Goal: Task Accomplishment & Management: Manage account settings

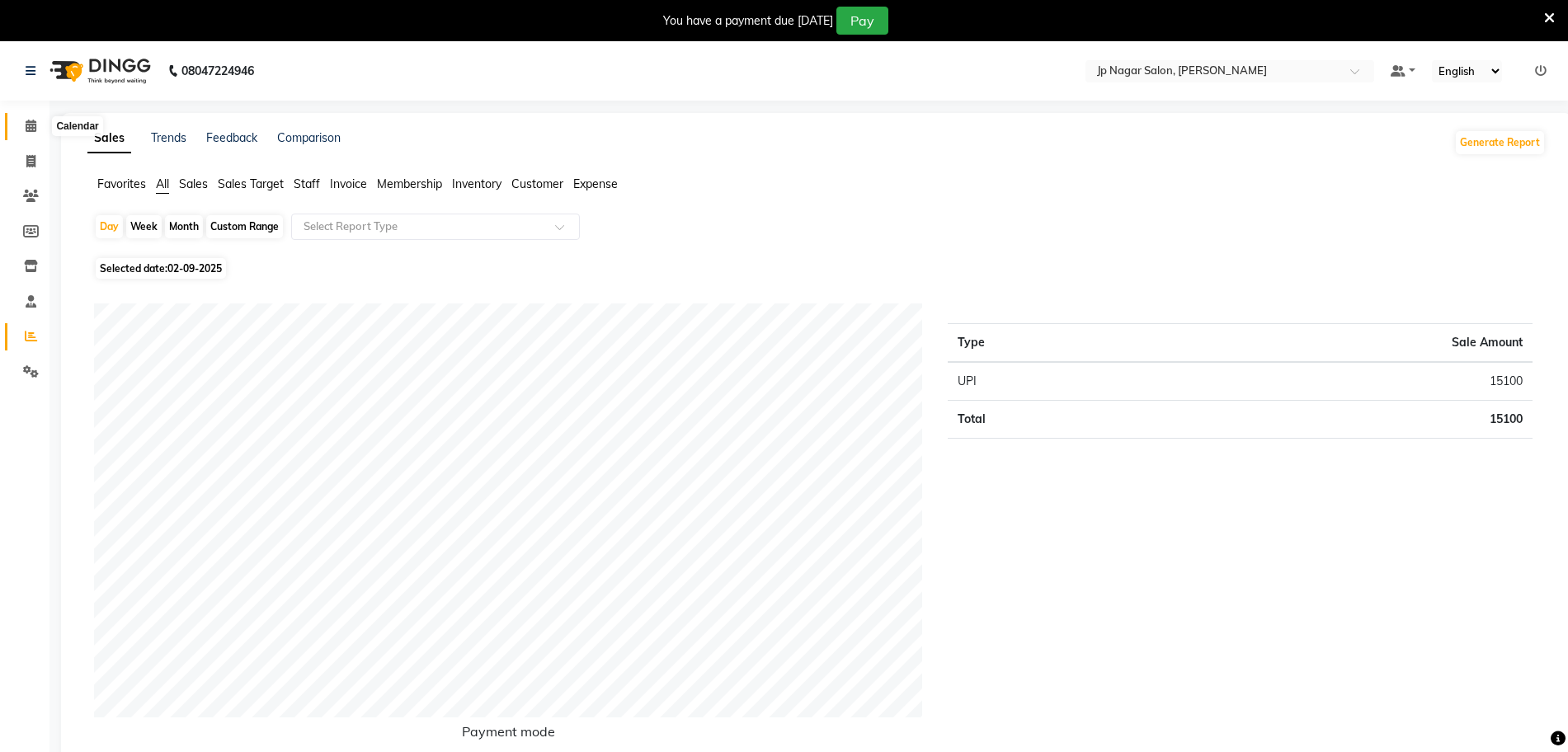
click at [36, 128] on icon at bounding box center [30, 126] width 10 height 12
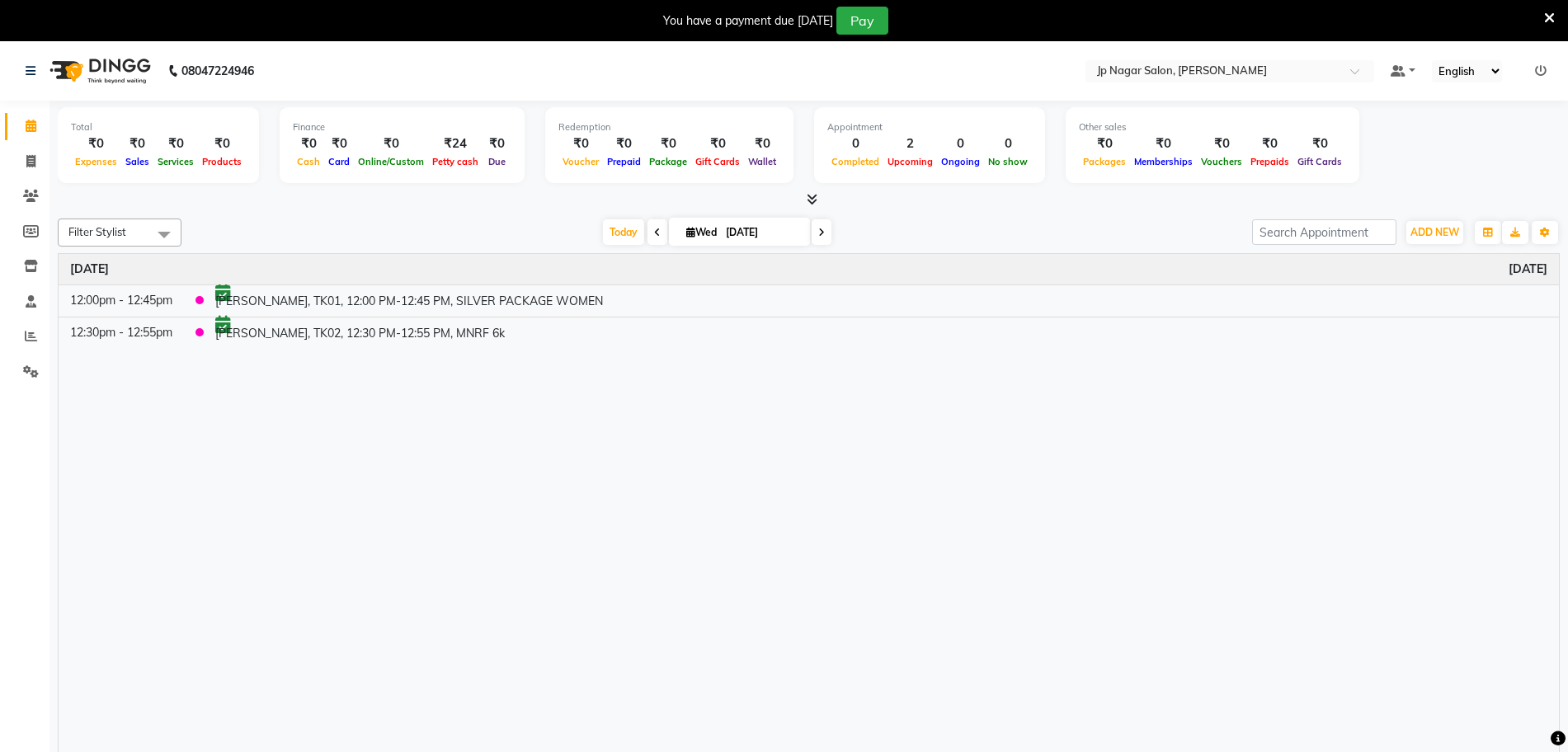
click at [818, 230] on icon at bounding box center [822, 232] width 7 height 10
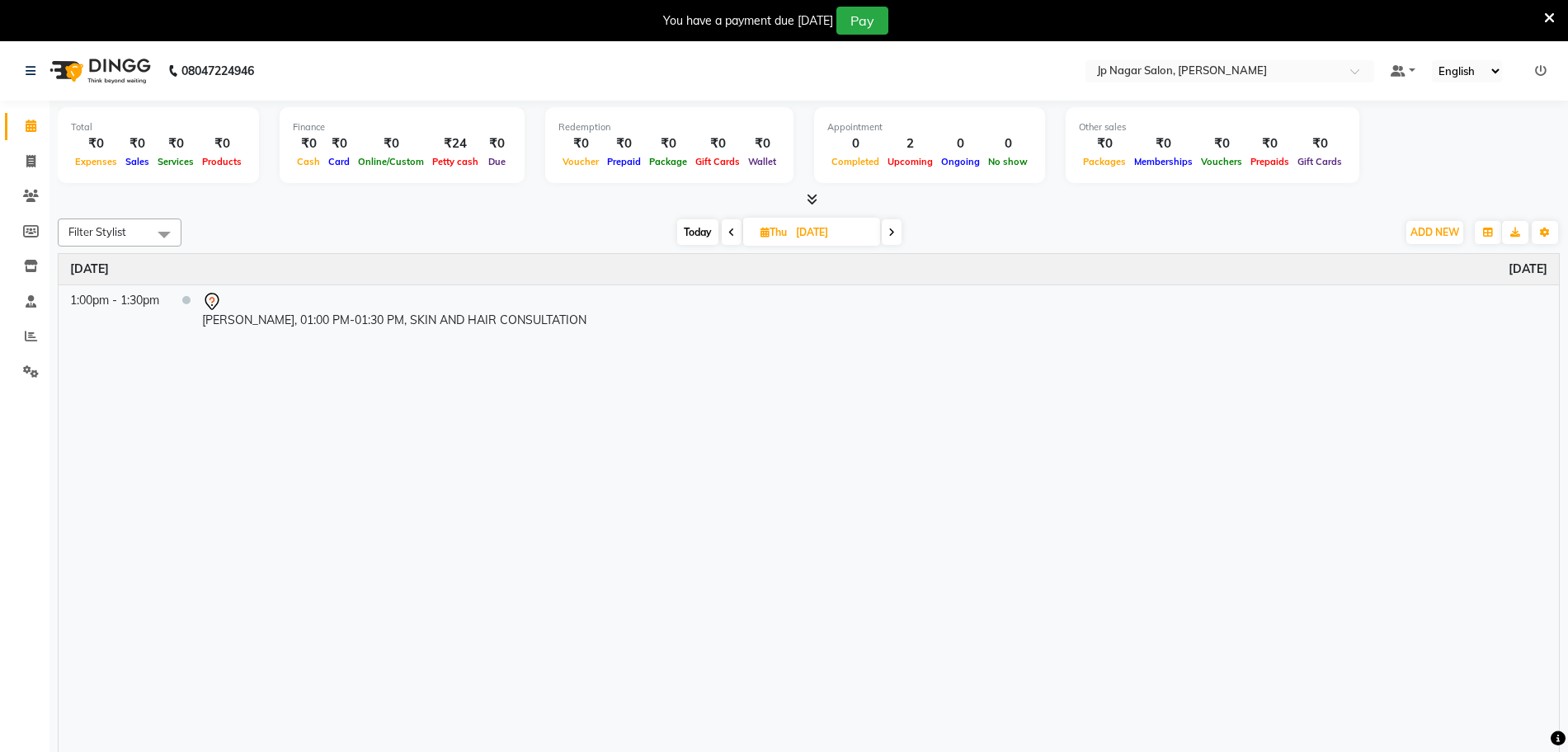
click at [891, 234] on icon at bounding box center [892, 232] width 7 height 10
type input "05-09-2025"
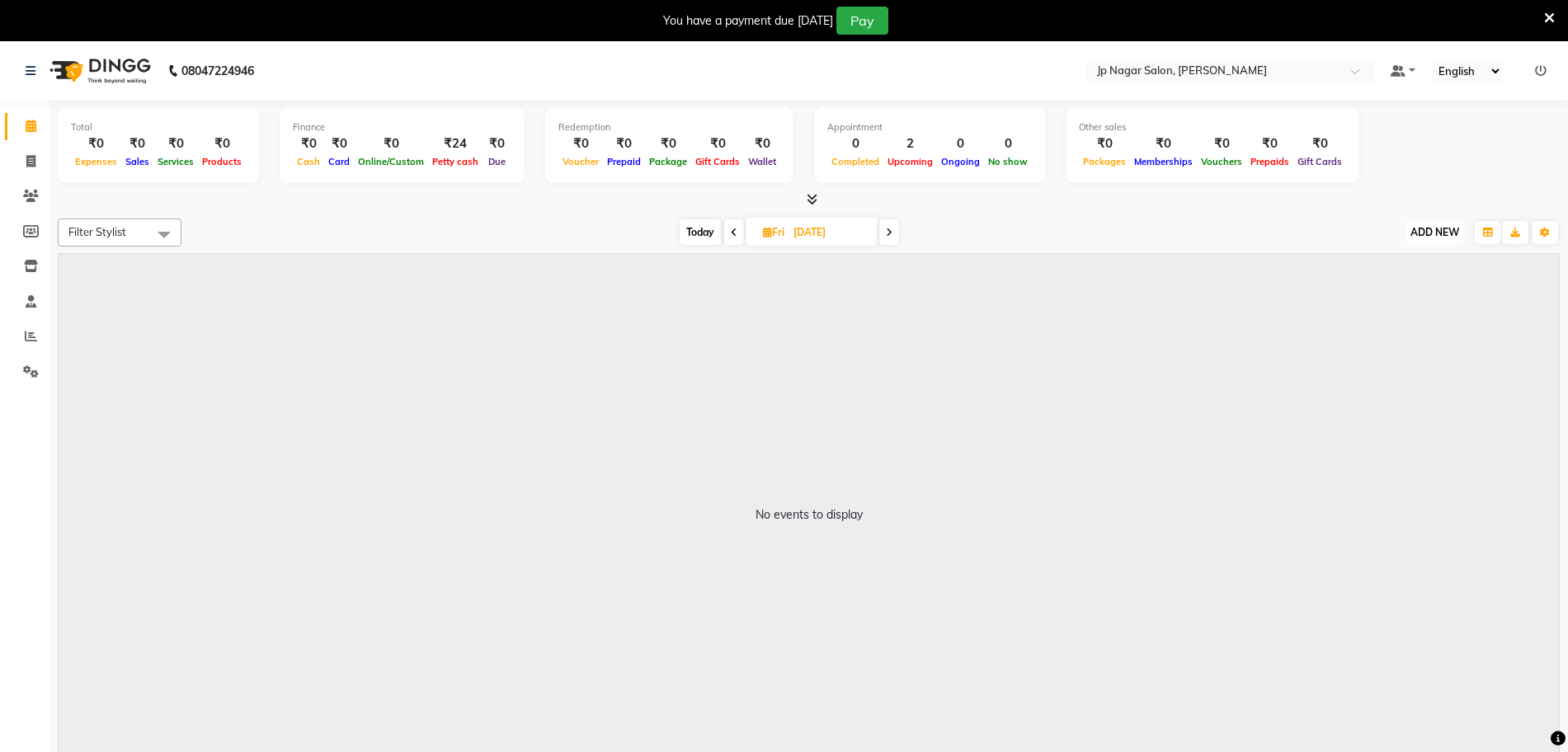
click at [1435, 229] on span "ADD NEW" at bounding box center [1435, 232] width 49 height 12
click at [1389, 270] on button "Add Appointment" at bounding box center [1397, 263] width 130 height 22
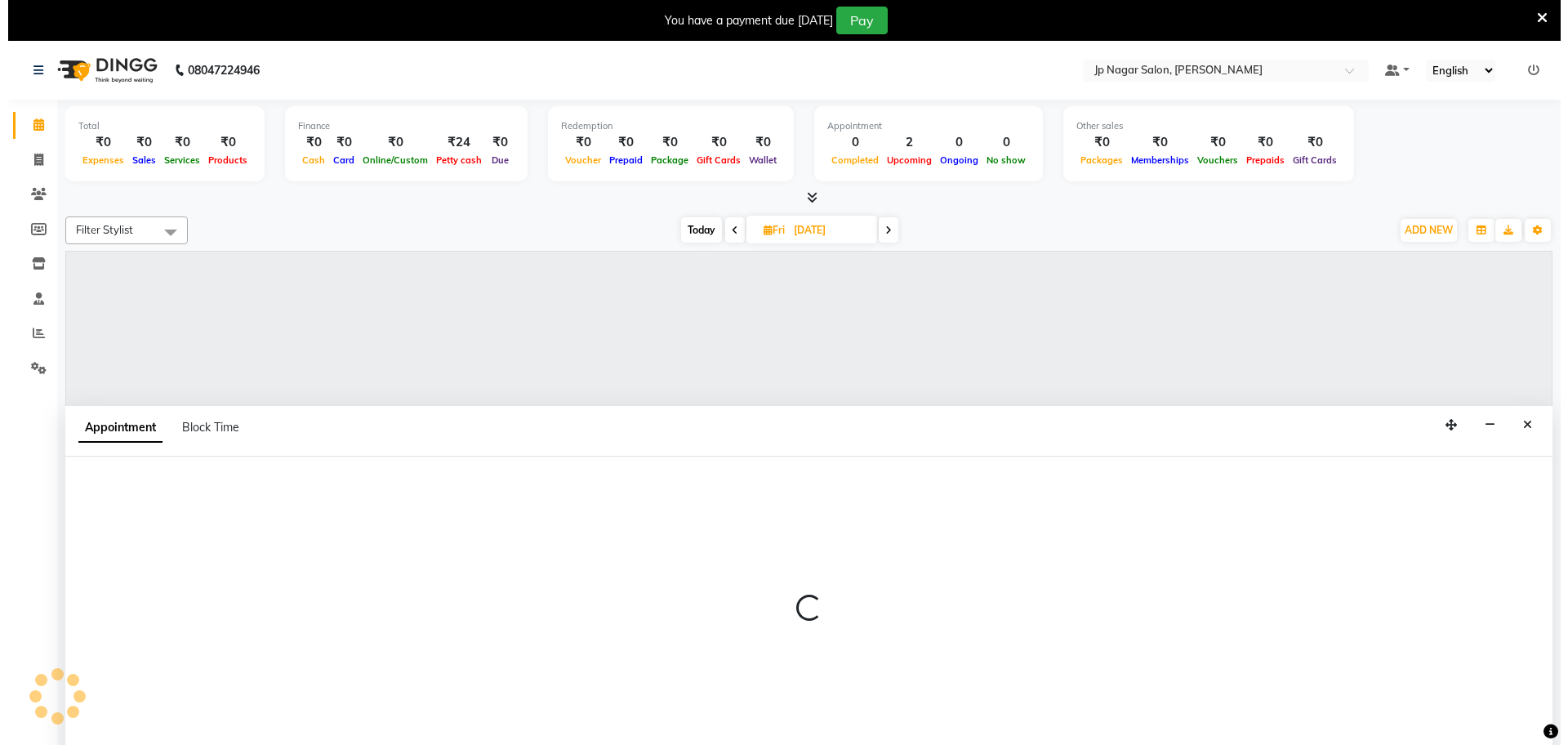
scroll to position [7, 0]
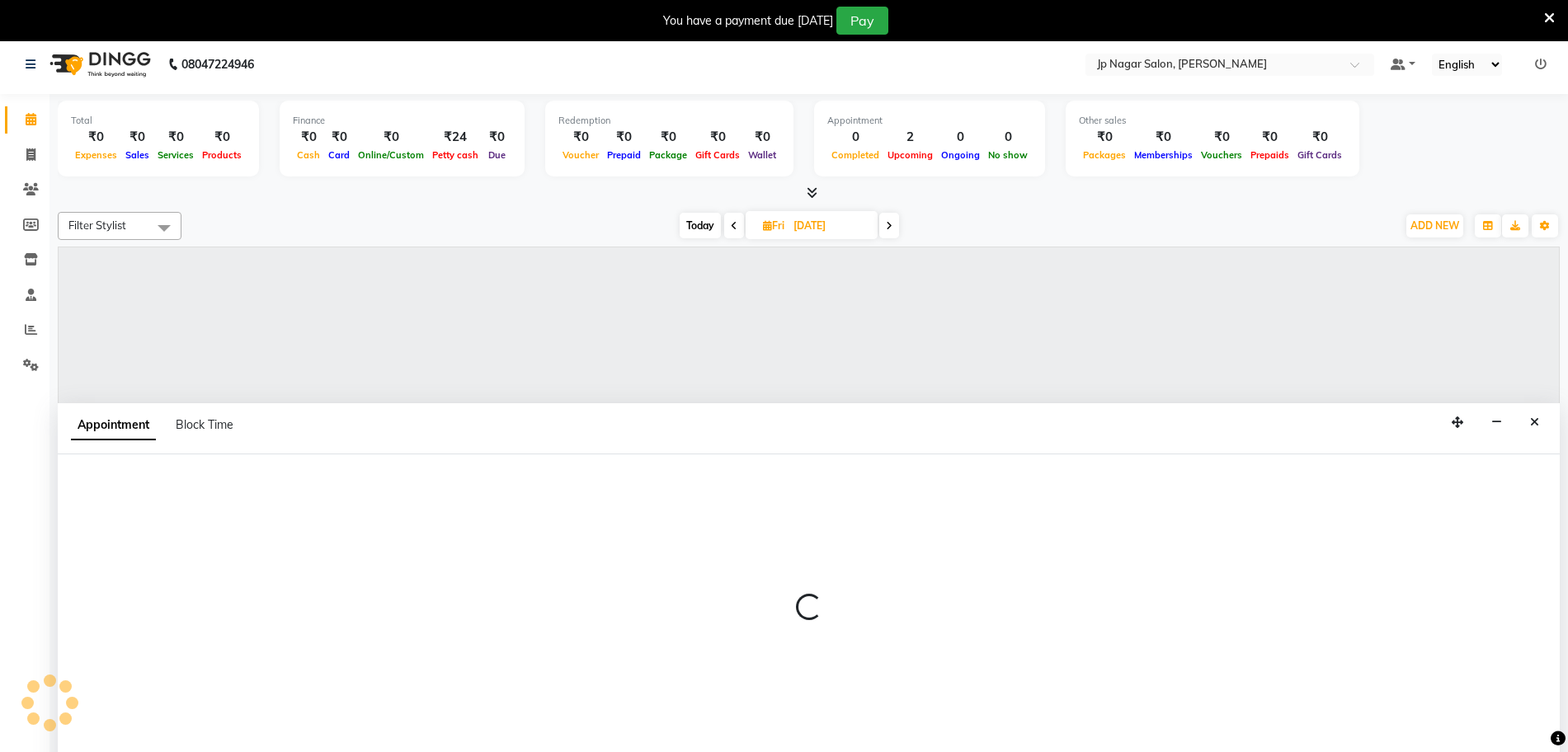
select select "tentative"
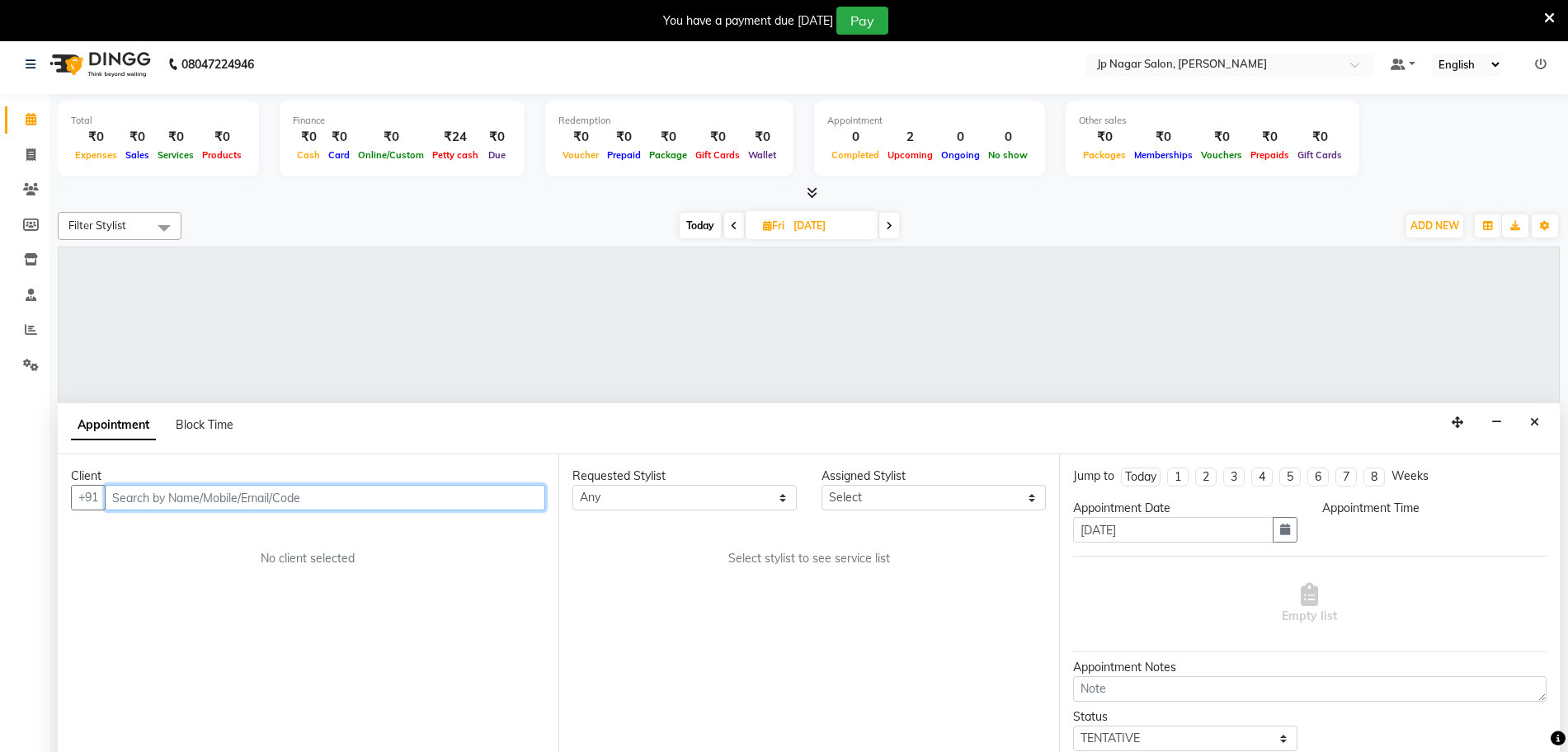
select select "540"
type input "8123397356"
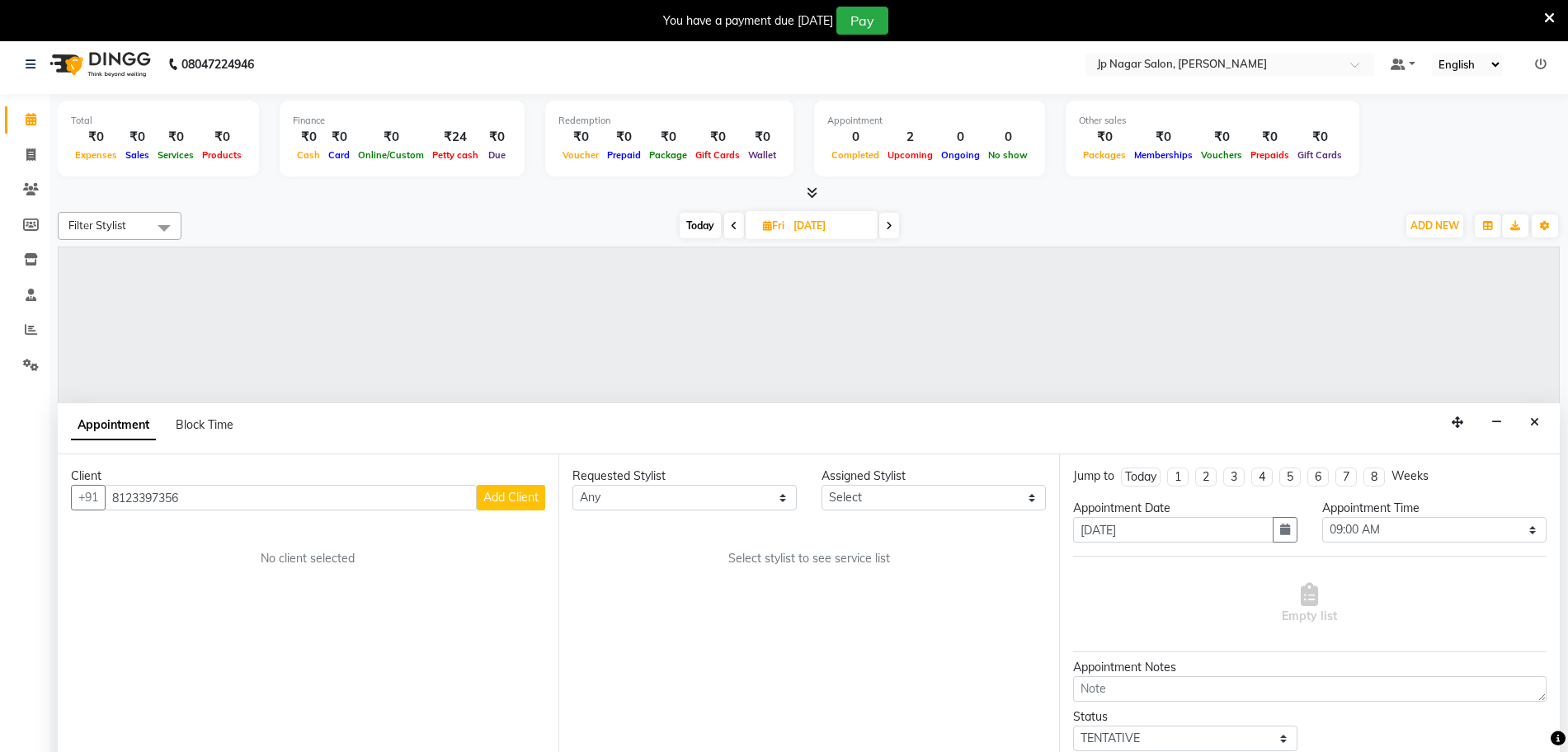
click at [497, 501] on span "Add Client" at bounding box center [511, 496] width 55 height 15
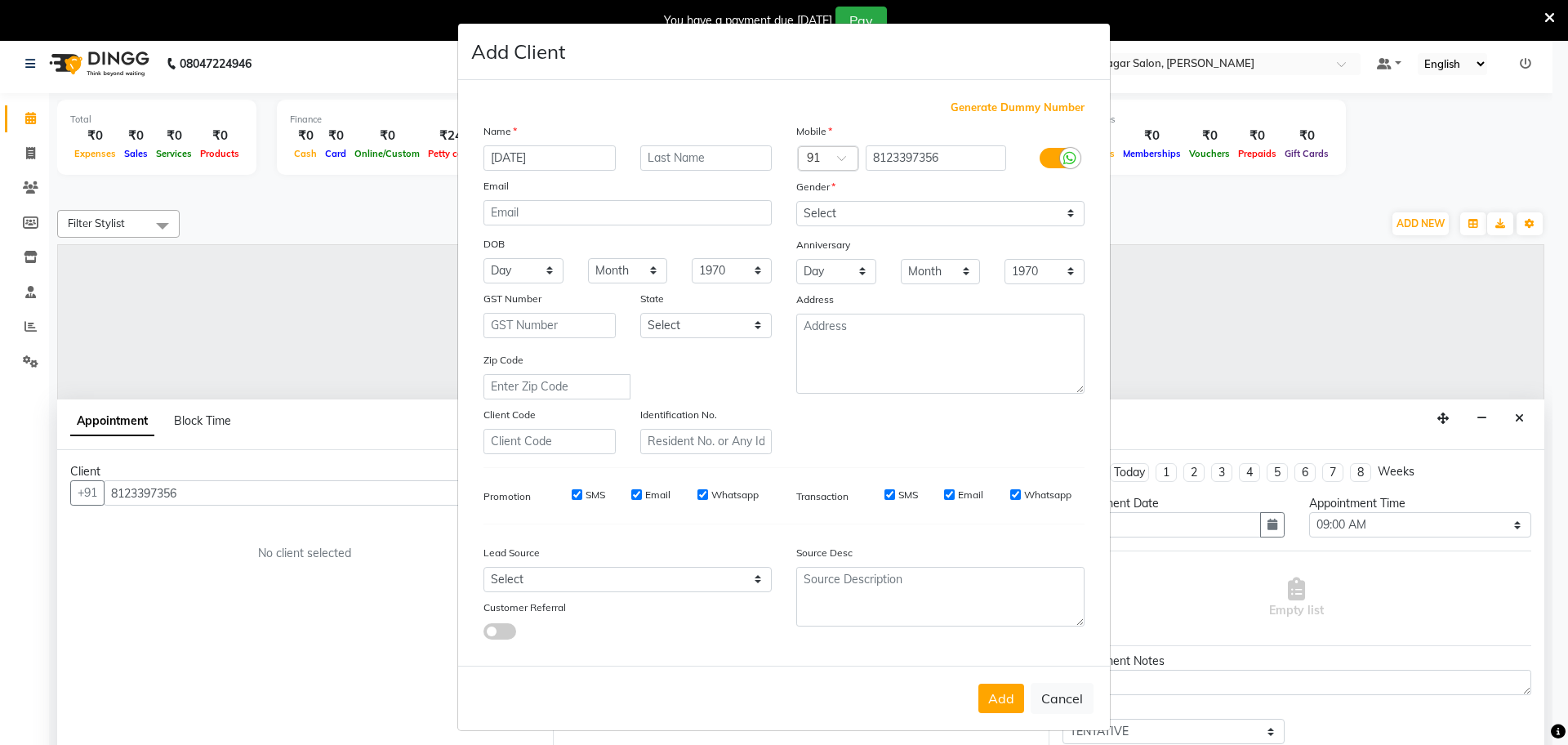
type input "[DATE]"
click at [880, 218] on select "Select [DEMOGRAPHIC_DATA] [DEMOGRAPHIC_DATA] Other Prefer Not To Say" at bounding box center [941, 213] width 288 height 25
select select "male"
click at [796, 201] on select "Select [DEMOGRAPHIC_DATA] [DEMOGRAPHIC_DATA] Other Prefer Not To Say" at bounding box center [941, 213] width 288 height 25
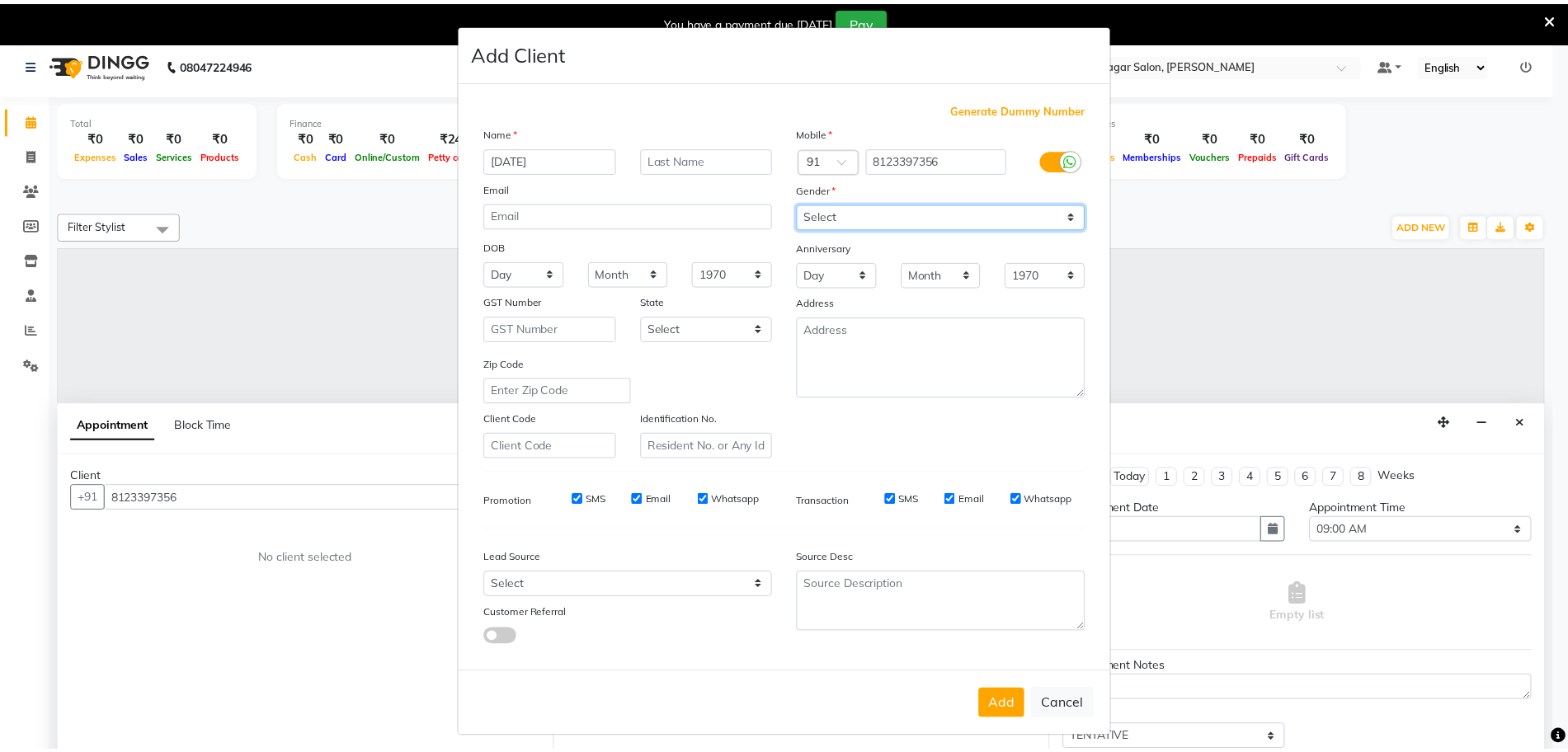
scroll to position [9, 0]
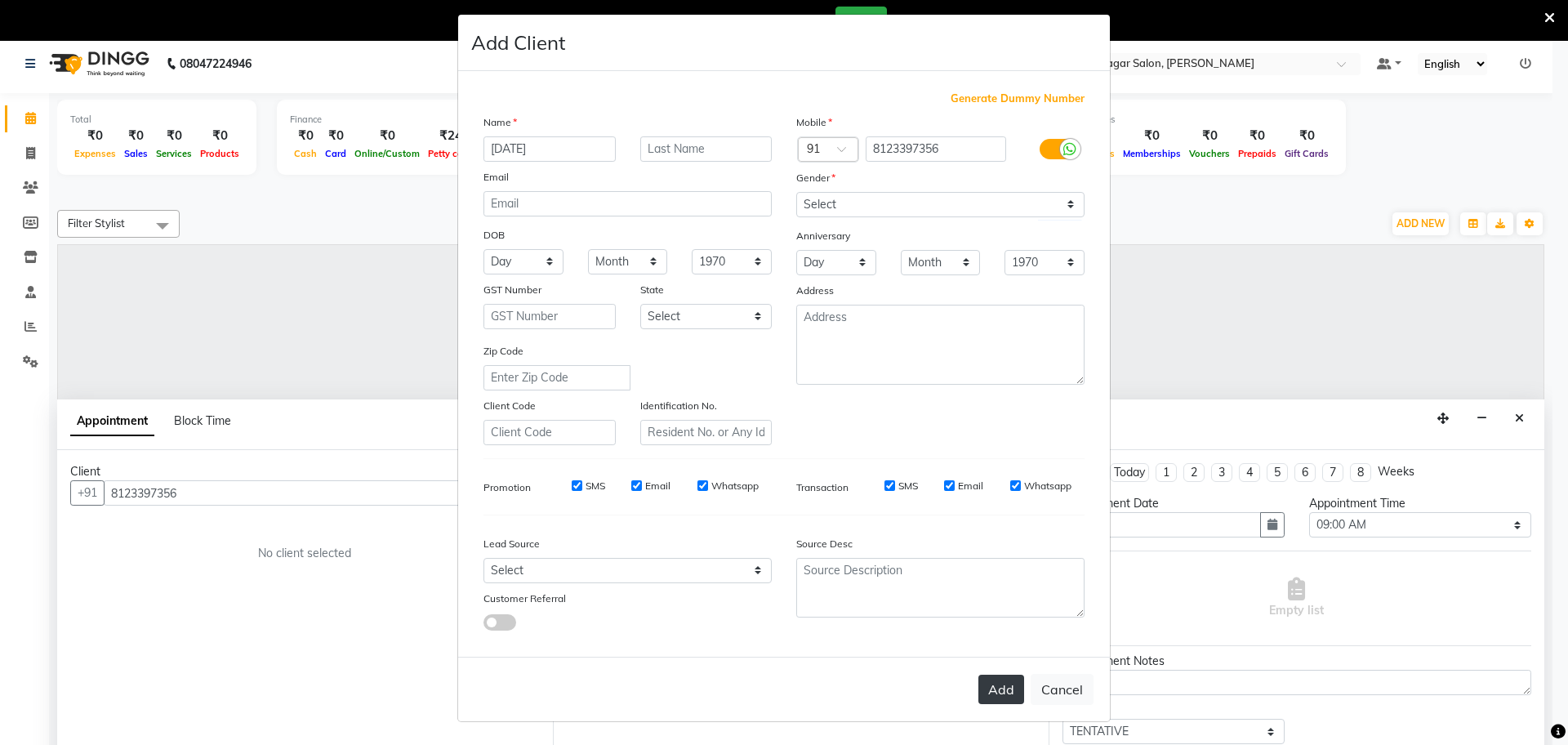
click at [984, 688] on button "Add" at bounding box center [1001, 689] width 45 height 29
select select
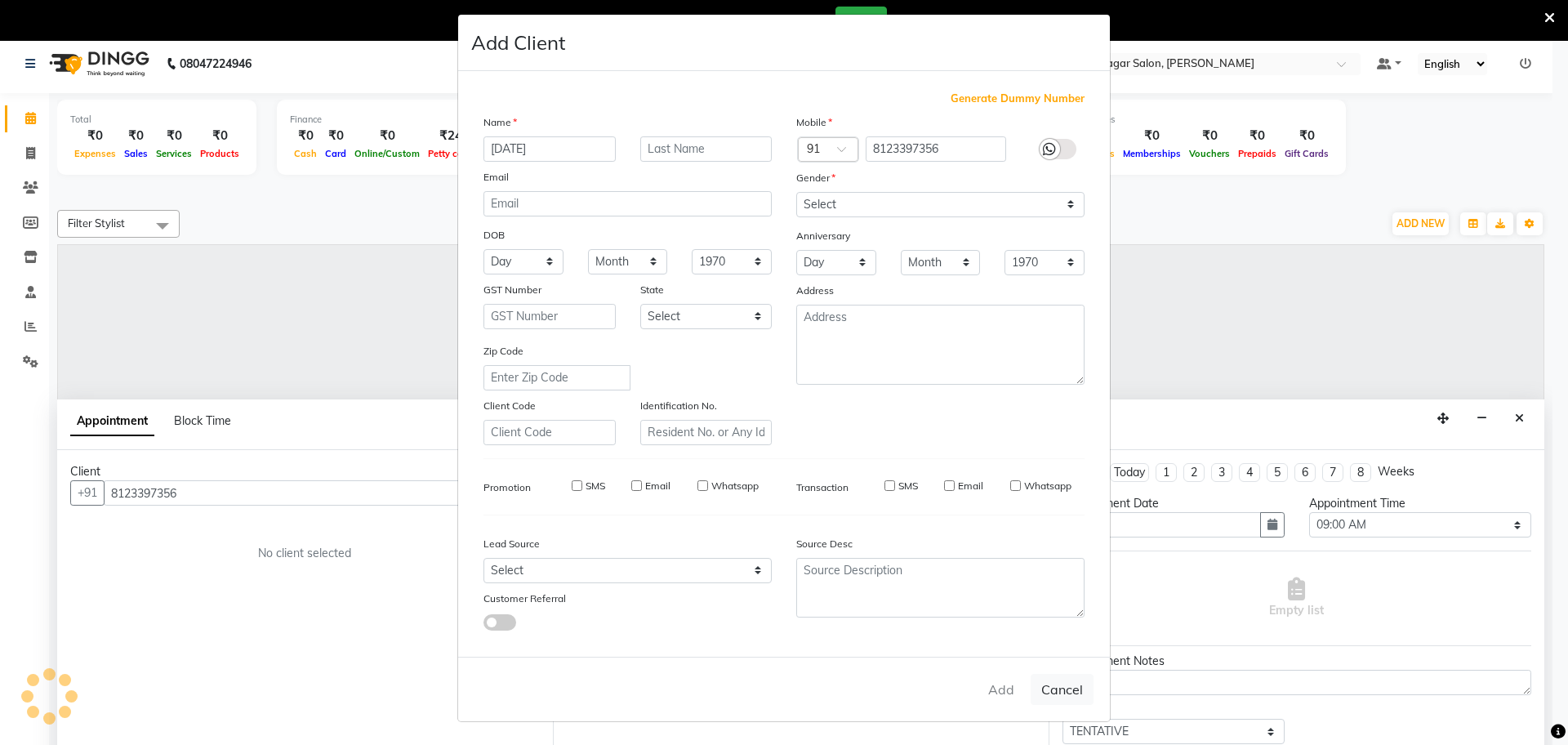
select select
checkbox input "false"
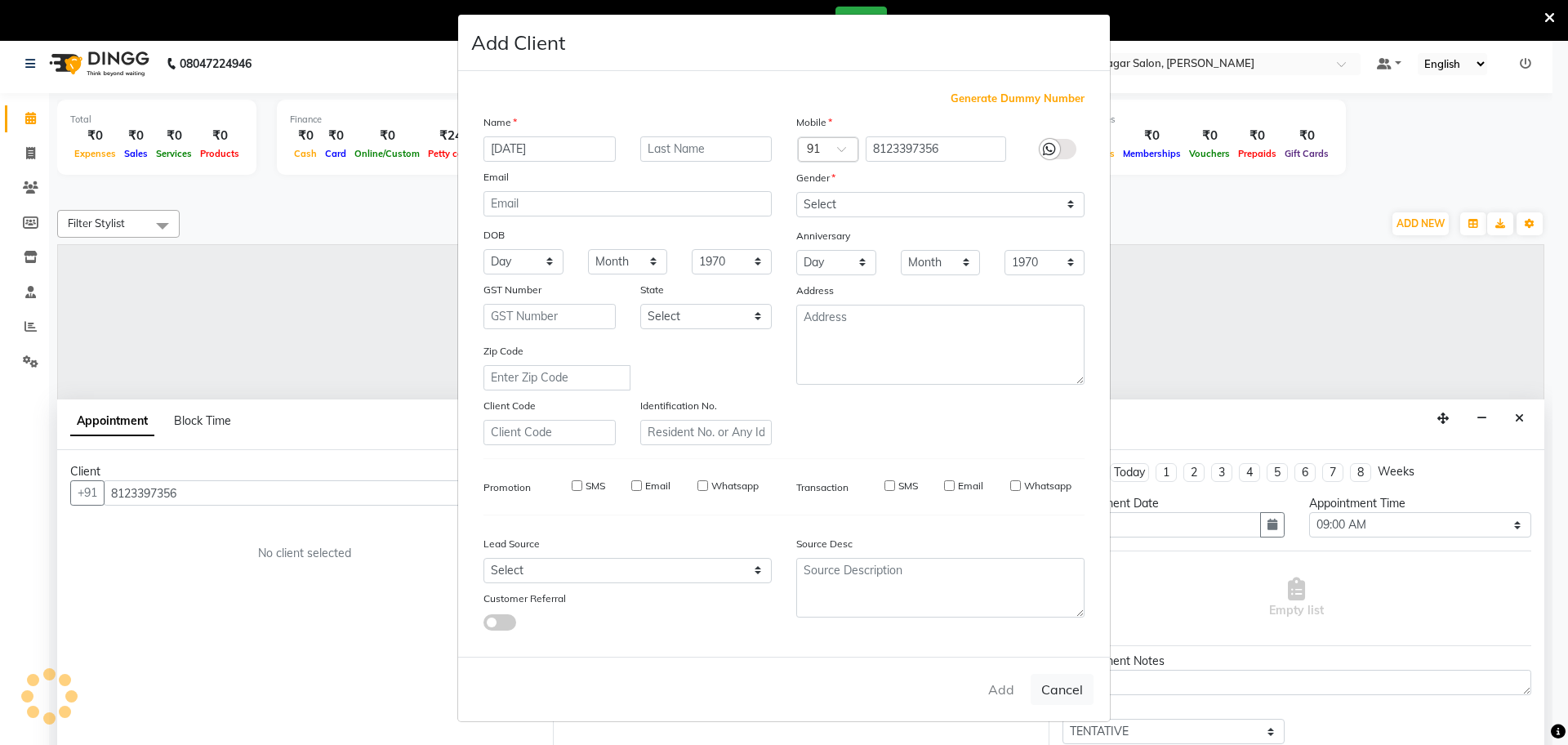
checkbox input "false"
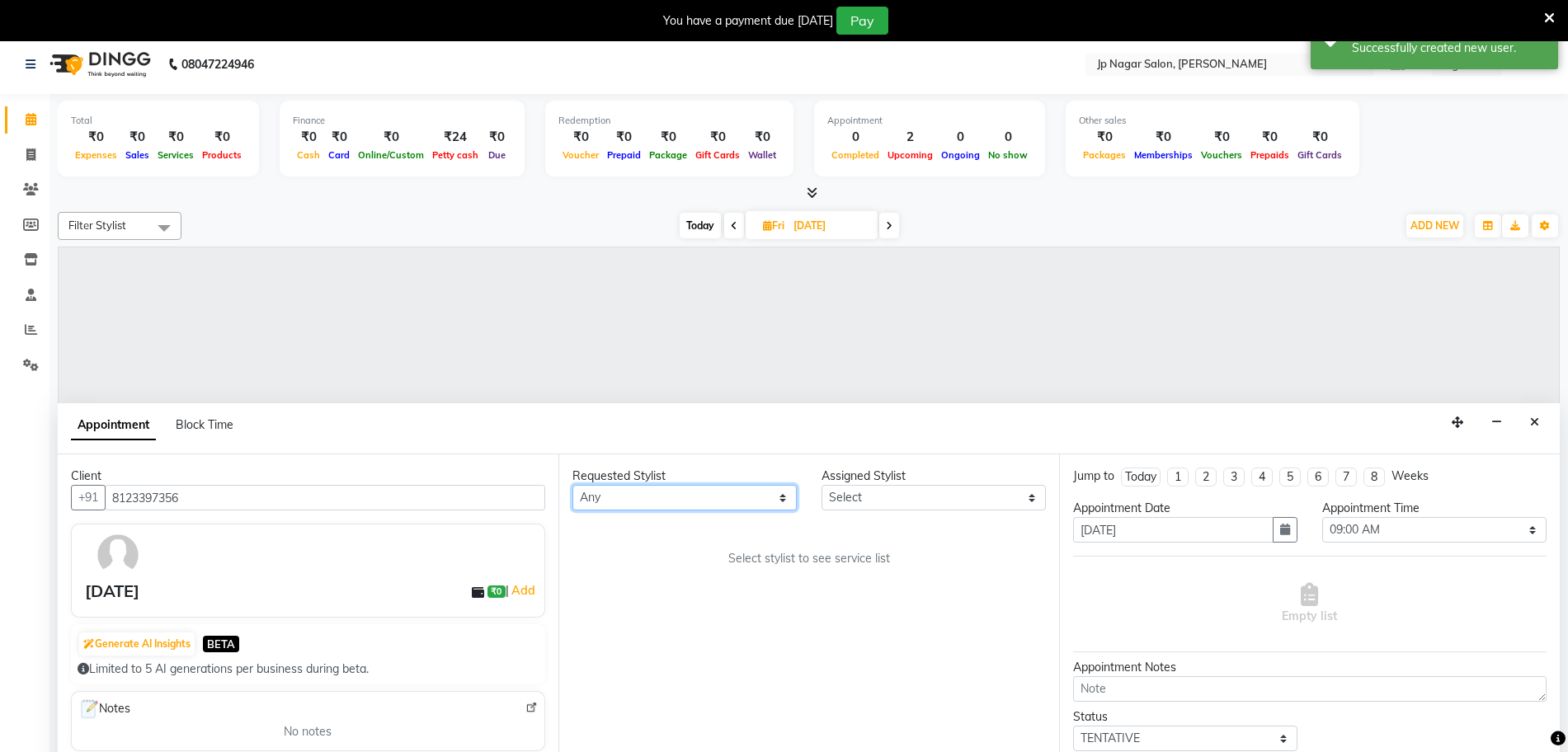
click at [691, 493] on select "Any Arthi Awantika Brijitha Gurish Jabin ahmed Jassi Jayshree Manager Mehjabin …" at bounding box center [684, 496] width 224 height 25
select select "33311"
click at [572, 484] on select "Any Arthi Awantika Brijitha Gurish Jabin ahmed Jassi Jayshree Manager Mehjabin …" at bounding box center [684, 496] width 224 height 25
select select "33311"
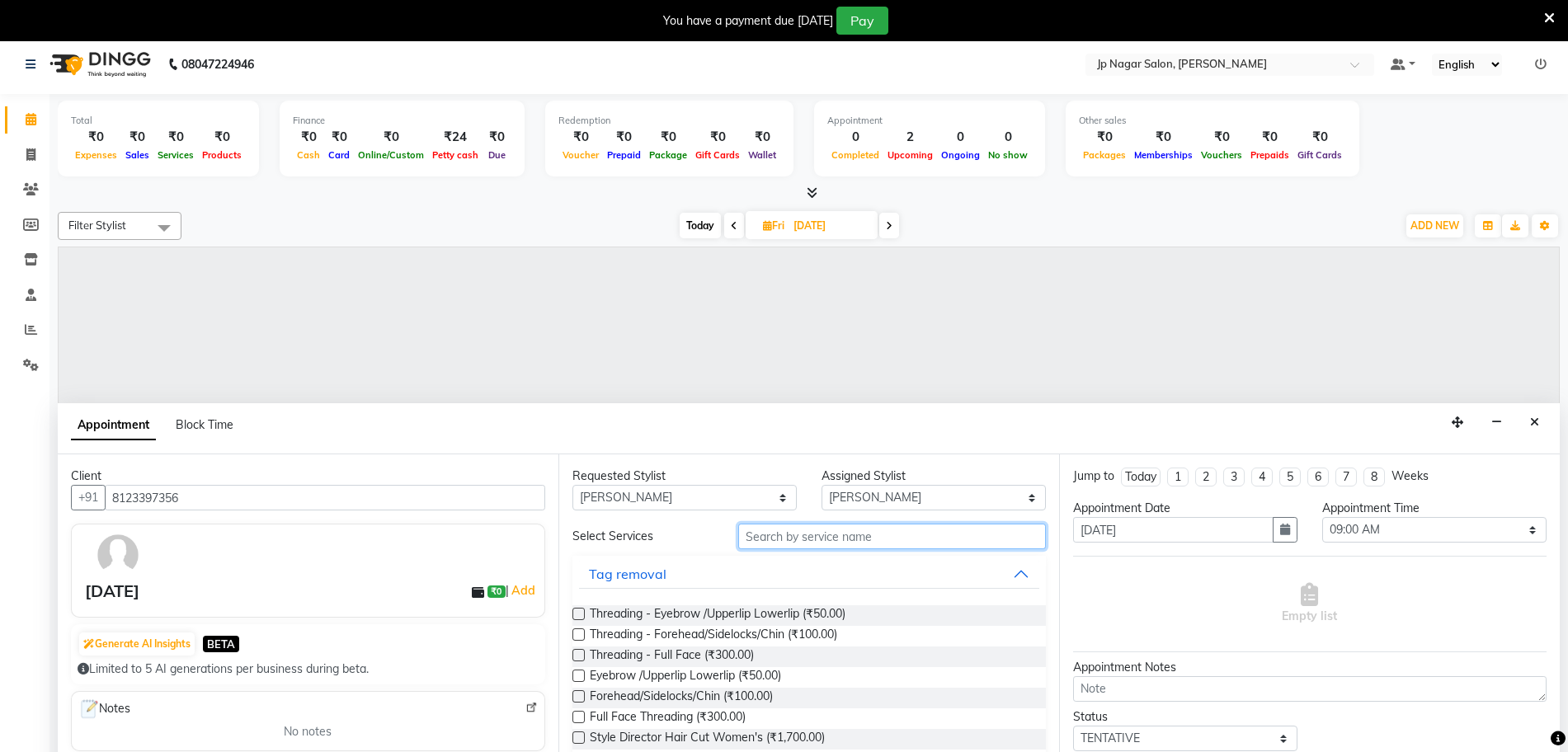
click at [860, 537] on input "text" at bounding box center [892, 535] width 308 height 25
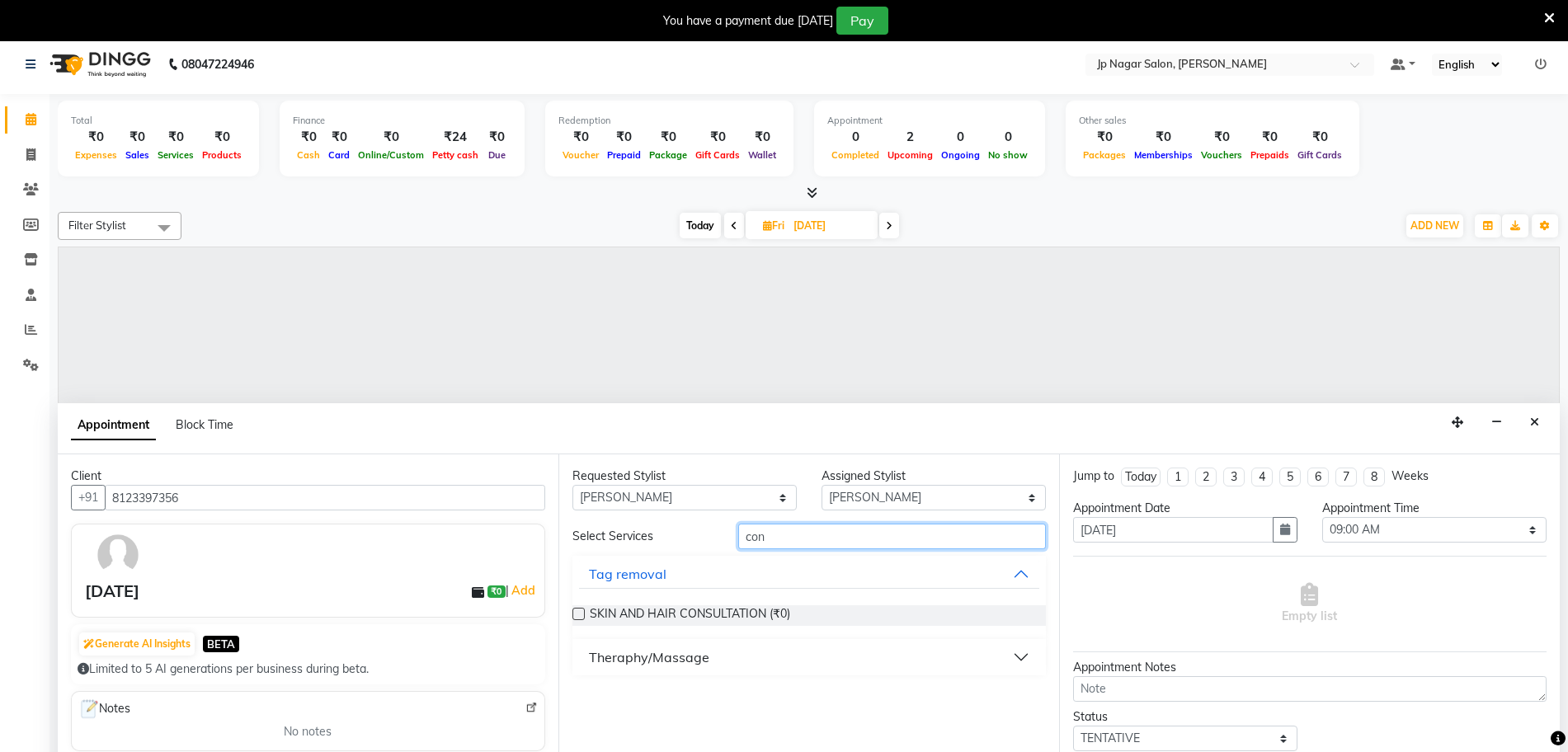
type input "con"
click at [581, 613] on label at bounding box center [578, 613] width 12 height 12
click at [581, 613] on input "checkbox" at bounding box center [577, 615] width 10 height 10
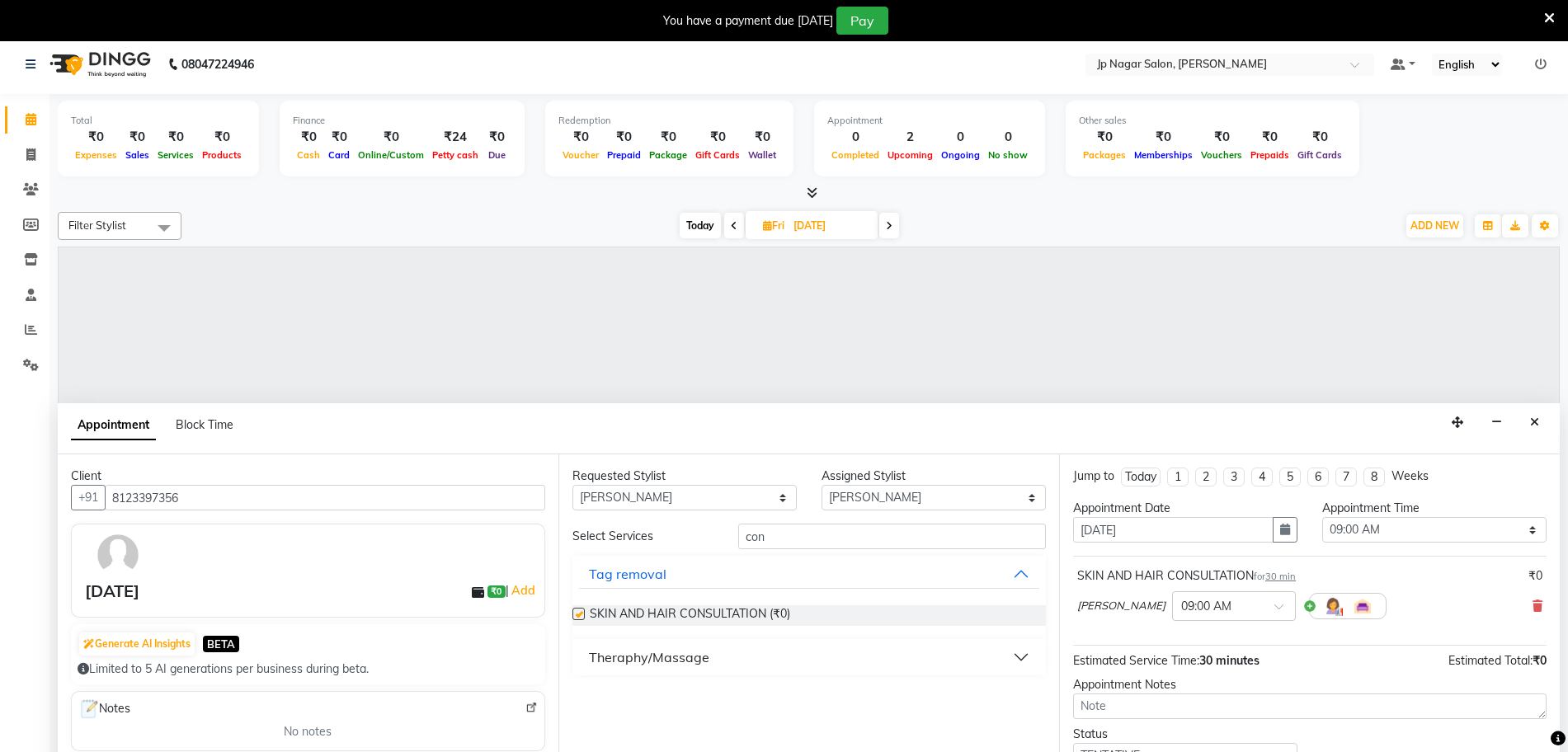
checkbox input "false"
click at [1363, 520] on select "Select 09:00 AM 09:15 AM 09:30 AM 09:45 AM 10:00 AM 10:15 AM 10:30 AM 10:45 AM …" at bounding box center [1434, 529] width 224 height 25
select select "750"
click at [1322, 517] on select "Select 09:00 AM 09:15 AM 09:30 AM 09:45 AM 10:00 AM 10:15 AM 10:30 AM 10:45 AM …" at bounding box center [1434, 529] width 224 height 25
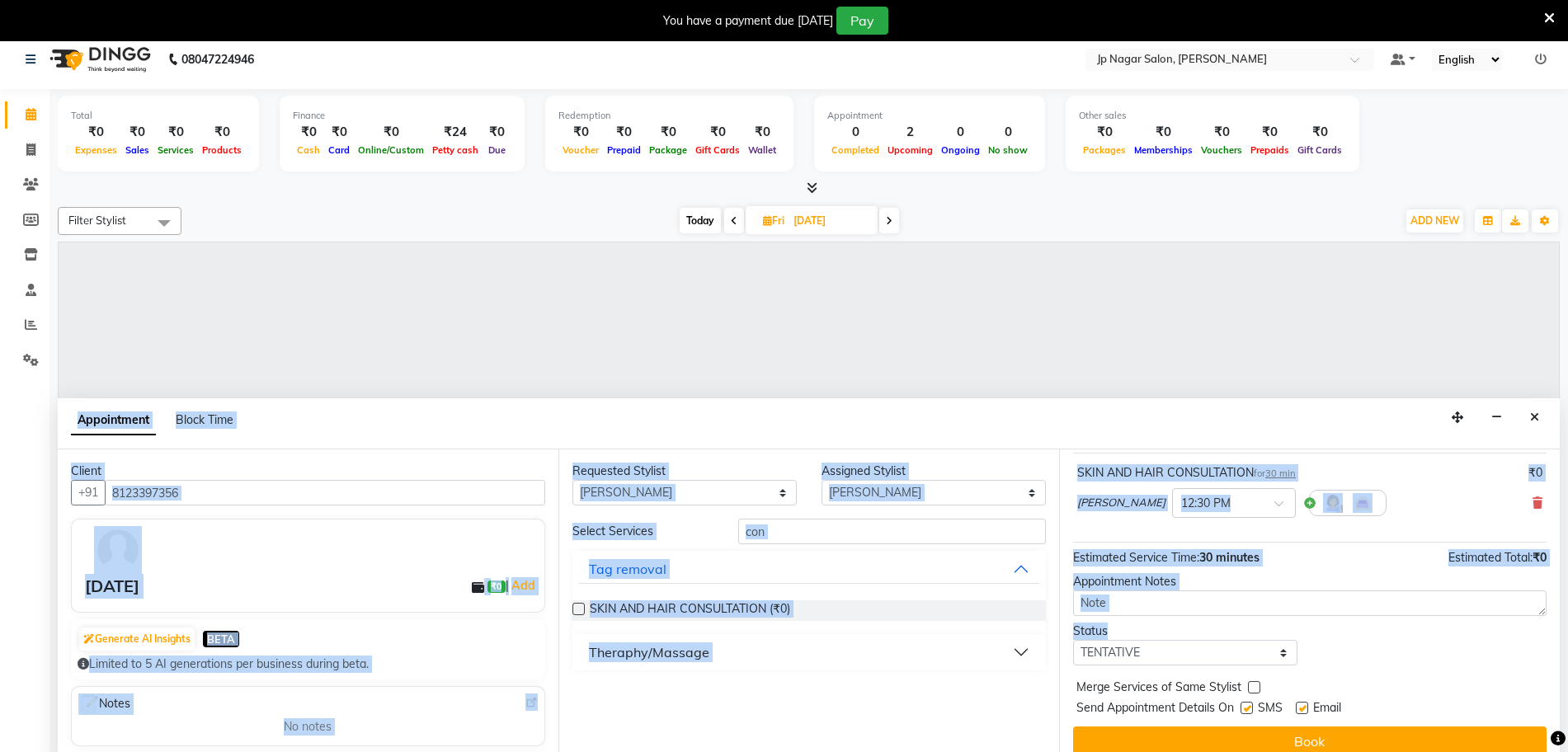
scroll to position [42, 0]
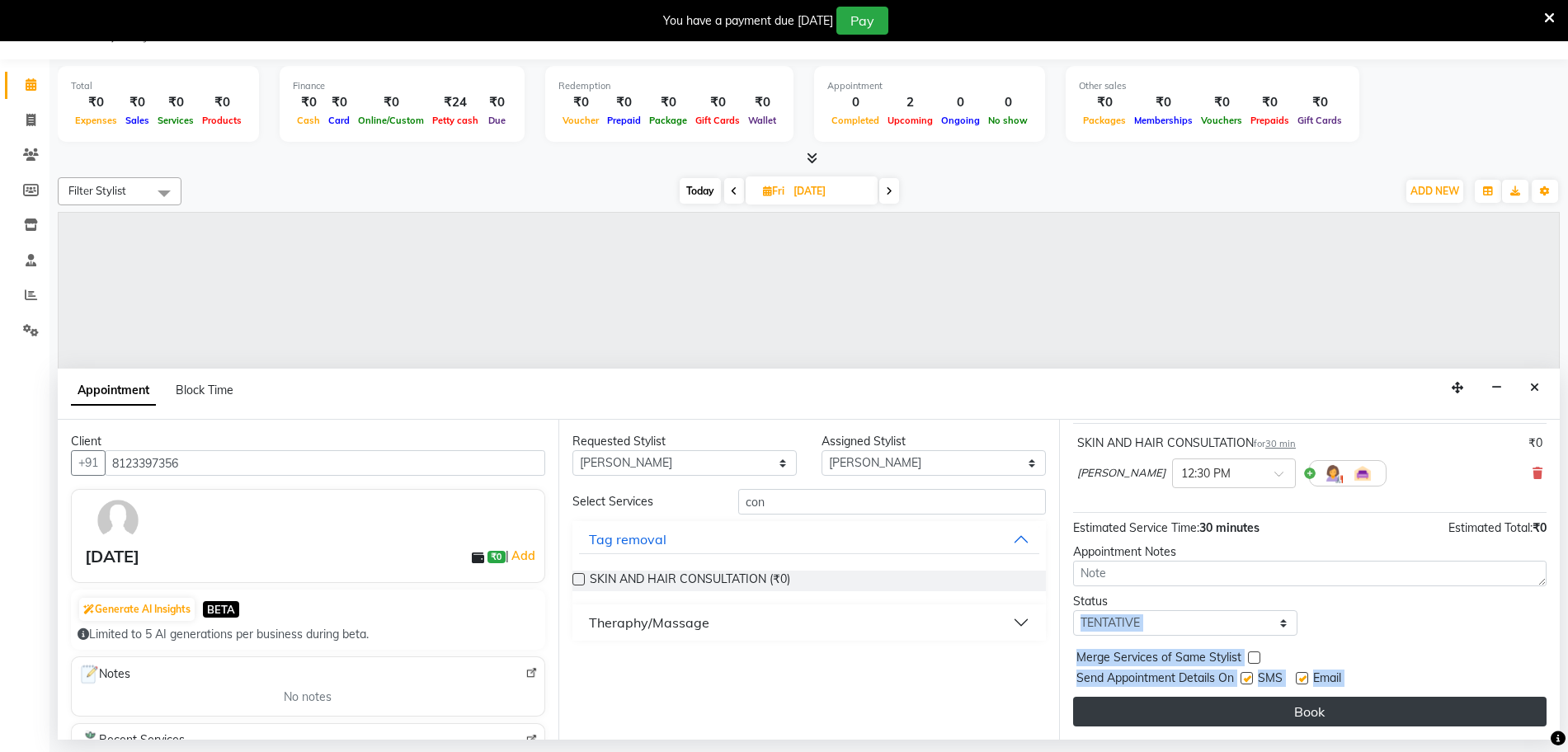
drag, startPoint x: 1324, startPoint y: 656, endPoint x: 1326, endPoint y: 718, distance: 62.0
click at [1326, 718] on div "Jump to Today 1 2 3 4 5 6 7 8 Weeks Appointment Date 05-09-2025 Appointment Tim…" at bounding box center [1310, 579] width 501 height 320
click at [1326, 718] on button "Book" at bounding box center [1310, 711] width 473 height 29
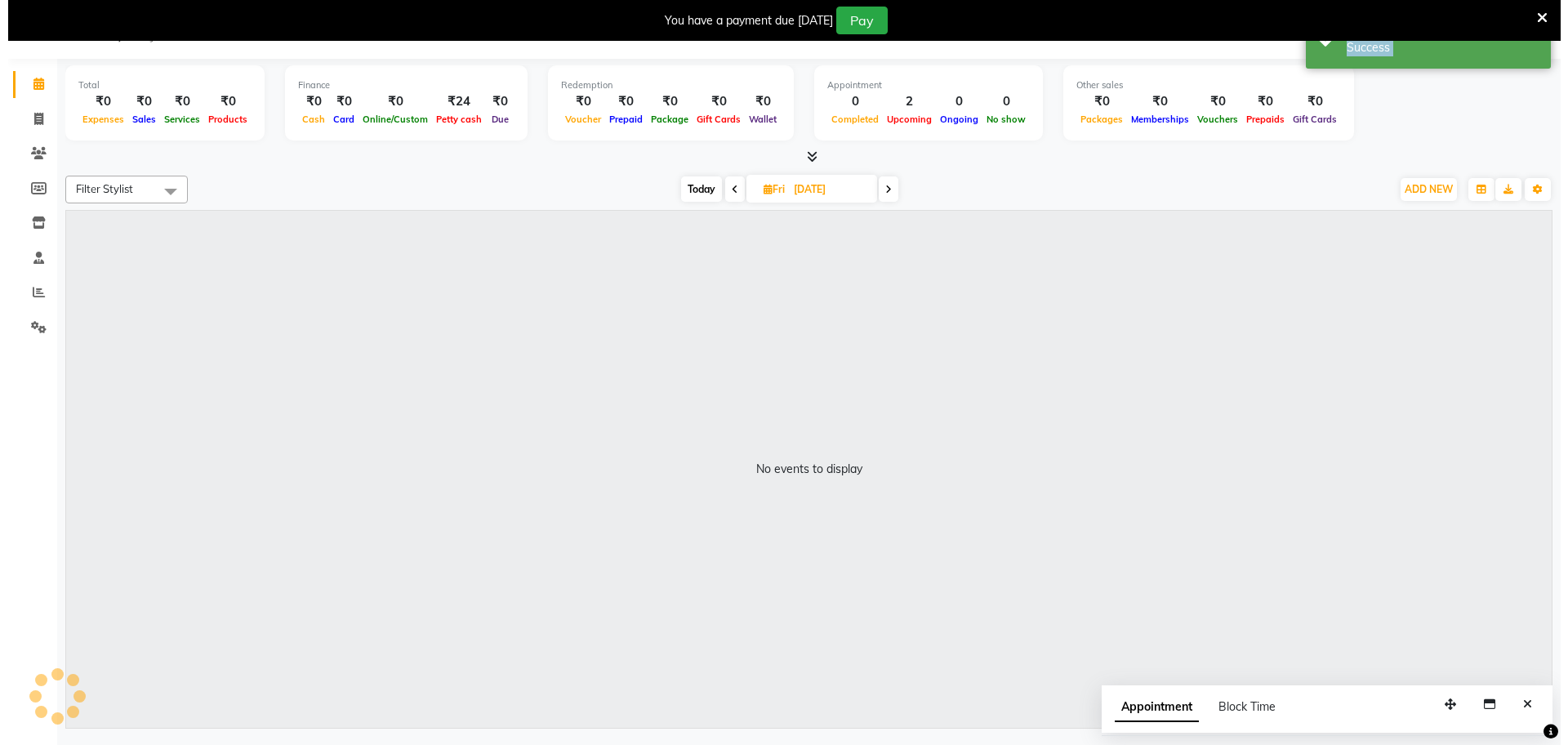
scroll to position [0, 0]
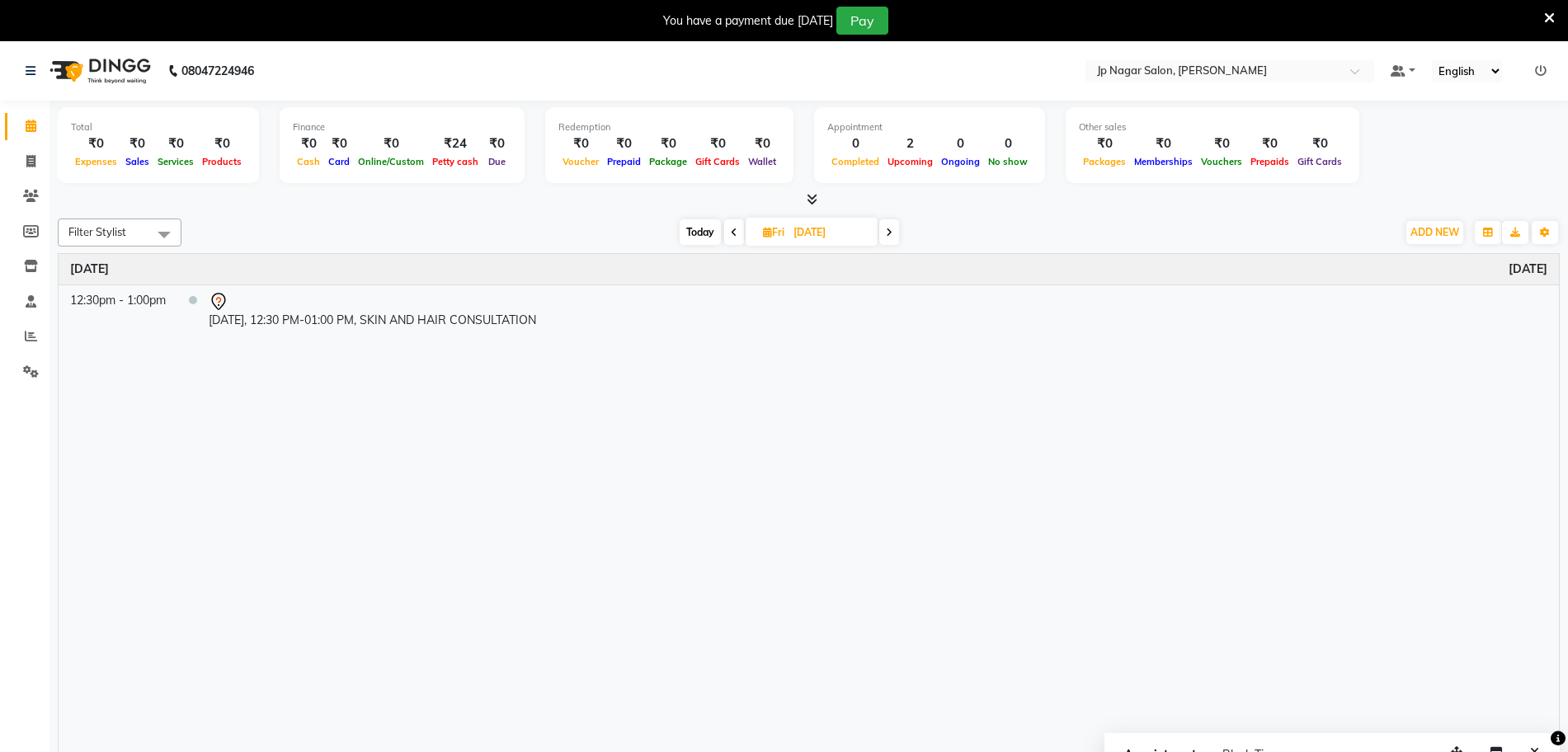
click at [1549, 12] on icon at bounding box center [1549, 17] width 10 height 15
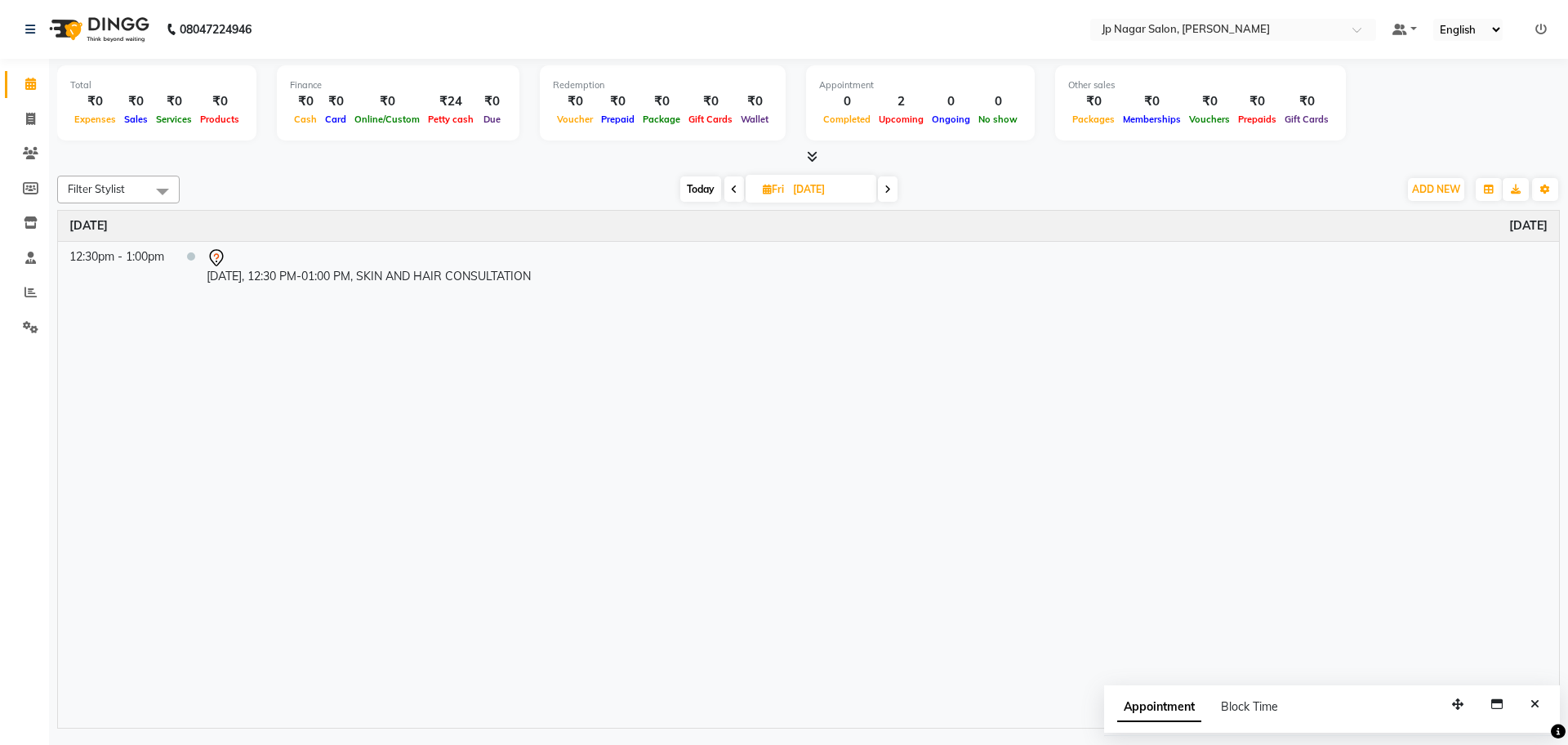
click at [697, 182] on span "Today" at bounding box center [701, 189] width 41 height 25
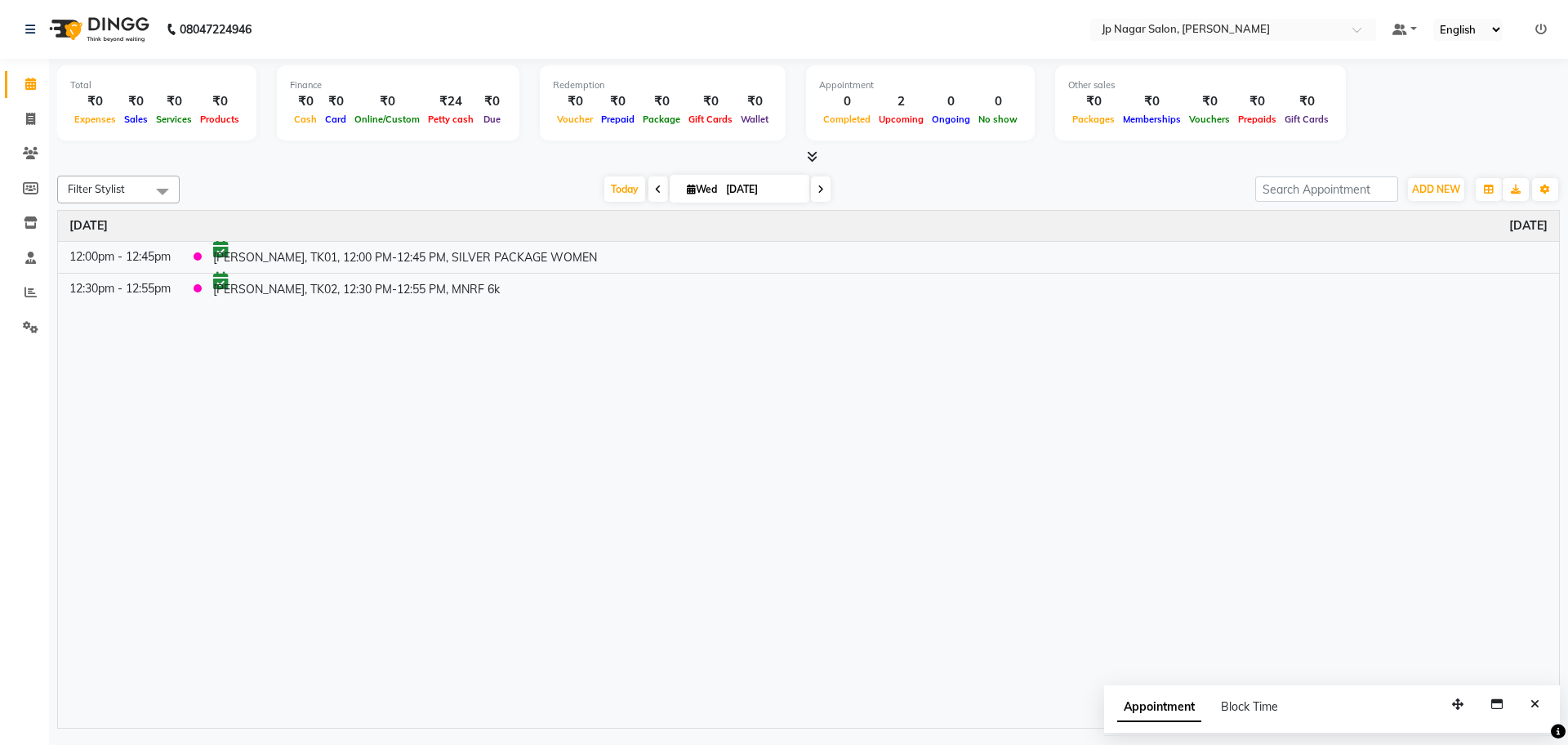
click at [808, 158] on icon at bounding box center [812, 156] width 10 height 12
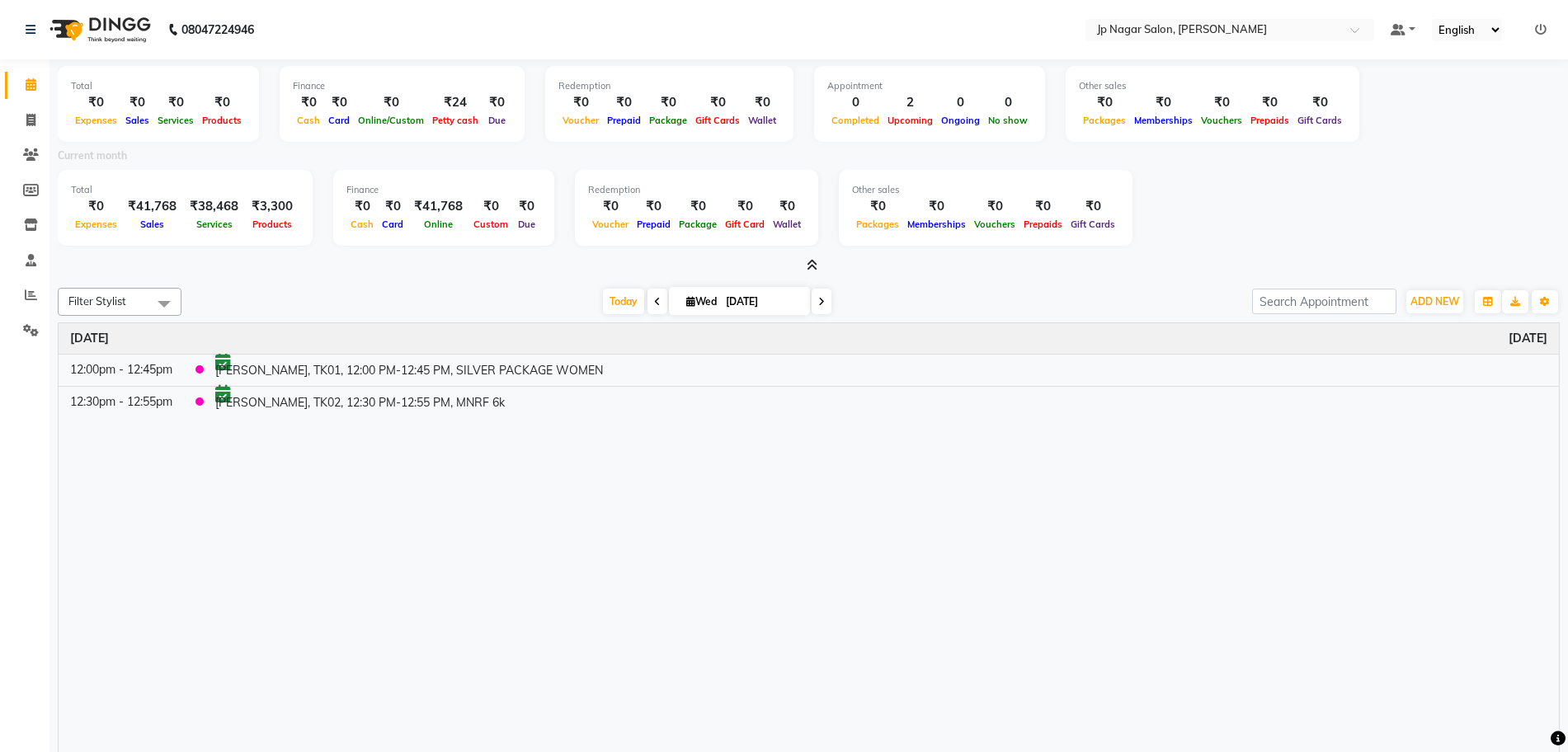
click at [648, 301] on span at bounding box center [657, 301] width 20 height 25
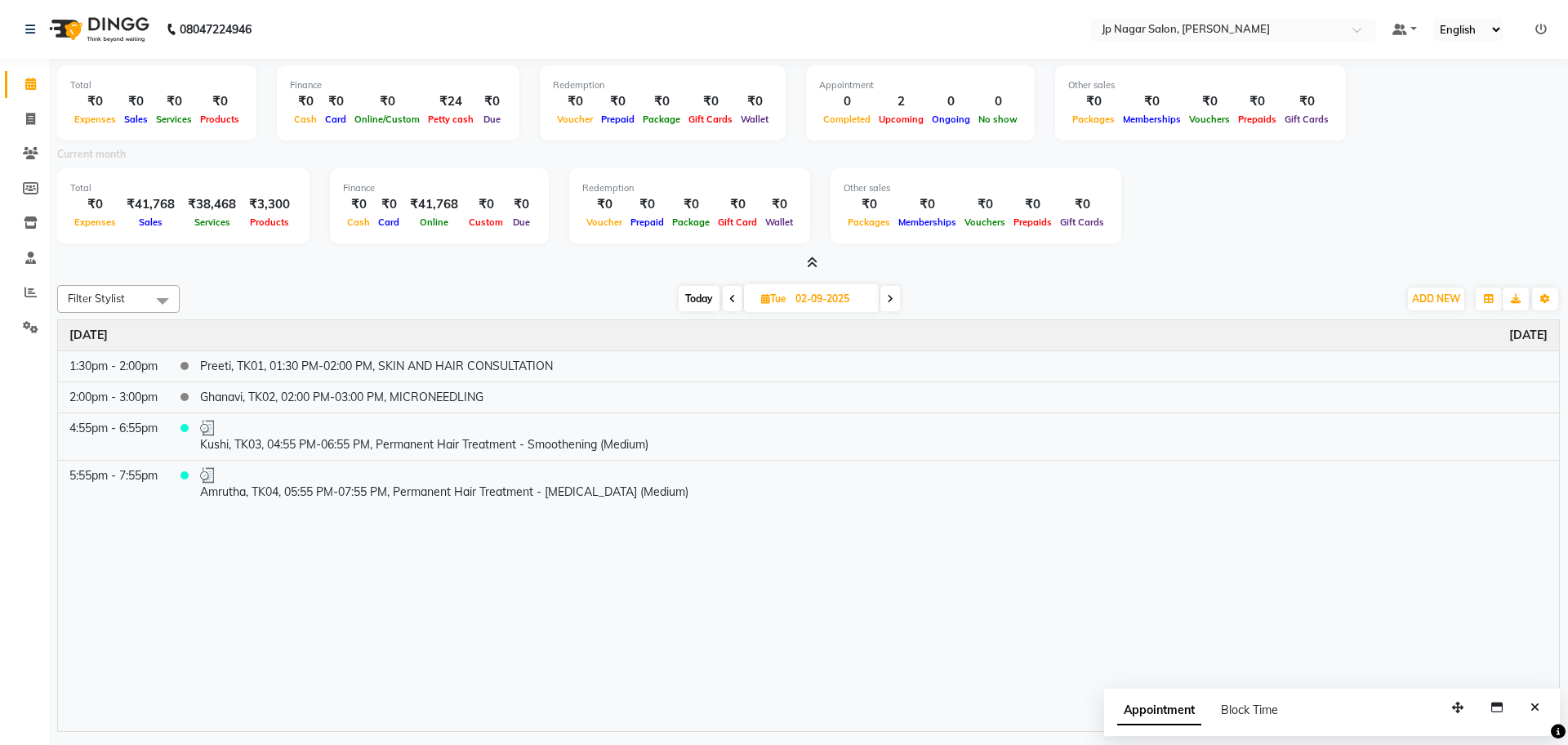
click at [891, 303] on icon at bounding box center [890, 299] width 7 height 9
type input "03-09-2025"
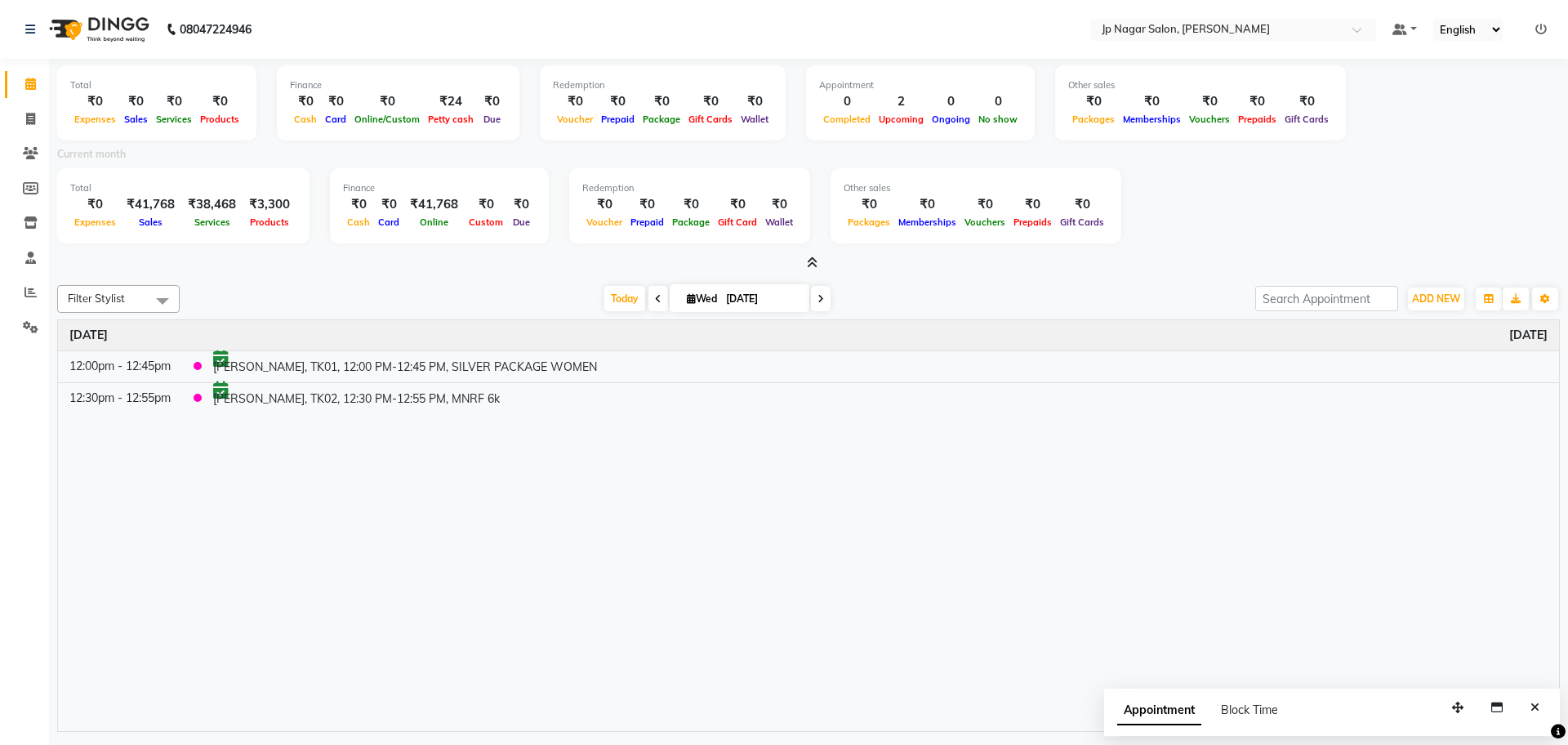
click at [1425, 314] on div "Filter Stylist Select All Arthi Awantika Brijitha Gurish Jabin ahmed Jassi Jays…" at bounding box center [808, 505] width 1503 height 453
click at [1423, 309] on button "ADD NEW Toggle Dropdown" at bounding box center [1436, 299] width 57 height 23
click at [1413, 336] on button "Add Appointment" at bounding box center [1399, 330] width 129 height 21
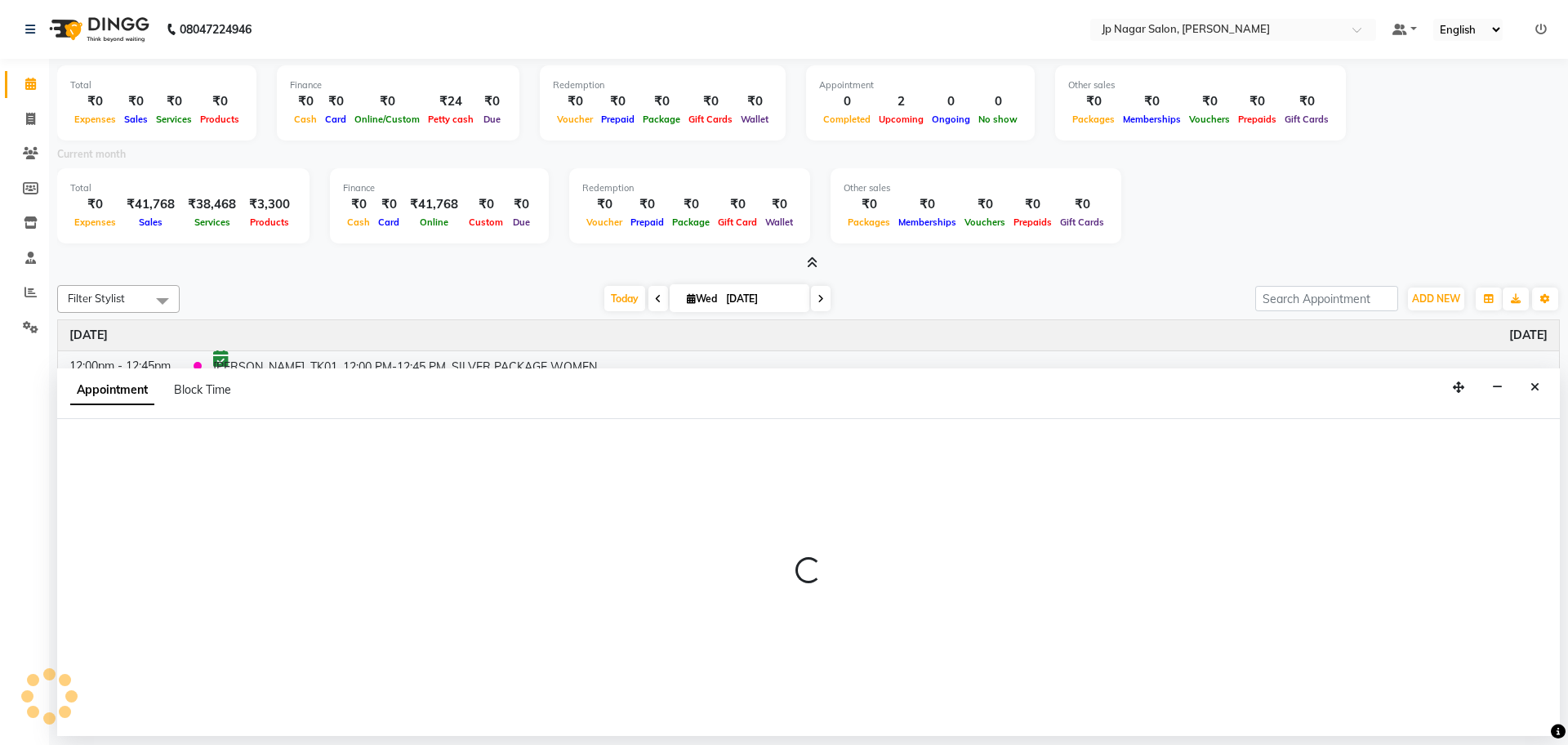
select select "540"
select select "tentative"
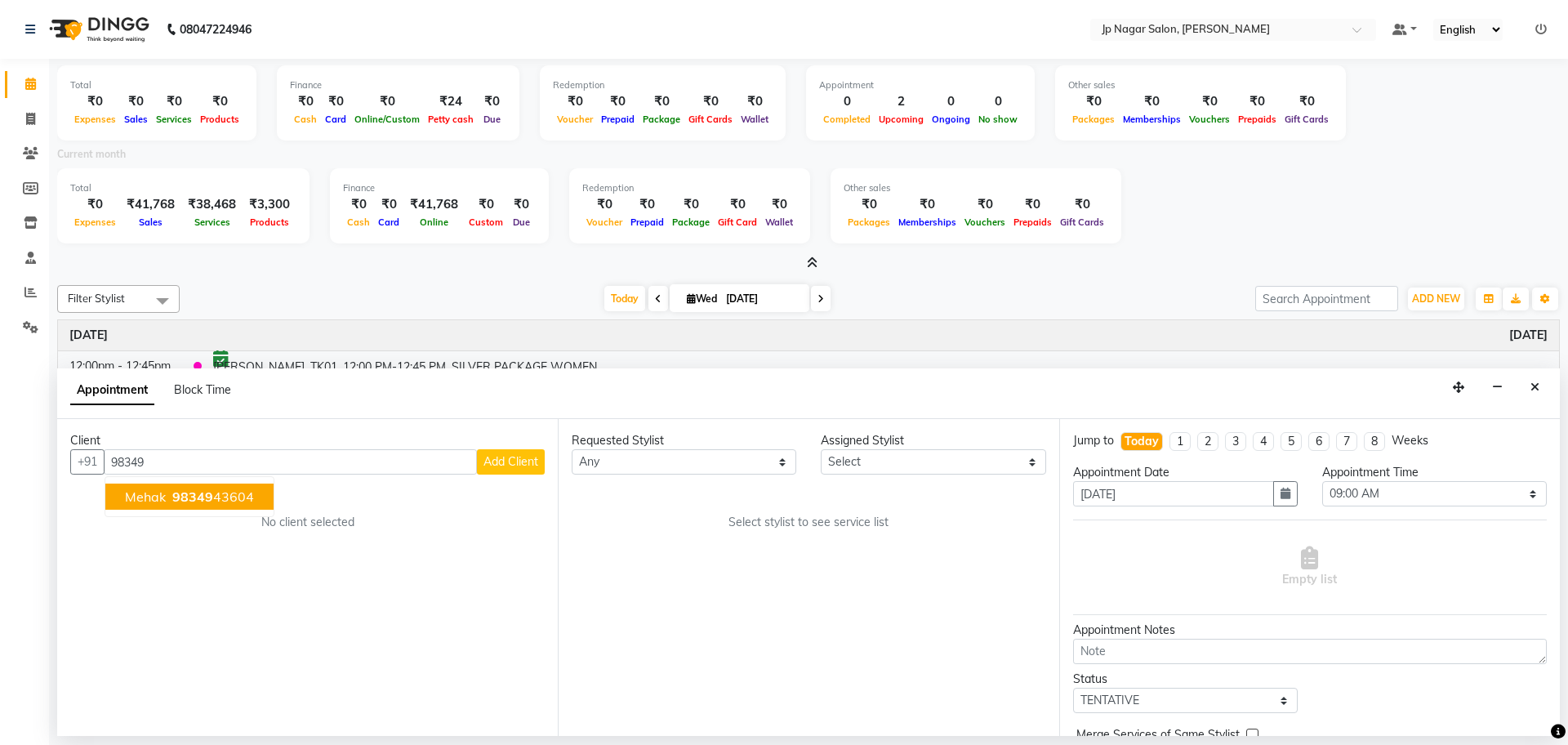
click at [229, 498] on ngb-highlight "98349 43604" at bounding box center [211, 496] width 85 height 16
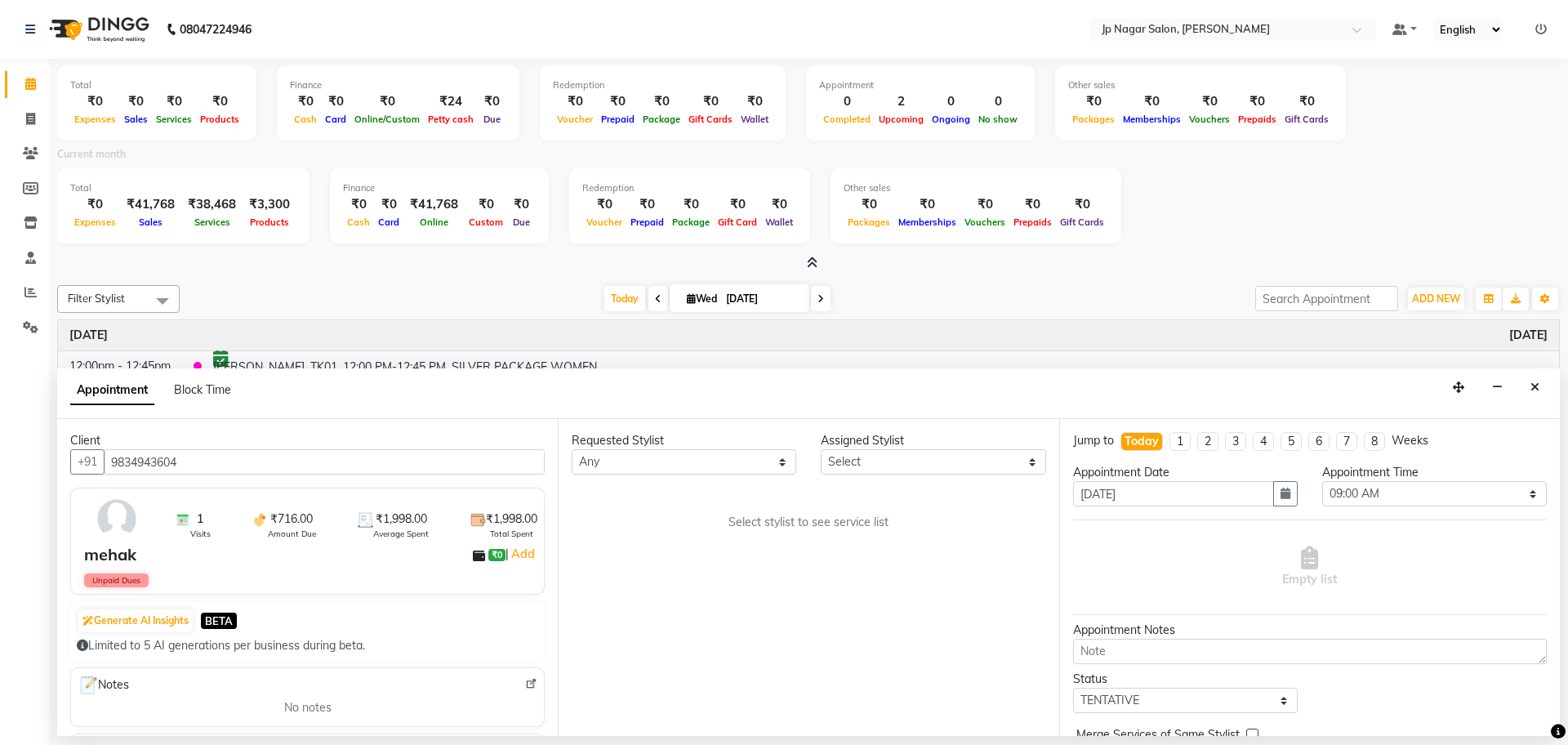
type input "9834943604"
click at [733, 469] on select "Any [PERSON_NAME] [PERSON_NAME] [PERSON_NAME] [PERSON_NAME] Manager Mehjabin [P…" at bounding box center [684, 461] width 225 height 25
select select "89408"
click at [572, 449] on select "Any [PERSON_NAME] [PERSON_NAME] [PERSON_NAME] [PERSON_NAME] Manager Mehjabin [P…" at bounding box center [684, 461] width 225 height 25
select select "89408"
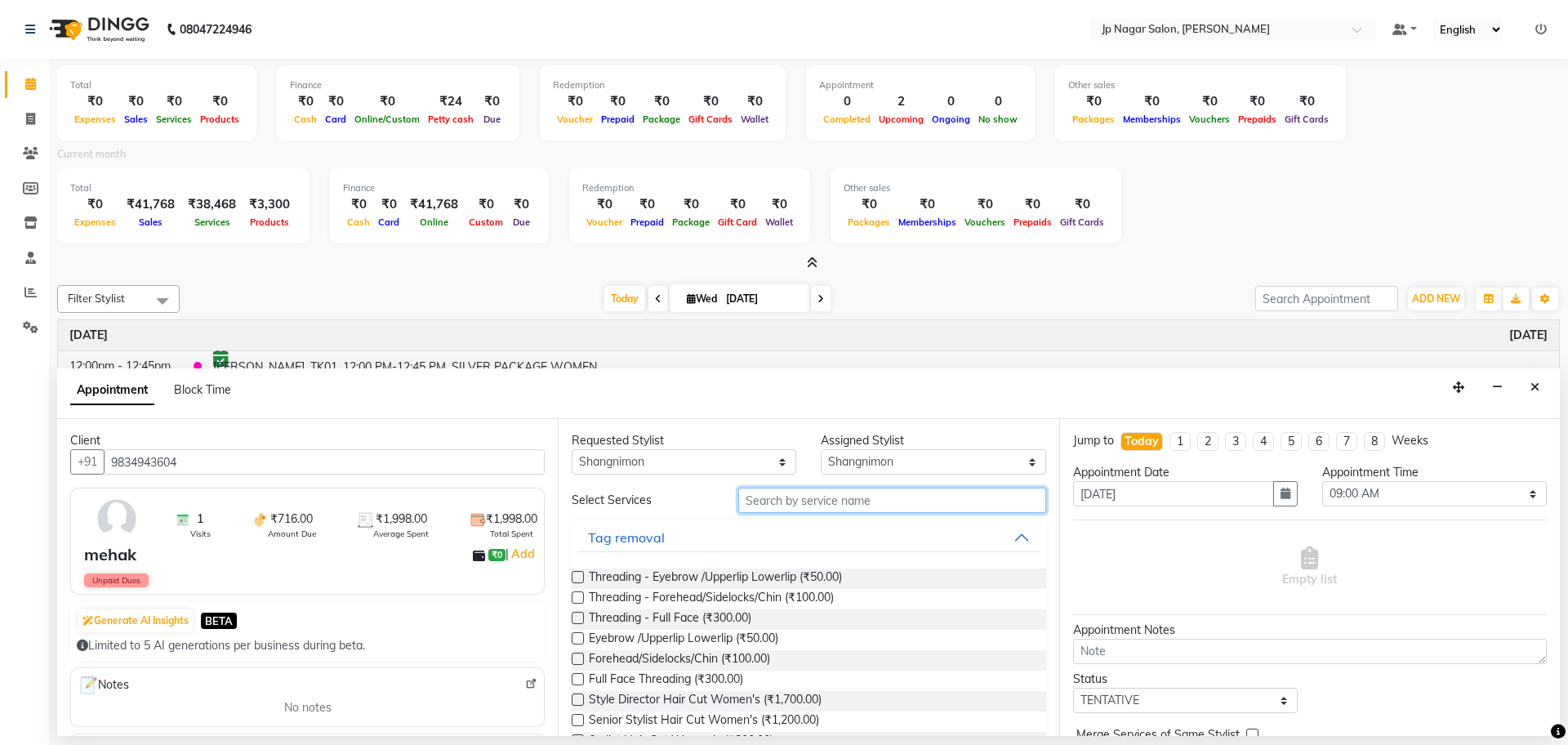
click at [850, 499] on input "text" at bounding box center [892, 500] width 308 height 25
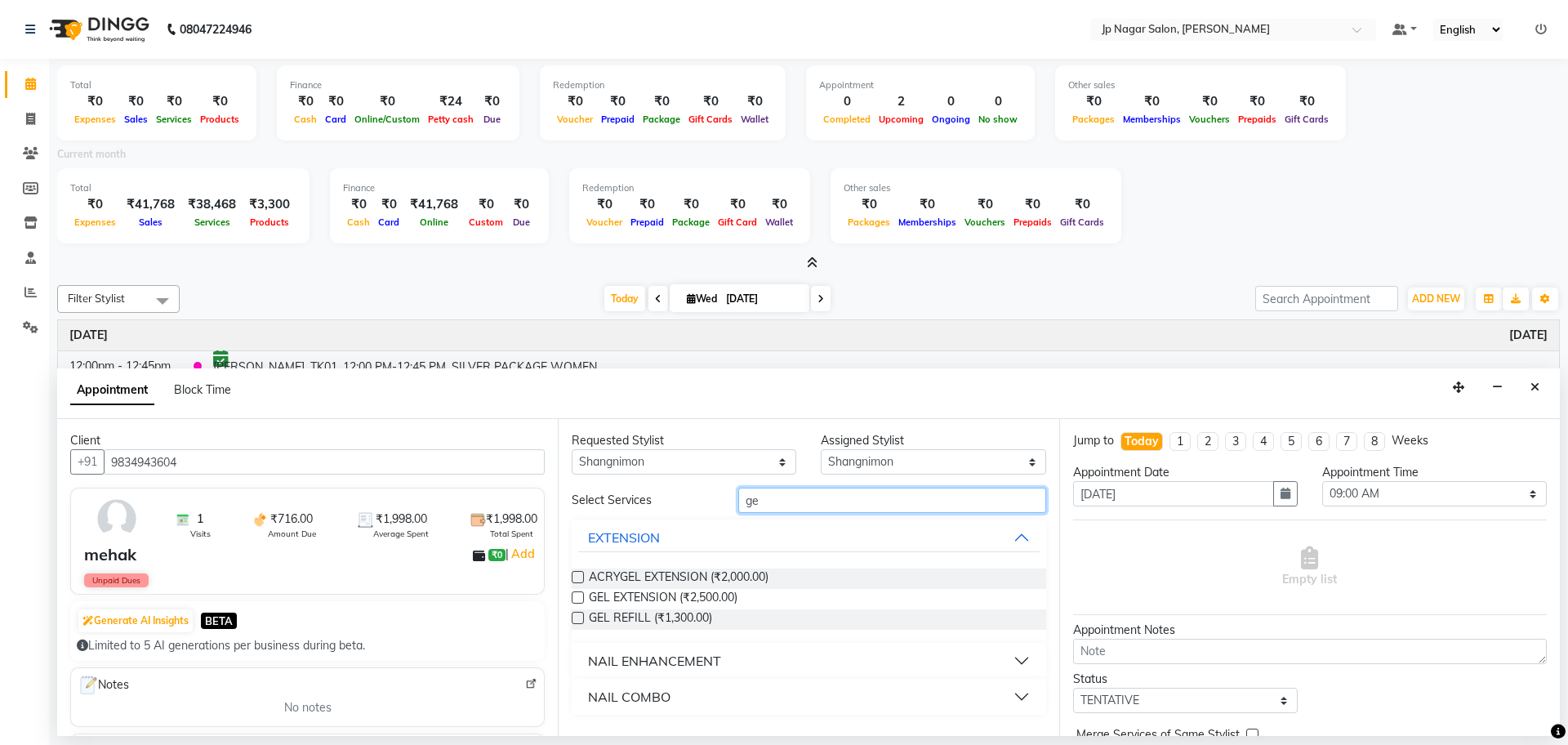
type input "g"
type input "poli"
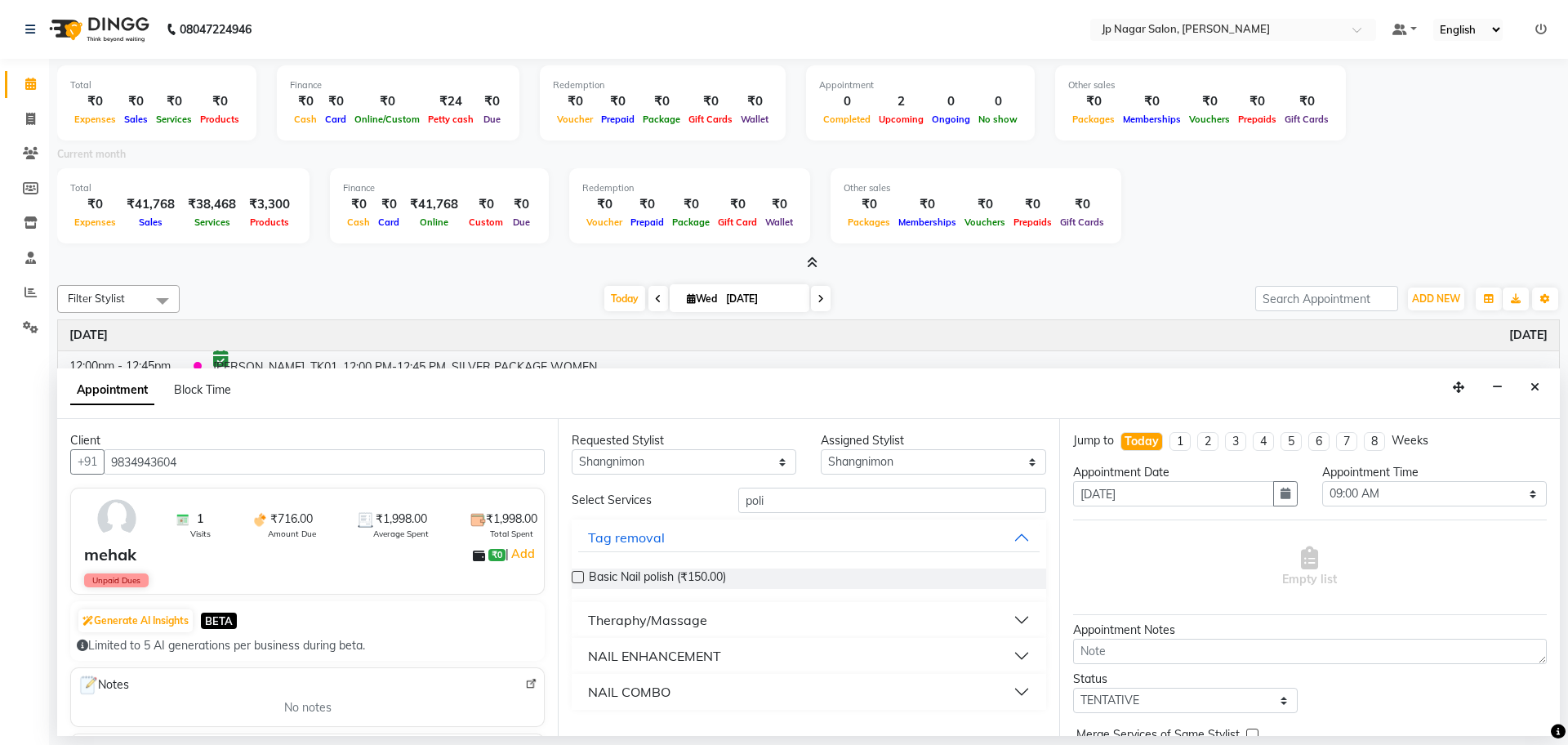
click at [573, 581] on label at bounding box center [578, 577] width 12 height 12
click at [573, 581] on input "checkbox" at bounding box center [577, 578] width 10 height 10
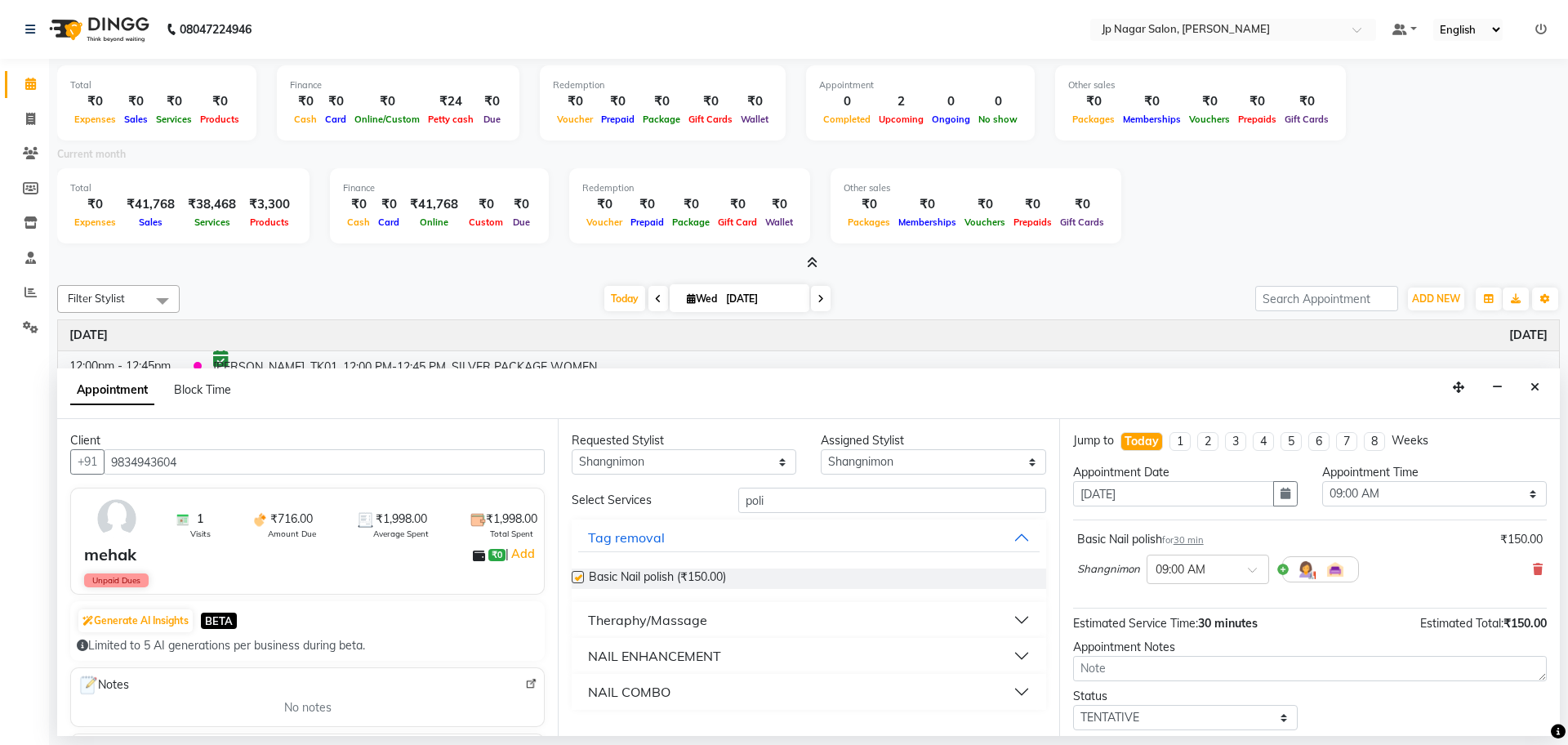
checkbox input "false"
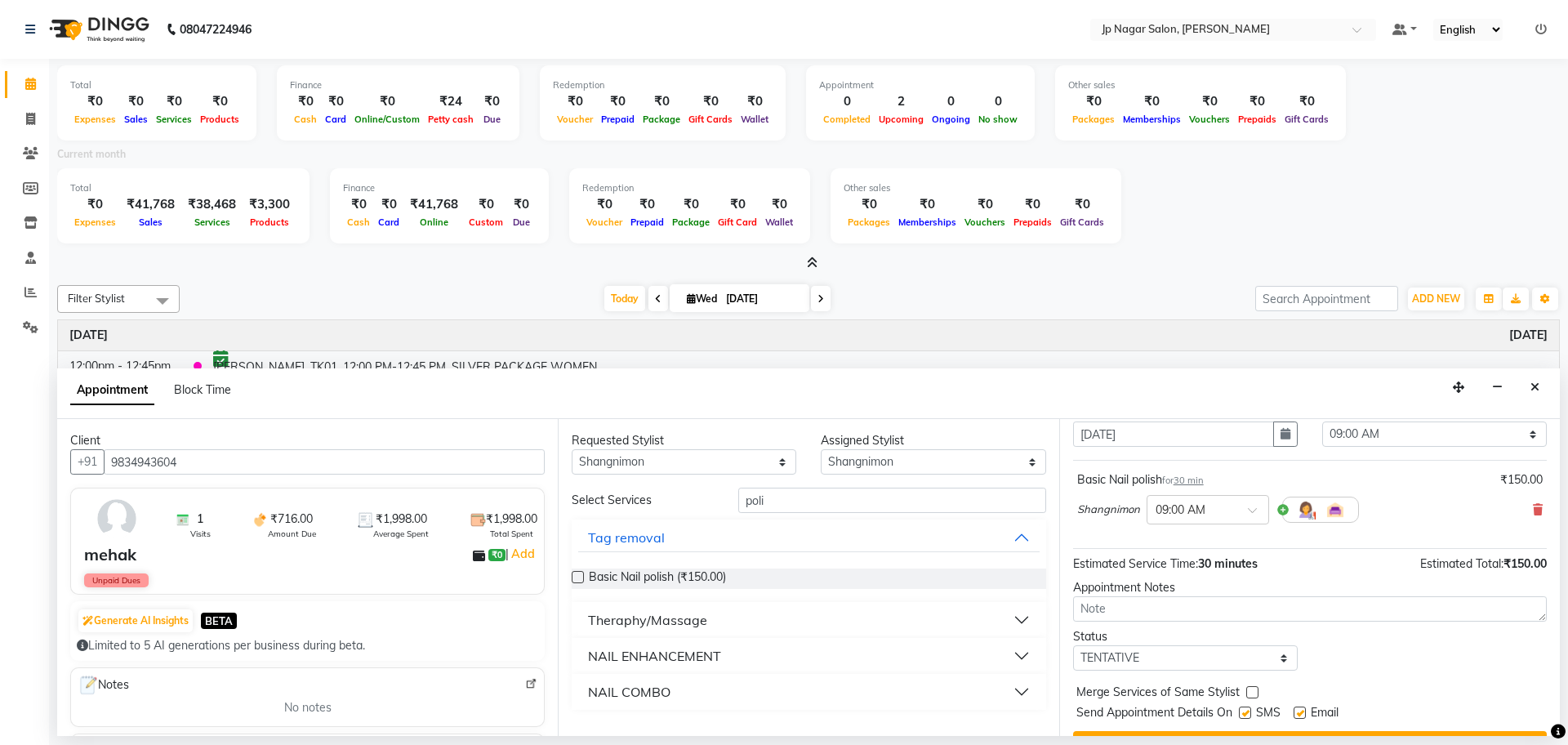
scroll to position [97, 0]
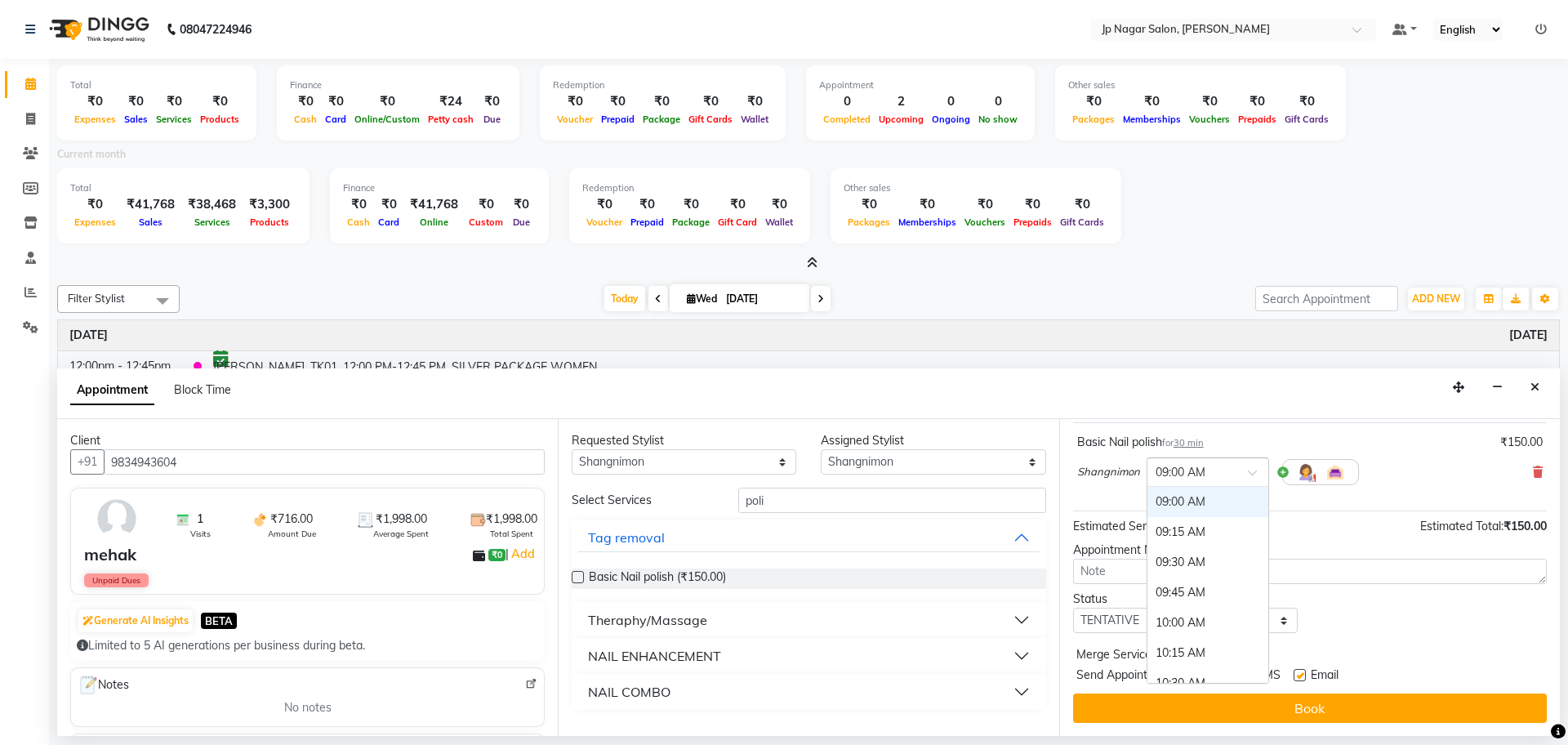
click at [1214, 477] on input "text" at bounding box center [1191, 471] width 72 height 17
click at [1207, 580] on div "06:00 PM" at bounding box center [1208, 575] width 121 height 30
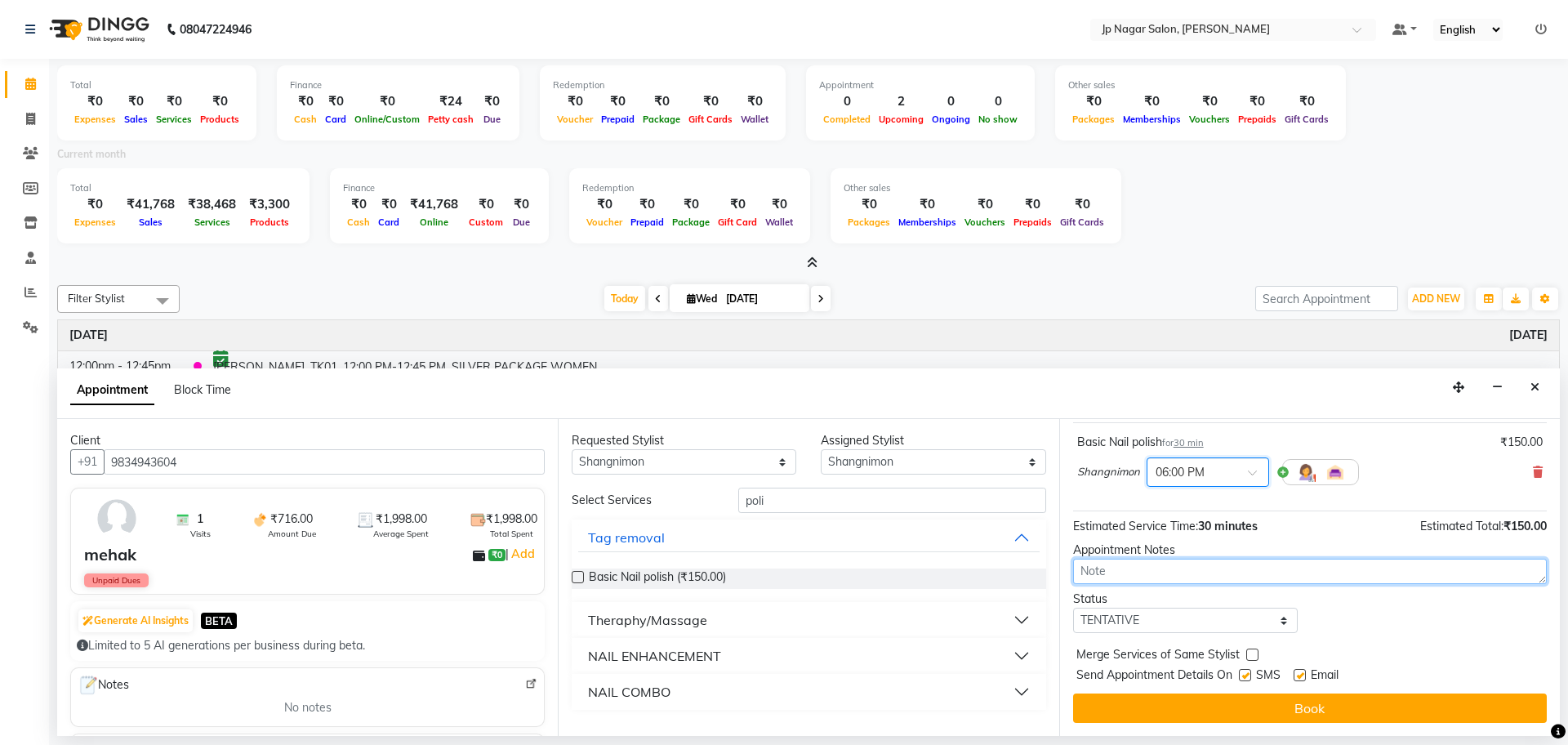
click at [1207, 580] on textarea at bounding box center [1310, 571] width 474 height 25
type textarea "Gel Polish"
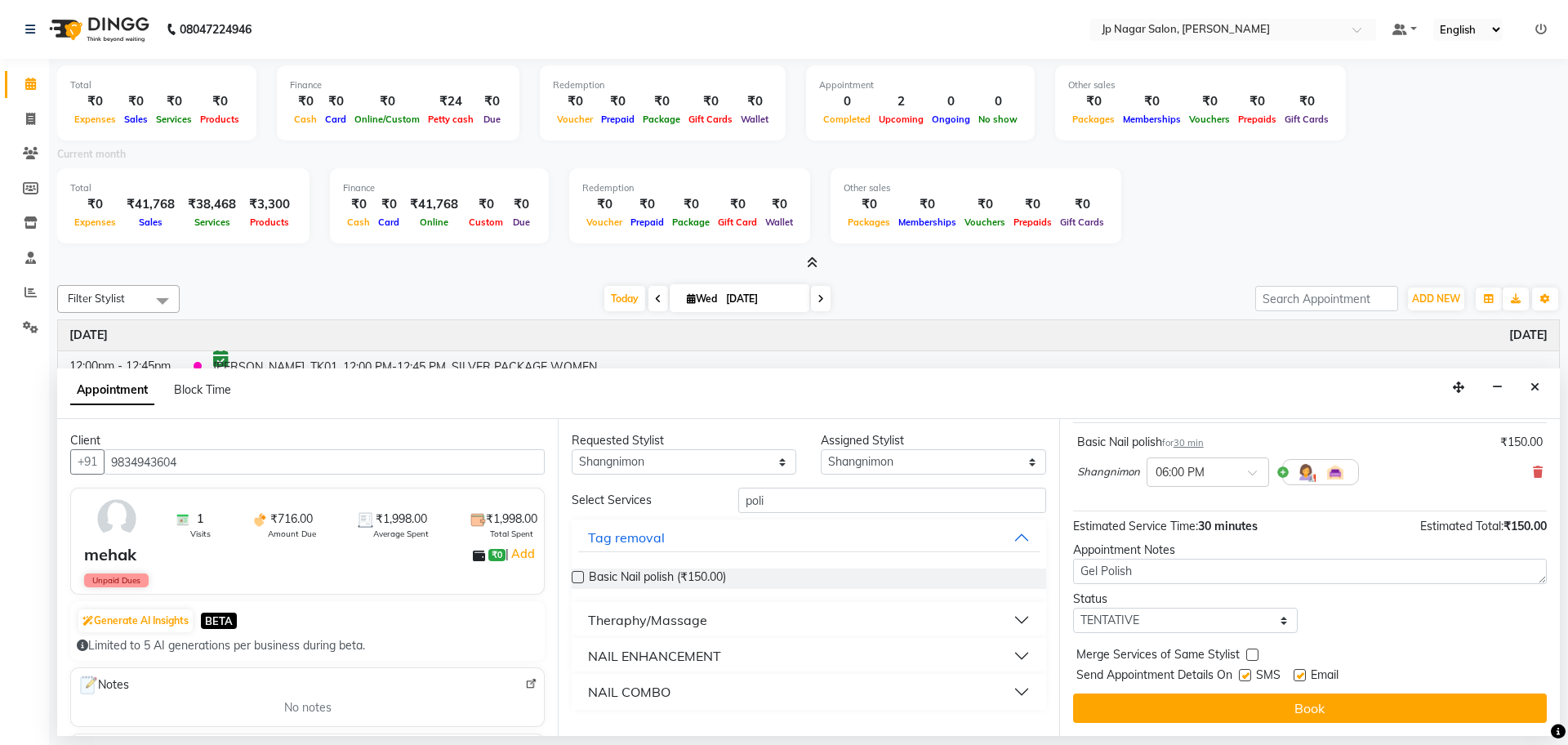
click at [1261, 634] on div "Jump to Today 1 2 3 4 5 6 7 8 Weeks Appointment Date 03-09-2025 Appointment Tim…" at bounding box center [1309, 577] width 500 height 317
click at [1274, 614] on select "Select TENTATIVE CONFIRM CHECK-IN UPCOMING" at bounding box center [1185, 620] width 225 height 25
select select "confirm booking"
click at [1073, 608] on select "Select TENTATIVE CONFIRM CHECK-IN UPCOMING" at bounding box center [1185, 620] width 225 height 25
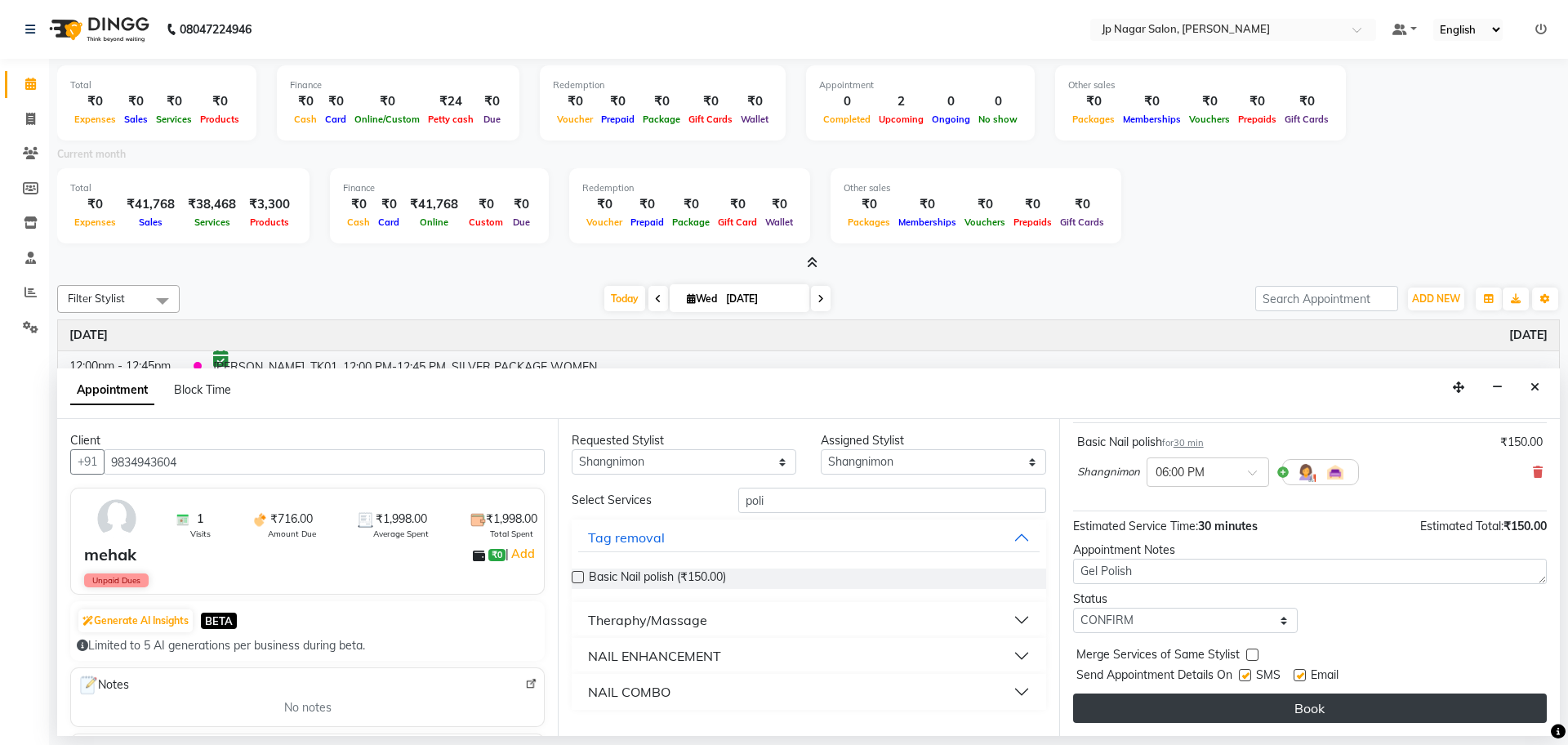
click at [1371, 699] on button "Book" at bounding box center [1310, 708] width 474 height 29
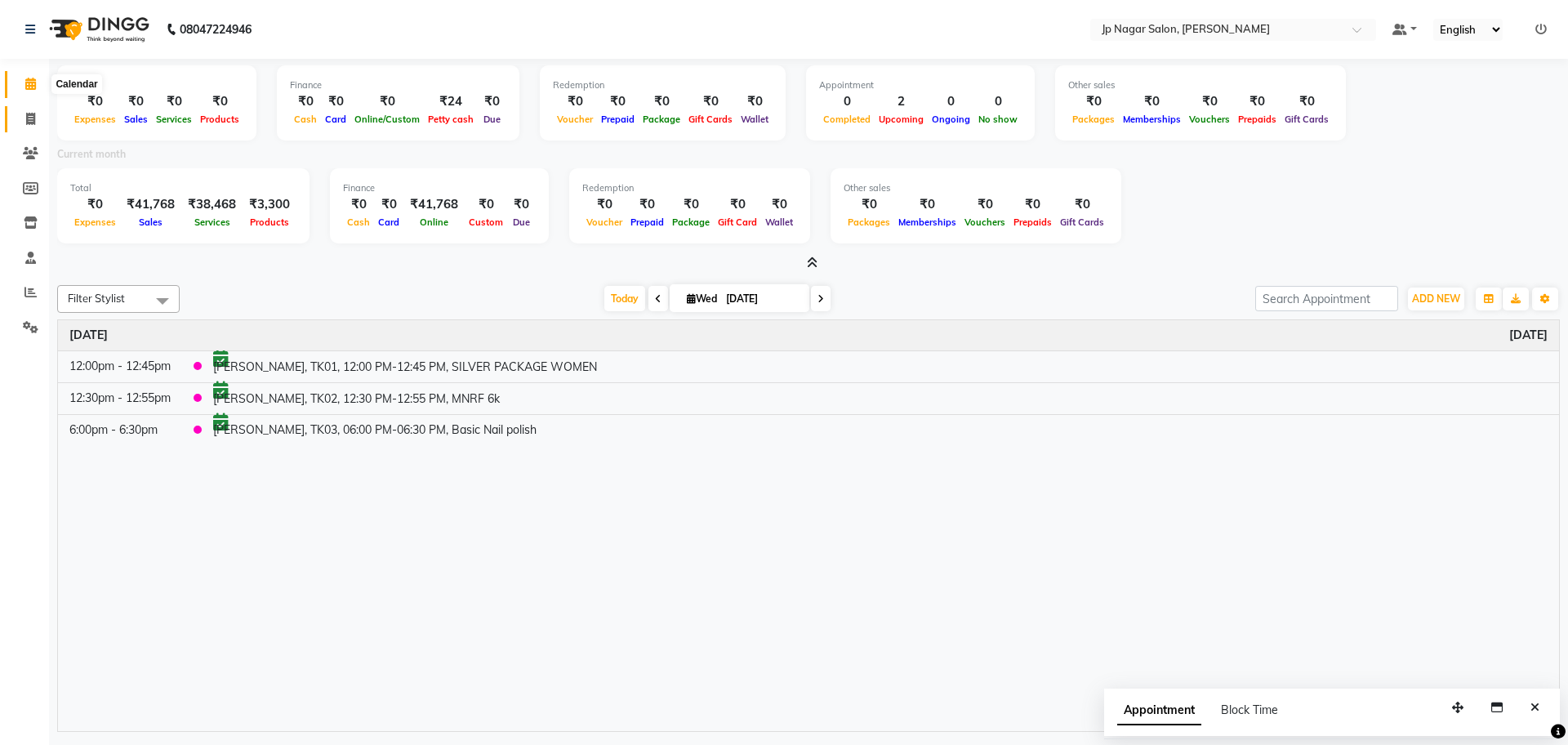
click at [39, 113] on span at bounding box center [30, 119] width 28 height 19
select select "service"
type input "0660"
select select "4852"
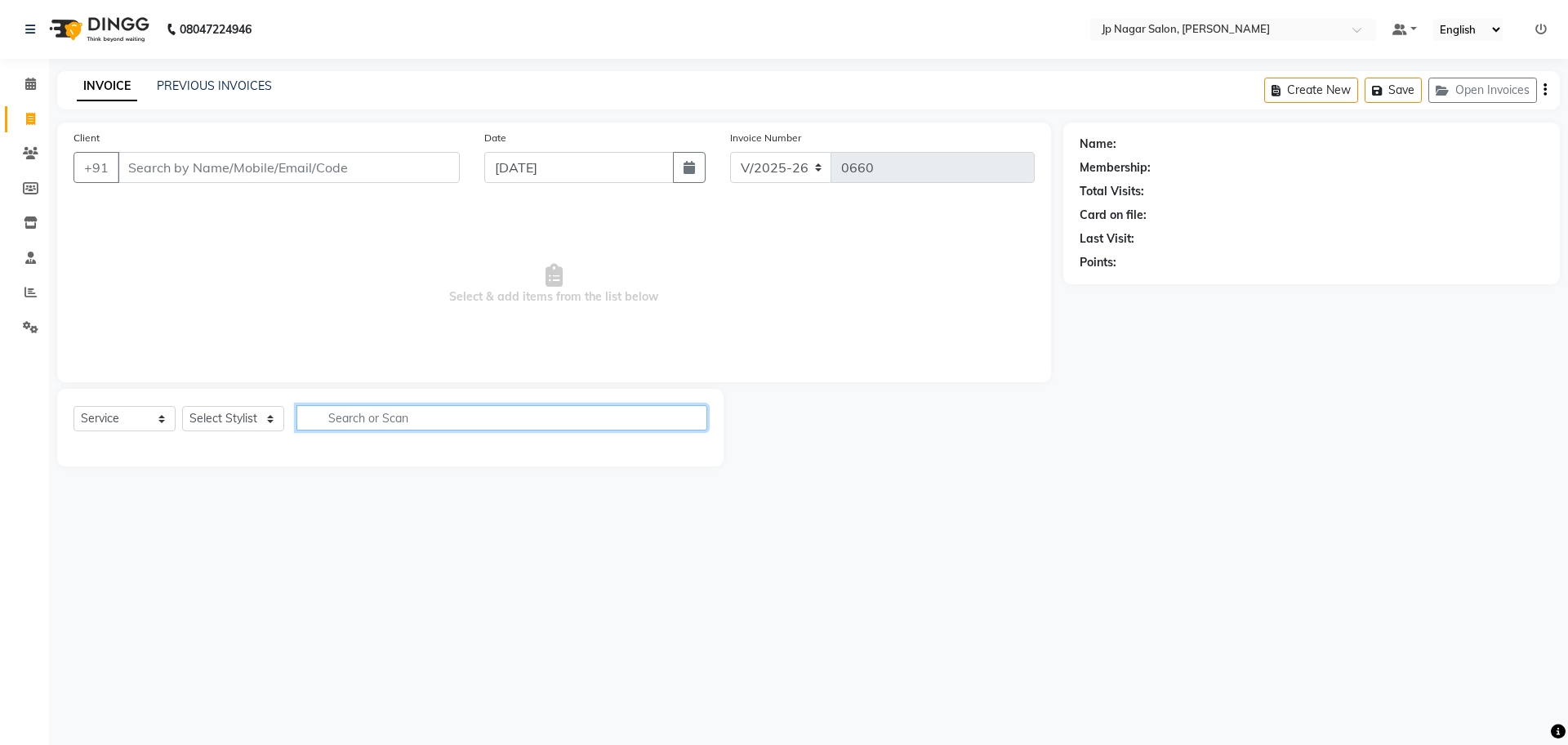
click at [389, 423] on input "text" at bounding box center [501, 417] width 411 height 25
type input "c"
type input "nano"
click at [245, 434] on div "Select Service Product Membership Package Voucher Prepaid Gift Card Select Styl…" at bounding box center [390, 424] width 633 height 39
click at [243, 417] on select "Select Stylist Arthi Awantika Brijitha Gurish Jabin ahmed Jassi Jayshree KEERTH…" at bounding box center [233, 418] width 102 height 25
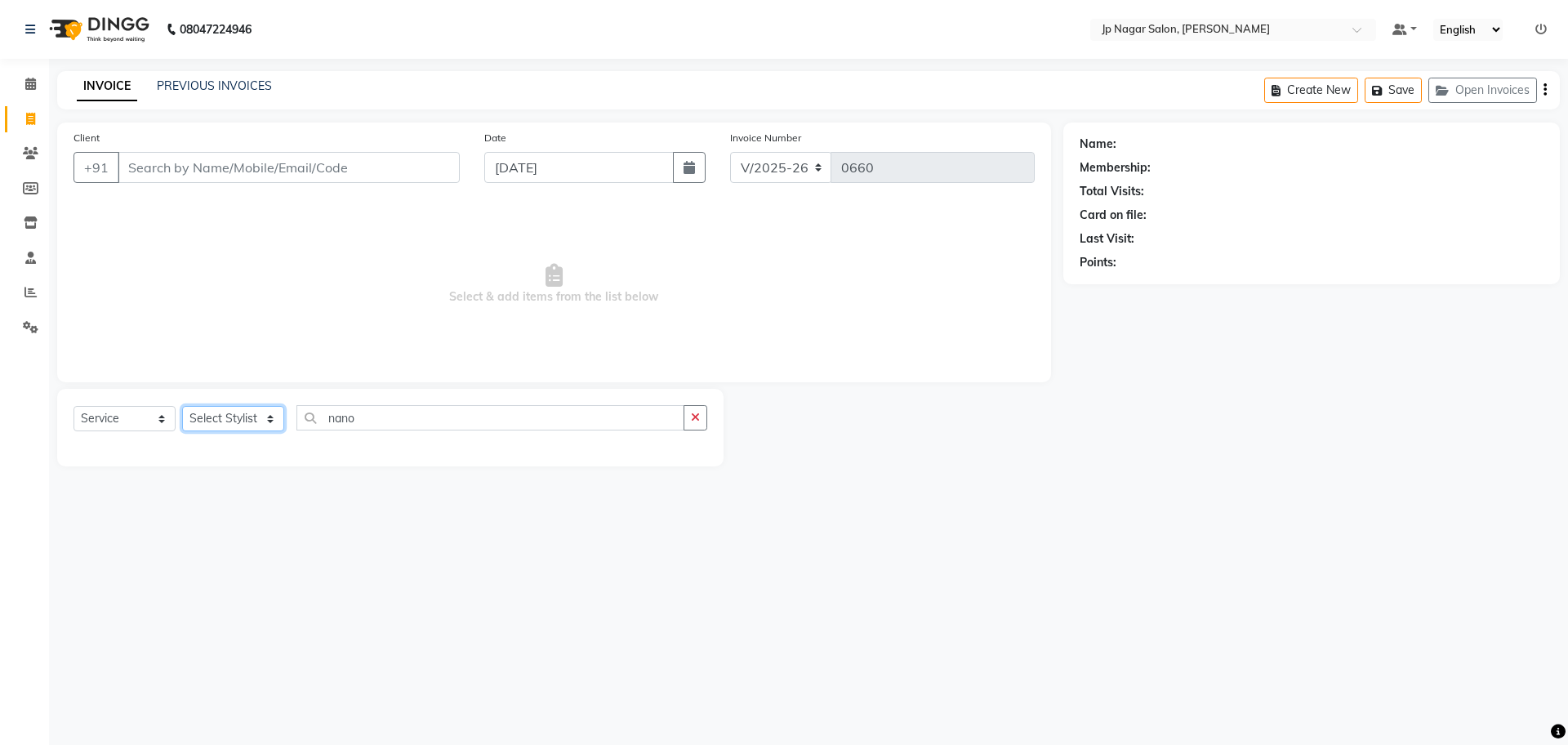
select select "50073"
click at [182, 406] on select "Select Stylist Arthi Awantika Brijitha Gurish Jabin ahmed Jassi Jayshree KEERTH…" at bounding box center [233, 418] width 102 height 25
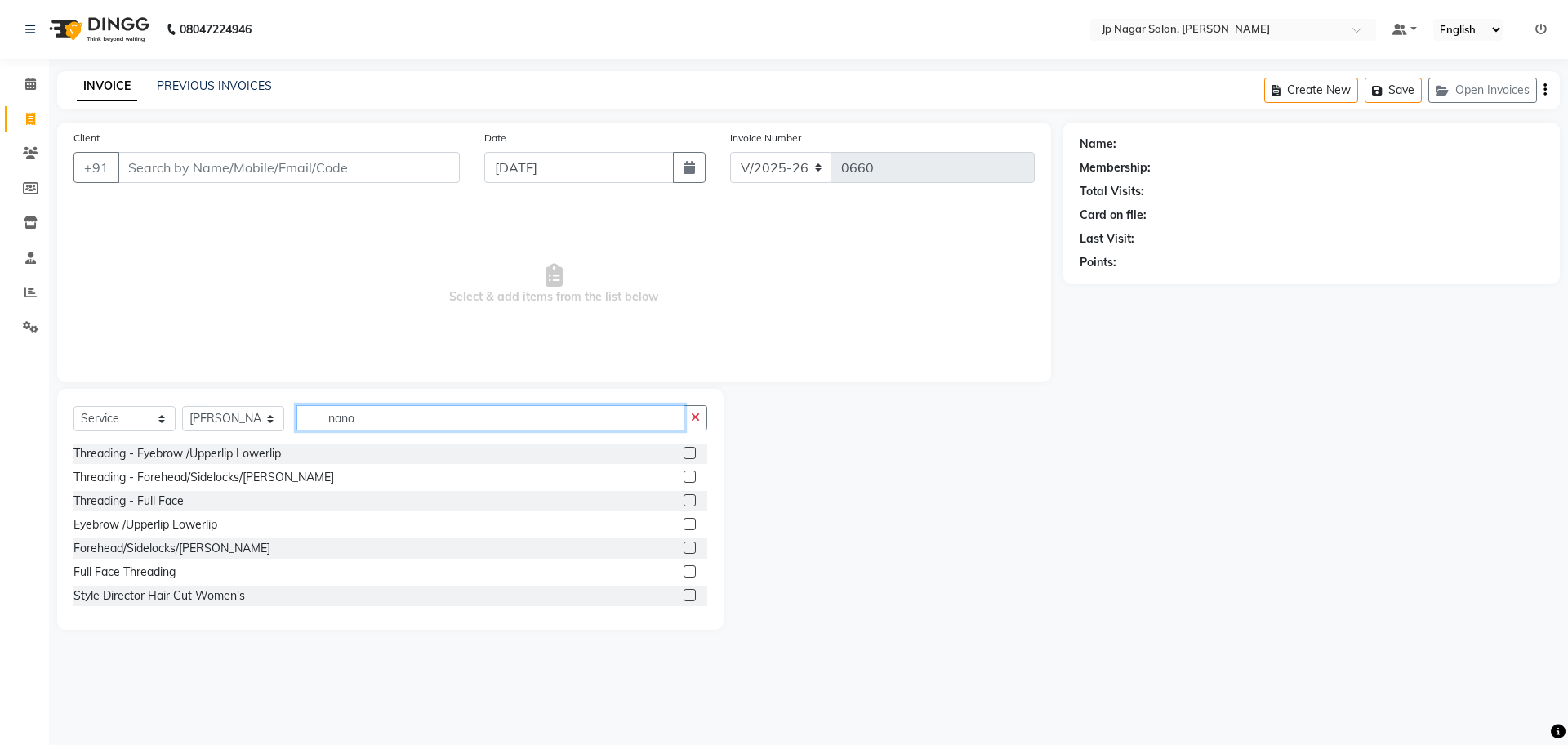
click at [391, 419] on input "nano" at bounding box center [490, 417] width 388 height 25
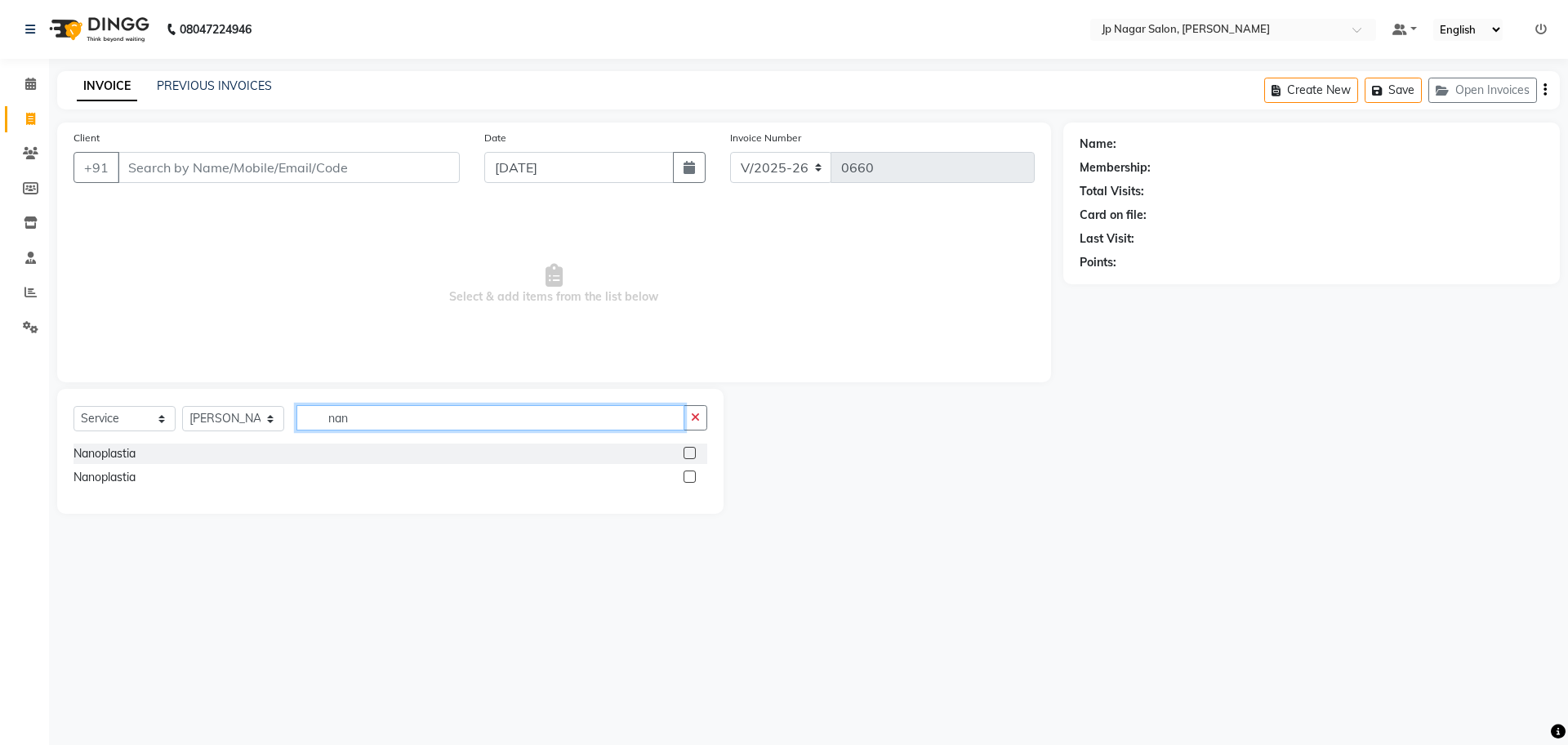
type input "nan"
click at [691, 454] on label at bounding box center [689, 452] width 12 height 12
click at [691, 454] on input "checkbox" at bounding box center [688, 453] width 10 height 10
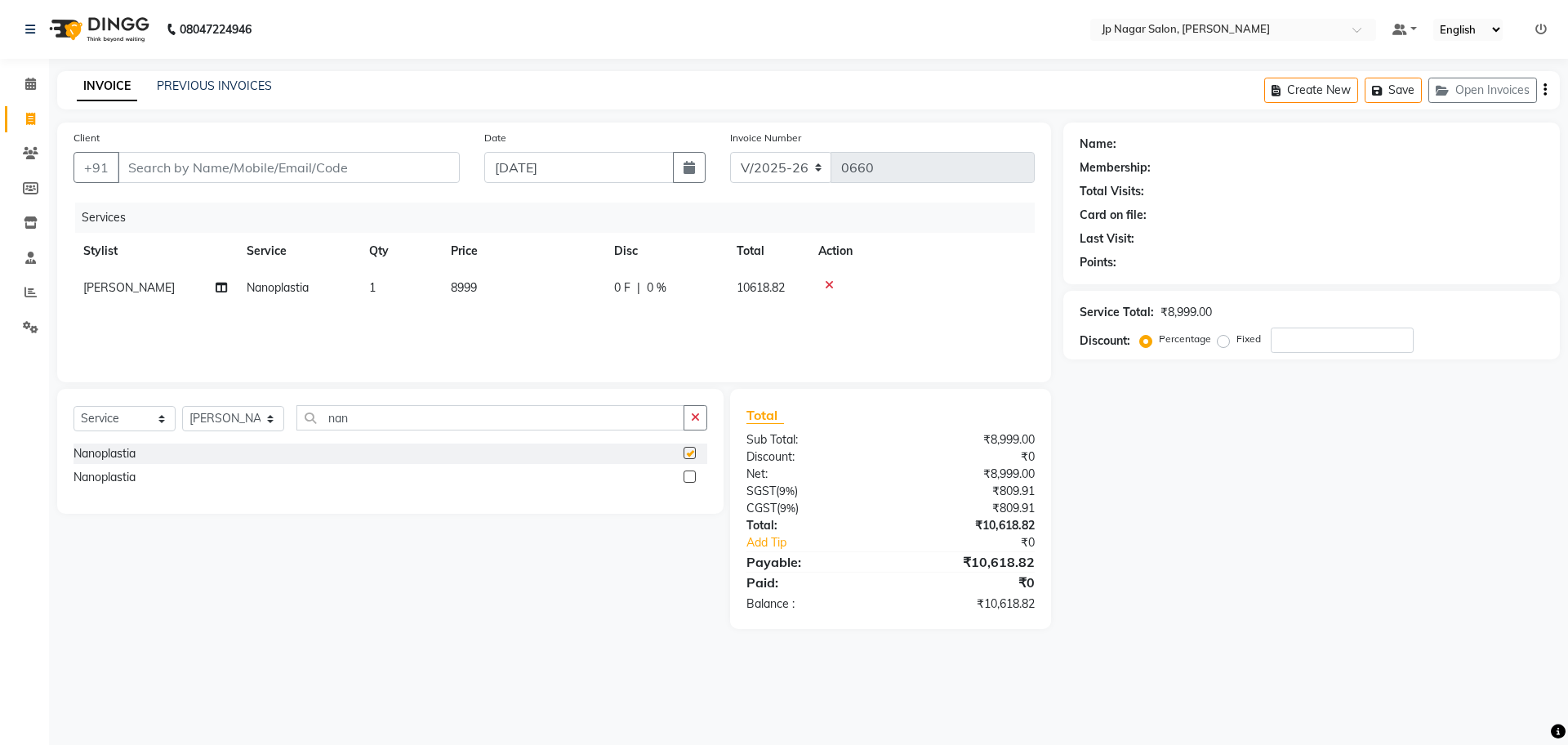
checkbox input "false"
click at [455, 292] on span "8999" at bounding box center [463, 287] width 26 height 15
select select "50073"
click at [455, 292] on input "1" at bounding box center [477, 291] width 62 height 25
click at [568, 287] on td "8999" at bounding box center [523, 288] width 163 height 37
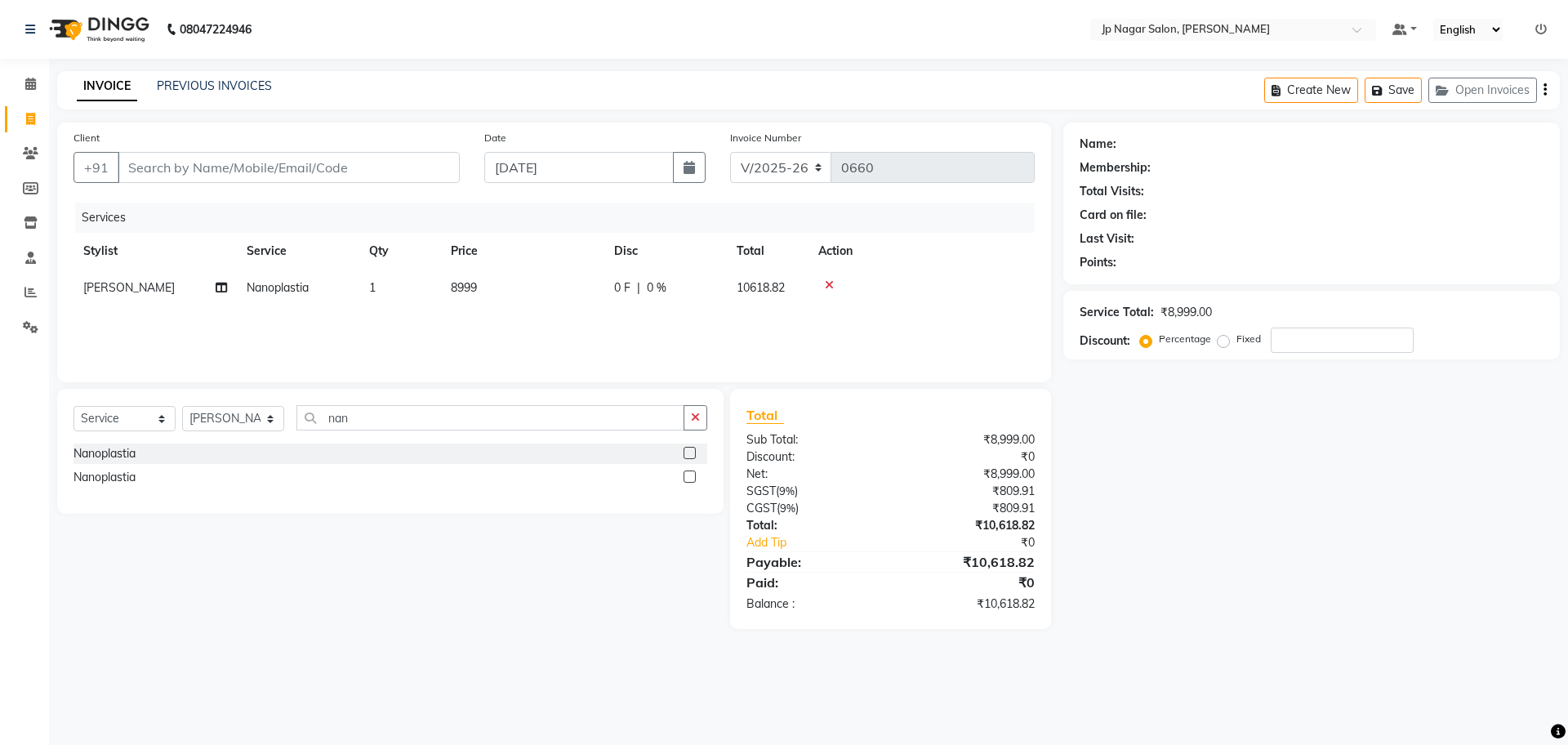
select select "50073"
click at [568, 287] on input "8999" at bounding box center [599, 291] width 143 height 25
type input "5999"
click at [1111, 435] on div "Name: Membership: Total Visits: Card on file: Last Visit: Points: Service Total…" at bounding box center [1317, 376] width 509 height 506
click at [1049, 557] on div "Total Sub Total: ₹5,999.00 Discount: ₹0 Net: ₹5,999.00 SGST ( 9% ) ₹539.91 CGST…" at bounding box center [891, 509] width 321 height 240
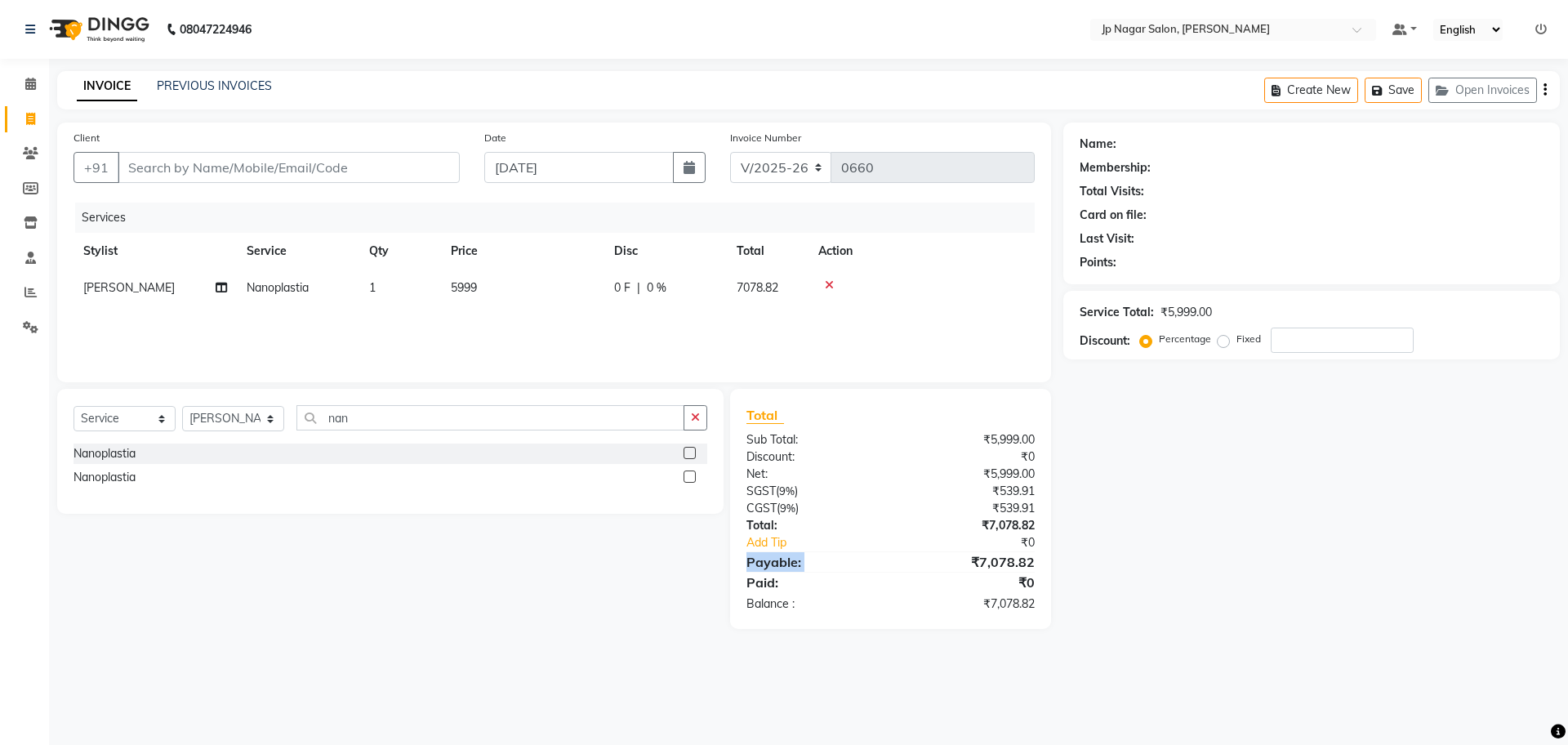
drag, startPoint x: 1049, startPoint y: 557, endPoint x: 966, endPoint y: 562, distance: 83.2
click at [966, 562] on div "Total Sub Total: ₹5,999.00 Discount: ₹0 Net: ₹5,999.00 SGST ( 9% ) ₹539.91 CGST…" at bounding box center [891, 509] width 321 height 240
copy div "₹7,078.82"
click at [832, 279] on icon at bounding box center [829, 284] width 9 height 11
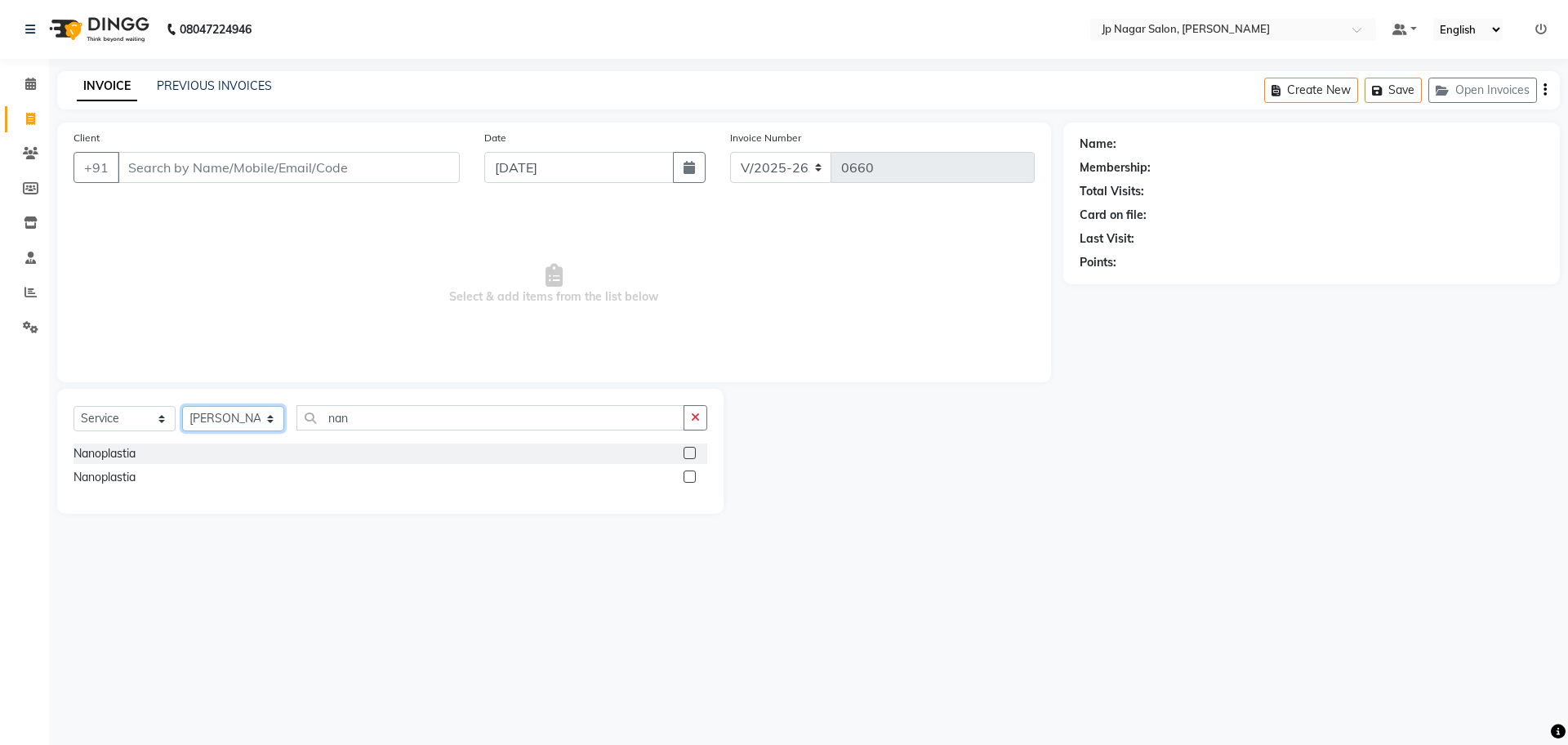
click at [233, 417] on select "Select Stylist Arthi Awantika Brijitha Gurish Jabin ahmed Jassi Jayshree KEERTH…" at bounding box center [233, 418] width 102 height 25
select select "80933"
click at [182, 406] on select "Select Stylist Arthi Awantika Brijitha Gurish Jabin ahmed Jassi Jayshree KEERTH…" at bounding box center [233, 418] width 102 height 25
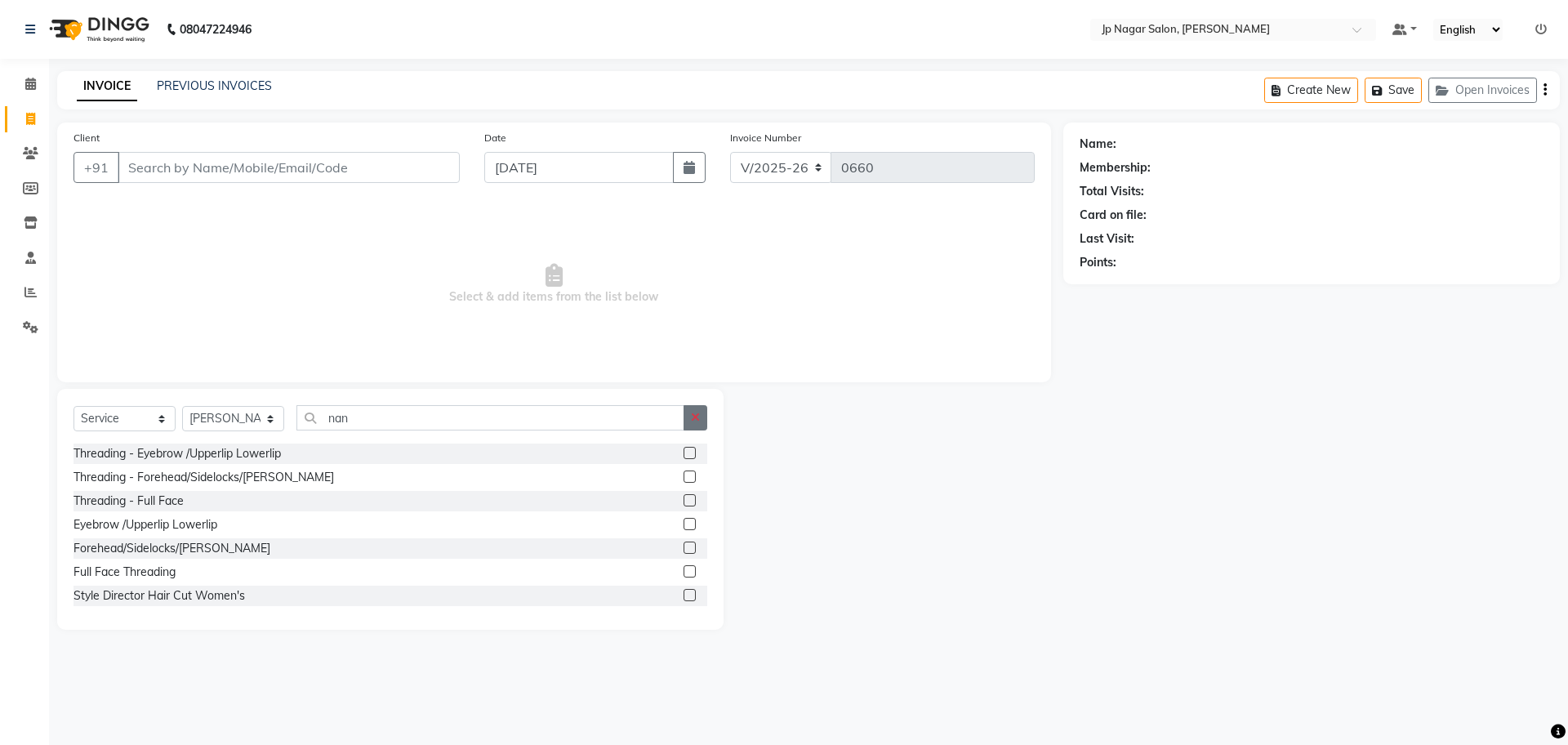
click at [697, 415] on icon "button" at bounding box center [695, 417] width 9 height 11
click at [100, 424] on select "Select Service Product Membership Package Voucher Prepaid Gift Card" at bounding box center [124, 418] width 102 height 25
click at [74, 406] on select "Select Service Product Membership Package Voucher Prepaid Gift Card" at bounding box center [124, 418] width 102 height 25
click at [221, 165] on input "Client" at bounding box center [288, 167] width 342 height 31
type input "9"
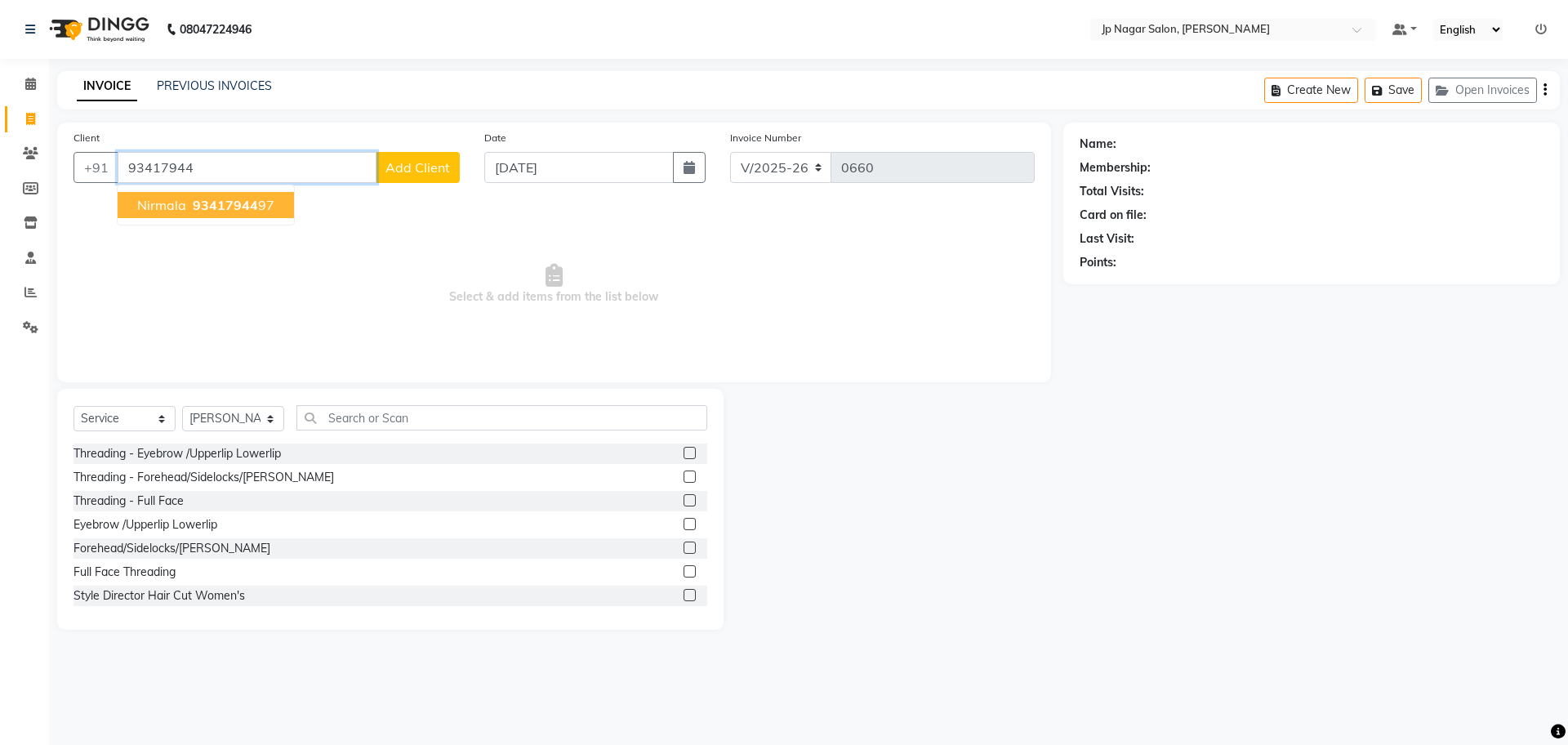
click at [231, 210] on span "93417944" at bounding box center [226, 204] width 65 height 16
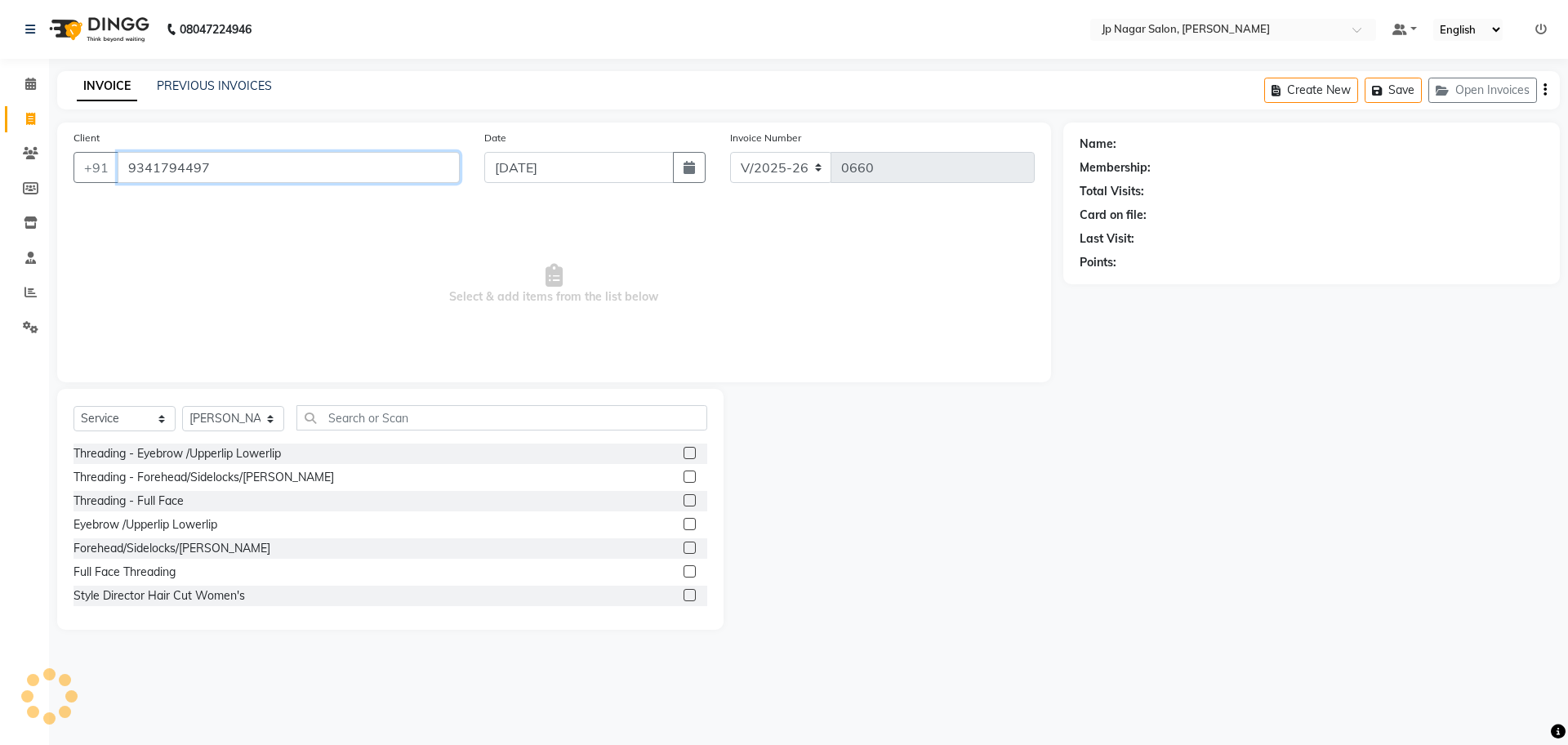
type input "9341794497"
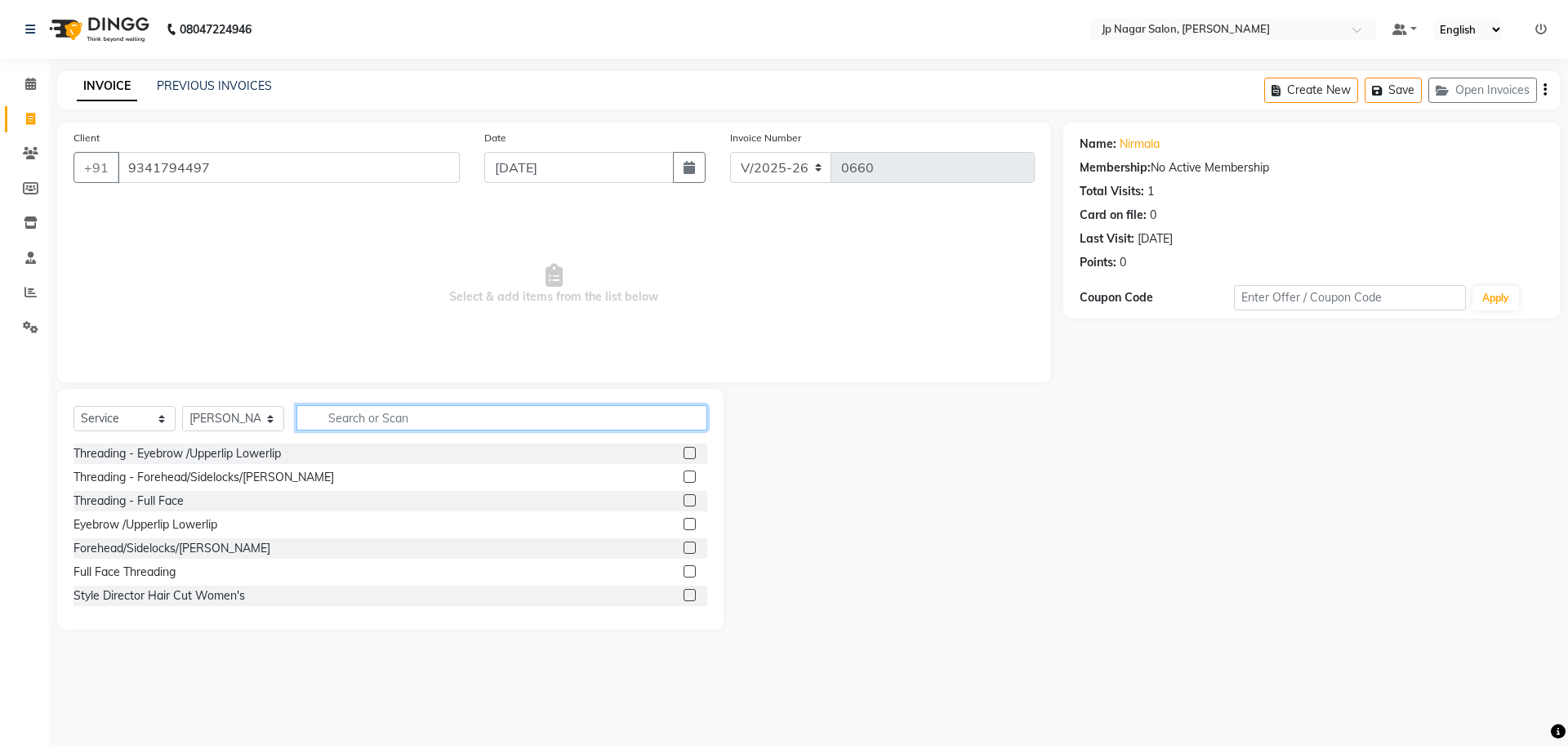
click at [474, 421] on input "text" at bounding box center [501, 417] width 411 height 25
type input "m"
type input "pedi"
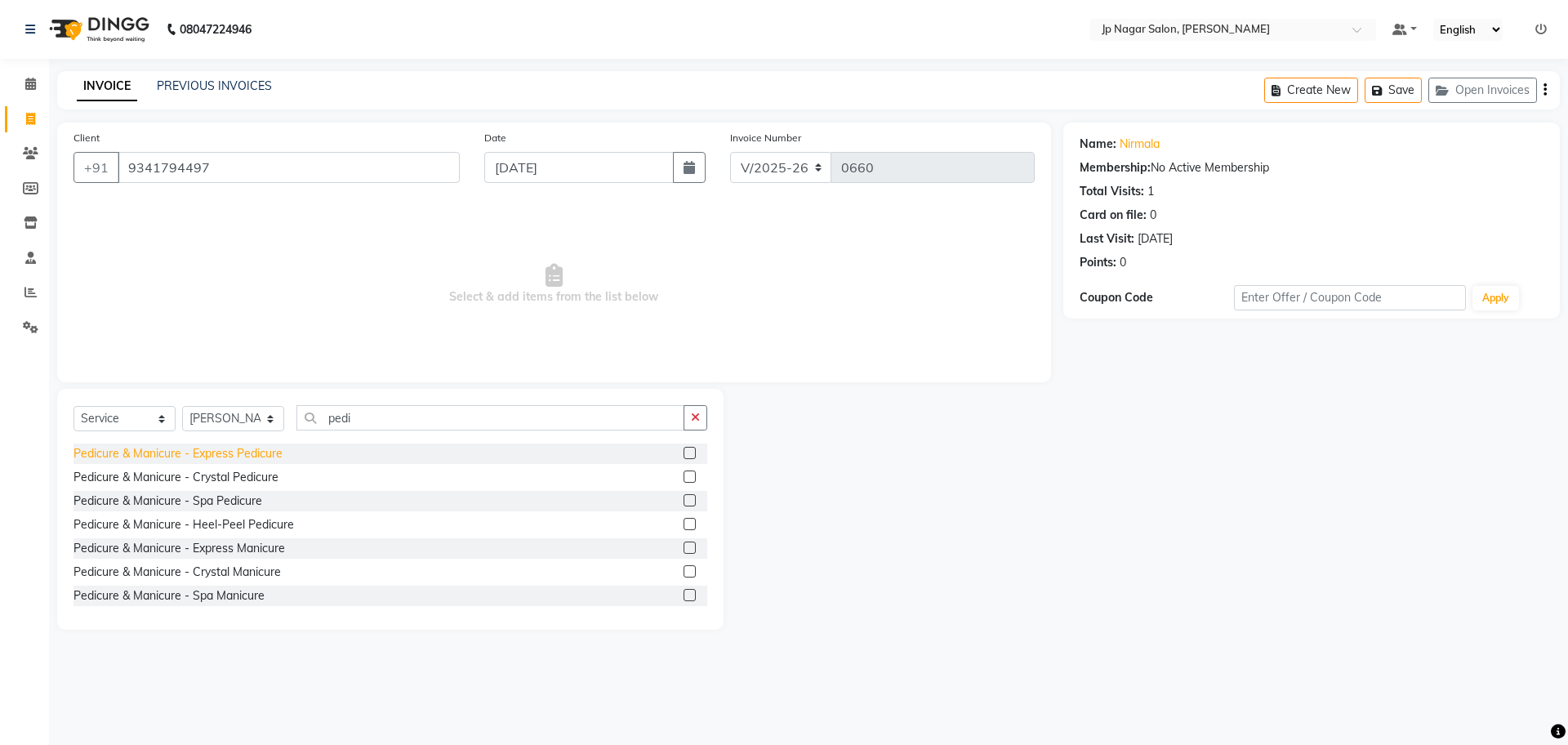
click at [262, 460] on div "Pedicure & Manicure - Express Pedicure" at bounding box center [179, 454] width 209 height 17
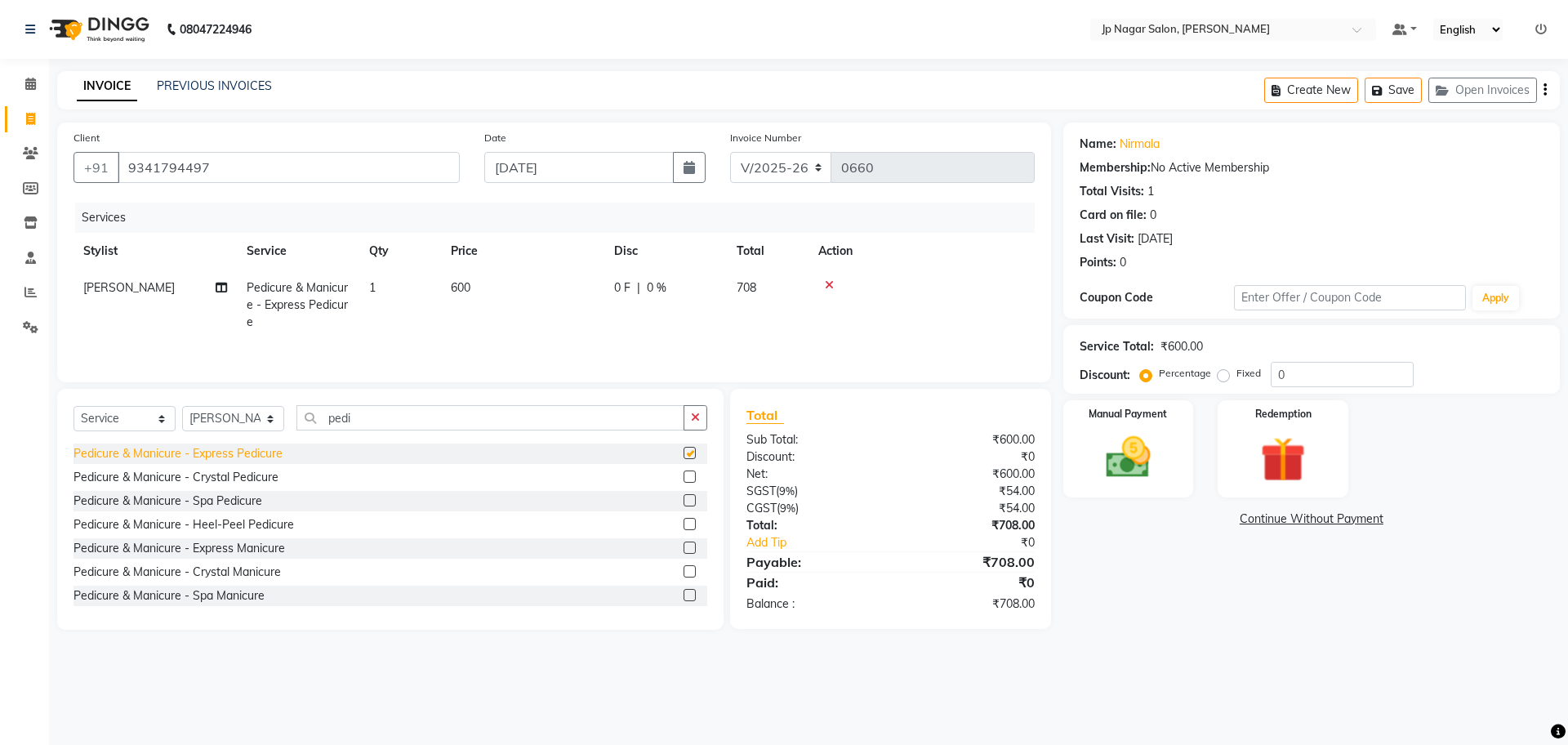
checkbox input "false"
click at [468, 283] on span "600" at bounding box center [460, 287] width 20 height 15
select select "80933"
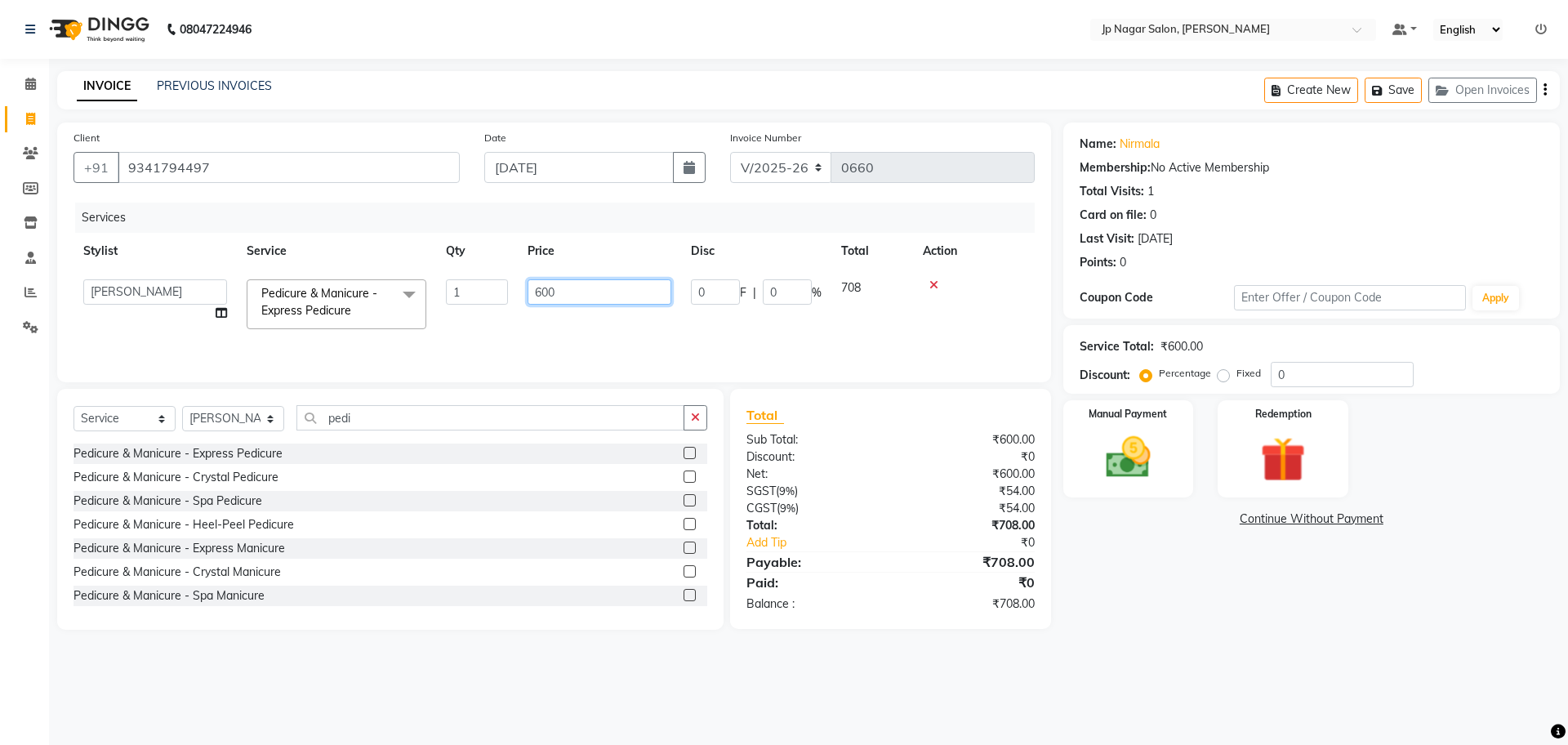
click at [589, 289] on input "600" at bounding box center [599, 291] width 143 height 25
type input "900"
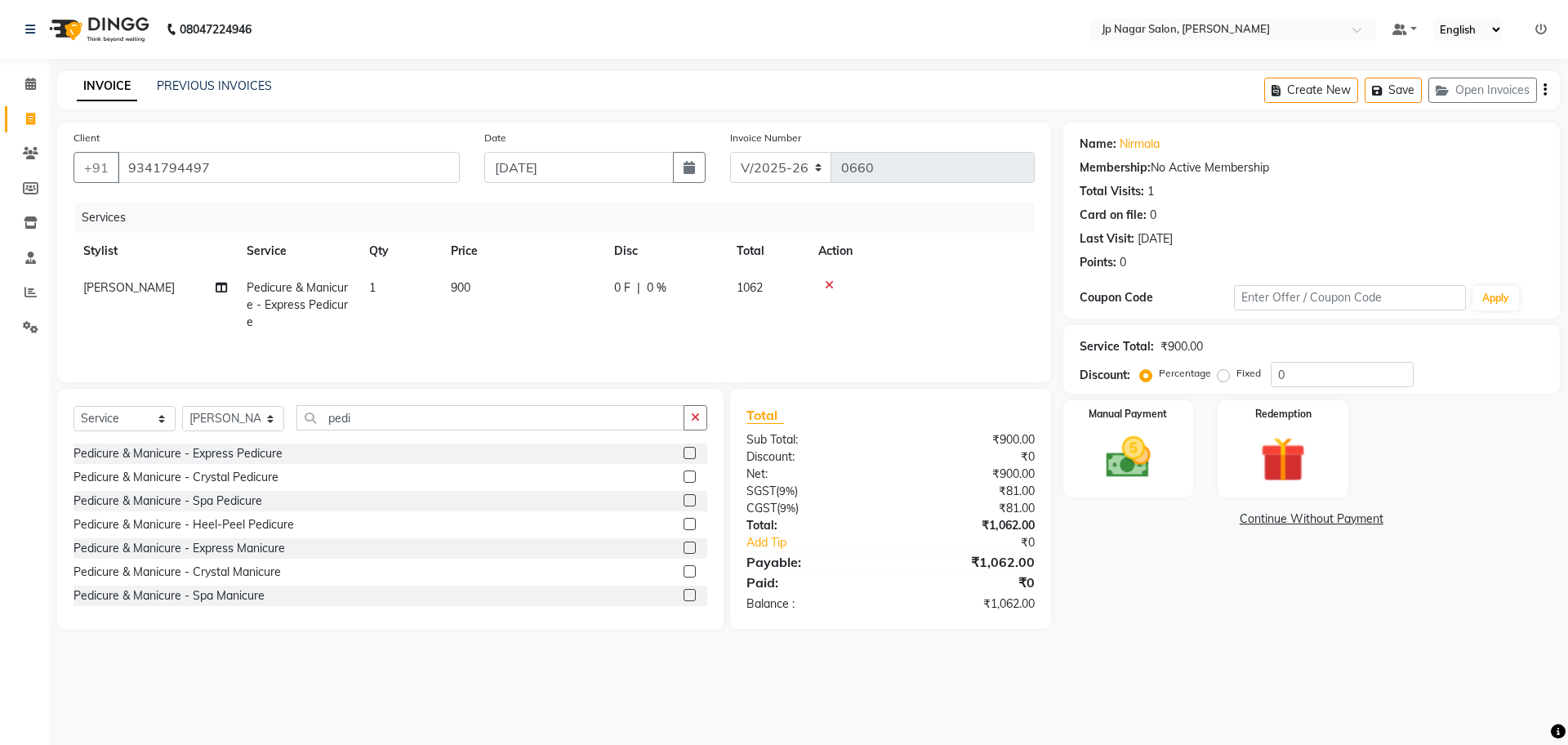
click at [721, 333] on td "0 F | 0 %" at bounding box center [665, 305] width 123 height 71
select select "80933"
click at [1137, 411] on label "Manual Payment" at bounding box center [1128, 413] width 82 height 15
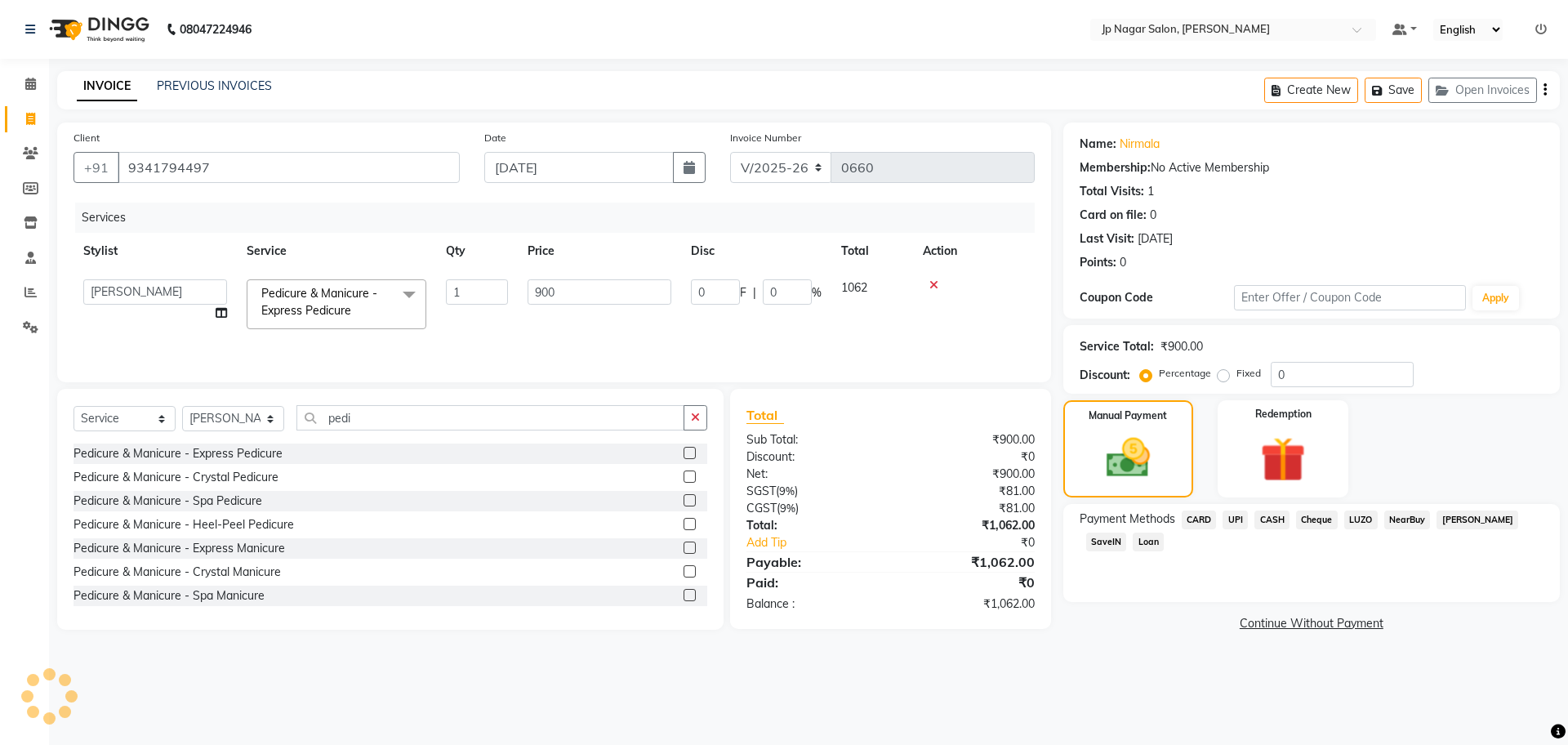
click at [1239, 521] on span "UPI" at bounding box center [1234, 520] width 25 height 19
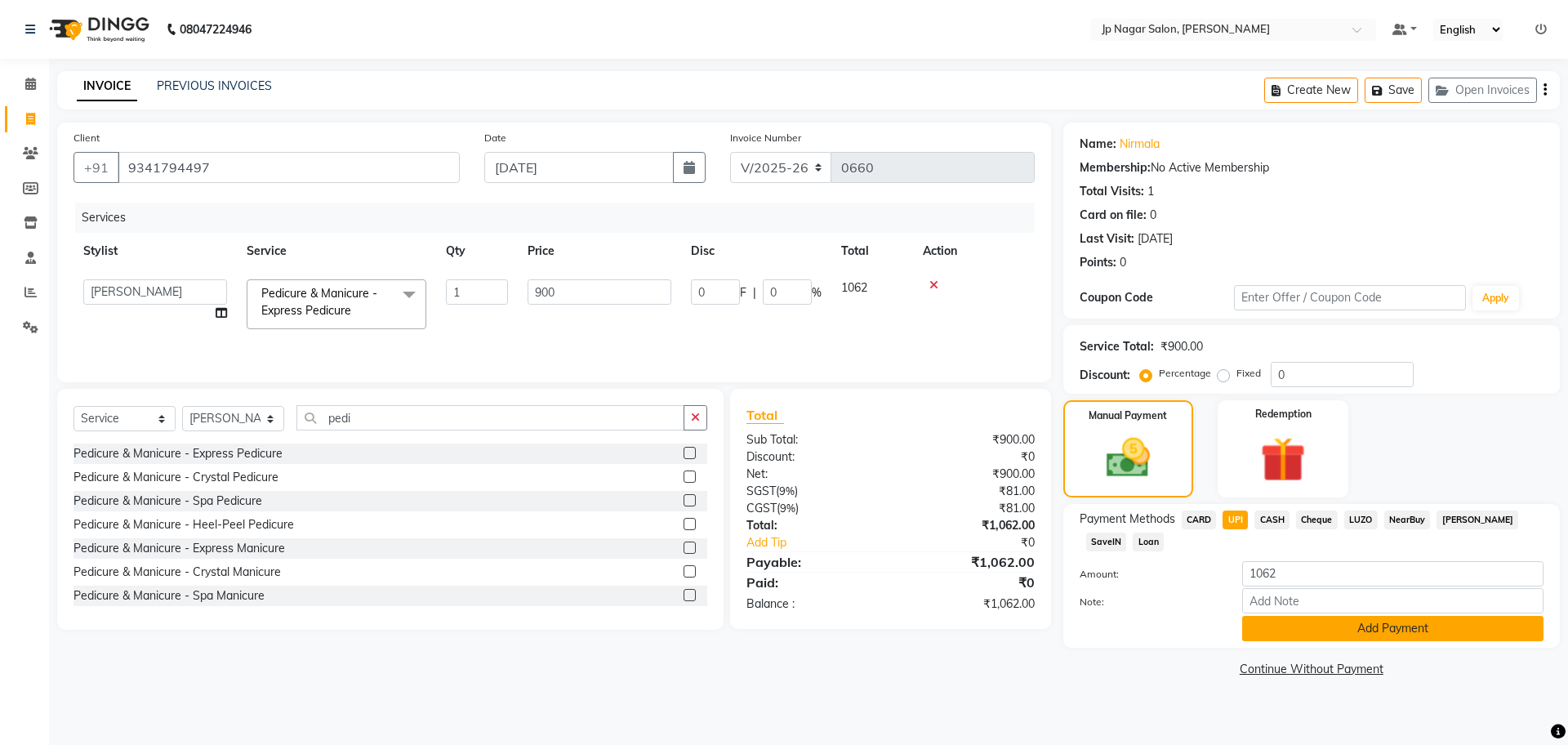
click at [1317, 624] on button "Add Payment" at bounding box center [1392, 627] width 301 height 25
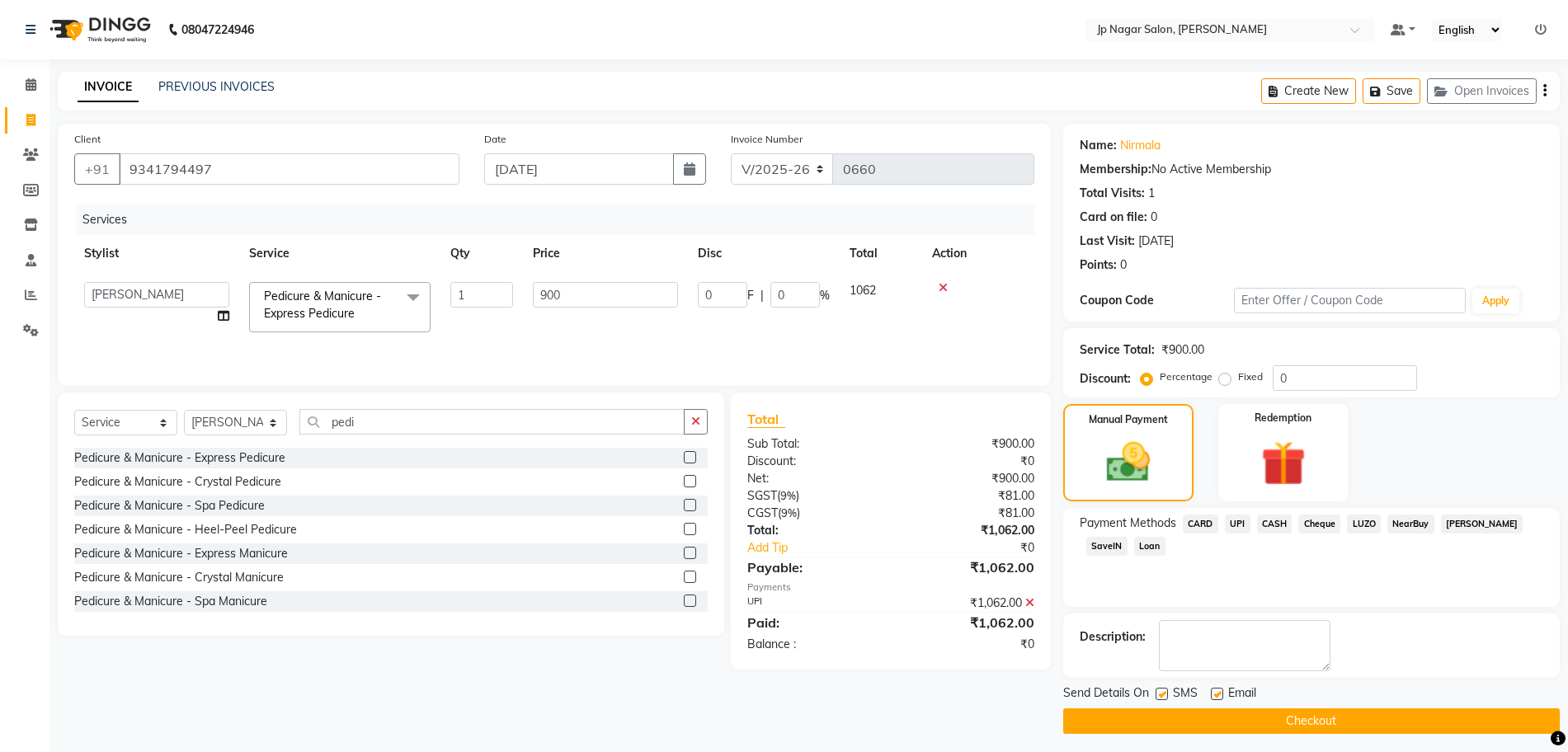
click at [1311, 725] on button "Checkout" at bounding box center [1311, 720] width 497 height 25
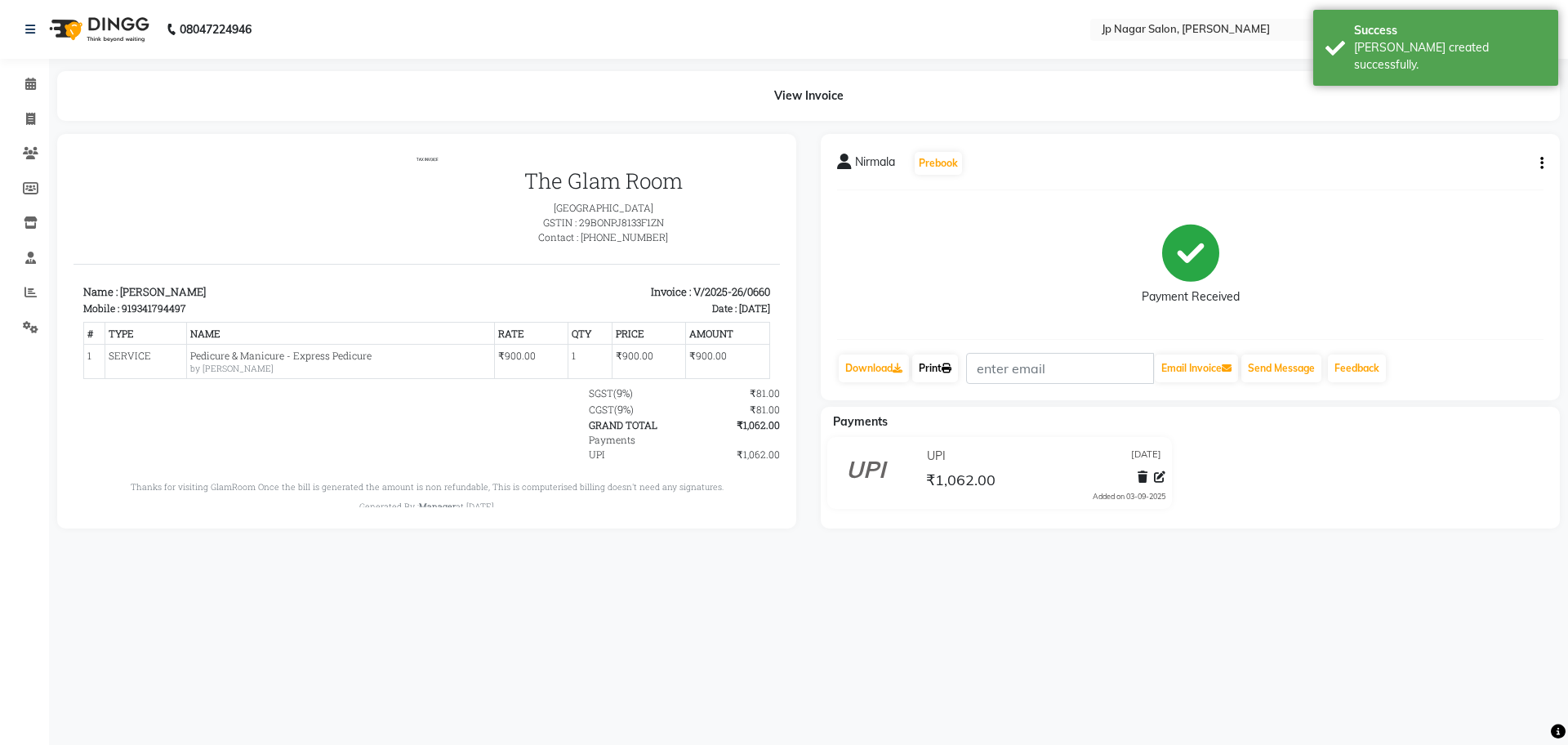
click at [935, 370] on link "Print" at bounding box center [935, 368] width 45 height 27
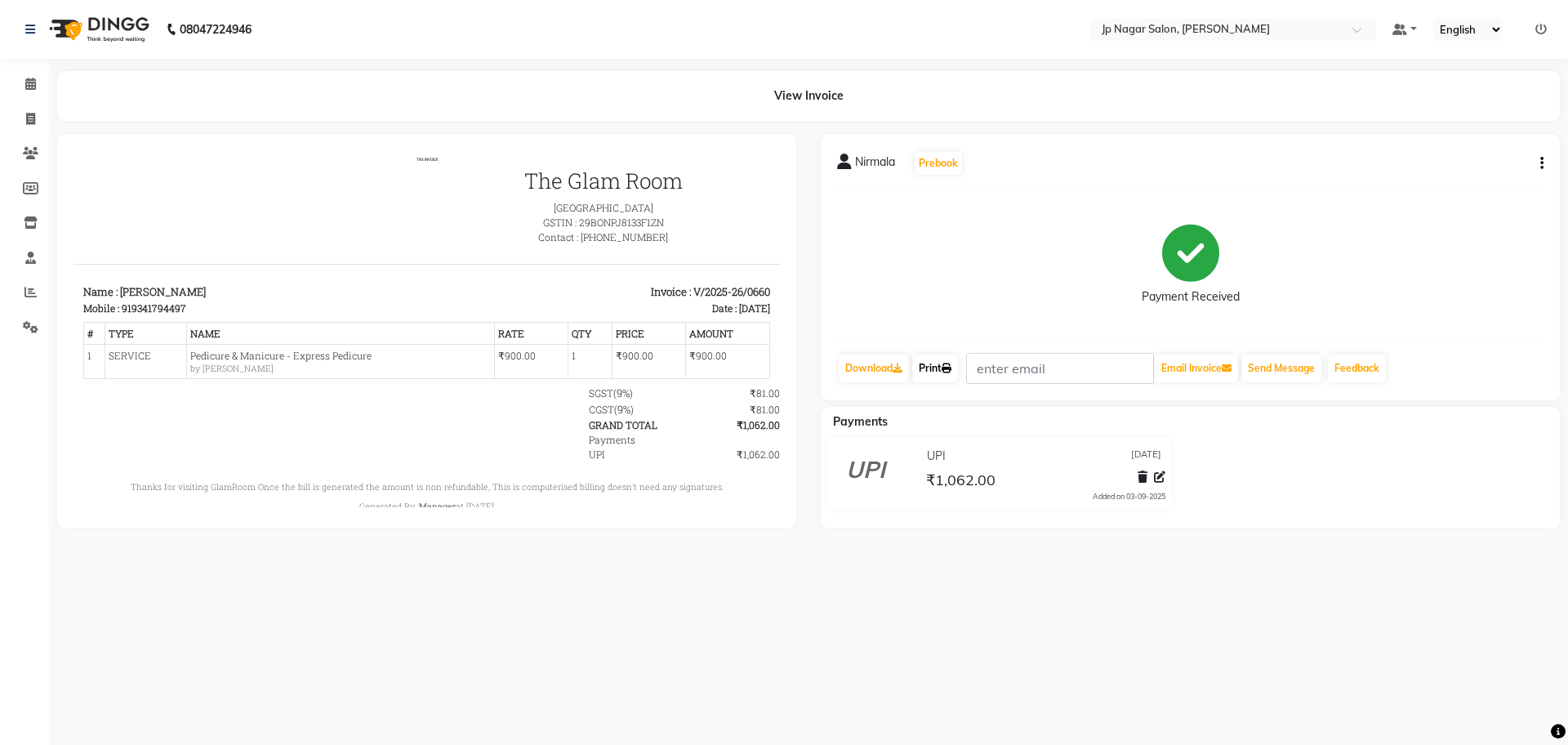
click at [933, 366] on link "Print" at bounding box center [935, 368] width 45 height 27
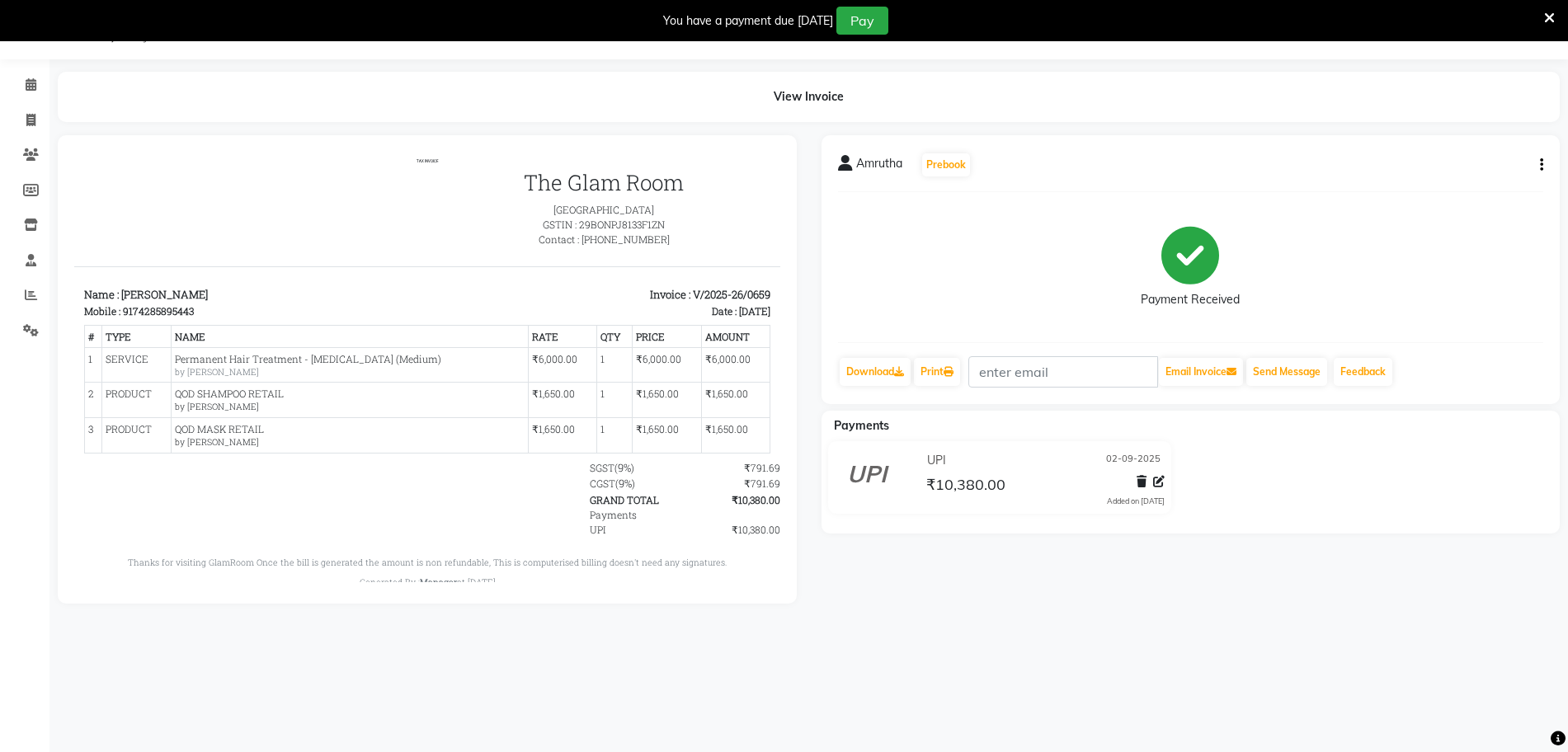
click at [1554, 22] on icon at bounding box center [1549, 17] width 10 height 15
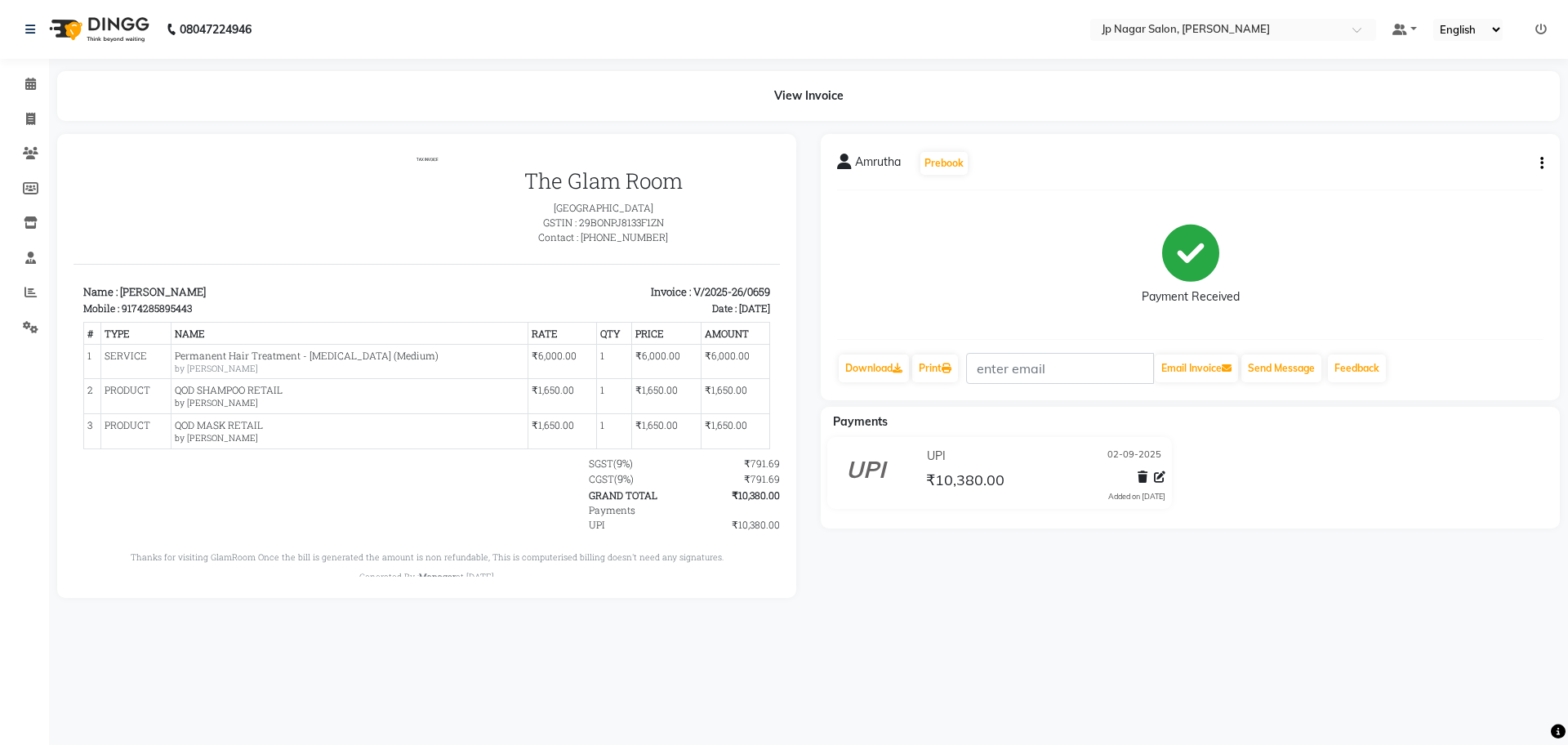
click at [825, 94] on div "View Invoice" at bounding box center [808, 96] width 1503 height 50
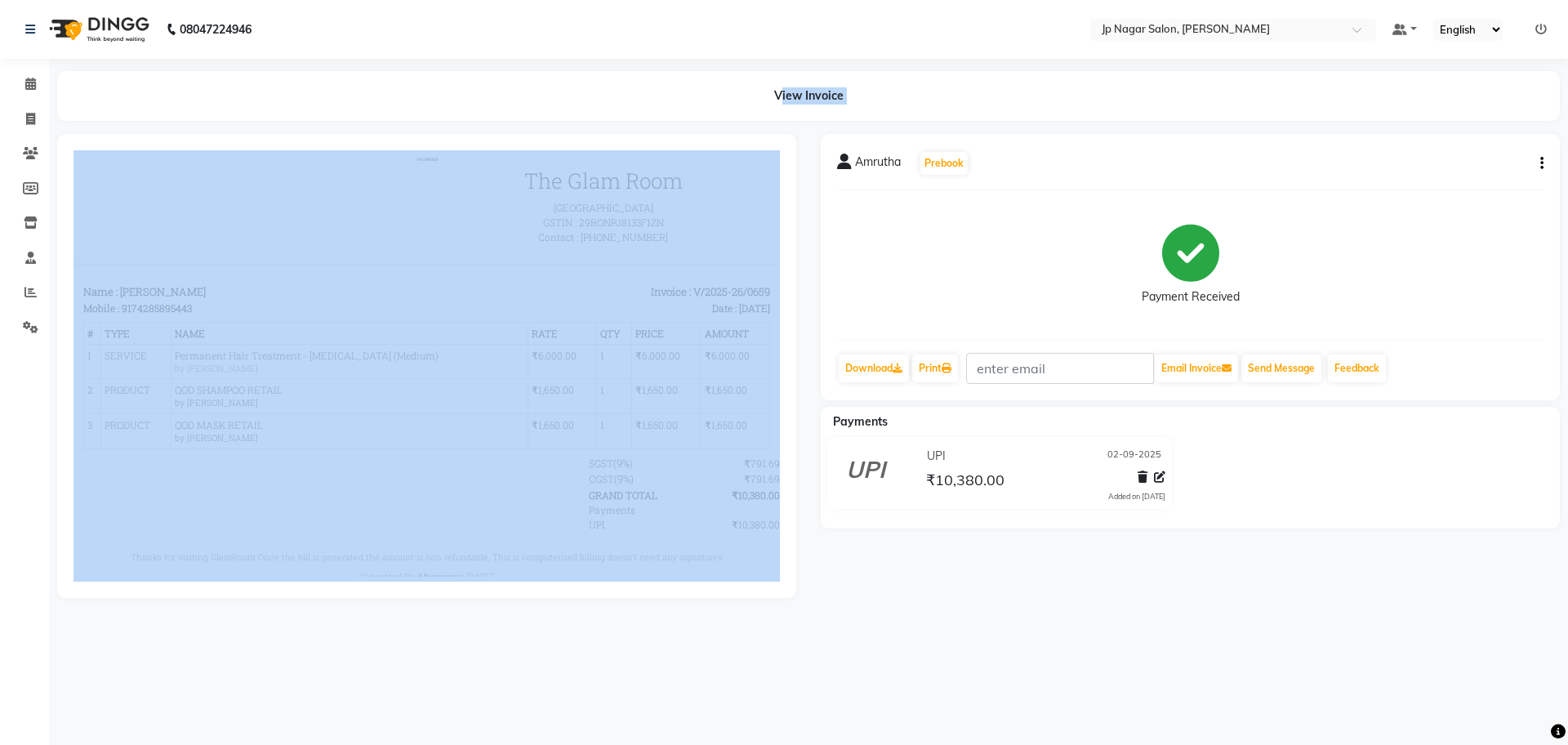
click at [825, 94] on div "View Invoice" at bounding box center [808, 96] width 1503 height 50
click at [886, 96] on div "View Invoice" at bounding box center [808, 96] width 1503 height 50
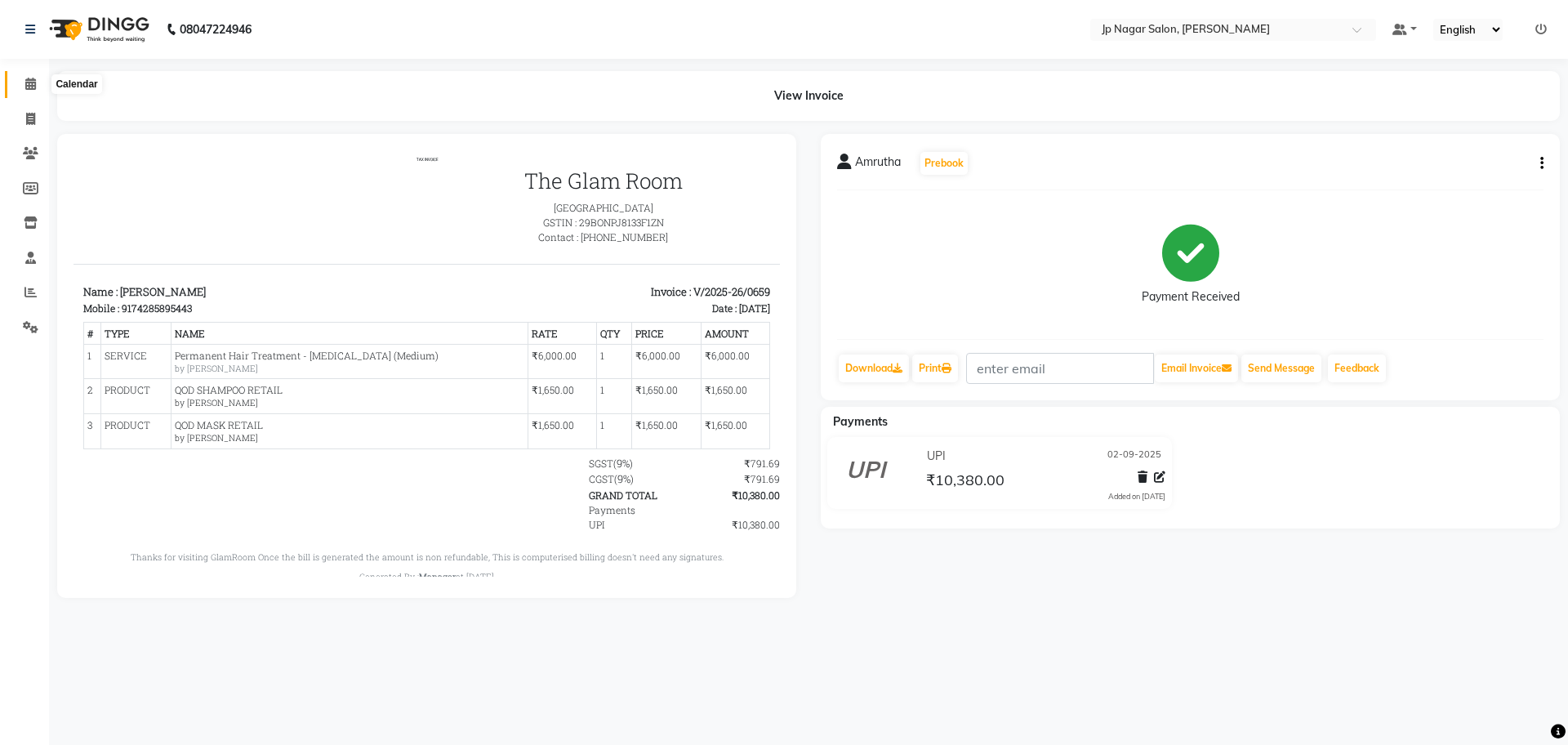
click at [33, 77] on icon at bounding box center [30, 83] width 10 height 12
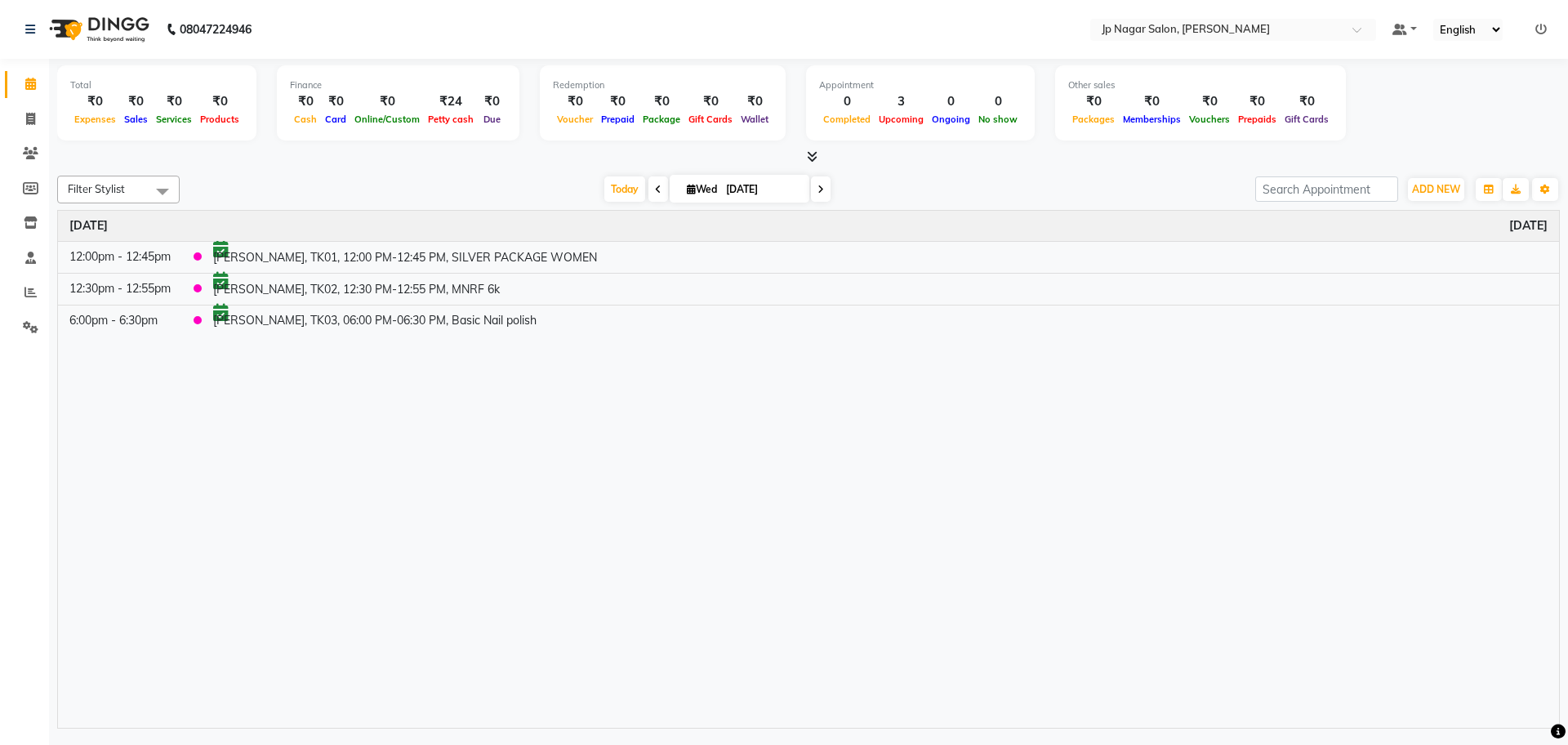
click at [820, 189] on icon at bounding box center [820, 189] width 7 height 9
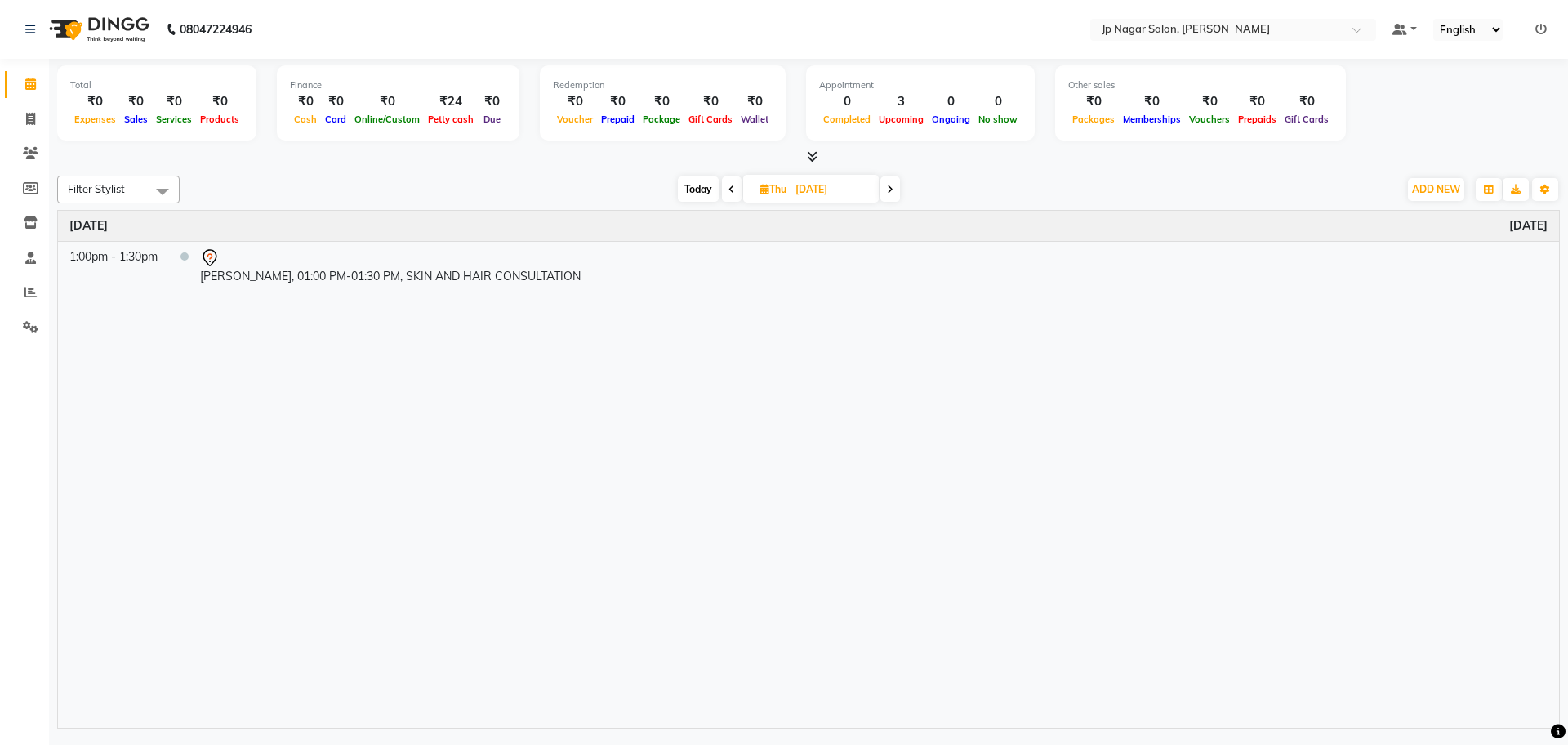
click at [893, 191] on icon at bounding box center [890, 189] width 7 height 9
type input "05-09-2025"
click at [289, 266] on div at bounding box center [877, 257] width 1341 height 20
select select "7"
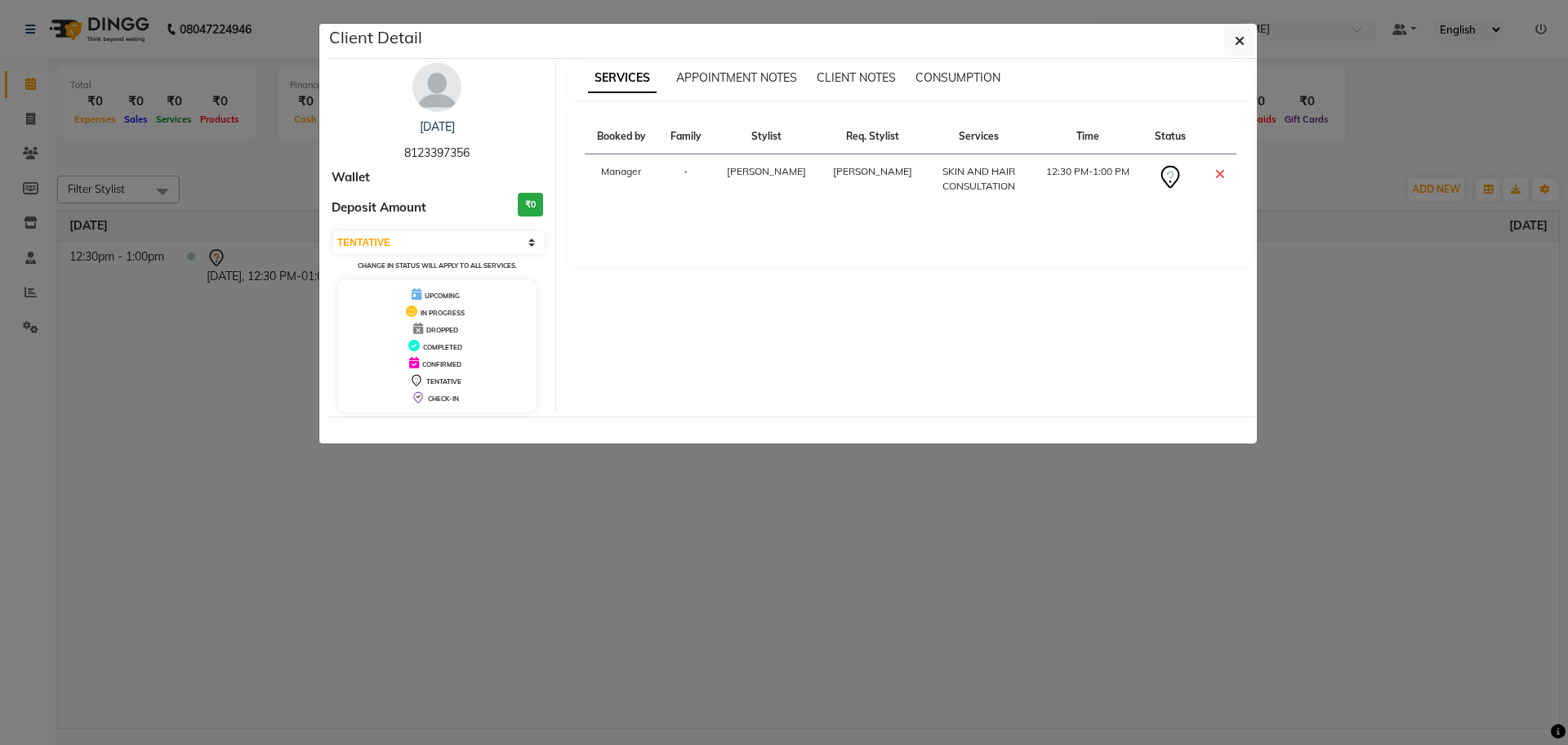
click at [1159, 185] on icon at bounding box center [1170, 177] width 26 height 26
click at [1240, 41] on icon "button" at bounding box center [1239, 40] width 9 height 13
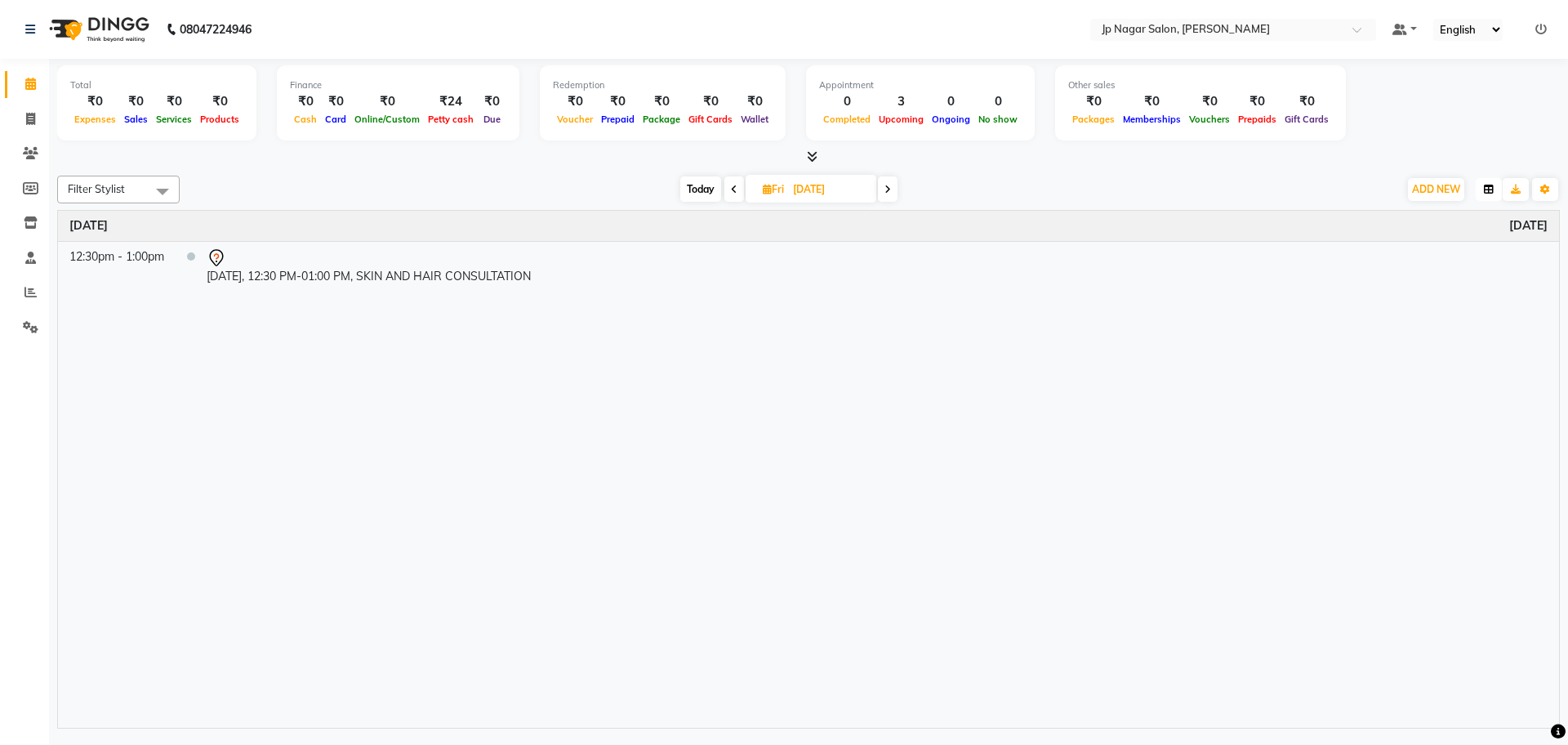
click at [1490, 198] on button "button" at bounding box center [1488, 189] width 26 height 23
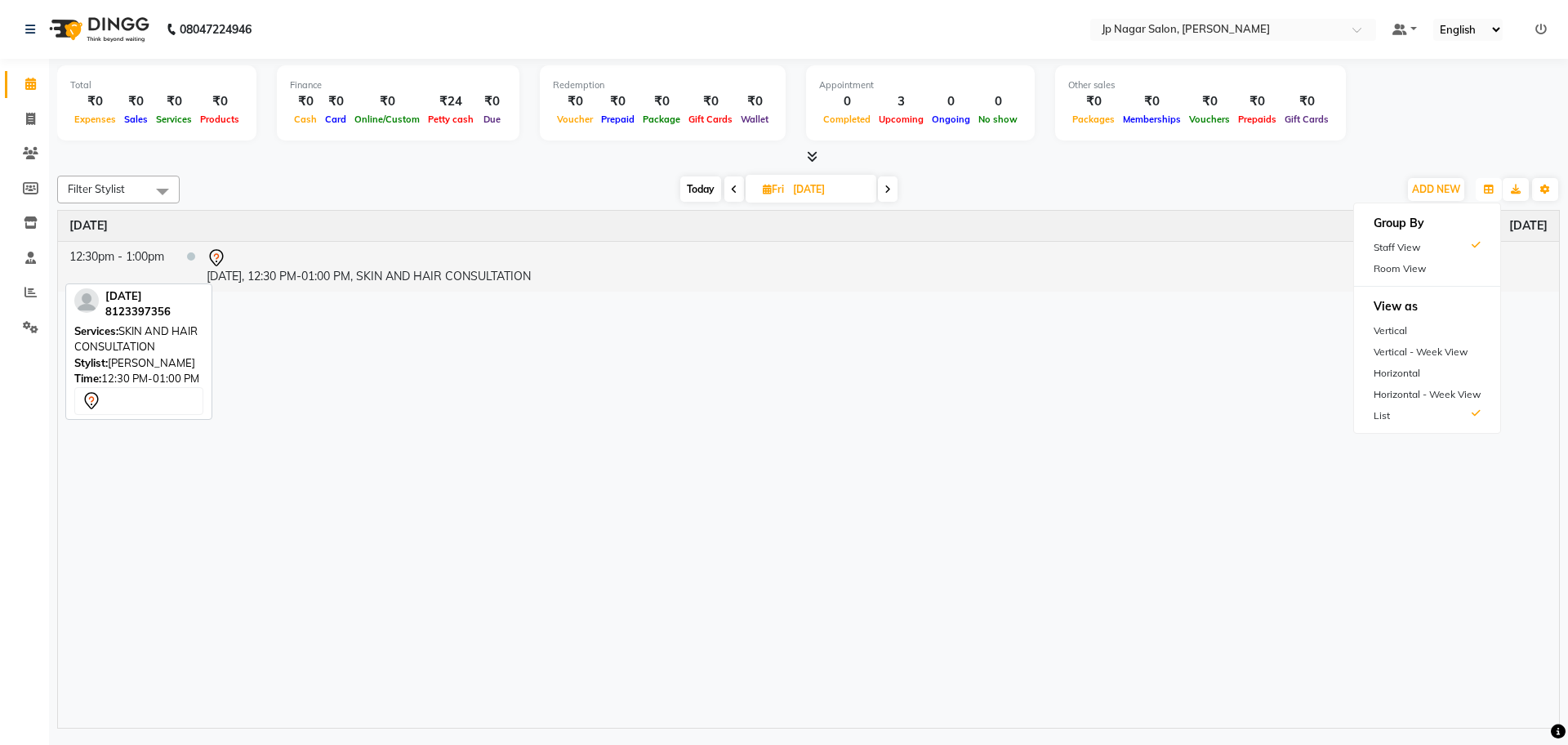
click at [236, 280] on td "Kartik, 12:30 PM-01:00 PM, SKIN AND HAIR CONSULTATION" at bounding box center [876, 266] width 1364 height 51
select select "7"
click at [236, 280] on td "Kartik, 12:30 PM-01:00 PM, SKIN AND HAIR CONSULTATION" at bounding box center [876, 266] width 1364 height 51
select select "7"
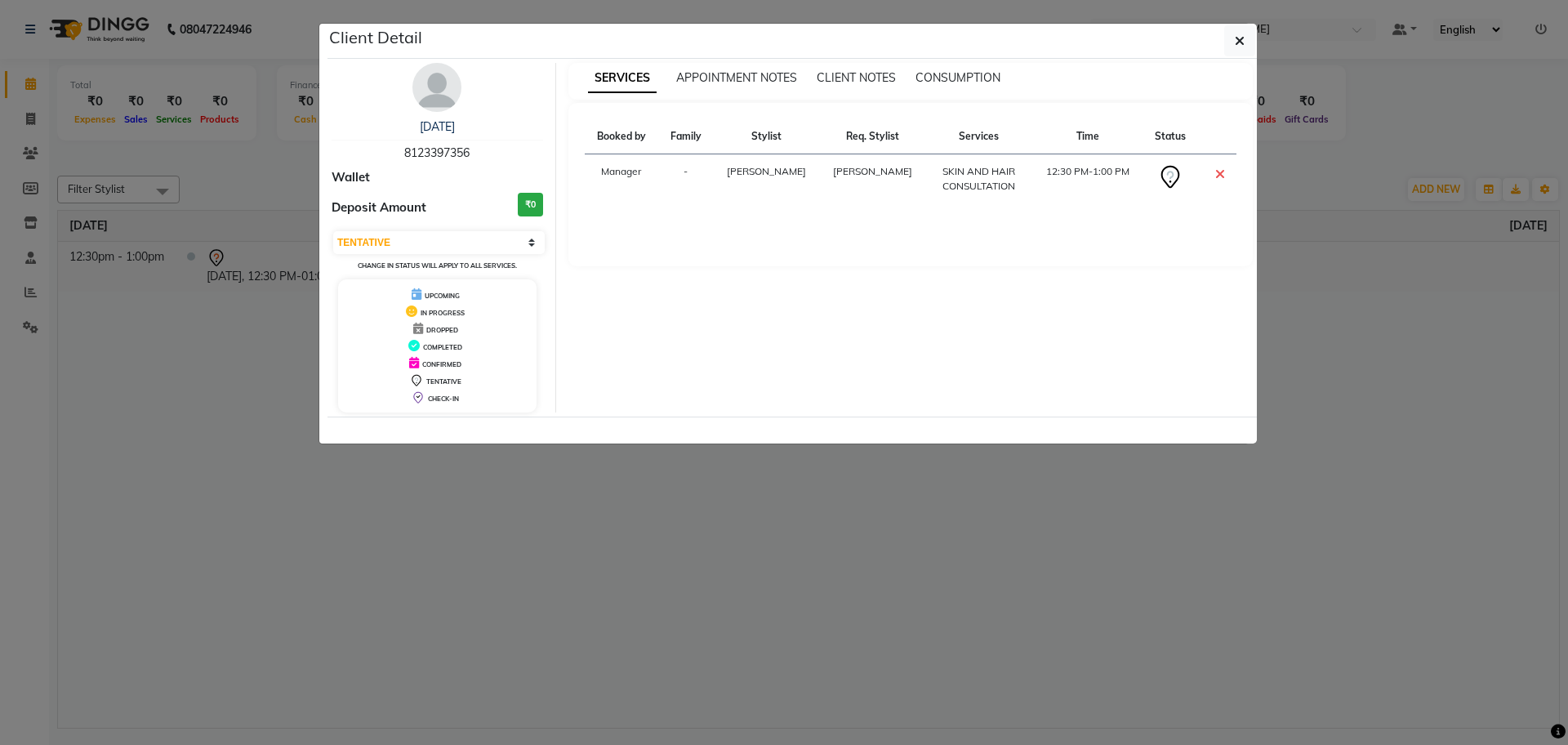
click at [236, 280] on ngb-modal-window "Client Detail Kartik 8123397356 Wallet Deposit Amount ₹0 Select CONFIRMED TENTA…" at bounding box center [784, 372] width 1568 height 745
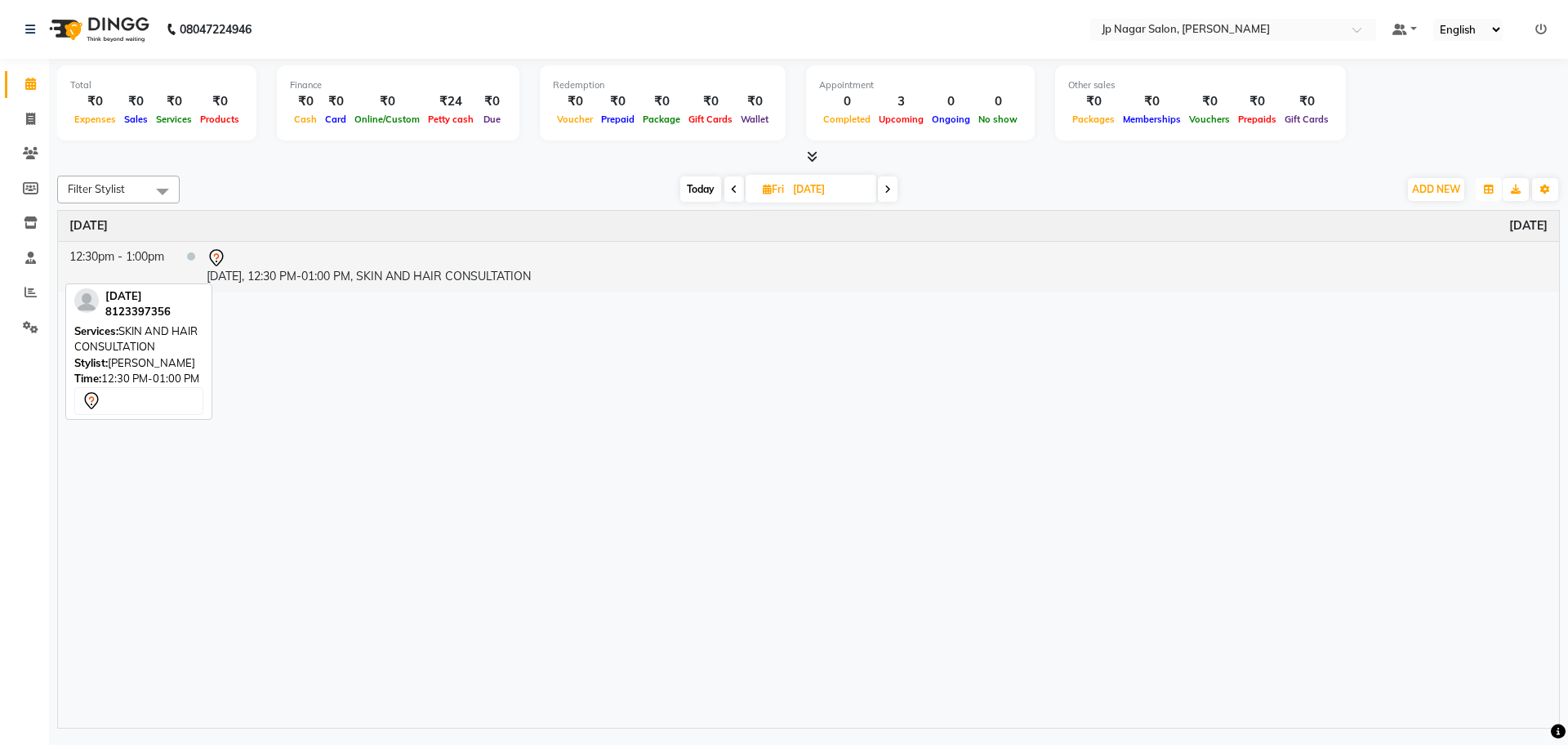
click at [236, 280] on td "Kartik, 12:30 PM-01:00 PM, SKIN AND HAIR CONSULTATION" at bounding box center [876, 266] width 1364 height 51
select select "7"
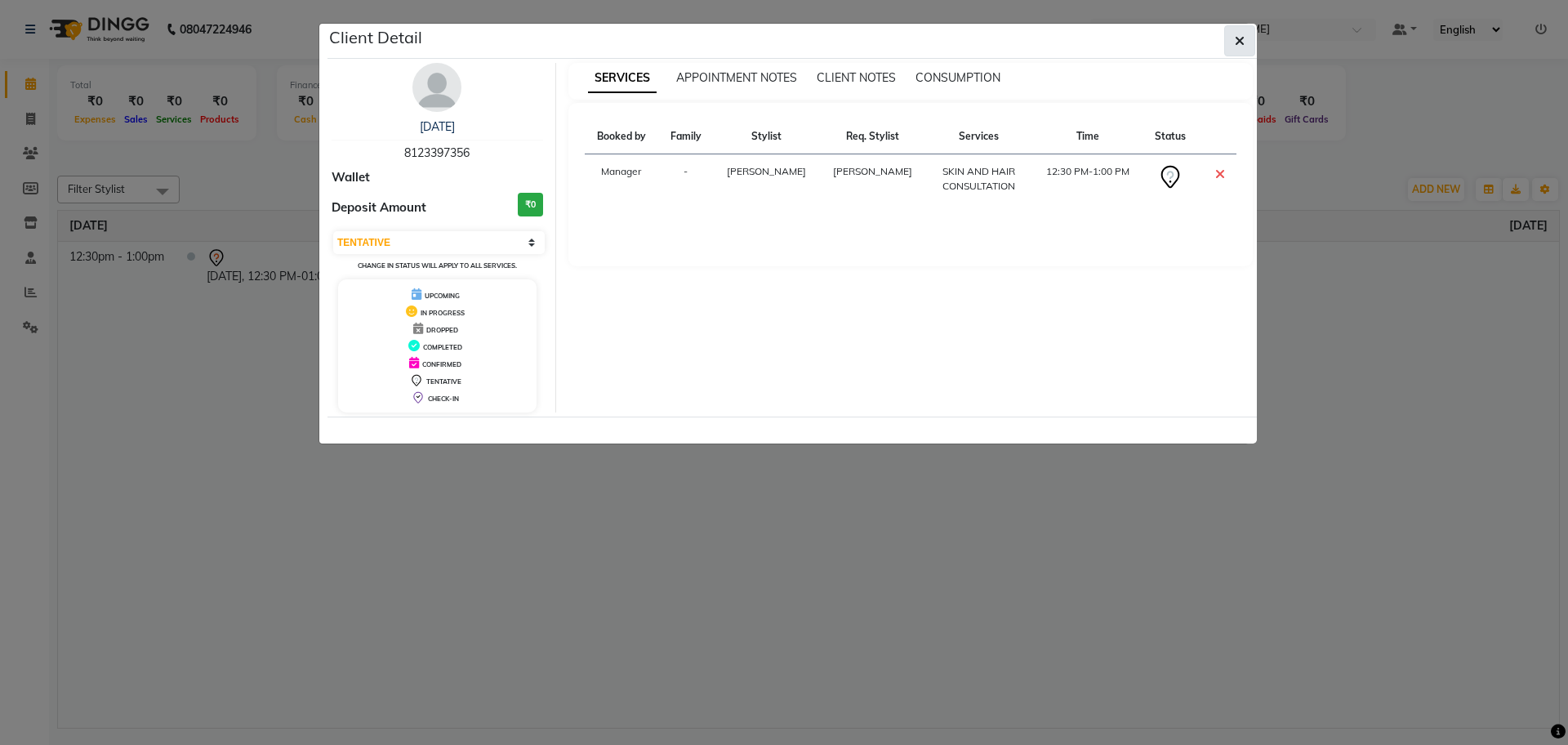
click at [1240, 37] on icon "button" at bounding box center [1239, 40] width 9 height 13
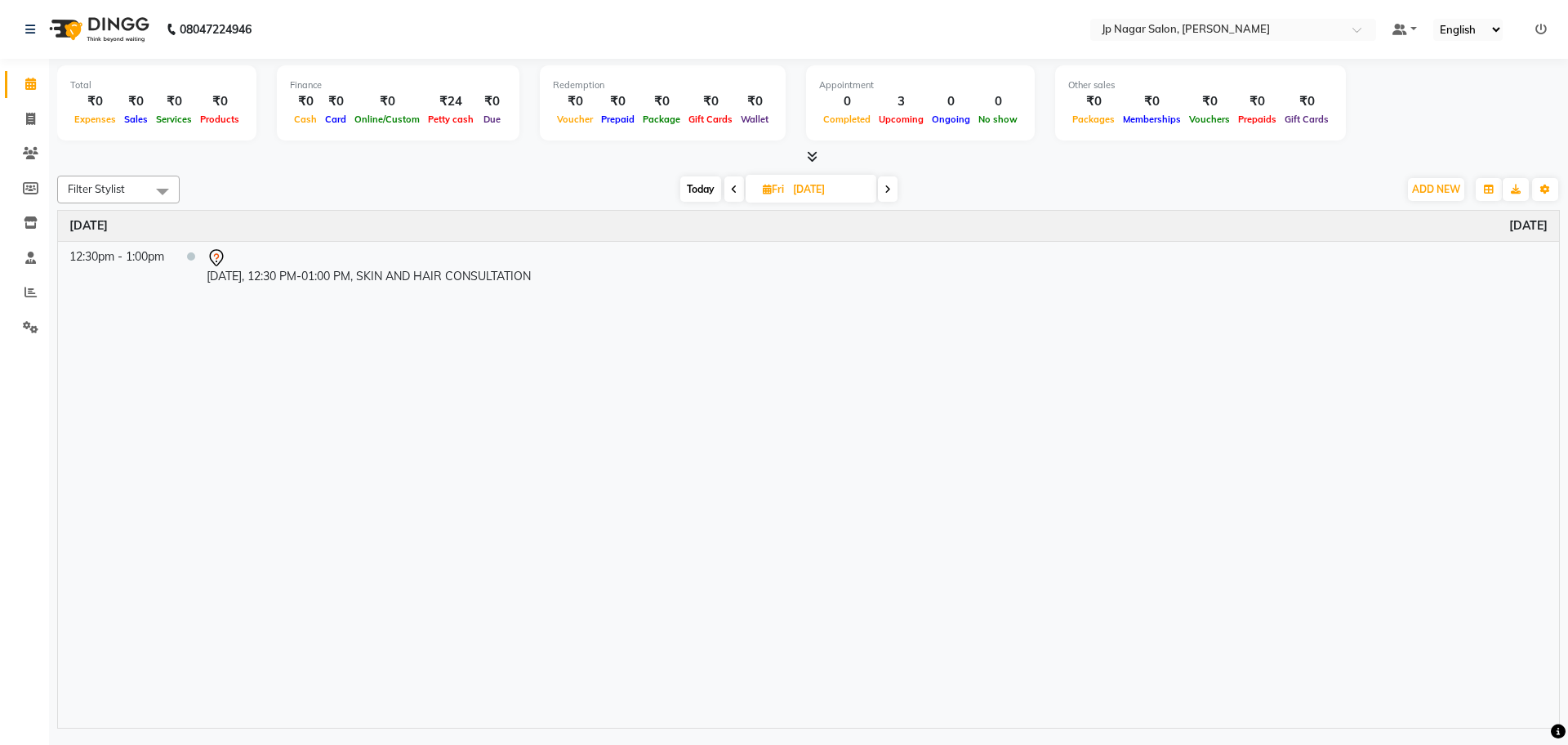
click at [704, 191] on span "Today" at bounding box center [701, 189] width 41 height 25
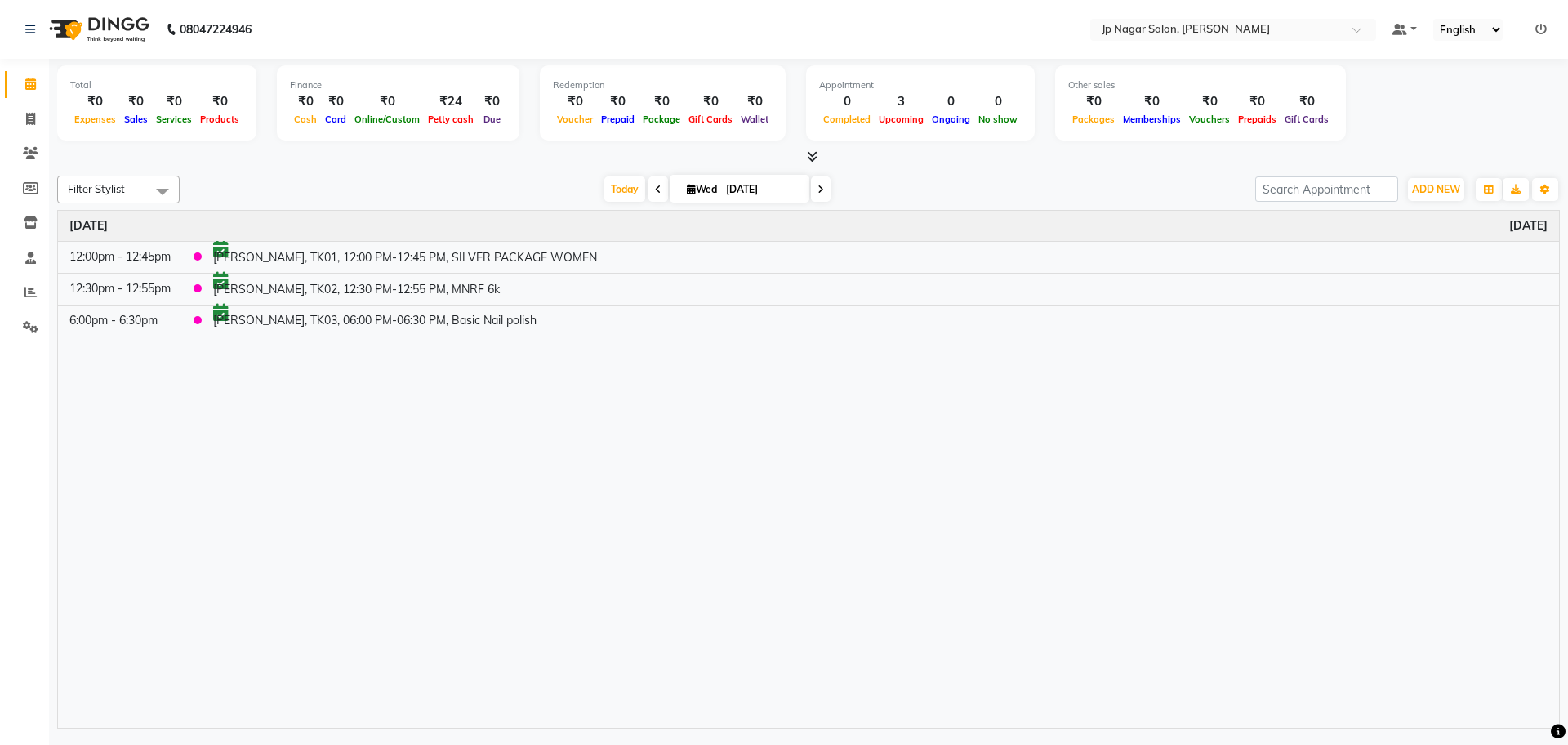
click at [818, 187] on icon at bounding box center [820, 189] width 7 height 9
type input "[DATE]"
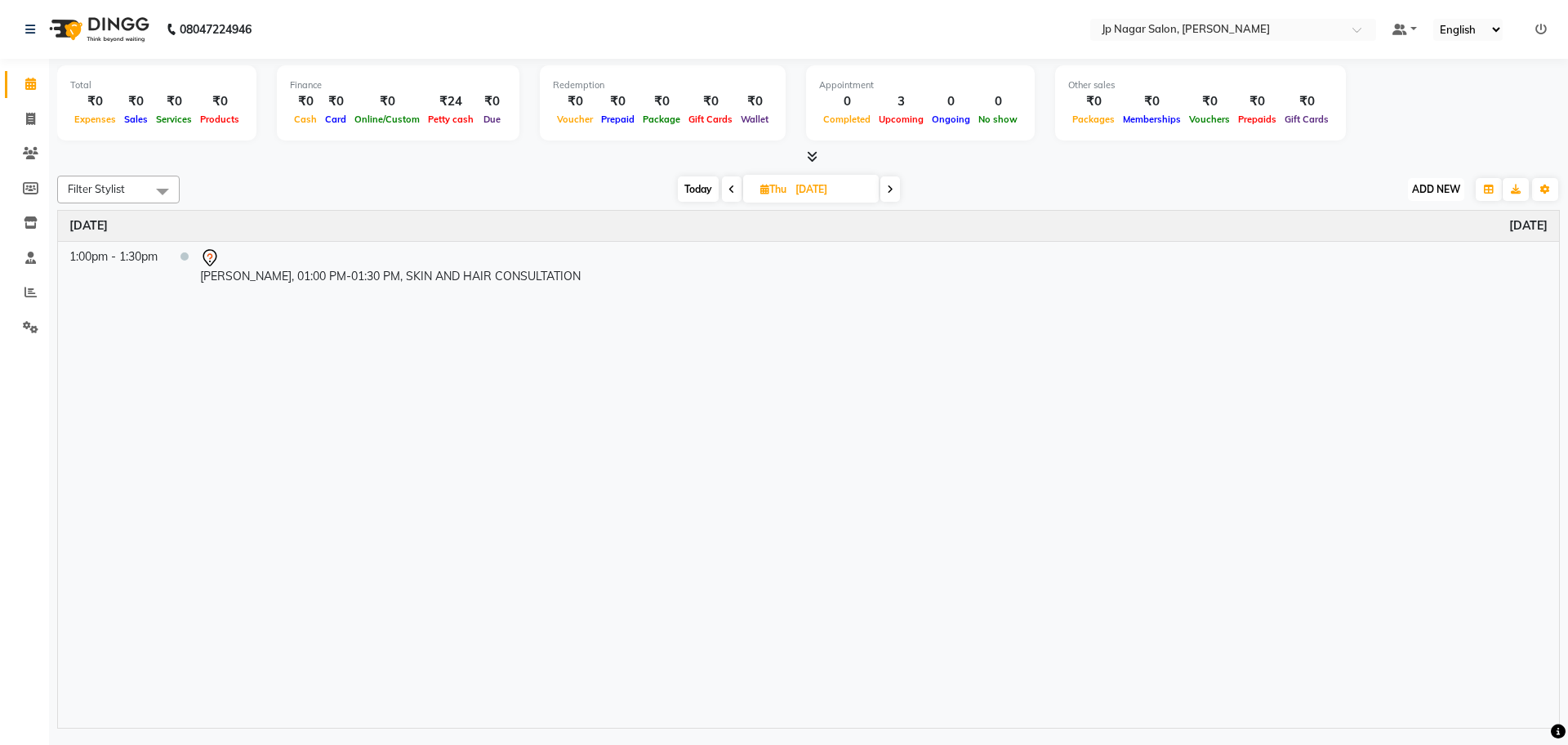
click at [1433, 186] on span "ADD NEW" at bounding box center [1436, 189] width 48 height 12
click at [1396, 216] on button "Add Appointment" at bounding box center [1399, 221] width 129 height 21
select select "540"
select select "tentative"
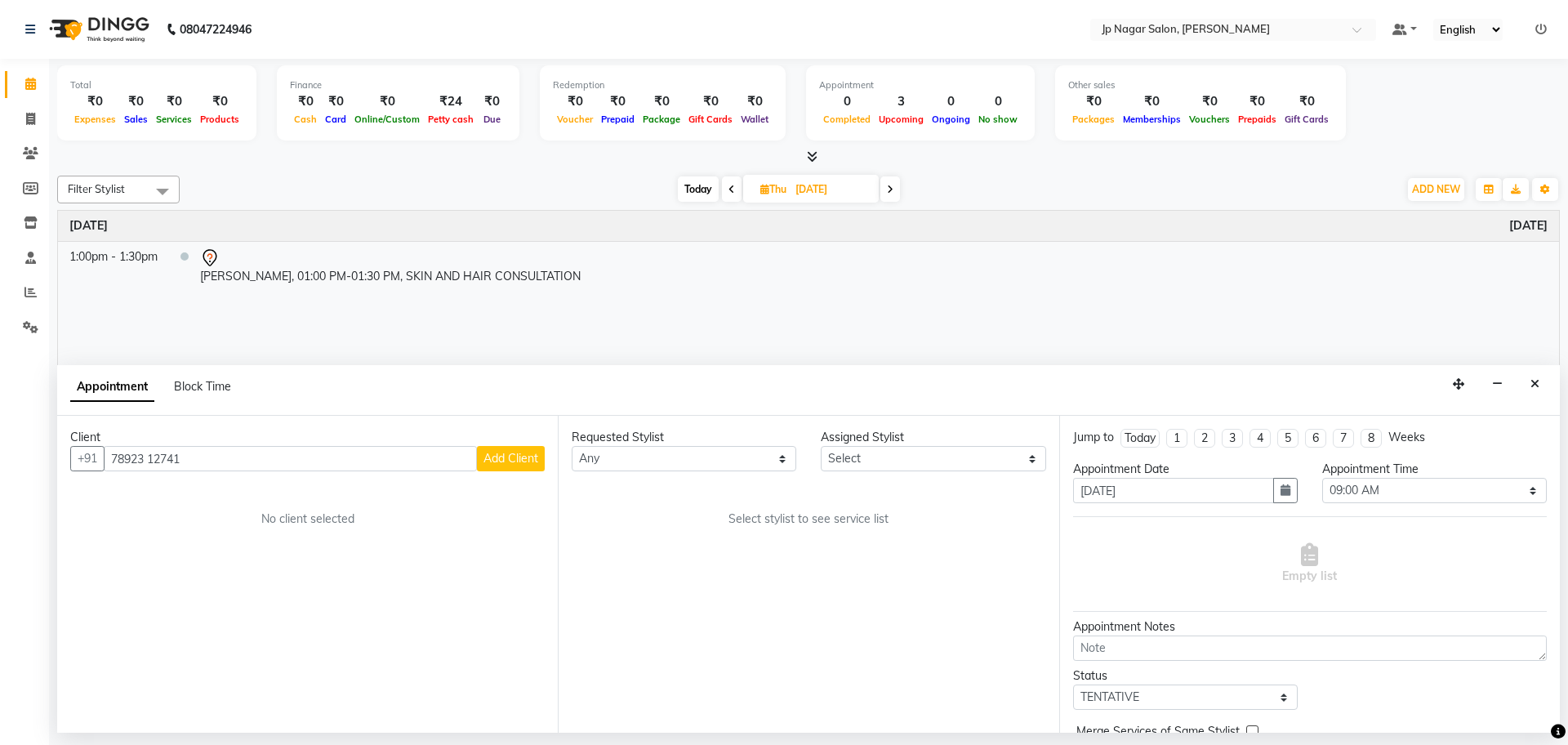
drag, startPoint x: 151, startPoint y: 455, endPoint x: 196, endPoint y: 568, distance: 121.6
click at [196, 568] on div "Client +91 78923 12741 Add Client No client selected" at bounding box center [307, 573] width 500 height 317
type input "7892312741"
click at [196, 568] on div "Client +91 7892312741 Add Client No client selected" at bounding box center [307, 573] width 500 height 317
click at [520, 463] on span "Add Client" at bounding box center [511, 457] width 55 height 15
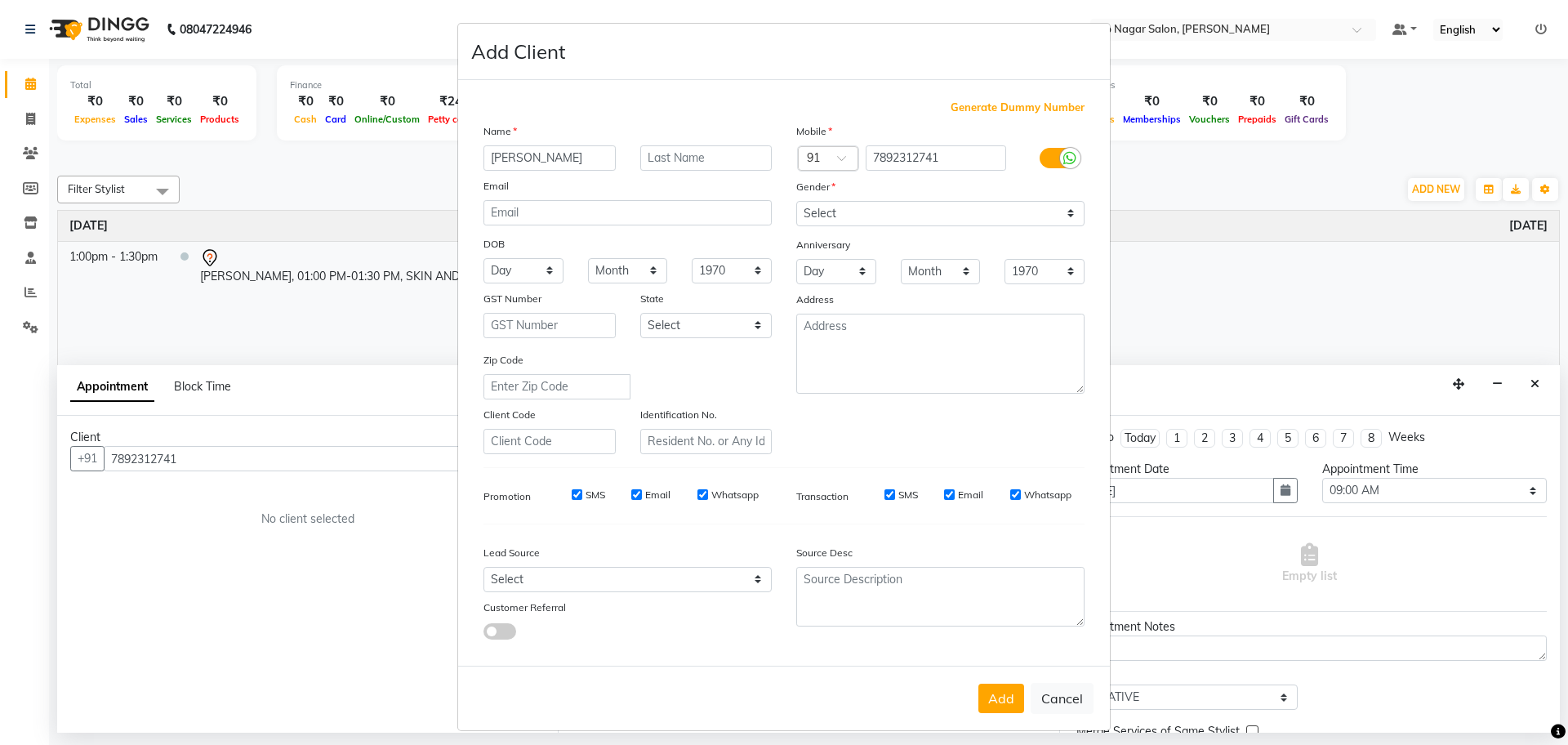
type input "Akshaya"
click at [730, 160] on input "text" at bounding box center [706, 157] width 132 height 25
type input "krishna"
click at [870, 215] on select "Select Male Female Other Prefer Not To Say" at bounding box center [941, 213] width 288 height 25
select select "female"
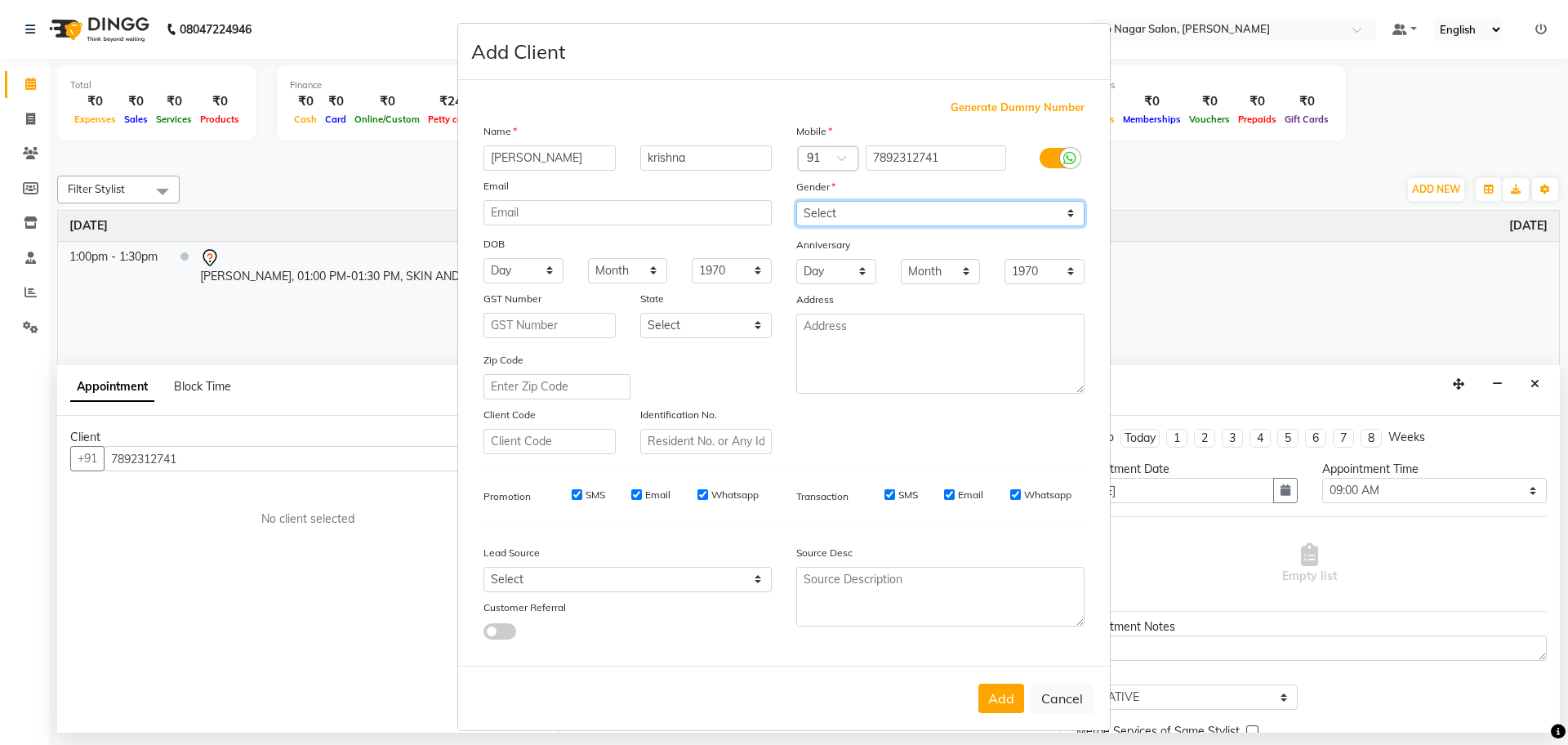
click at [796, 201] on select "Select Male Female Other Prefer Not To Say" at bounding box center [941, 213] width 288 height 25
click at [996, 698] on button "Add" at bounding box center [1001, 698] width 45 height 29
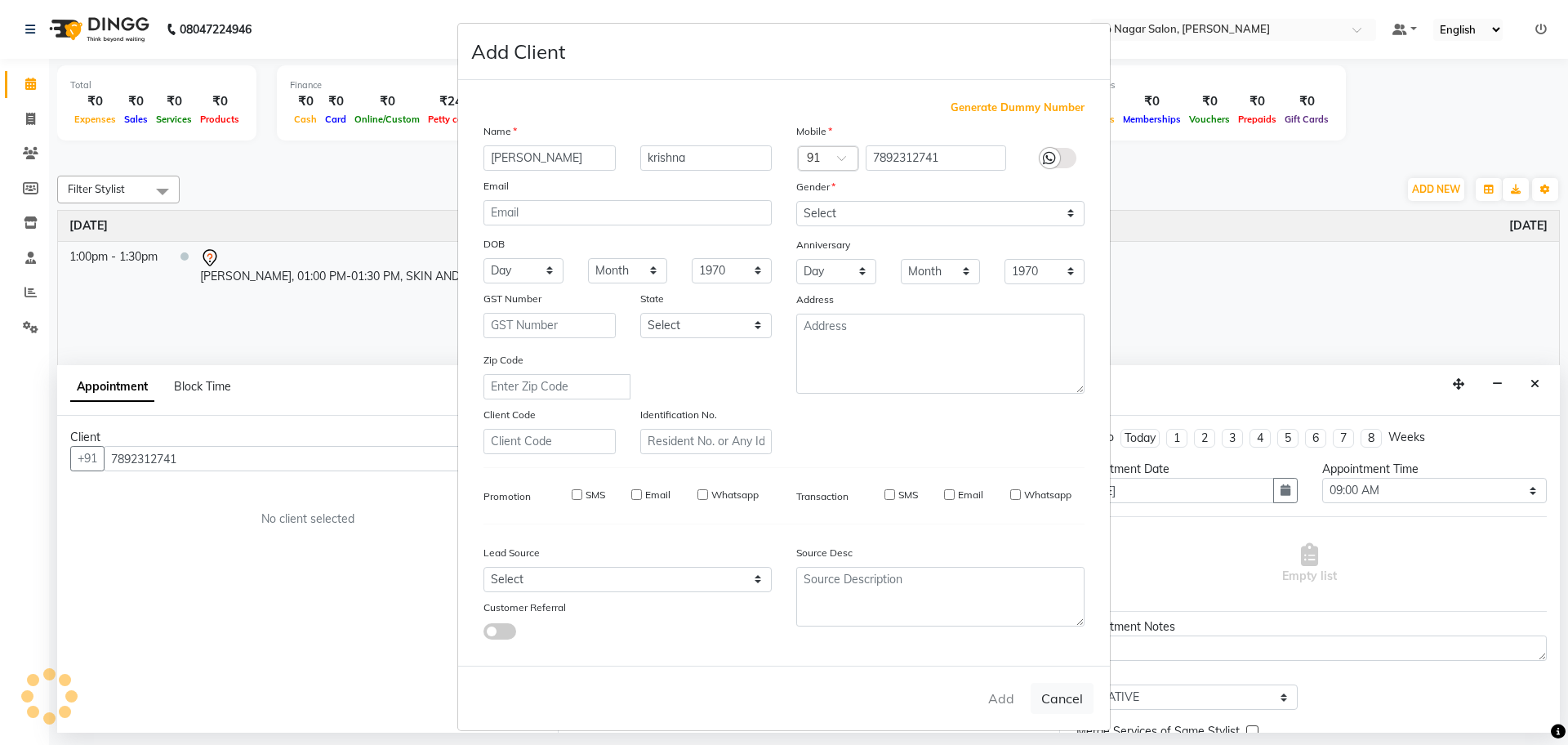
select select
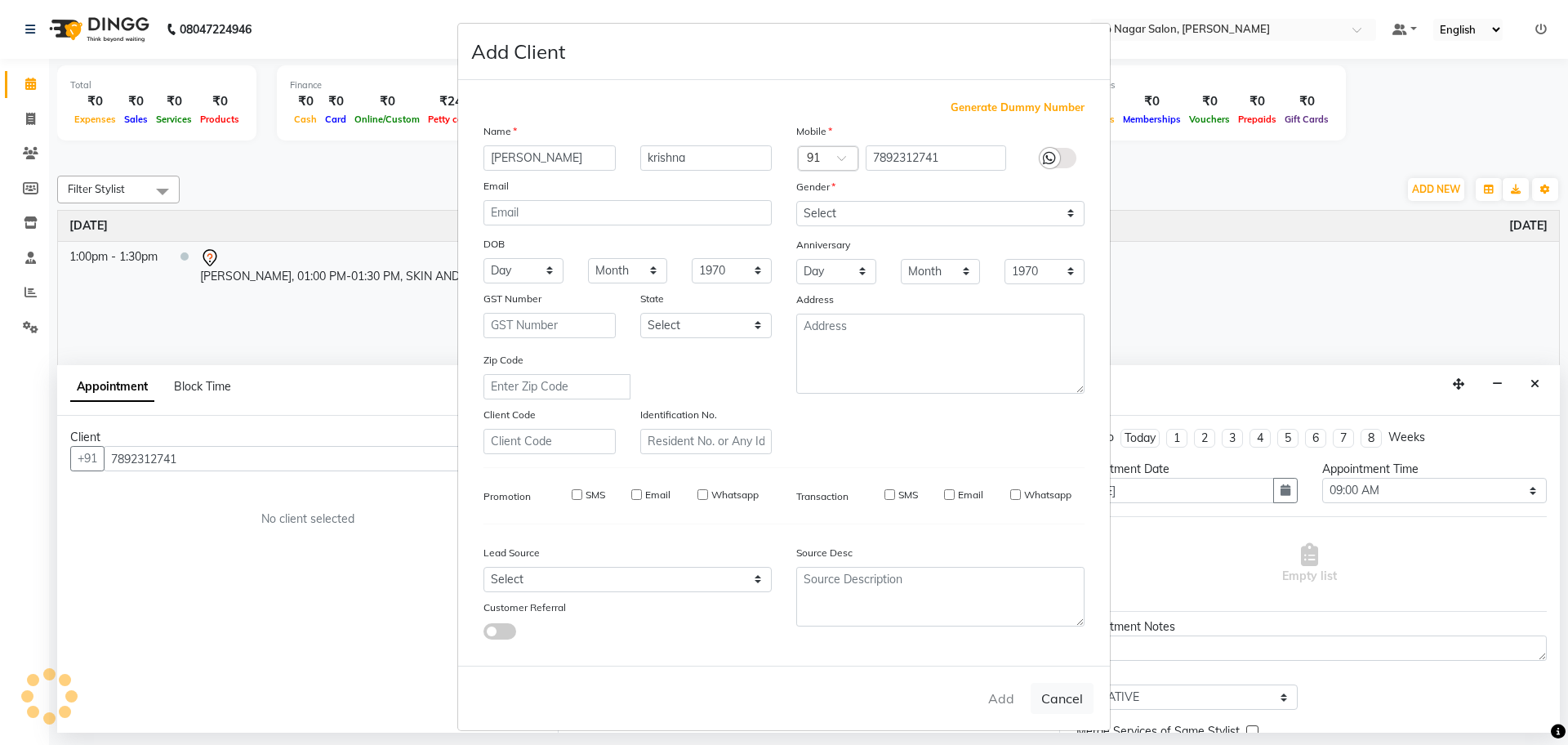
select select
checkbox input "false"
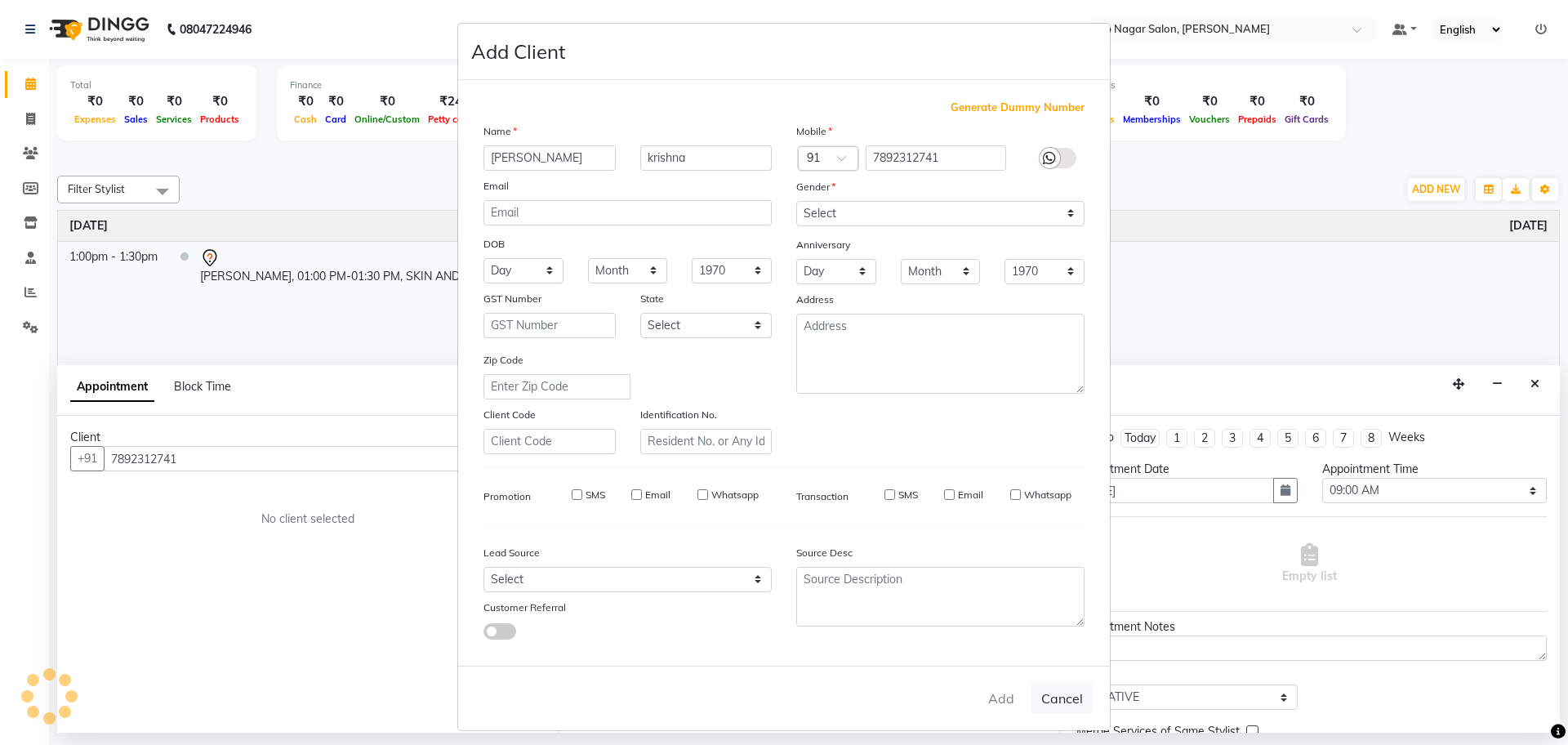
checkbox input "false"
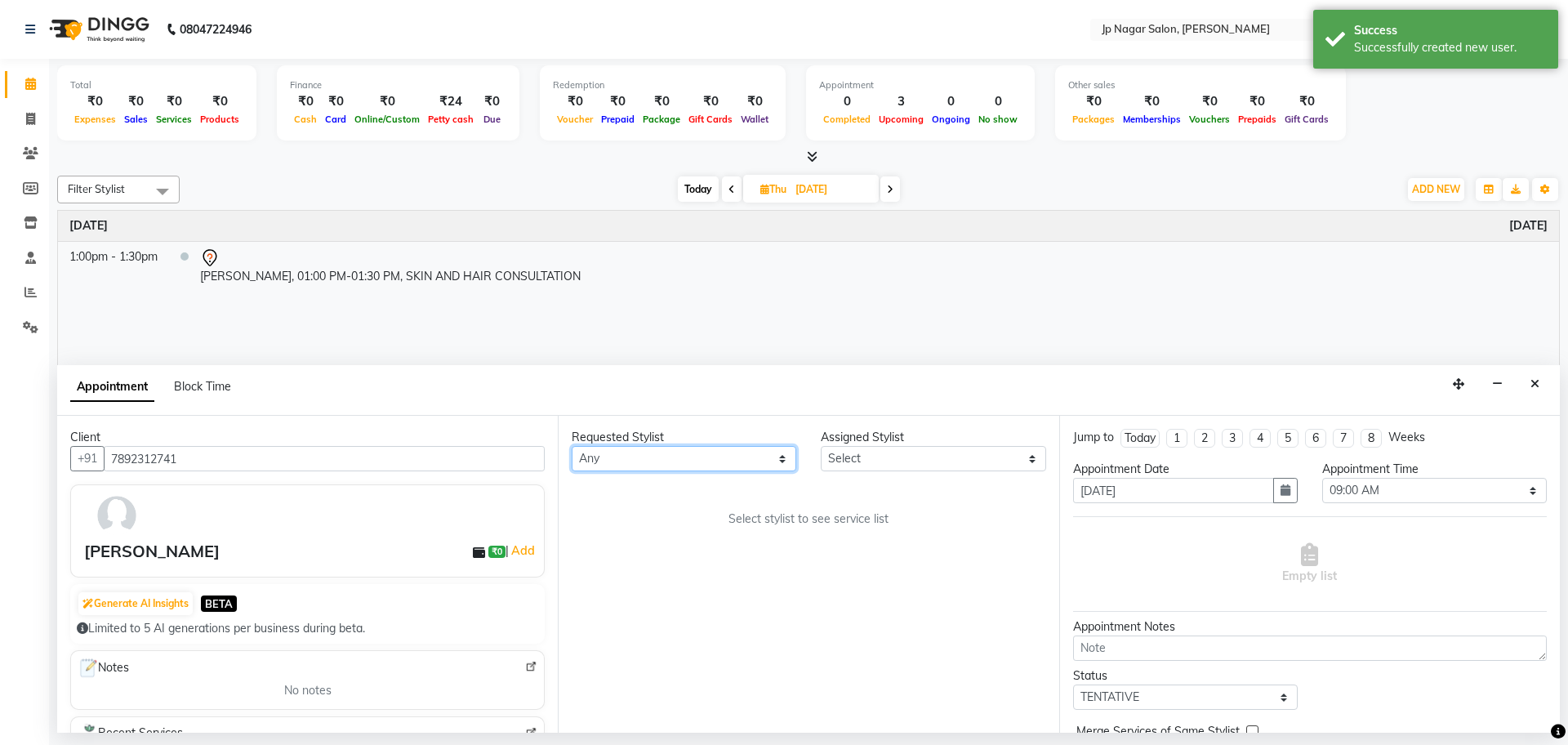
click at [690, 470] on select "Any [PERSON_NAME] [PERSON_NAME] [PERSON_NAME] [PERSON_NAME] Manager Mehjabin [P…" at bounding box center [684, 458] width 225 height 25
select select "50073"
click at [572, 446] on select "Any [PERSON_NAME] [PERSON_NAME] [PERSON_NAME] [PERSON_NAME] Manager Mehjabin [P…" at bounding box center [684, 458] width 225 height 25
select select "50073"
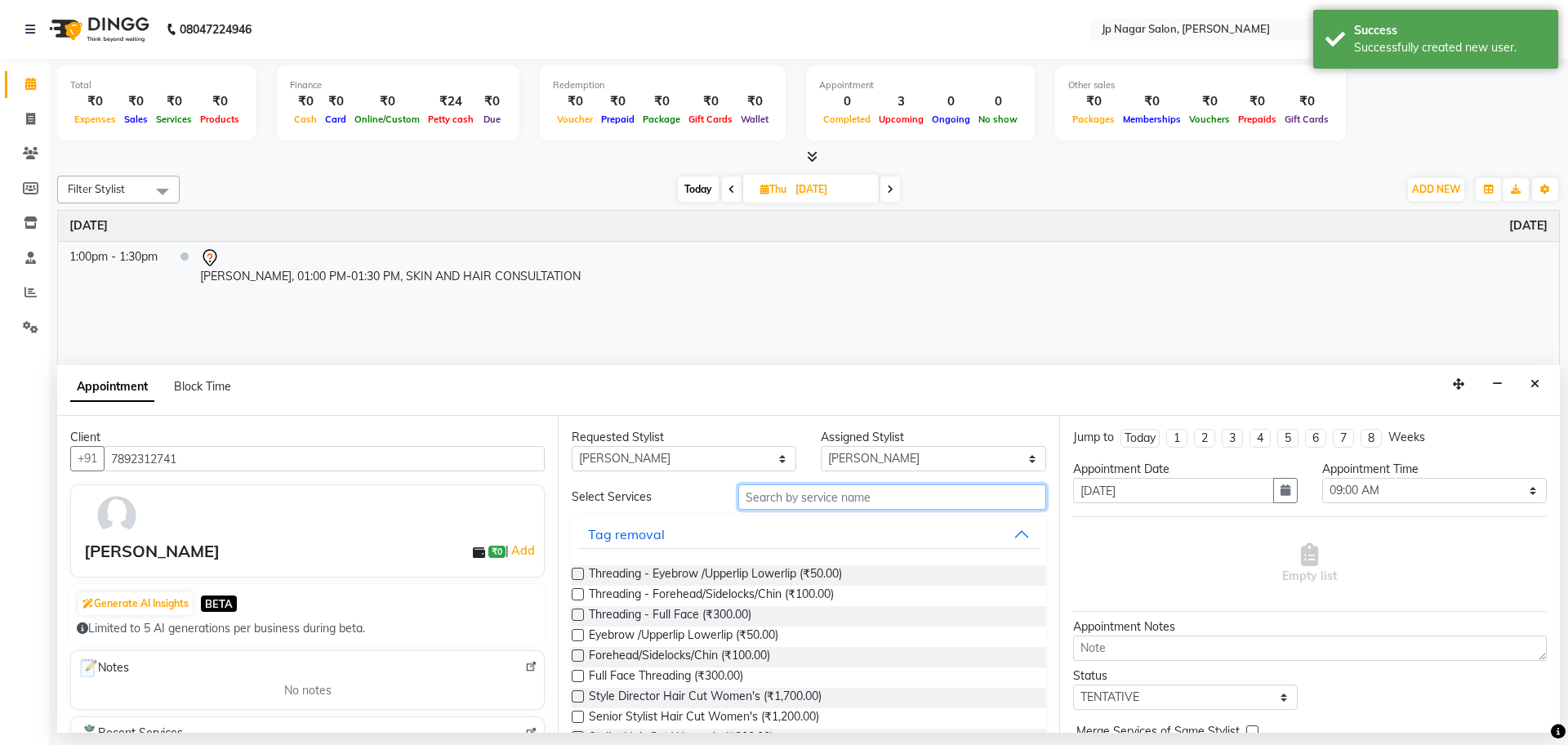
click at [868, 492] on input "text" at bounding box center [892, 496] width 308 height 25
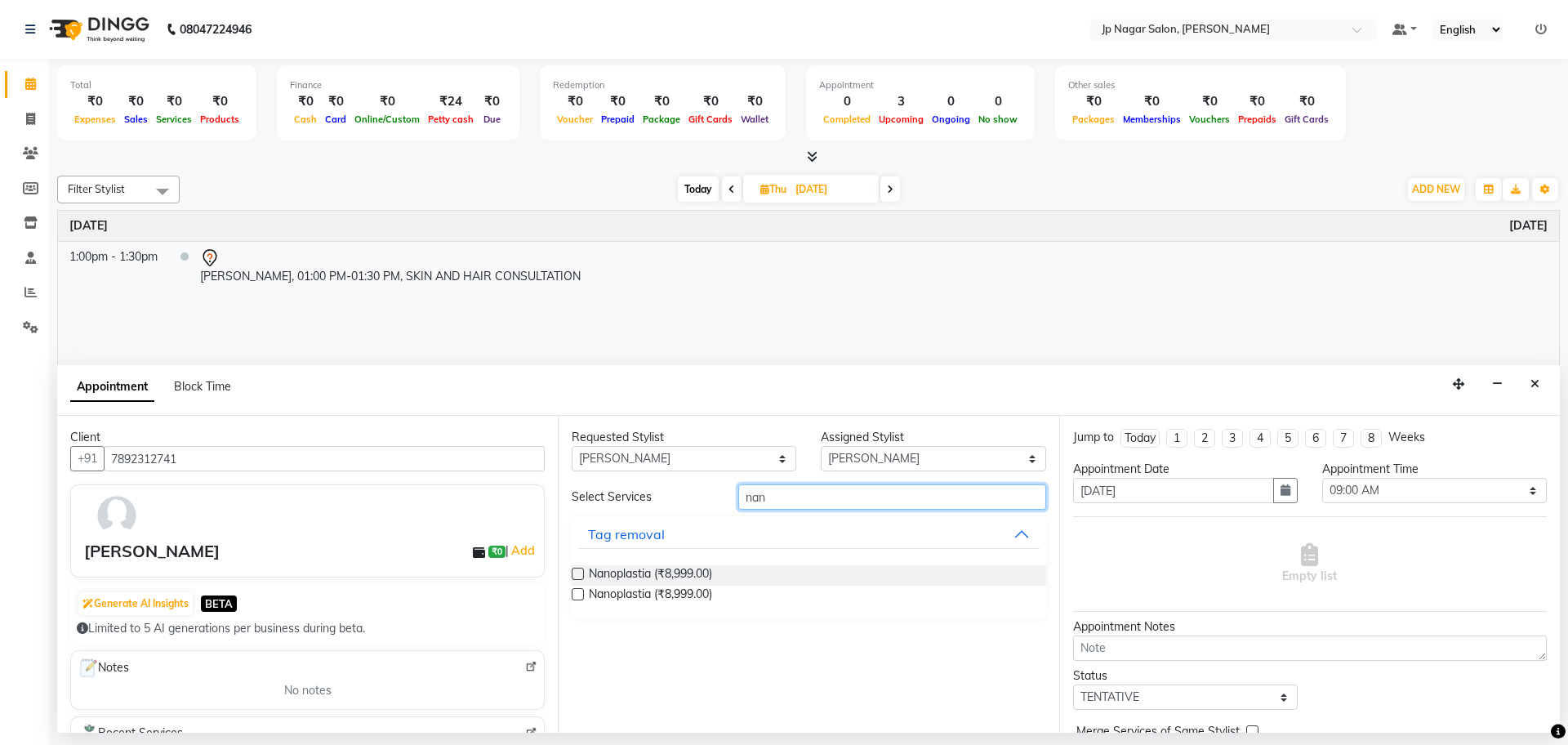
type input "nan"
click at [579, 580] on div at bounding box center [577, 577] width 10 height 17
click at [579, 575] on label at bounding box center [578, 573] width 12 height 12
click at [579, 575] on input "checkbox" at bounding box center [577, 575] width 10 height 10
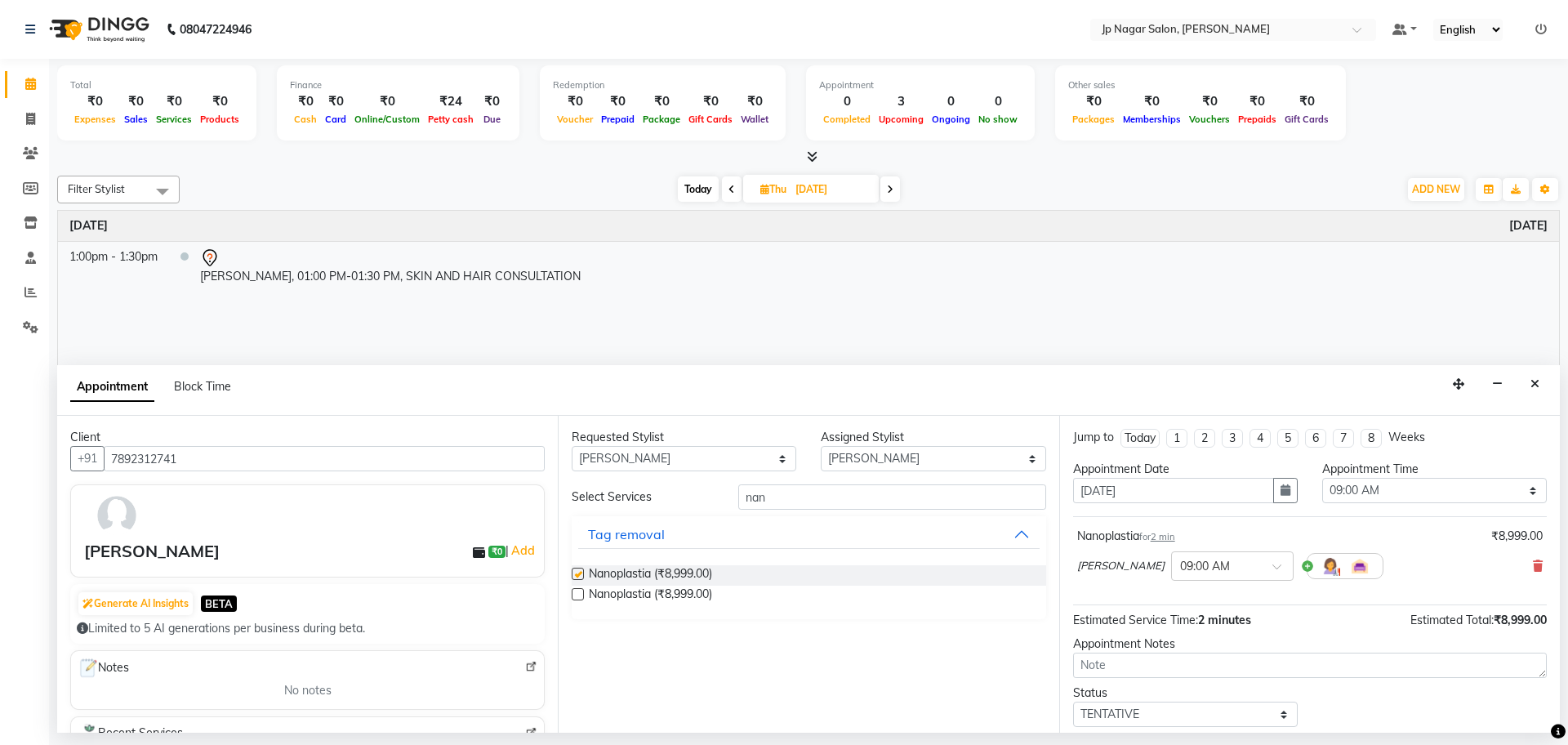
checkbox input "false"
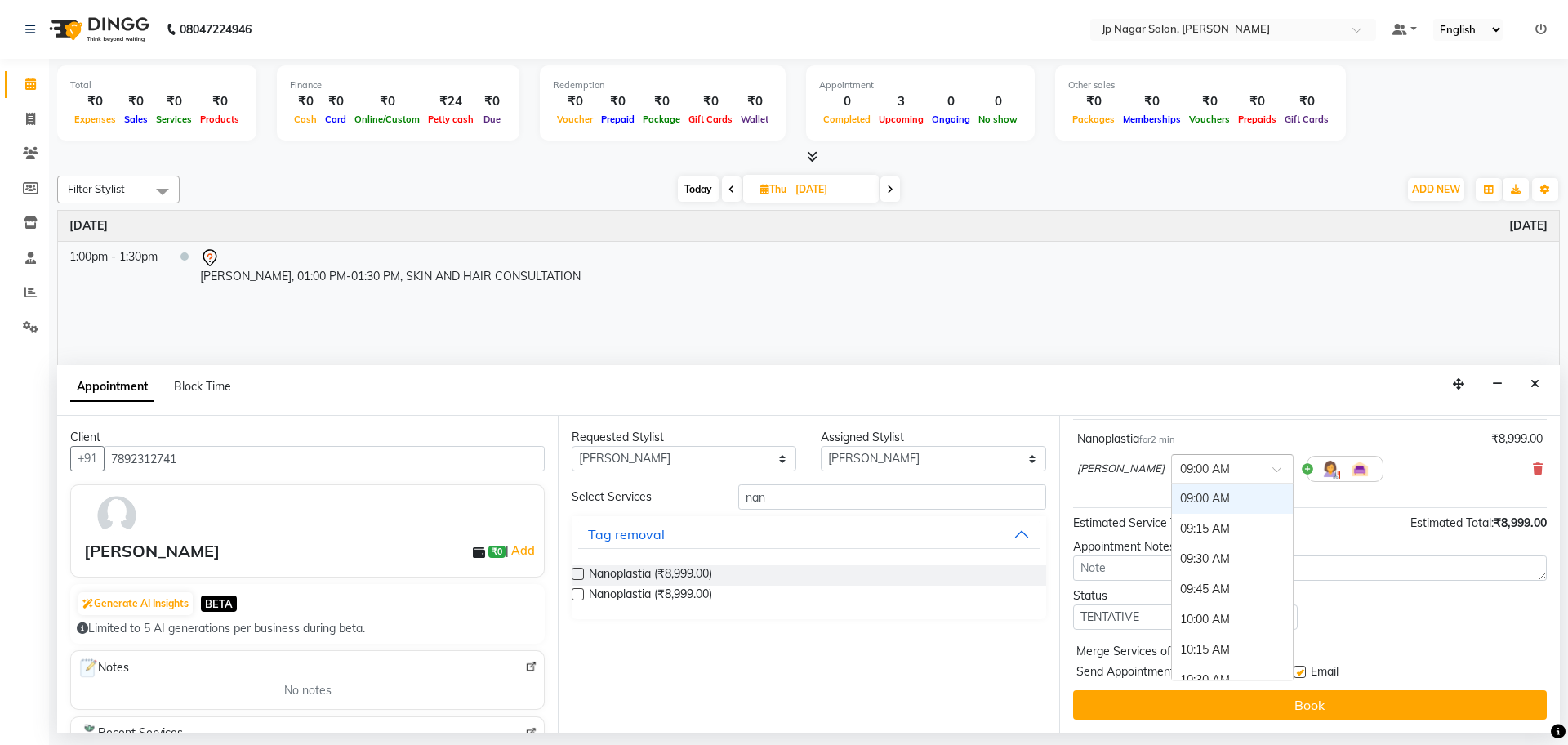
click at [1272, 466] on span at bounding box center [1282, 474] width 21 height 17
click at [1182, 611] on div "11:15 AM" at bounding box center [1232, 609] width 121 height 30
click at [1216, 627] on select "Select TENTATIVE CONFIRM UPCOMING" at bounding box center [1185, 616] width 225 height 25
select select "confirm booking"
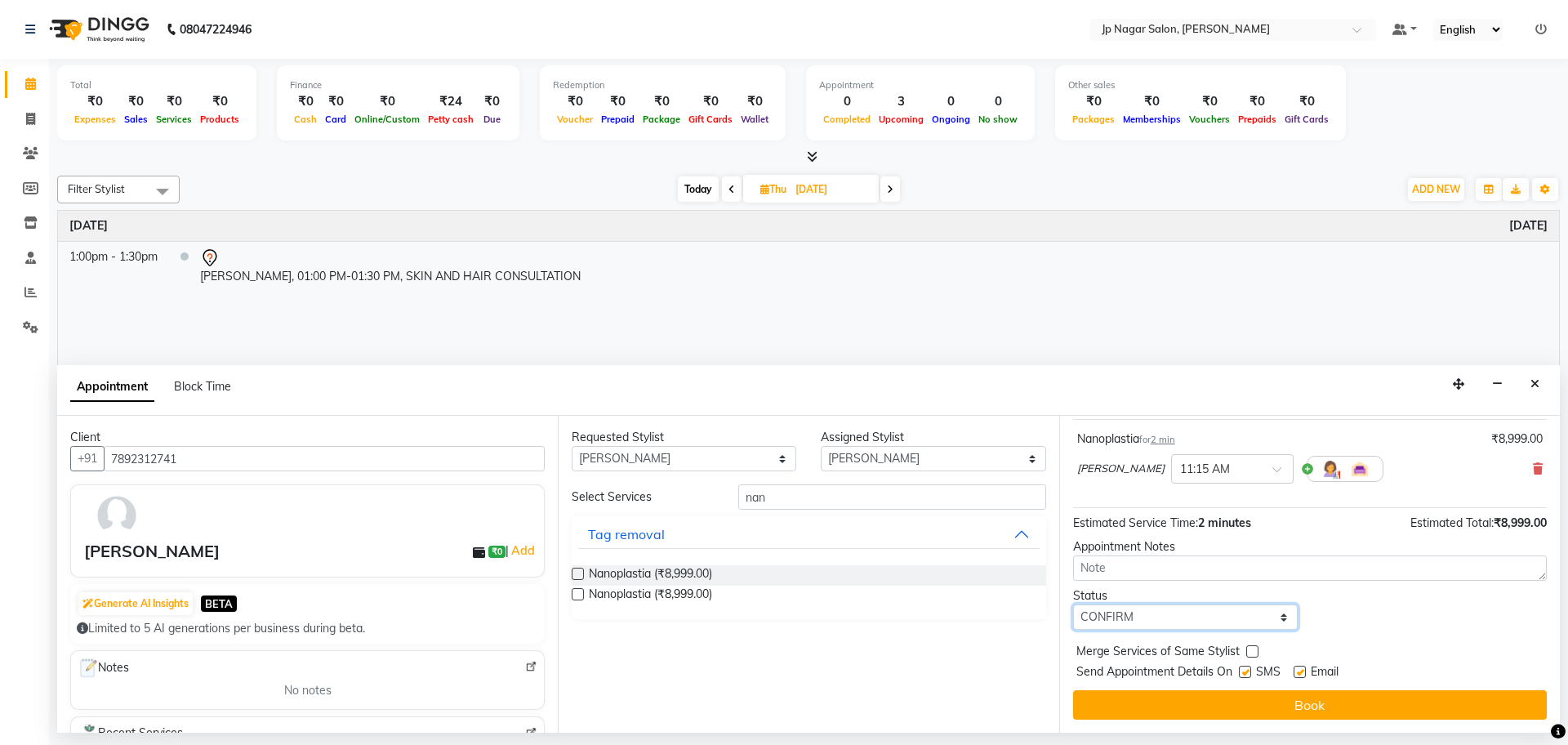
click at [1073, 604] on select "Select TENTATIVE CONFIRM UPCOMING" at bounding box center [1185, 616] width 225 height 25
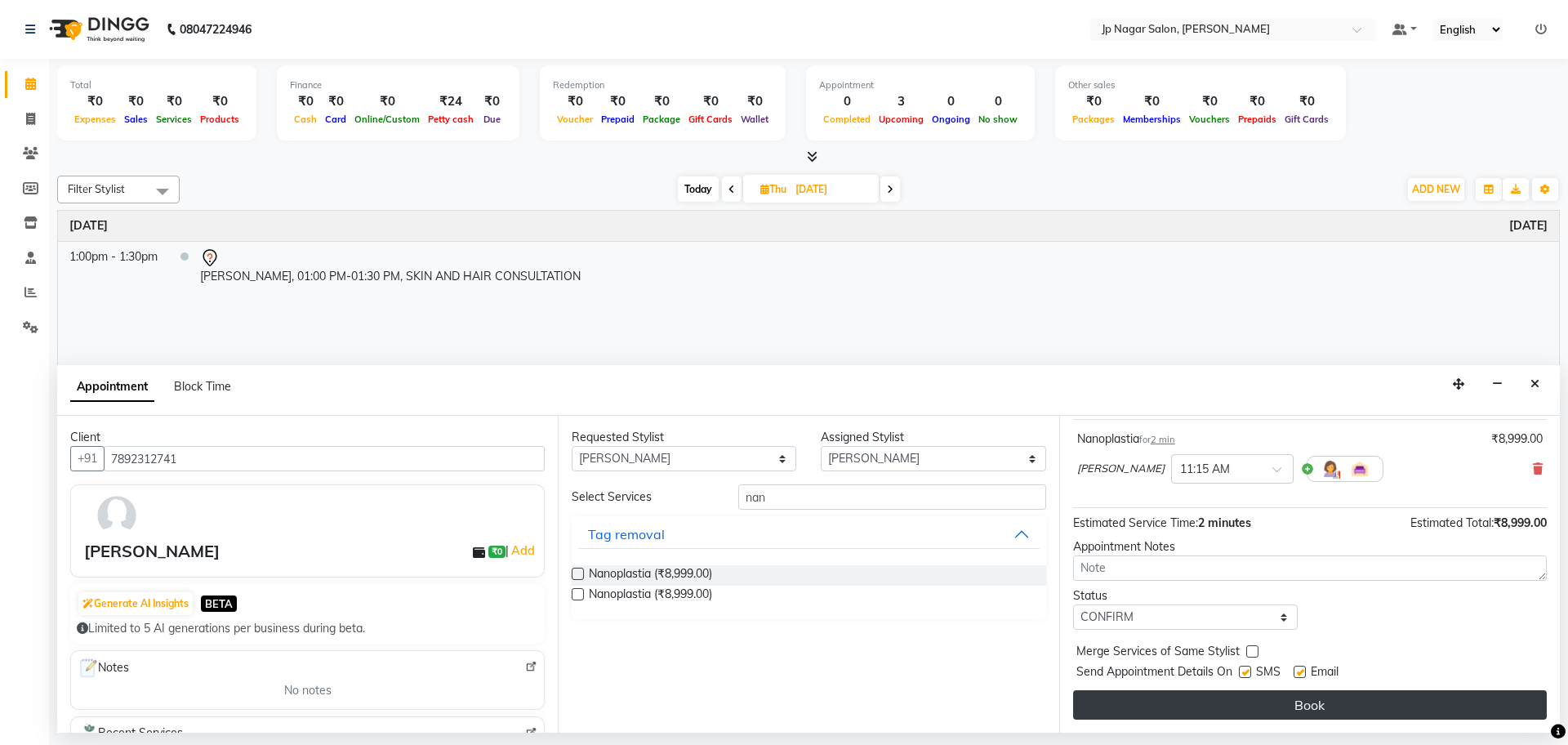
click at [1188, 706] on button "Book" at bounding box center [1310, 705] width 474 height 29
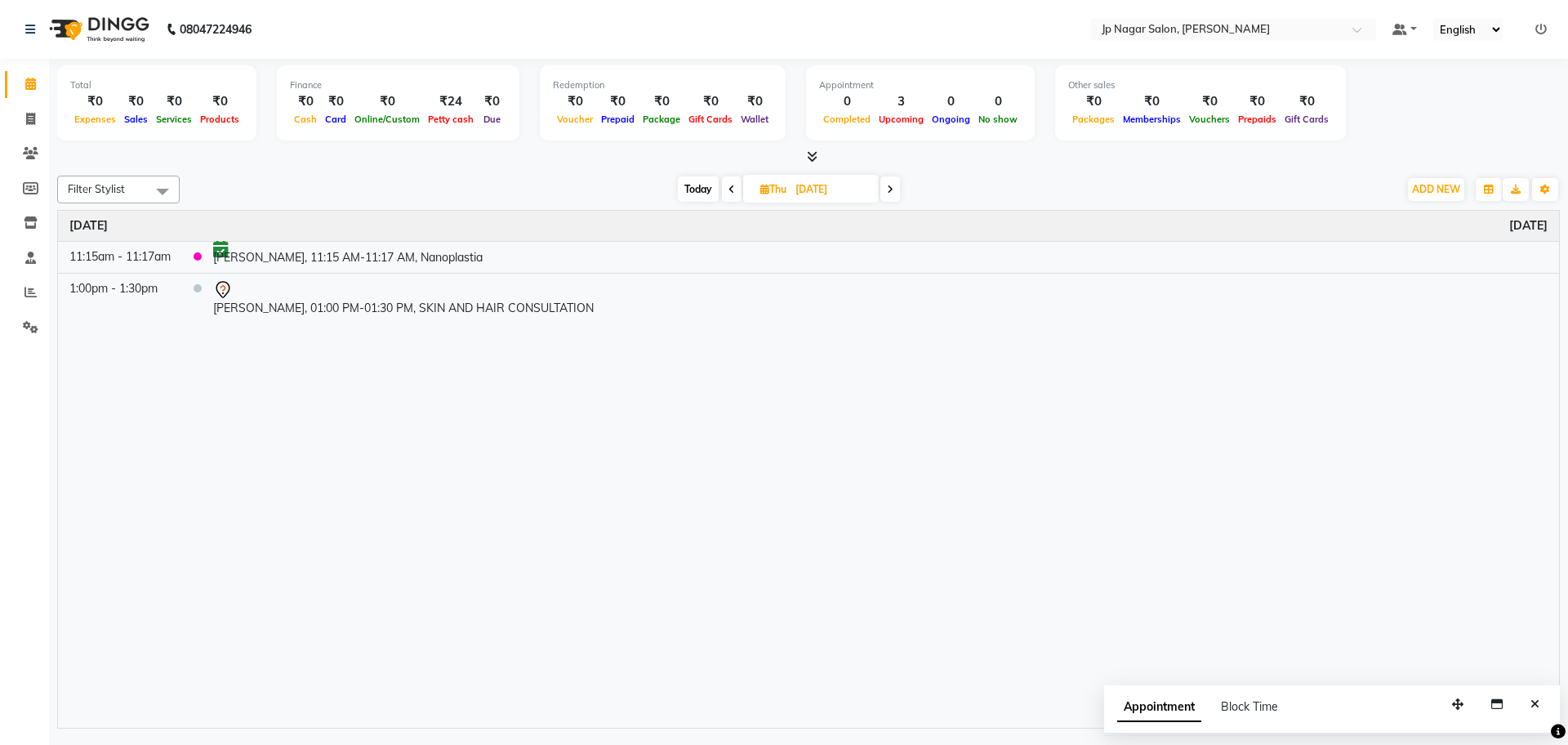
click at [699, 192] on span "Today" at bounding box center [699, 189] width 41 height 25
type input "03-09-2025"
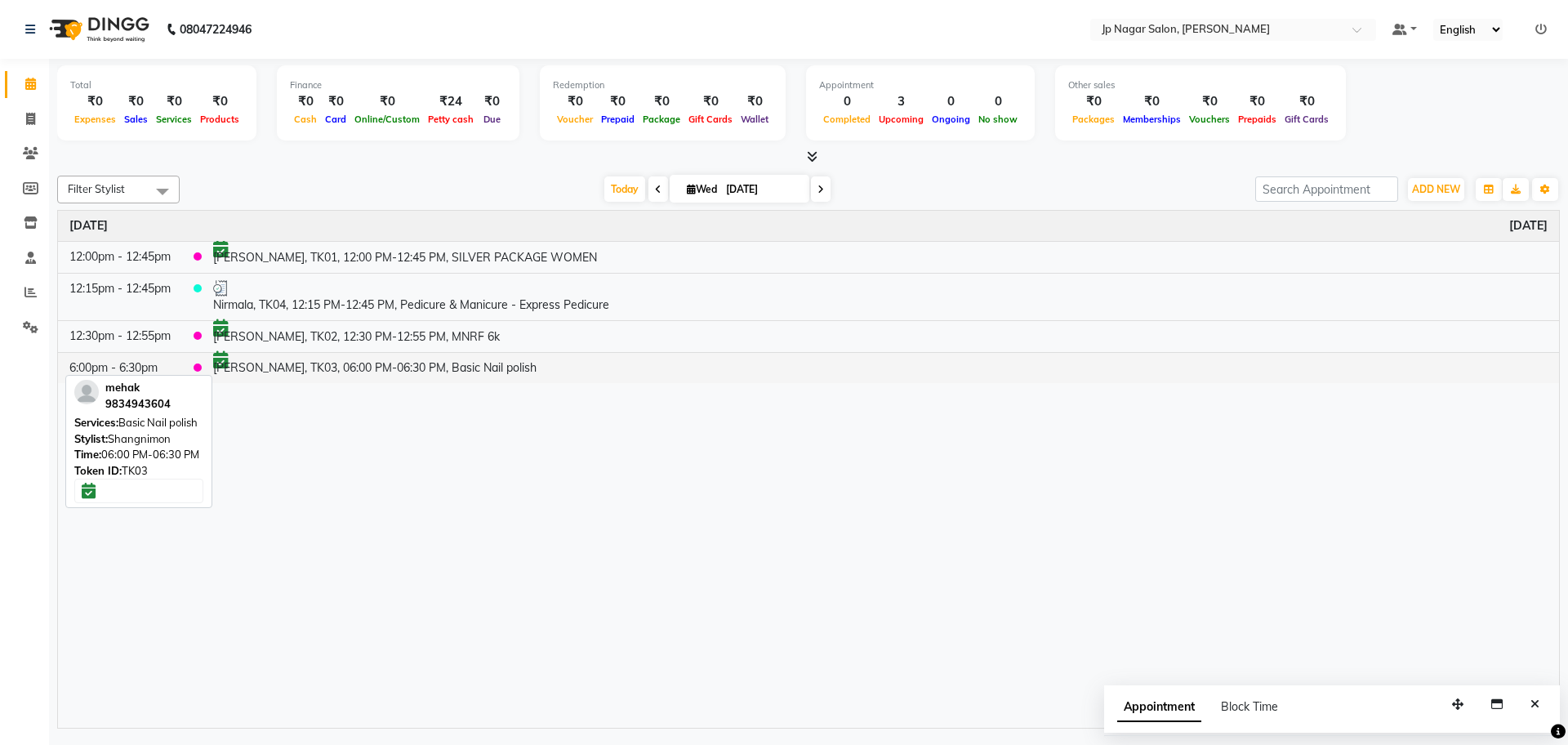
click at [160, 365] on td "6:00pm - 6:30pm" at bounding box center [120, 367] width 124 height 31
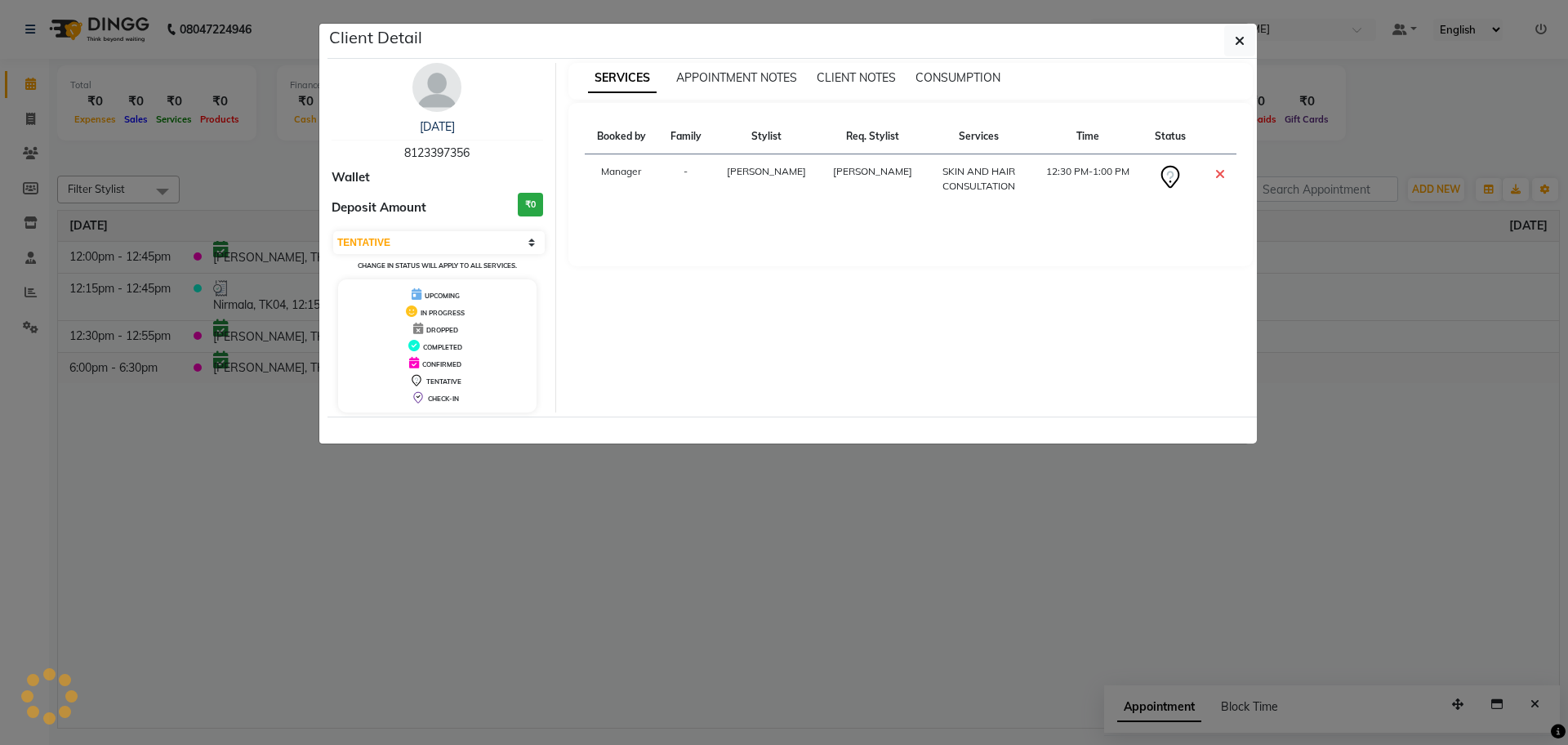
select select "6"
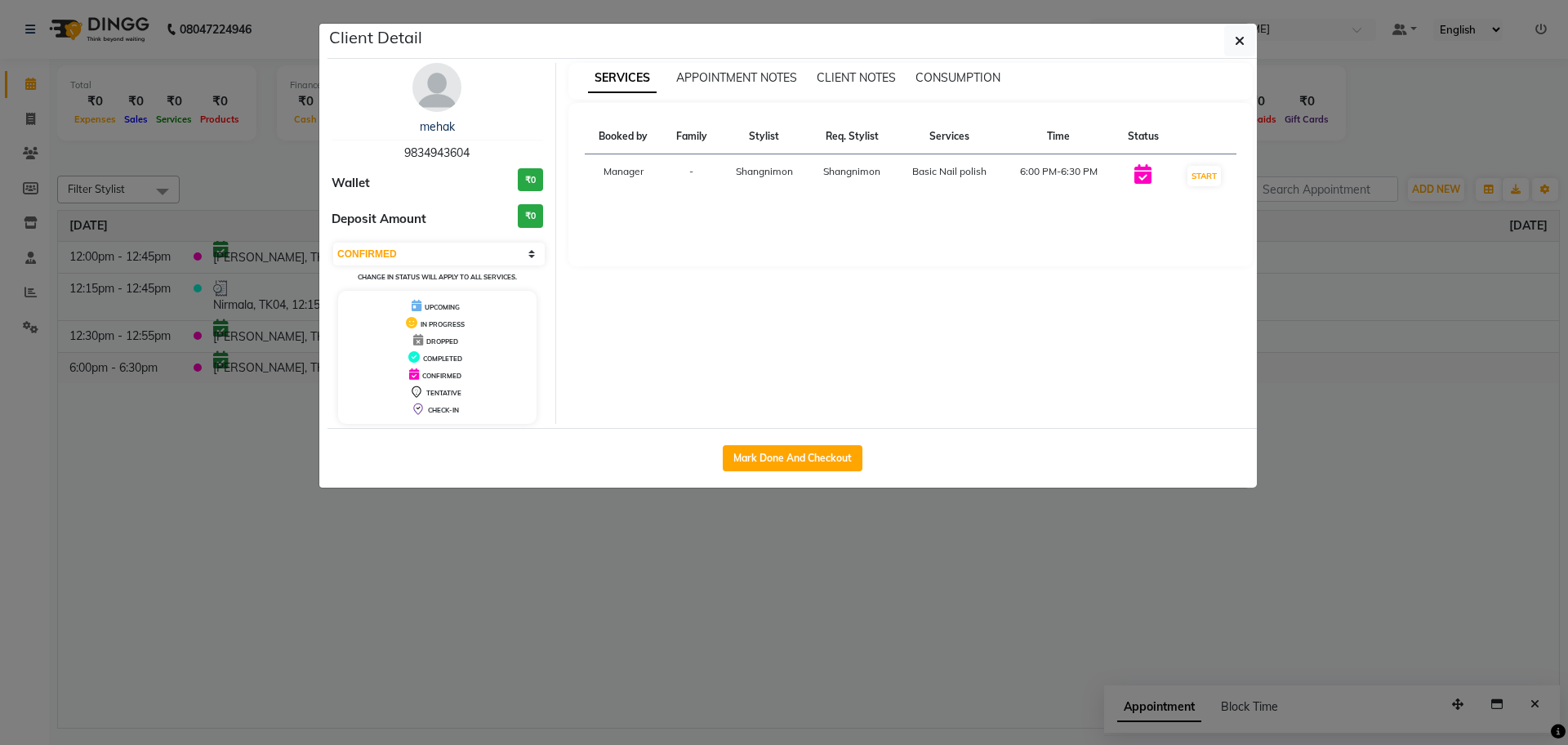
click at [160, 365] on ngb-modal-window "Client Detail mehak 9834943604 Wallet ₹0 Deposit Amount ₹0 Select IN SERVICE CO…" at bounding box center [784, 372] width 1568 height 745
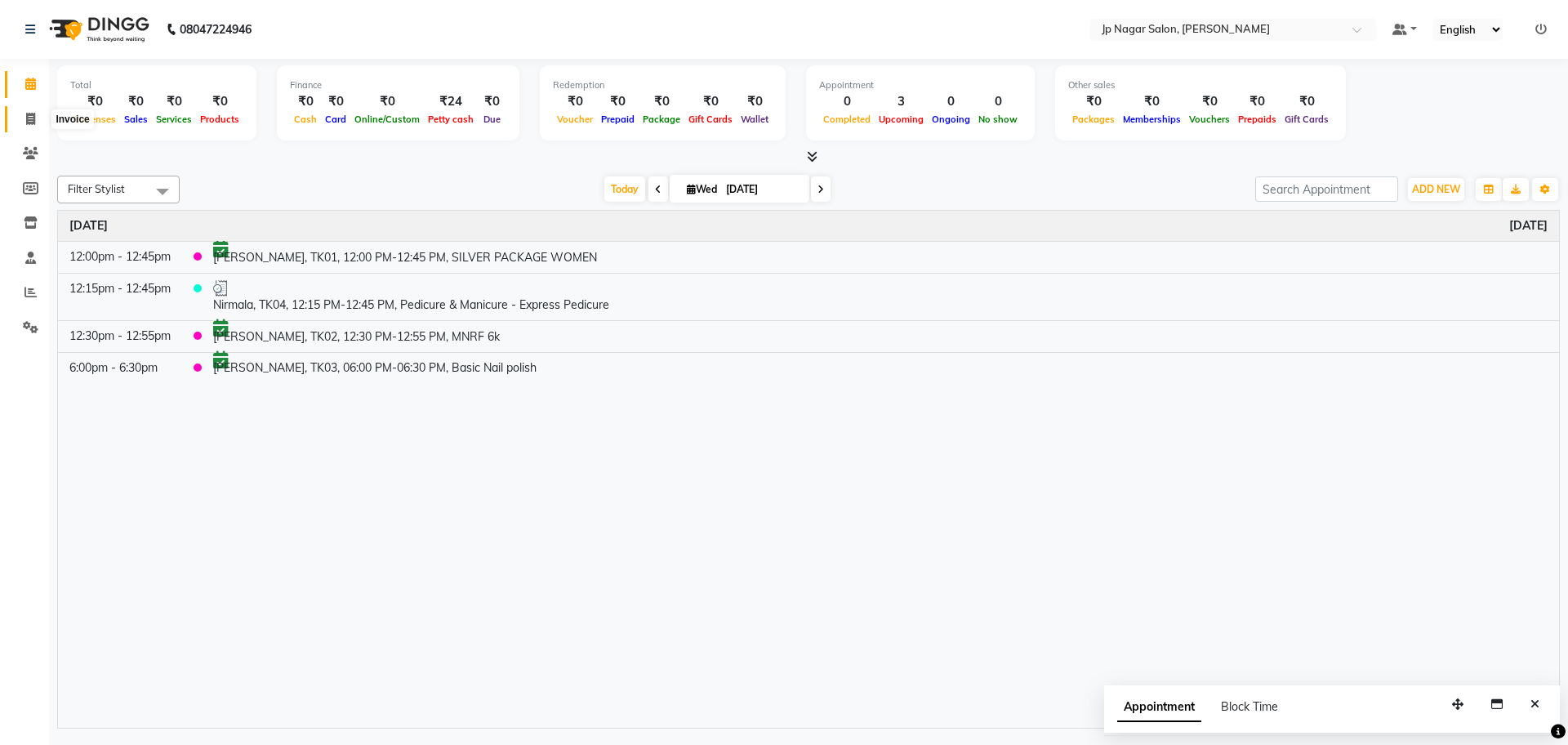
click at [21, 124] on span at bounding box center [30, 119] width 28 height 19
select select "service"
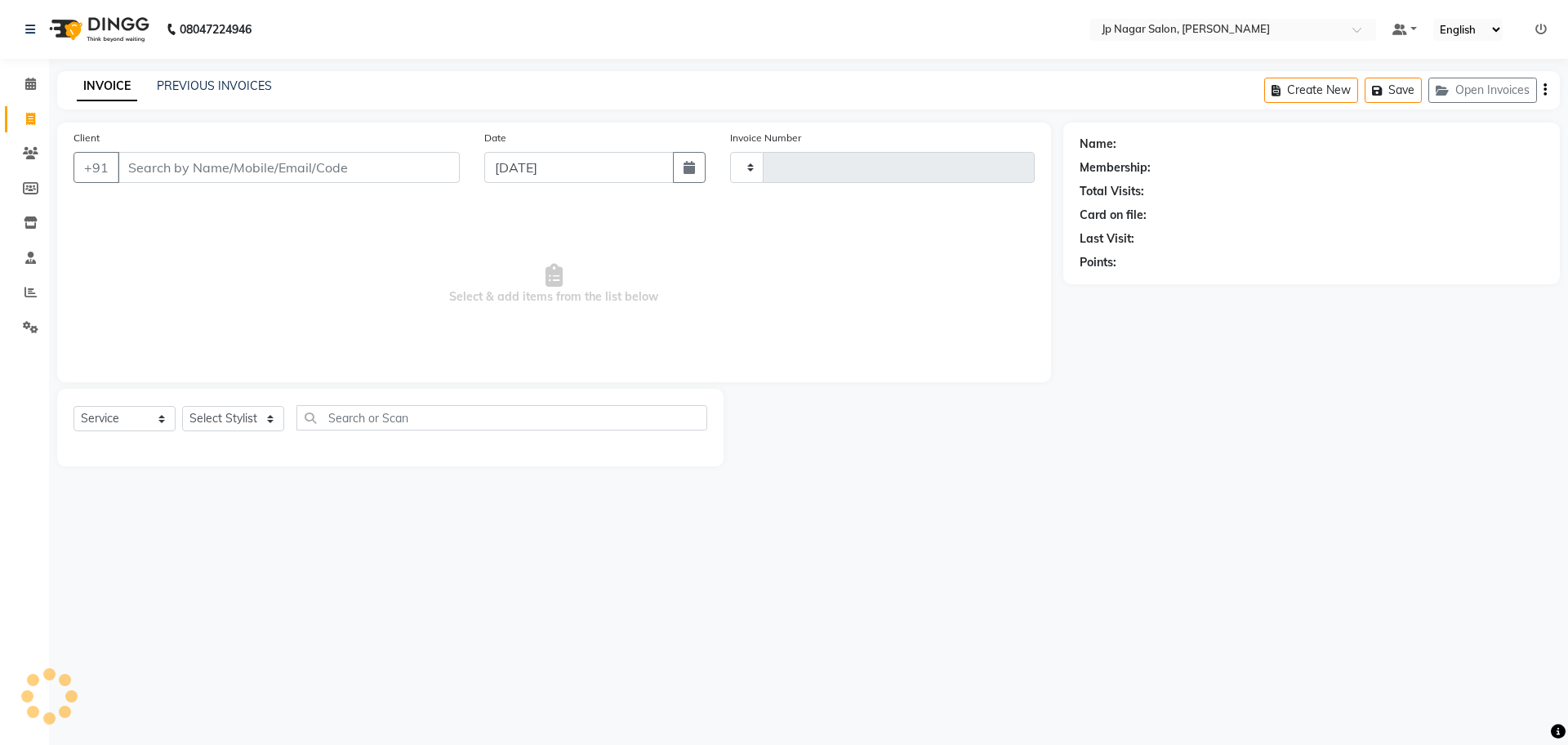
type input "0661"
select select "4852"
click at [271, 167] on input "Client" at bounding box center [288, 167] width 342 height 31
paste input "9036148405"
type input "9036148405"
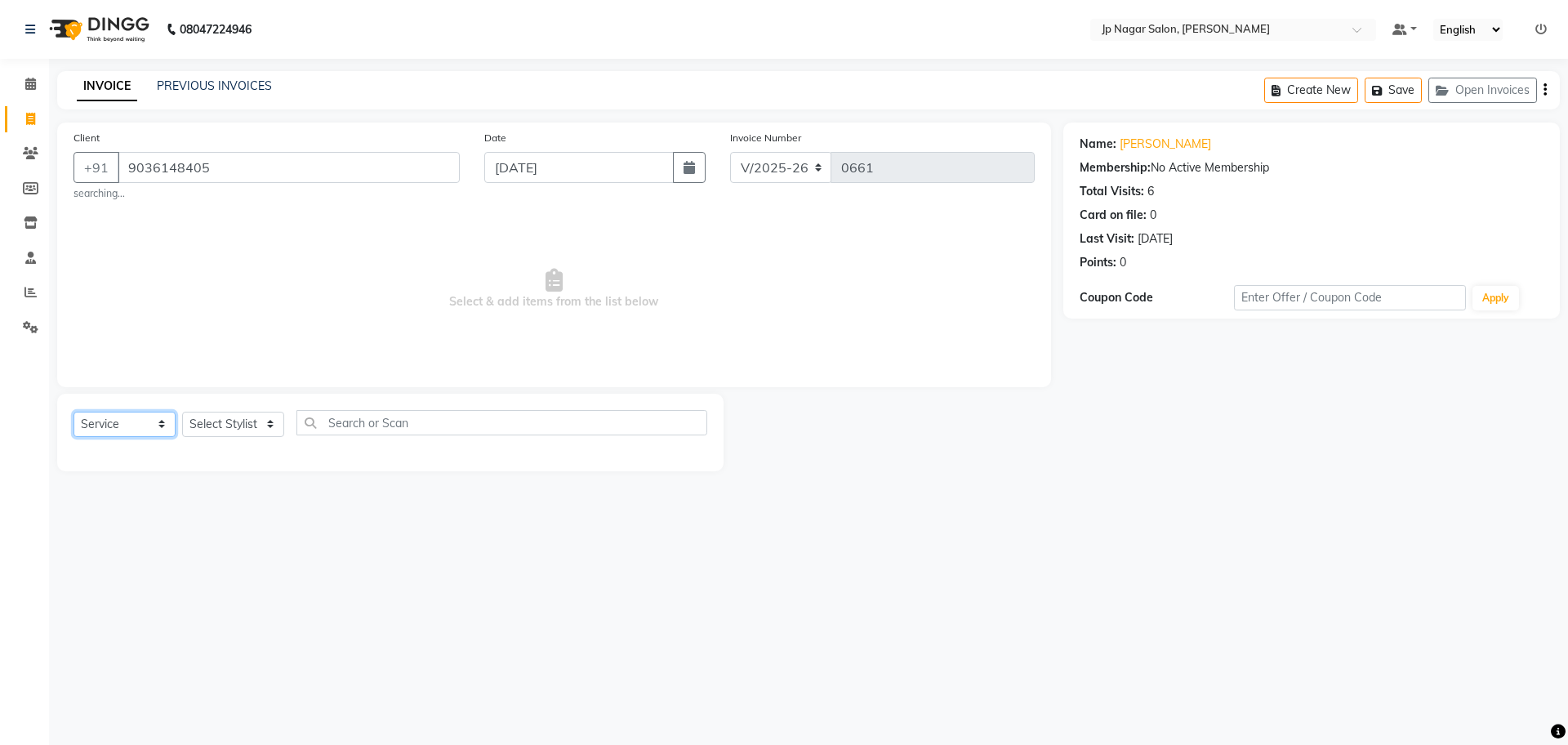
click at [107, 424] on select "Select Service Product Membership Package Voucher Prepaid Gift Card" at bounding box center [124, 424] width 102 height 25
select select "package"
click at [74, 412] on select "Select Service Product Membership Package Voucher Prepaid Gift Card" at bounding box center [124, 424] width 102 height 25
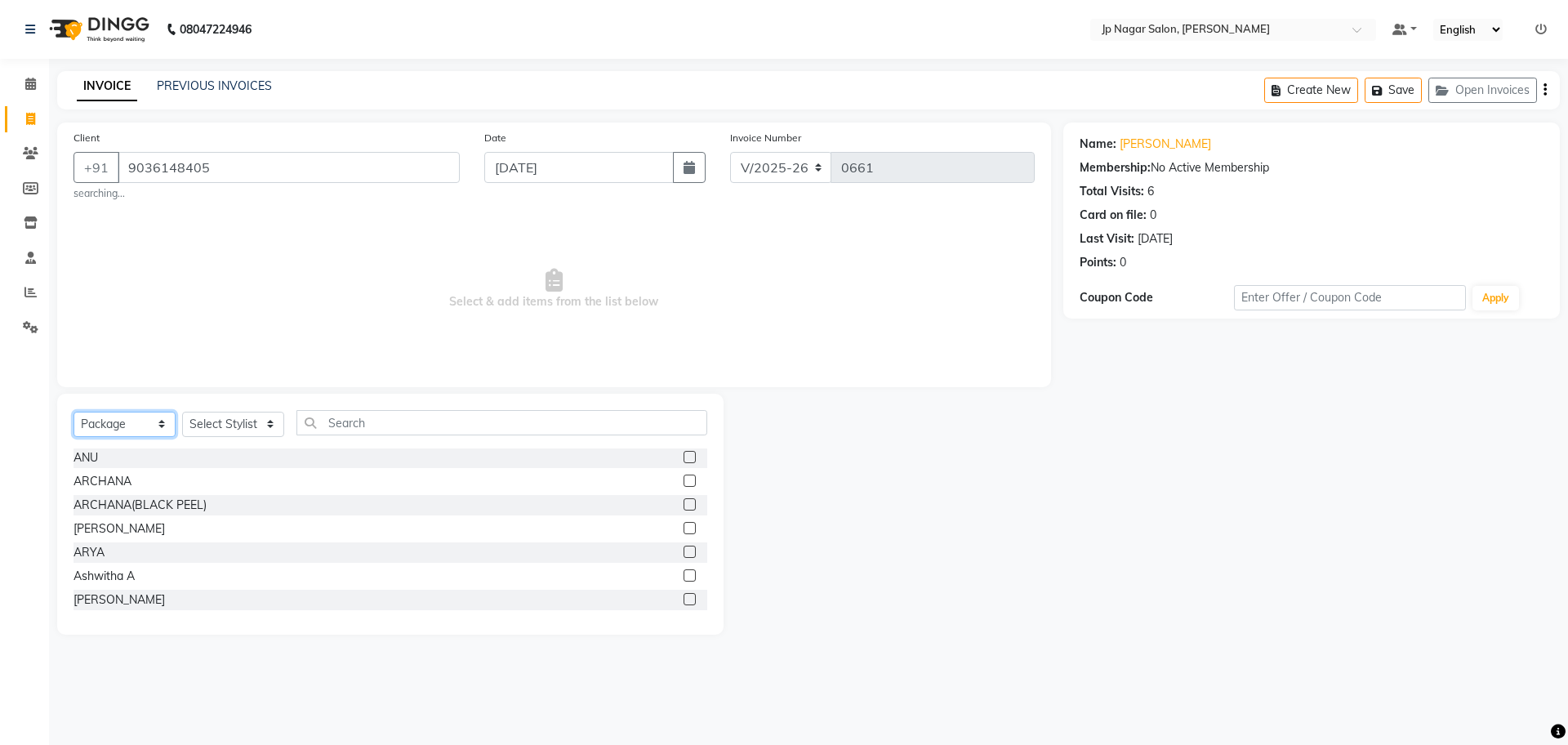
scroll to position [145, 0]
click at [372, 421] on input "text" at bounding box center [501, 422] width 411 height 25
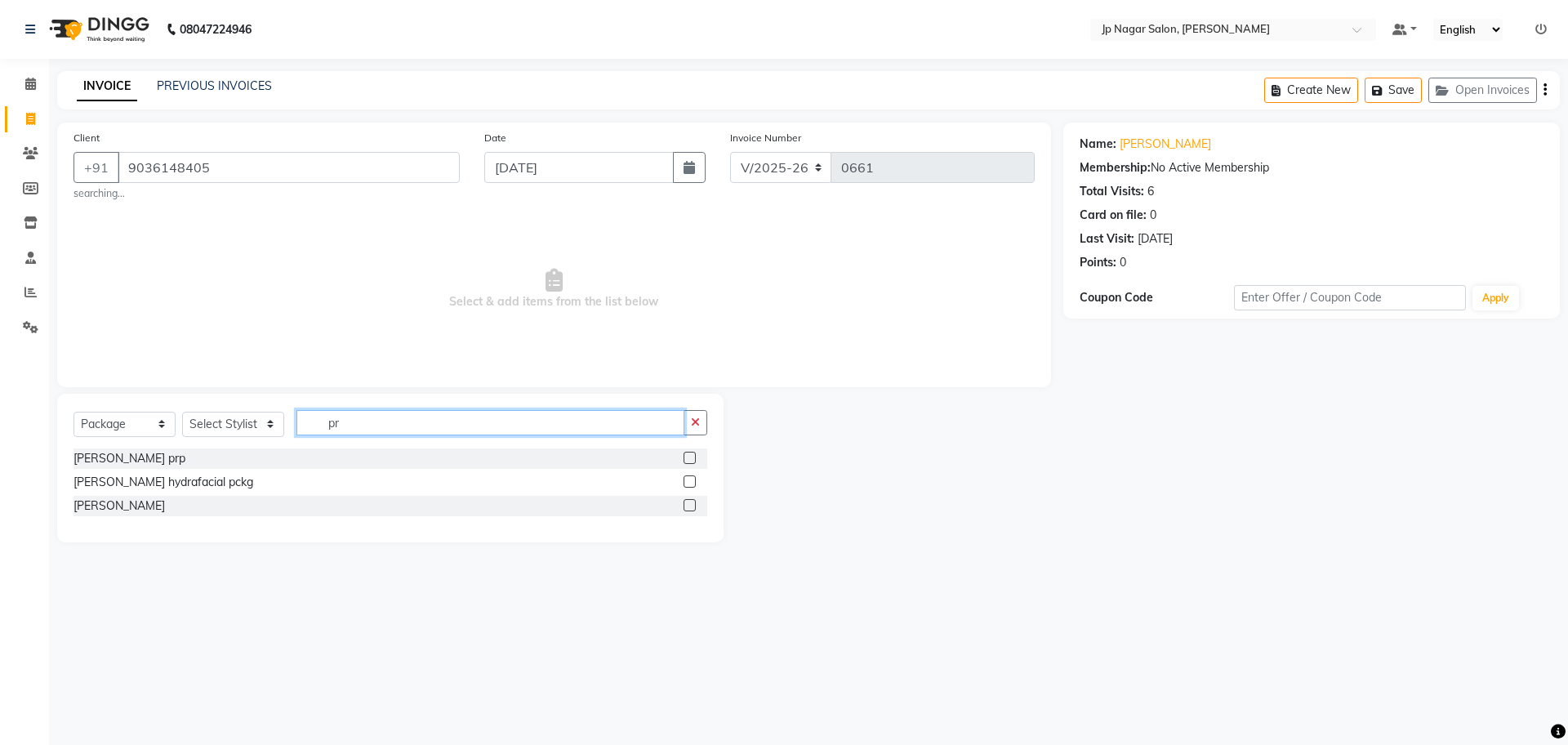
scroll to position [0, 0]
type input "p"
type input "P"
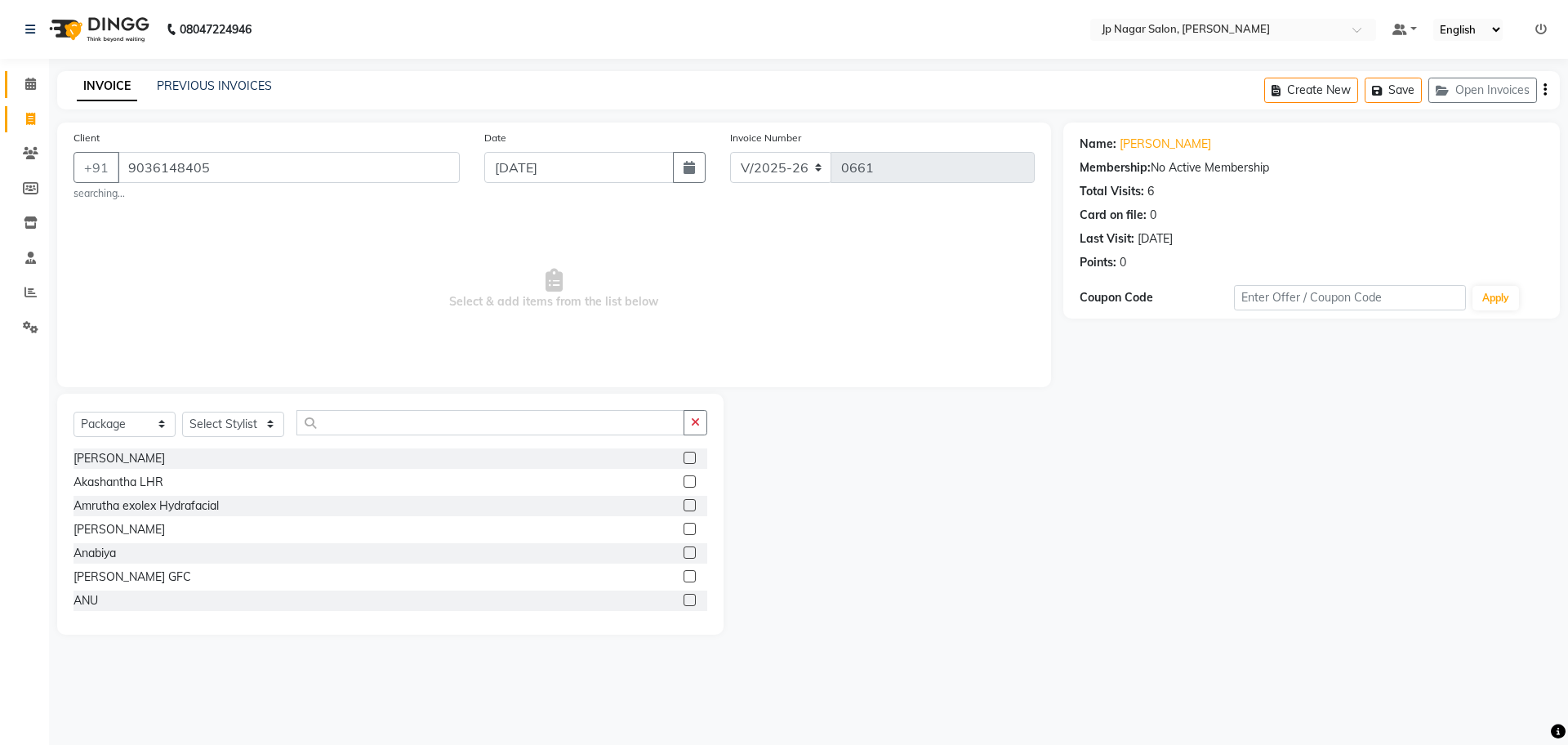
click at [29, 94] on link "Calendar" at bounding box center [25, 84] width 39 height 27
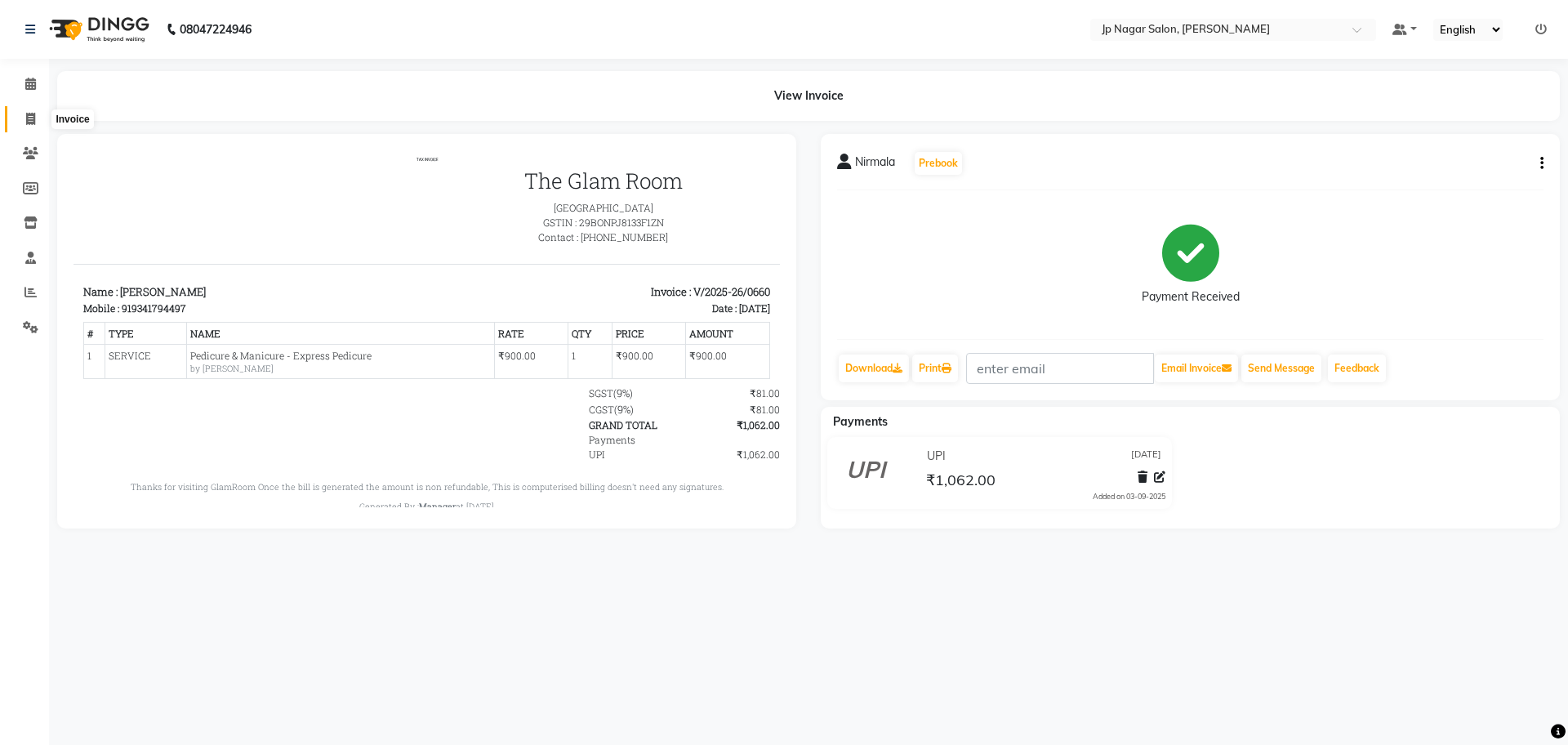
click at [33, 116] on icon at bounding box center [30, 118] width 9 height 12
select select "service"
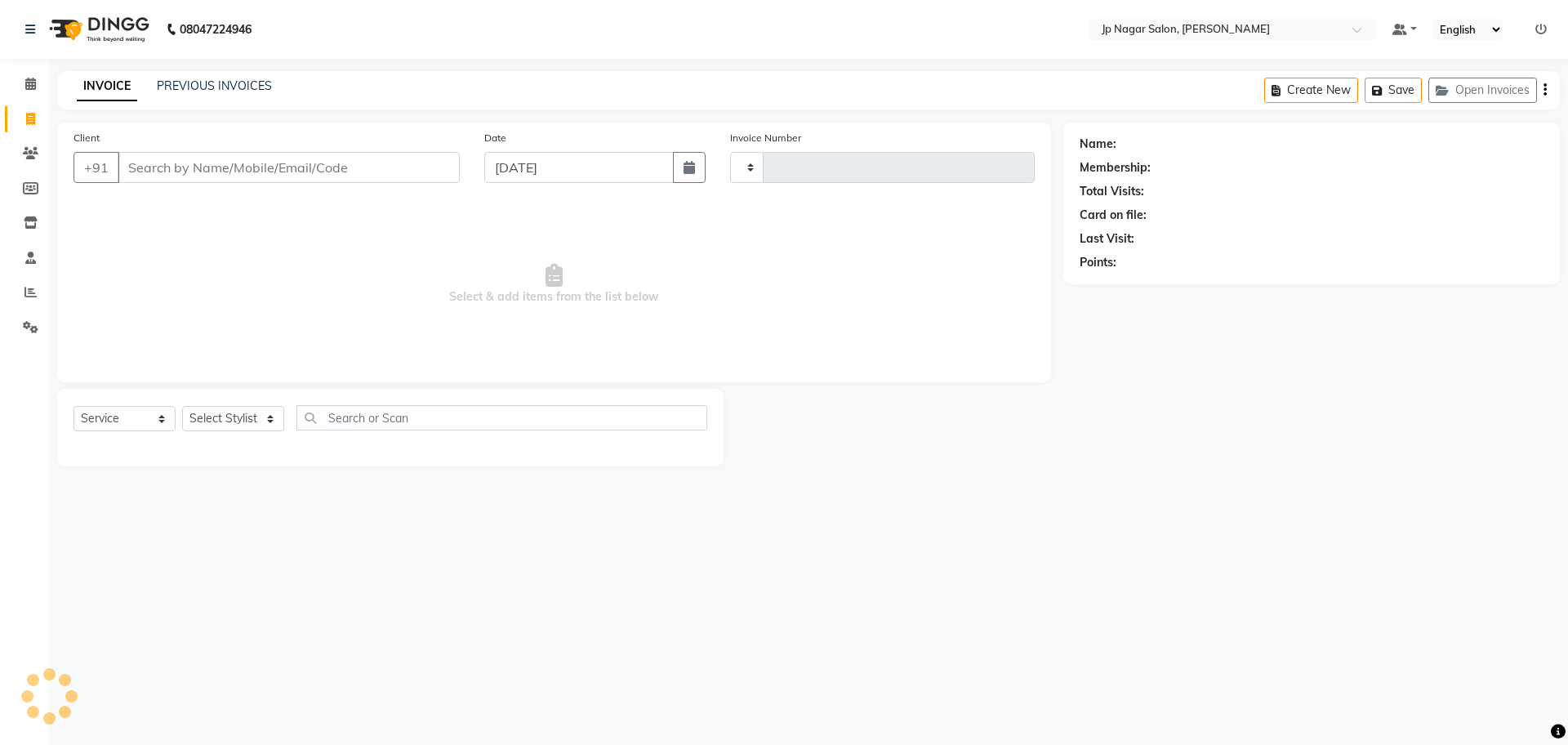
type input "0661"
select select "4852"
click at [240, 416] on select "Select Stylist [PERSON_NAME] [PERSON_NAME] [PERSON_NAME] [PERSON_NAME] Manager …" at bounding box center [233, 418] width 102 height 25
select select "50073"
click at [182, 406] on select "Select Stylist [PERSON_NAME] [PERSON_NAME] [PERSON_NAME] [PERSON_NAME] Manager …" at bounding box center [233, 418] width 102 height 25
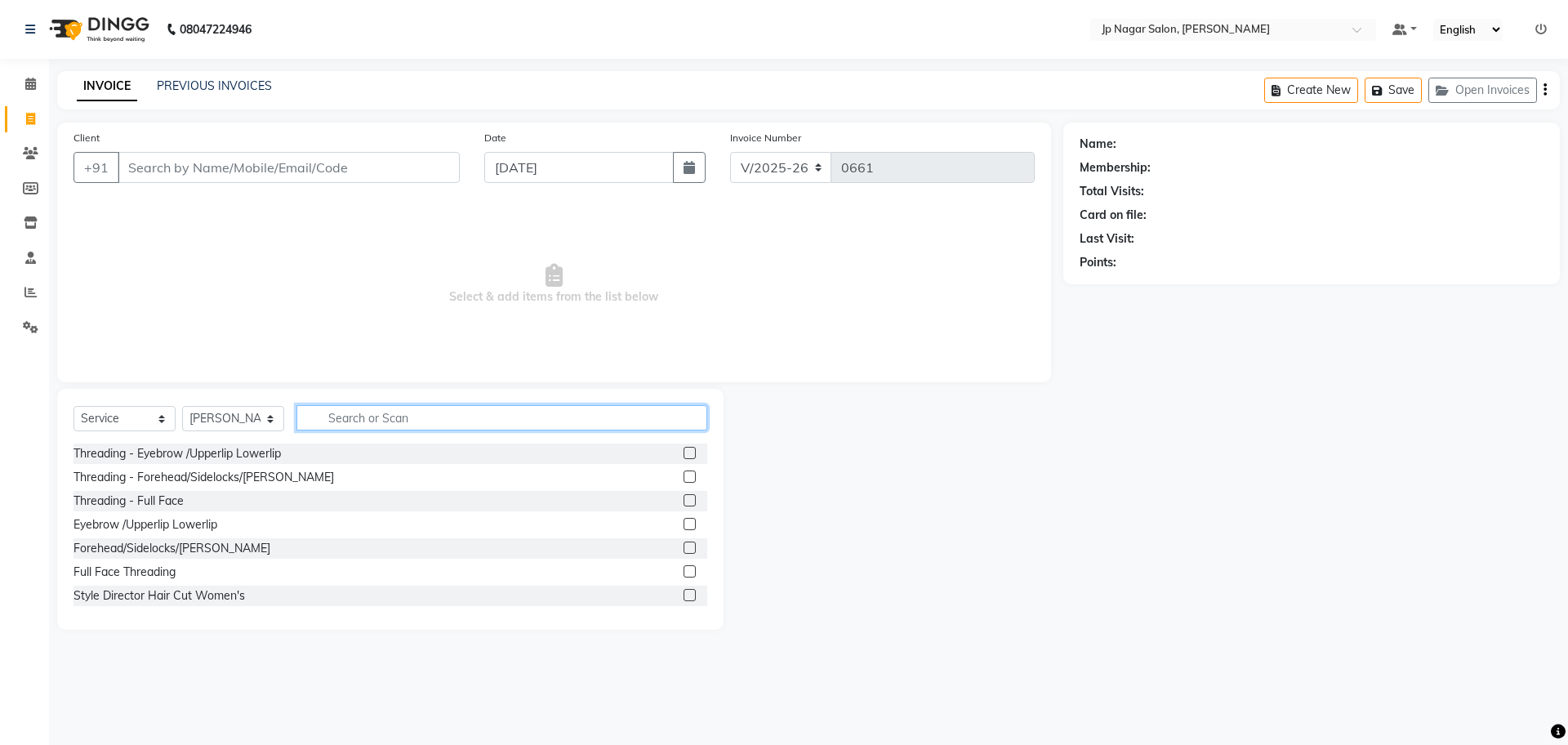
click at [375, 409] on input "text" at bounding box center [501, 417] width 411 height 25
type input "hair"
click at [683, 456] on label at bounding box center [689, 452] width 12 height 12
click at [683, 456] on input "checkbox" at bounding box center [688, 453] width 10 height 10
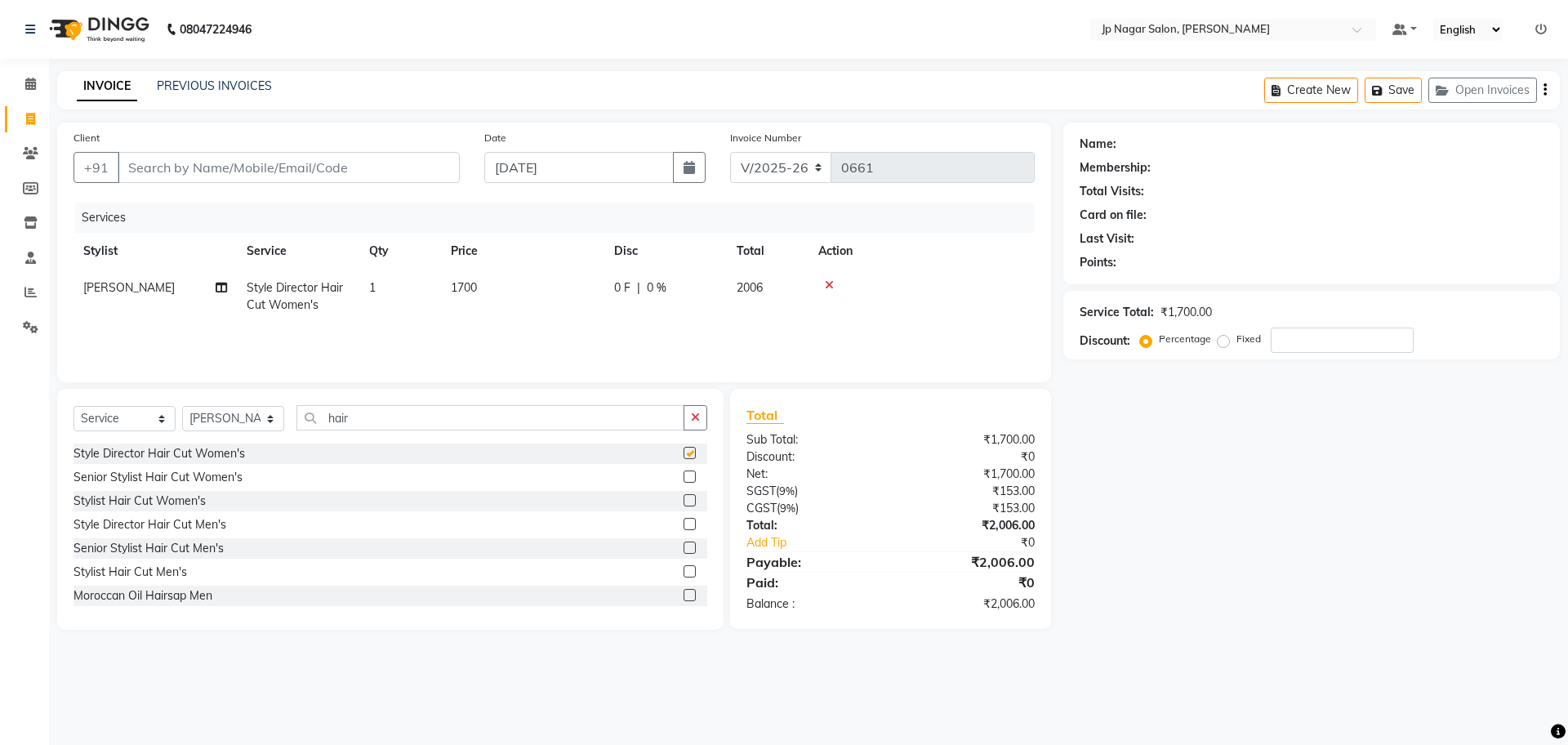
checkbox input "false"
click at [466, 285] on span "1700" at bounding box center [463, 287] width 26 height 15
select select "50073"
click at [466, 285] on input "1" at bounding box center [477, 291] width 62 height 25
click at [530, 290] on td "1700" at bounding box center [523, 296] width 163 height 54
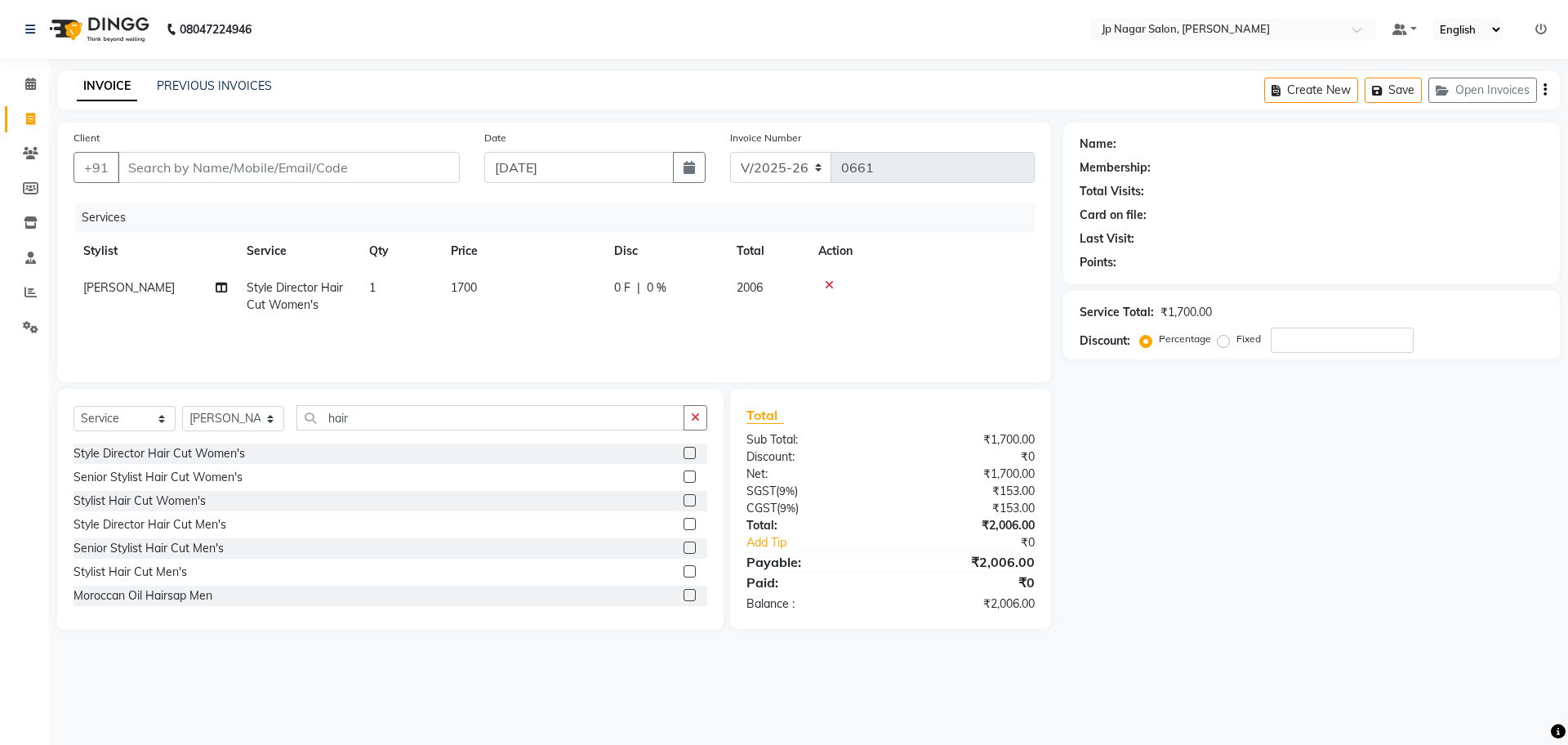
select select "50073"
click at [584, 290] on input "1700" at bounding box center [599, 291] width 143 height 25
type input "1"
type input "999"
click at [1202, 436] on div "Name: Membership: Total Visits: Card on file: Last Visit: Points: Service Total…" at bounding box center [1317, 376] width 509 height 507
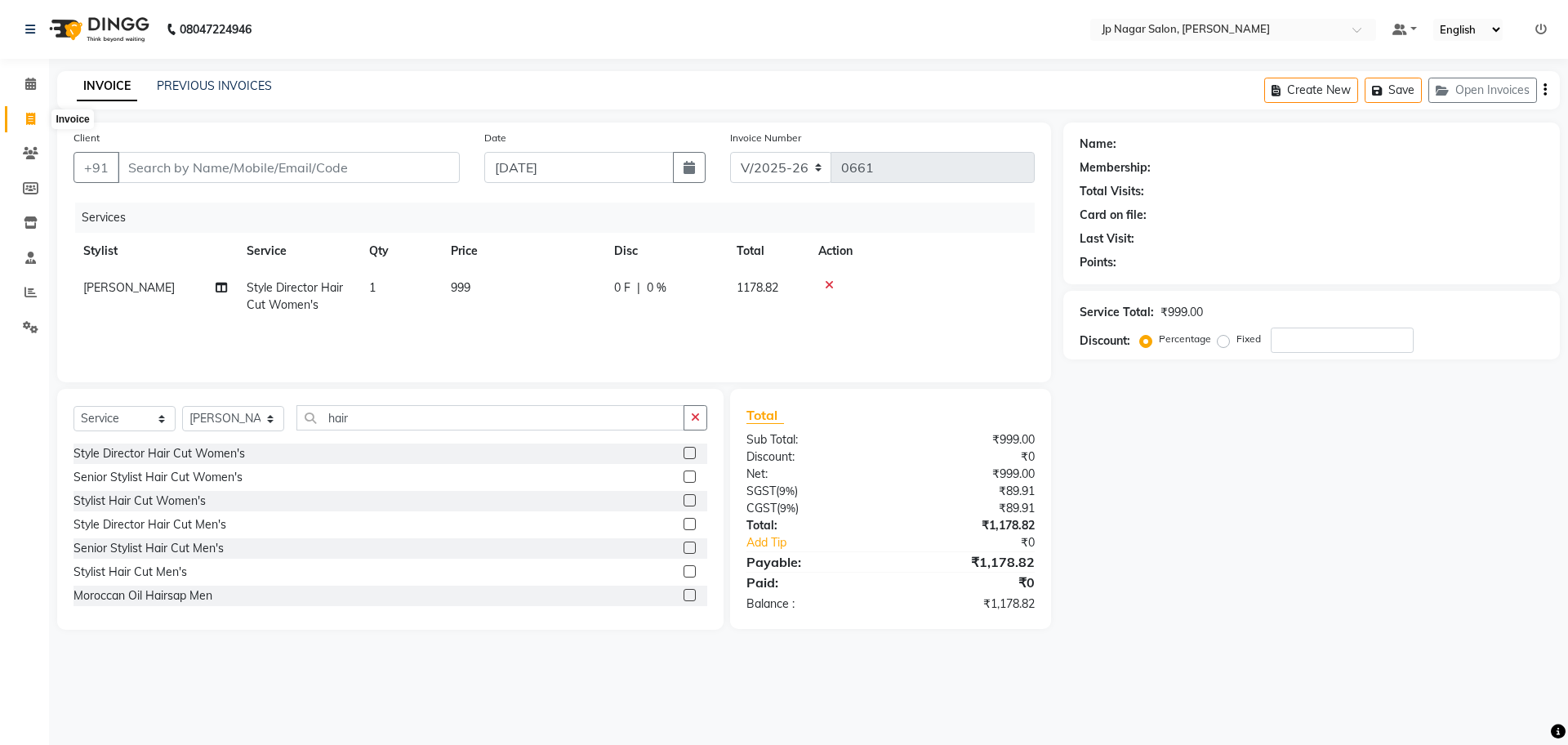
select select "4852"
select select "service"
select select "50073"
click at [26, 99] on li "Calendar" at bounding box center [24, 84] width 49 height 35
click at [31, 90] on span at bounding box center [30, 85] width 28 height 19
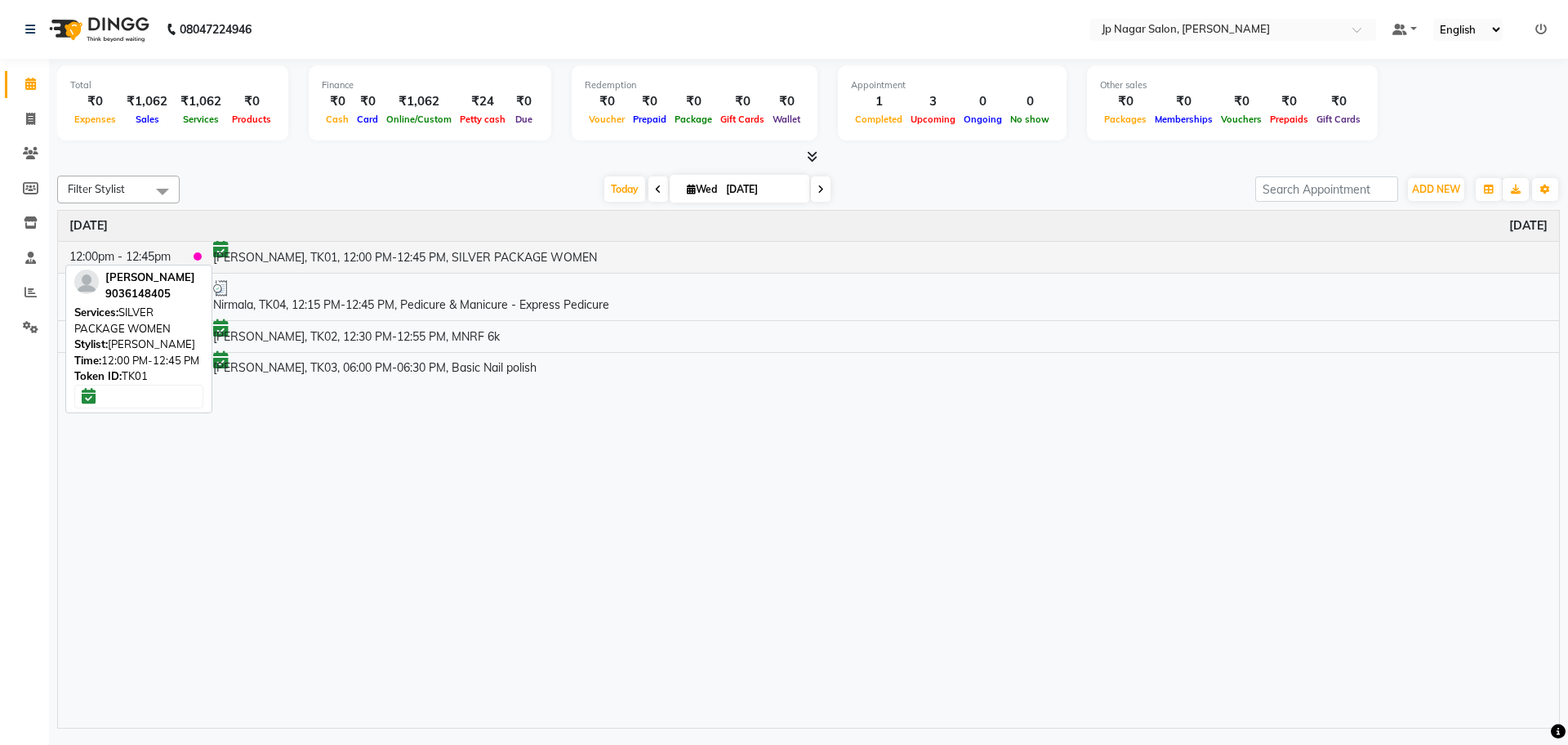
click at [272, 254] on td "[PERSON_NAME], TK01, 12:00 PM-12:45 PM, SILVER PACKAGE WOMEN" at bounding box center [880, 257] width 1357 height 32
select select "6"
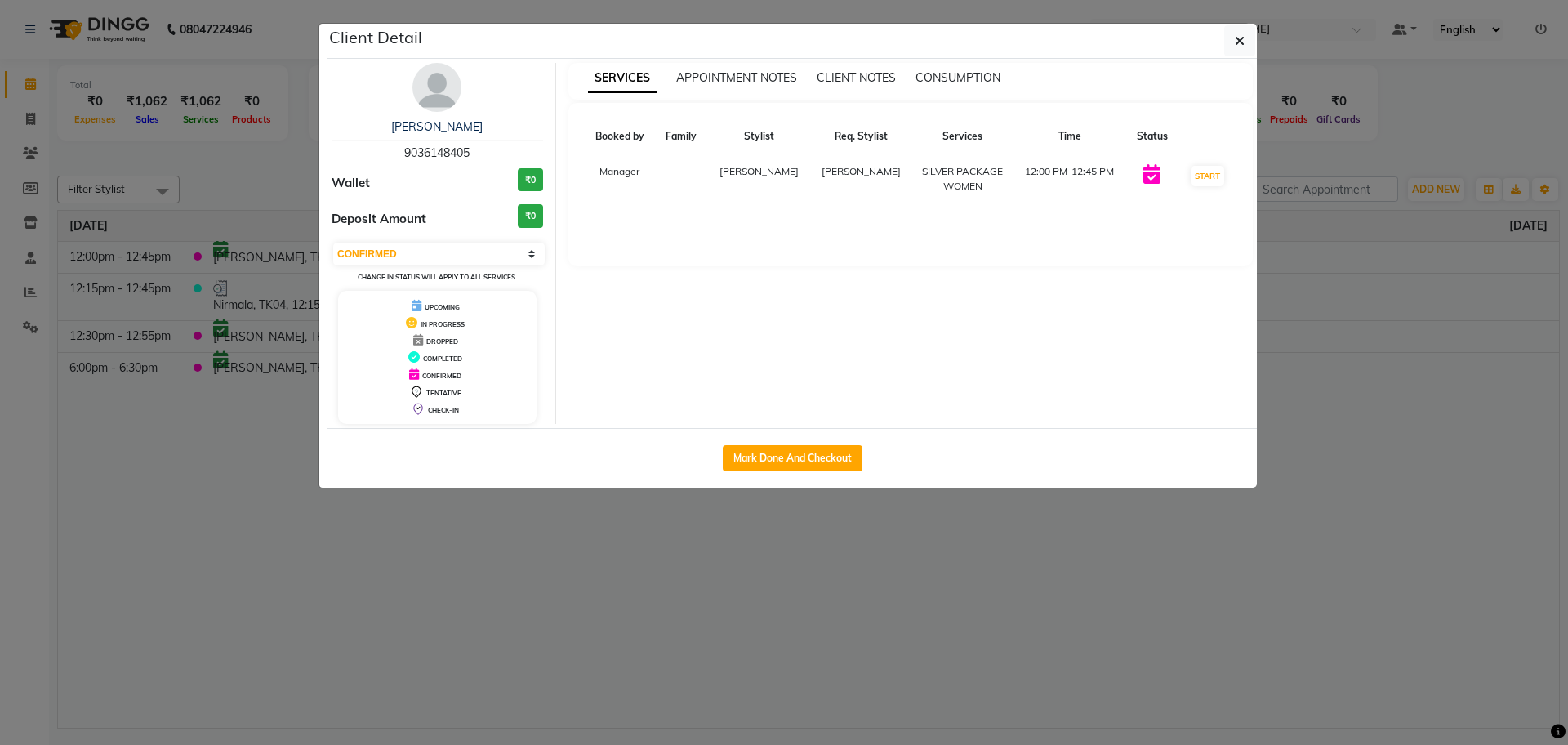
click at [464, 156] on span "9036148405" at bounding box center [437, 152] width 65 height 15
copy span "9036148405"
drag, startPoint x: 241, startPoint y: 372, endPoint x: 275, endPoint y: 237, distance: 139.2
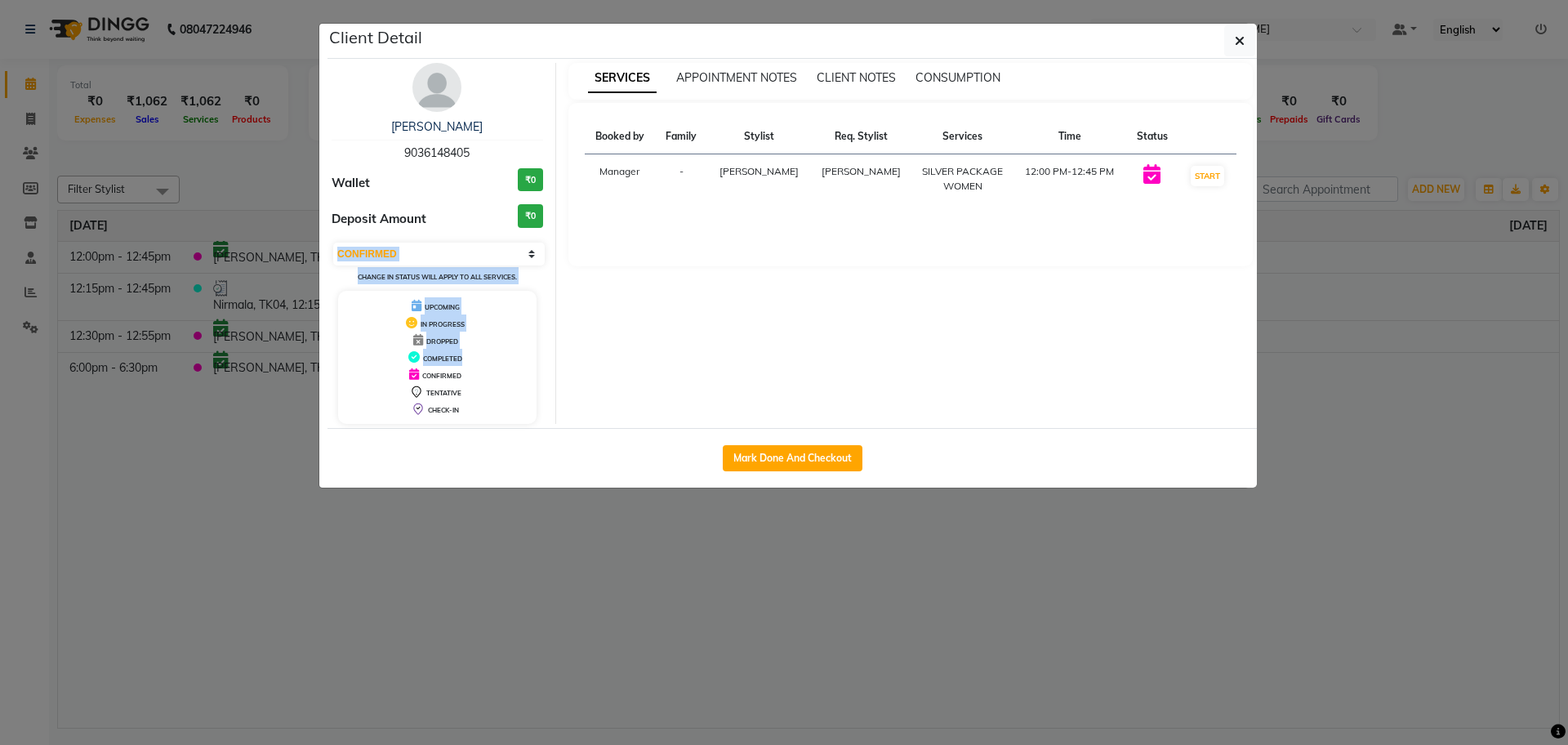
click at [275, 237] on ngb-modal-window "Client Detail chaithra 9036148405 Wallet ₹0 Deposit Amount ₹0 Select IN SERVICE…" at bounding box center [784, 372] width 1568 height 745
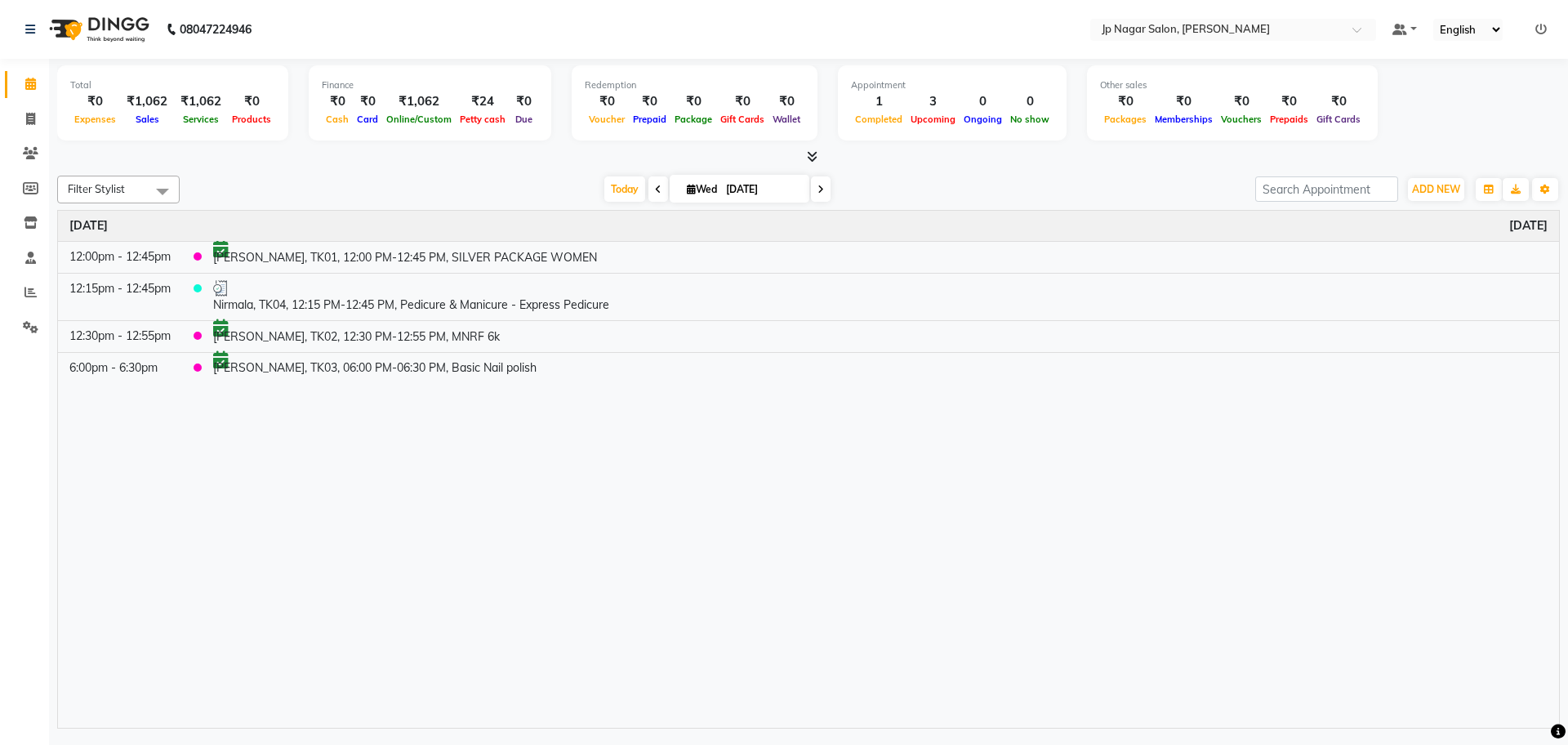
click at [295, 399] on div "Time Event Wednesday September 3, 2025 12:00pm - 12:45pm chaithra, TK01, 12:00 …" at bounding box center [808, 469] width 1501 height 517
click at [1325, 192] on input "search" at bounding box center [1326, 189] width 143 height 25
click at [1457, 180] on button "ADD NEW Toggle Dropdown" at bounding box center [1436, 189] width 57 height 23
click at [1383, 226] on button "Add Appointment" at bounding box center [1399, 221] width 129 height 21
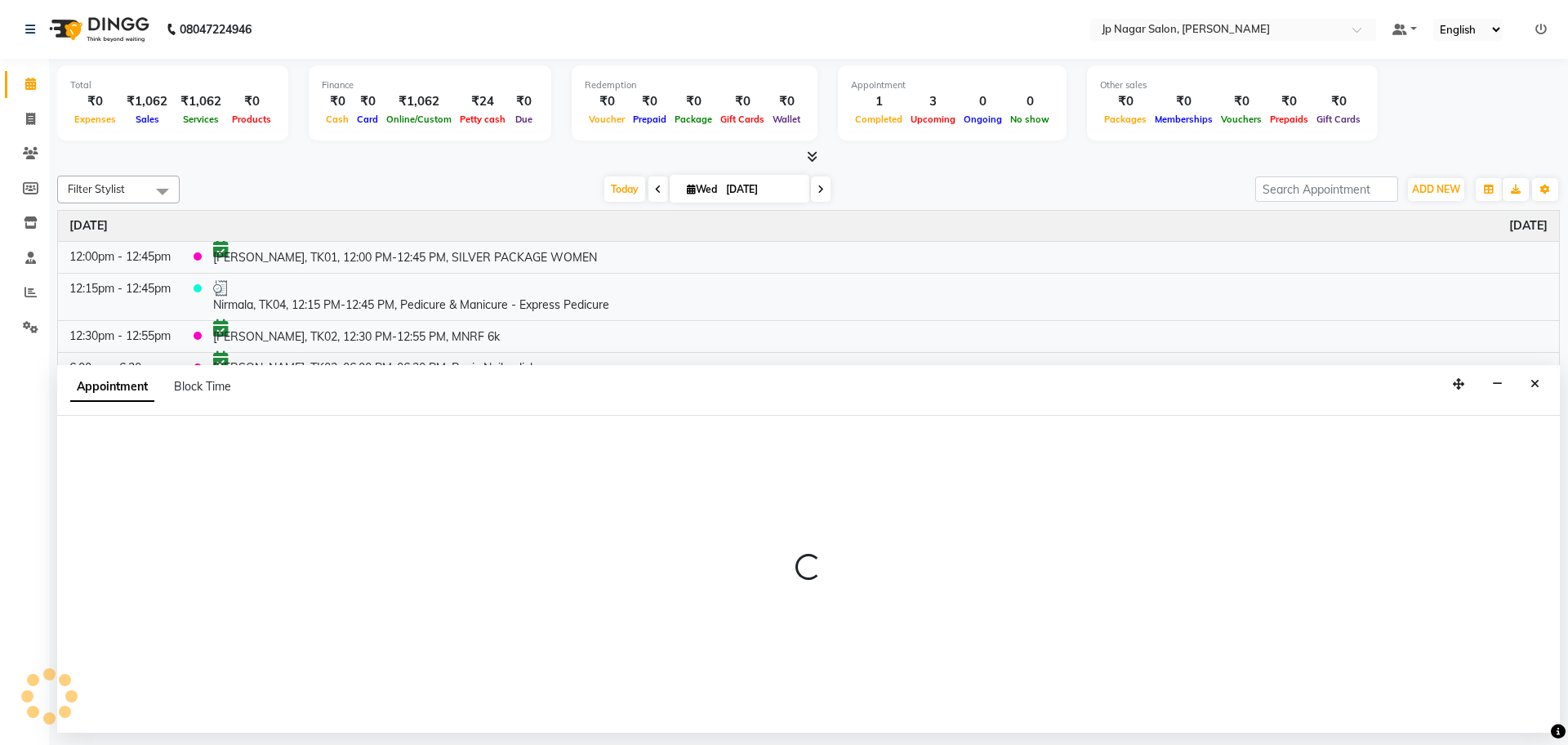
select select "540"
select select "tentative"
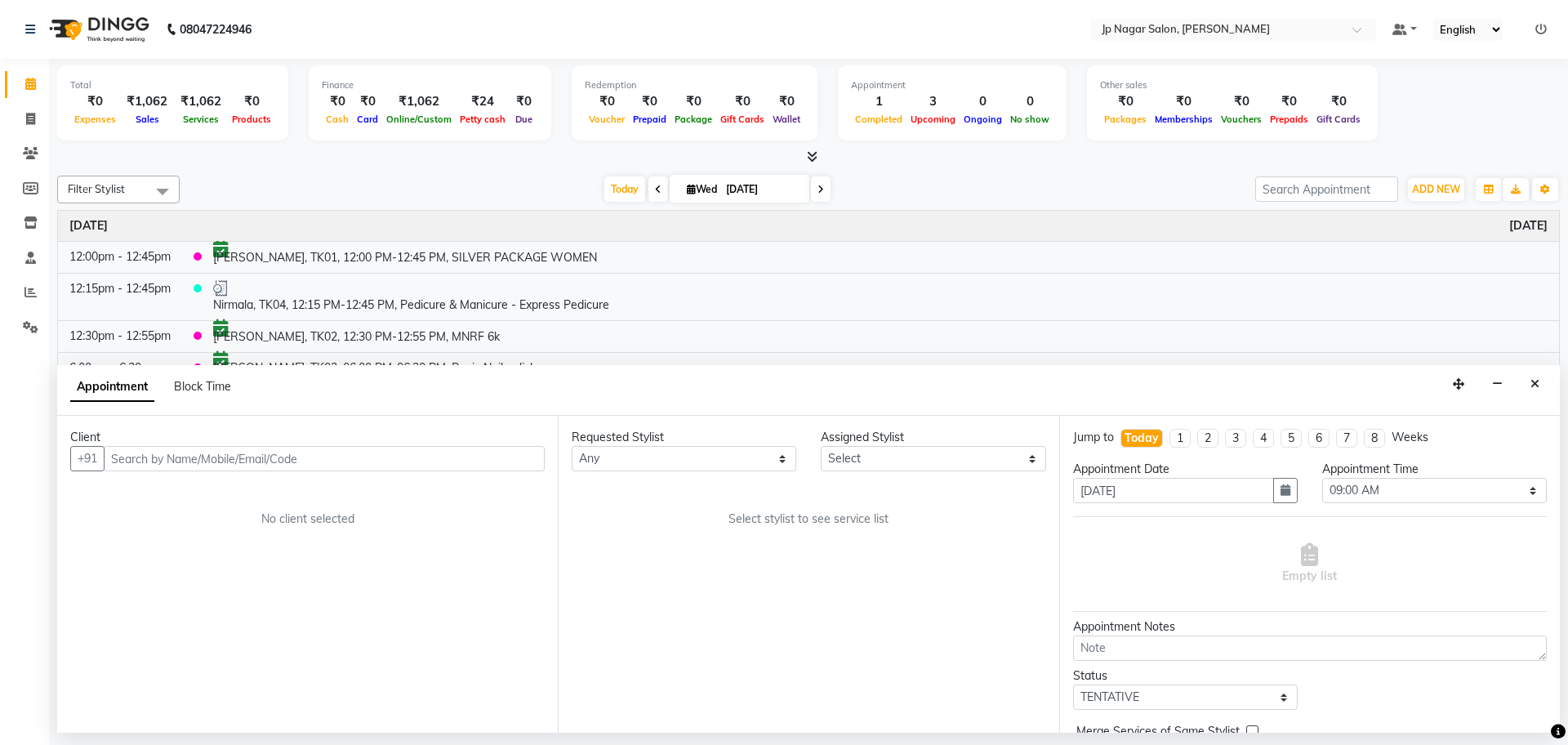
click at [219, 462] on input "text" at bounding box center [324, 458] width 441 height 25
type input "8073424134"
click at [506, 463] on span "Add Client" at bounding box center [511, 457] width 55 height 15
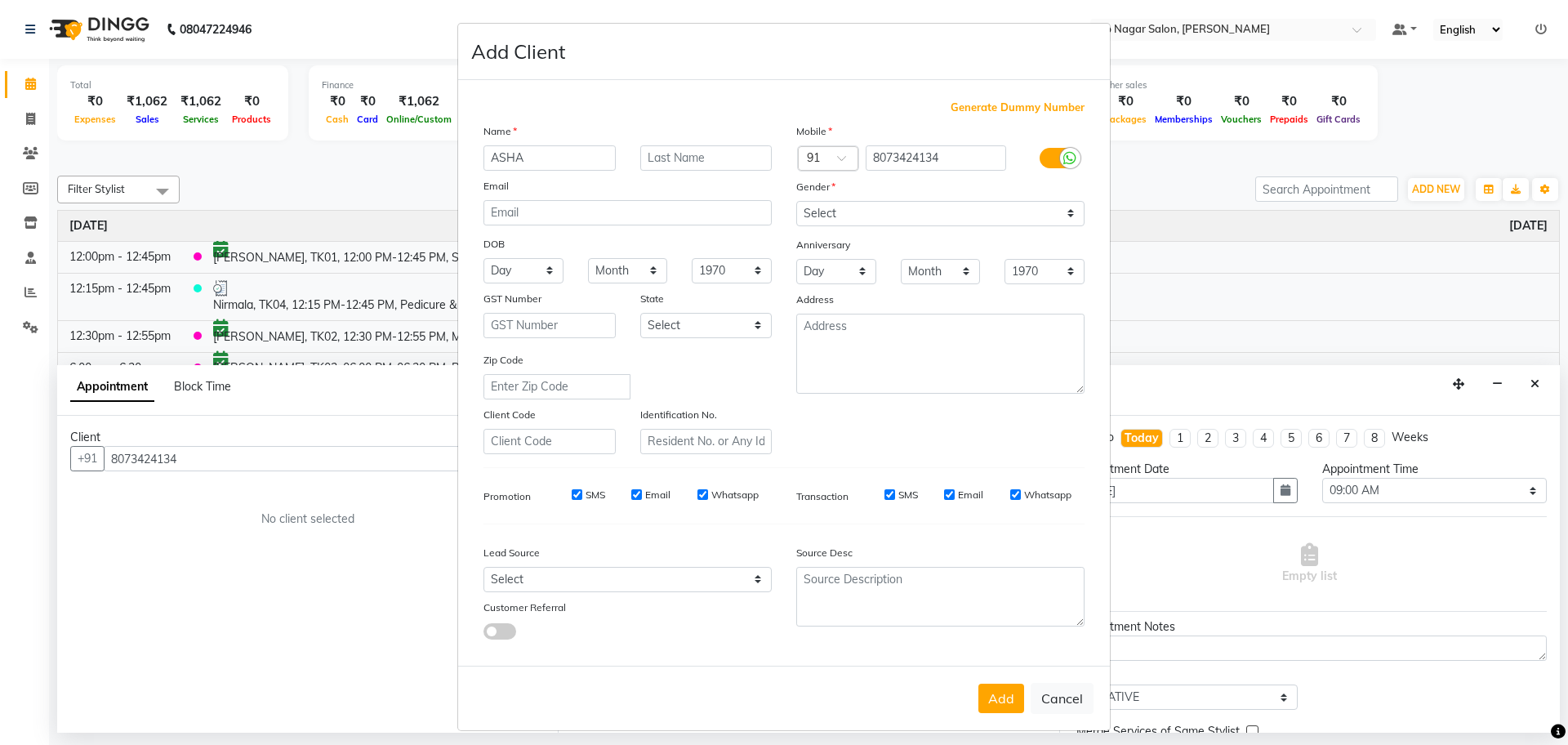
type input "ASHA"
click at [869, 210] on select "Select Male Female Other Prefer Not To Say" at bounding box center [941, 213] width 288 height 25
select select "female"
click at [796, 201] on select "Select Male Female Other Prefer Not To Say" at bounding box center [941, 213] width 288 height 25
click at [994, 700] on button "Add" at bounding box center [1001, 698] width 45 height 29
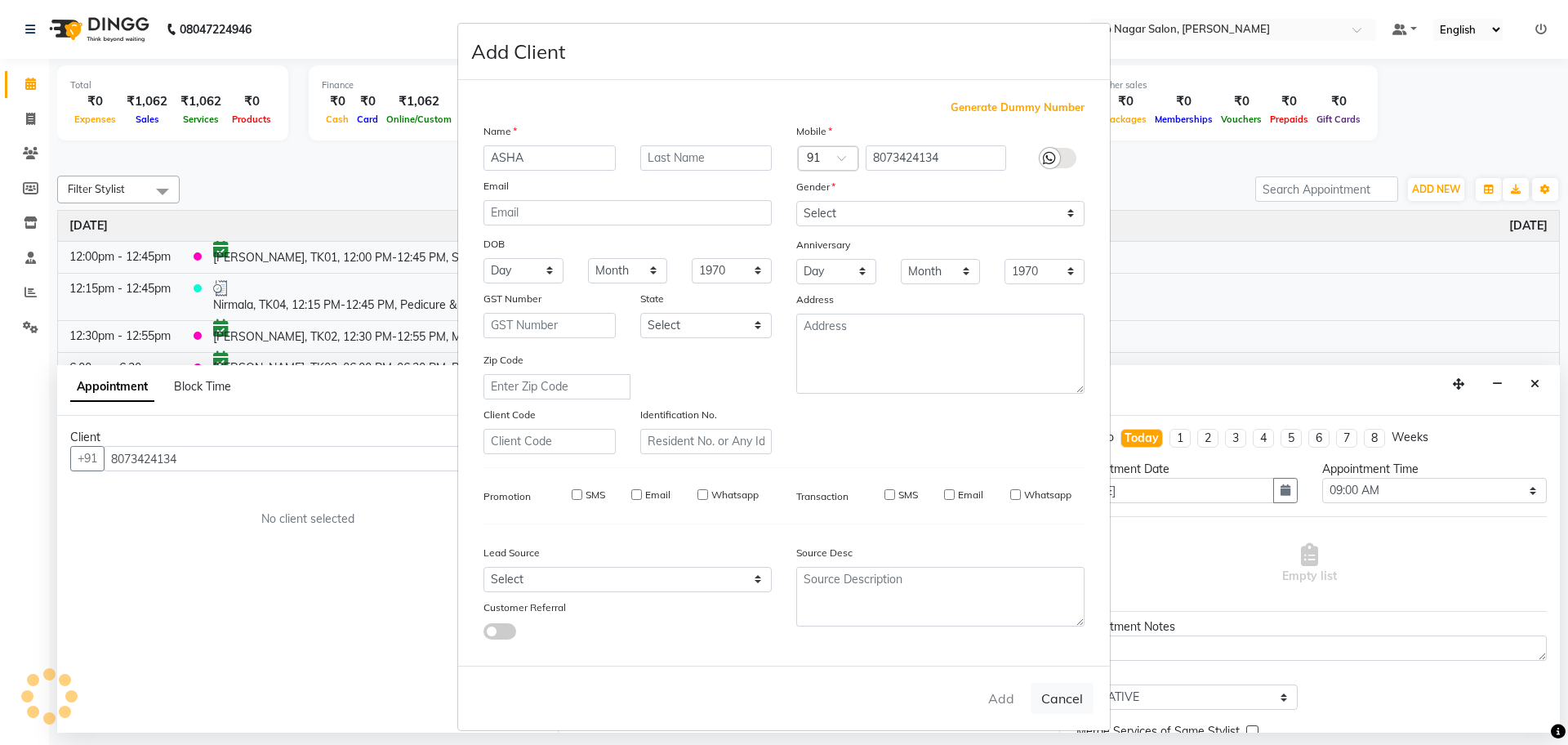
select select
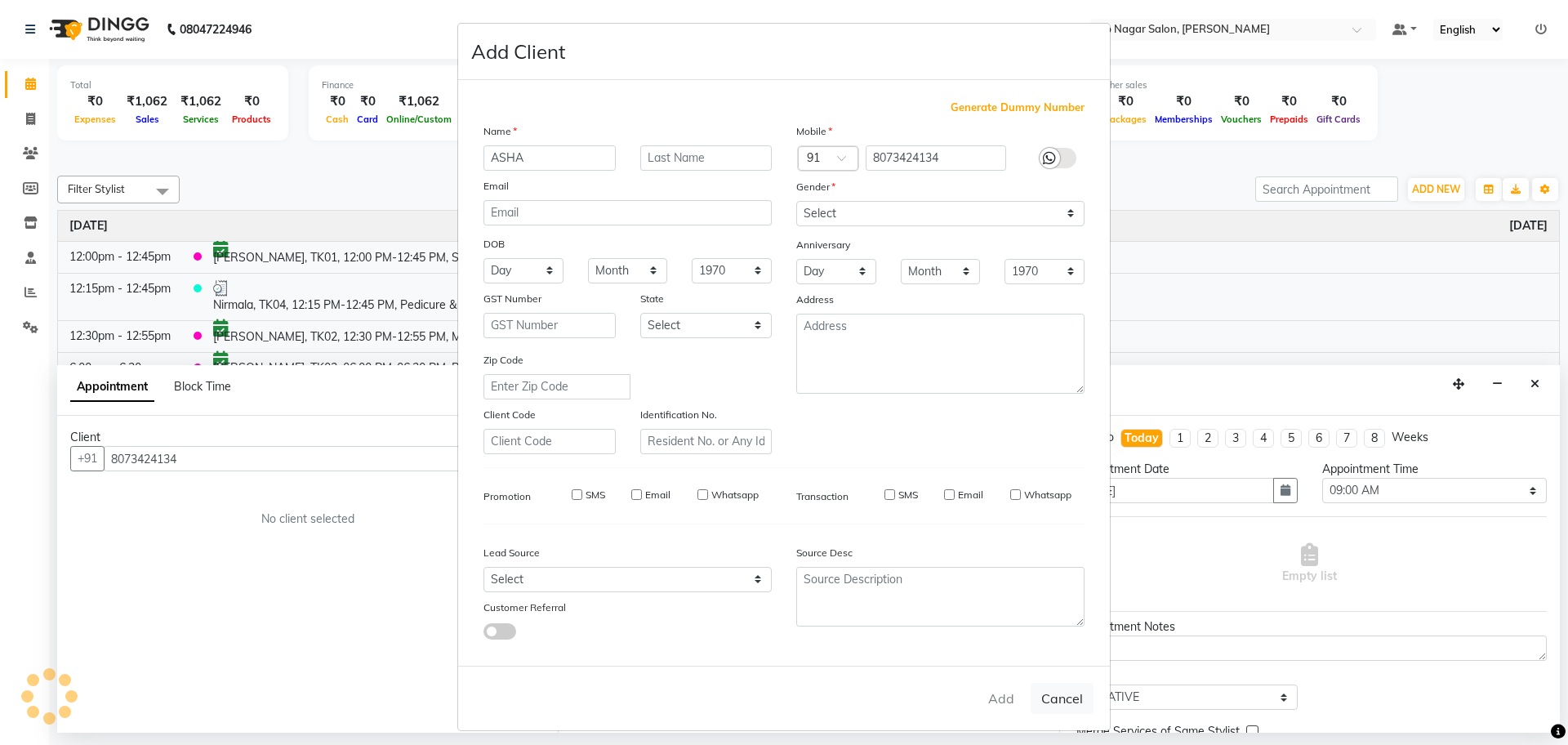
select select
checkbox input "false"
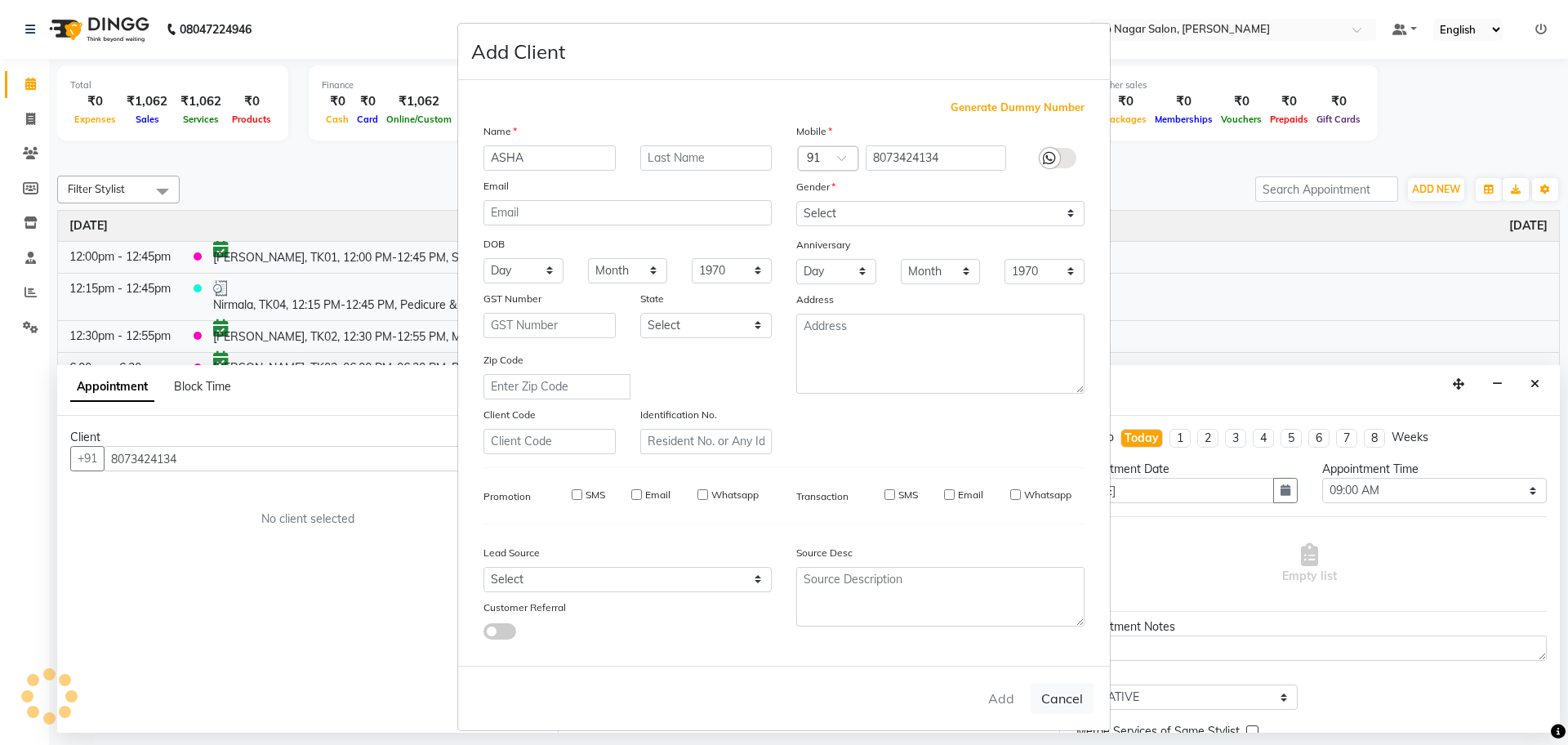
checkbox input "false"
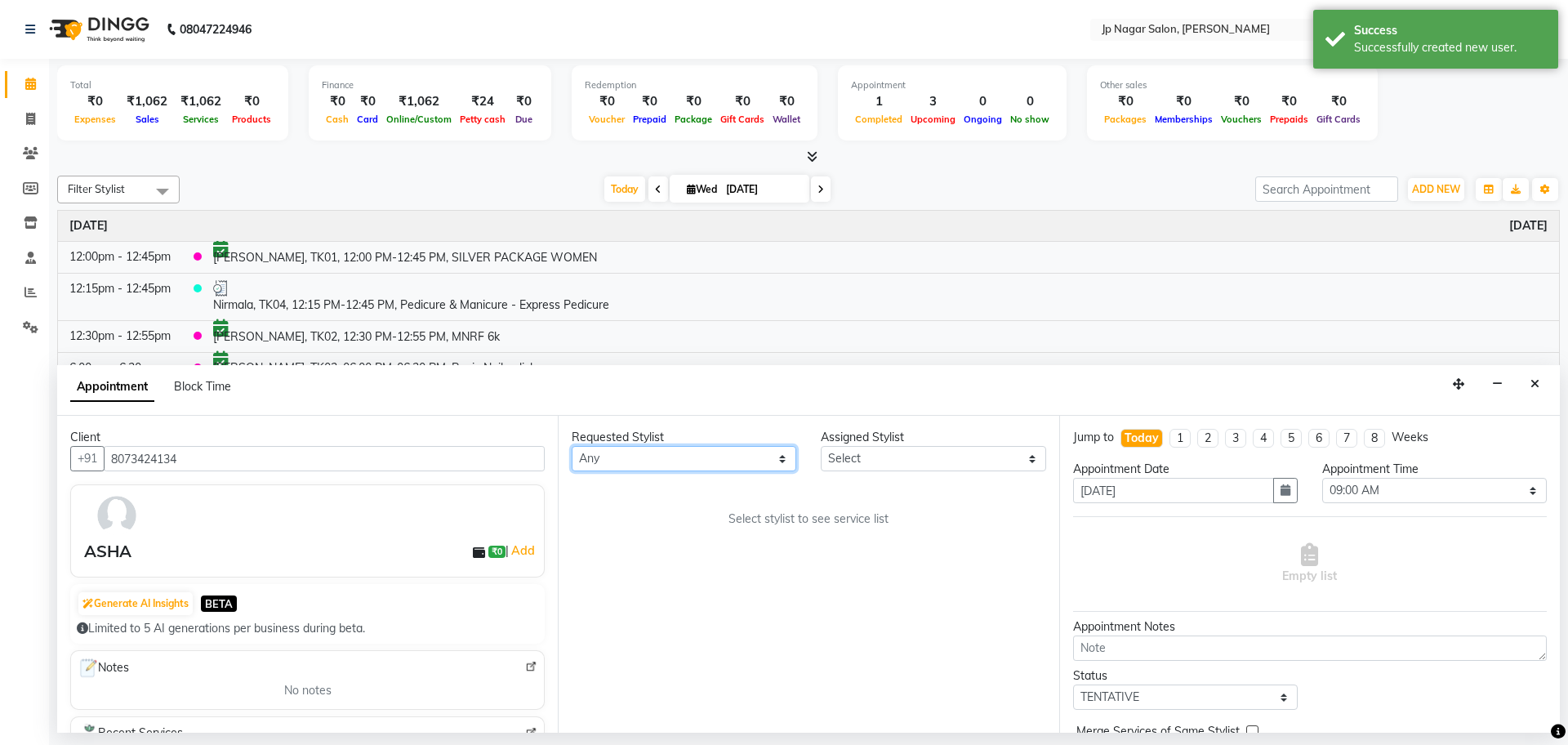
click at [752, 455] on select "Any [PERSON_NAME] [PERSON_NAME] [PERSON_NAME] [PERSON_NAME] Manager Mehjabin [P…" at bounding box center [684, 458] width 225 height 25
select select "50073"
click at [572, 446] on select "Any [PERSON_NAME] [PERSON_NAME] [PERSON_NAME] [PERSON_NAME] Manager Mehjabin [P…" at bounding box center [684, 458] width 225 height 25
select select "50073"
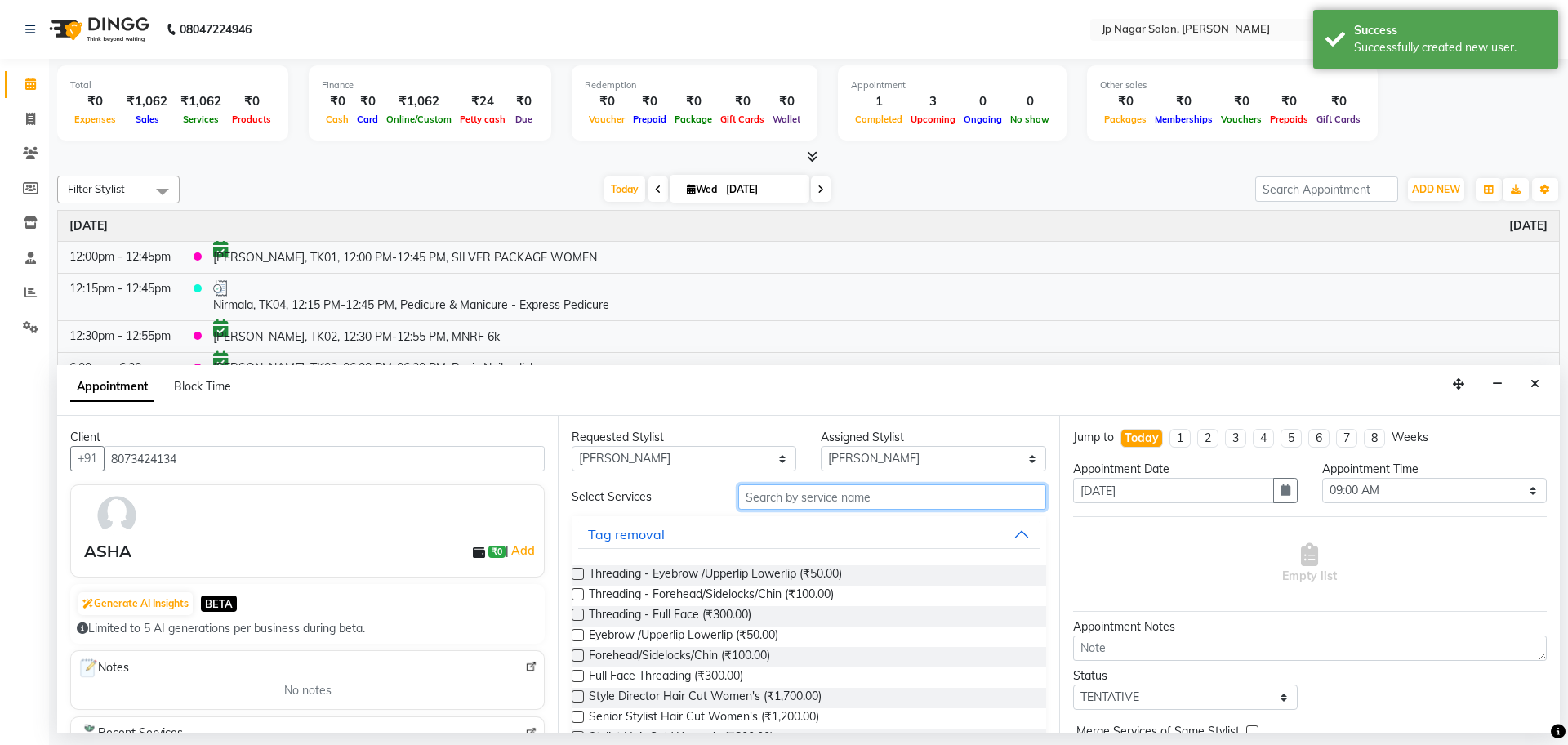
click at [901, 506] on input "text" at bounding box center [892, 496] width 308 height 25
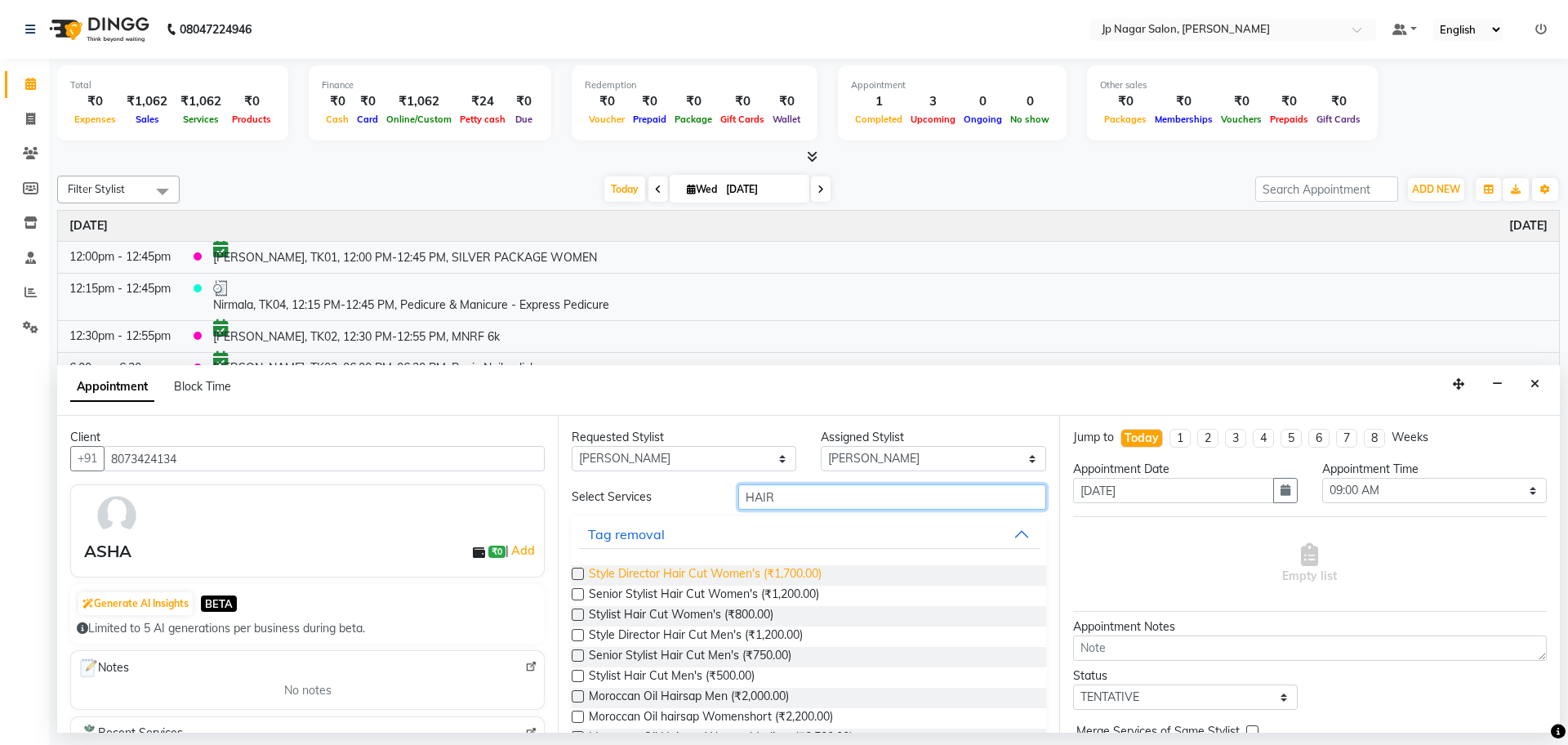
type input "HAIR"
click at [635, 572] on span "Style Director Hair Cut Women's (₹1,700.00)" at bounding box center [705, 575] width 233 height 21
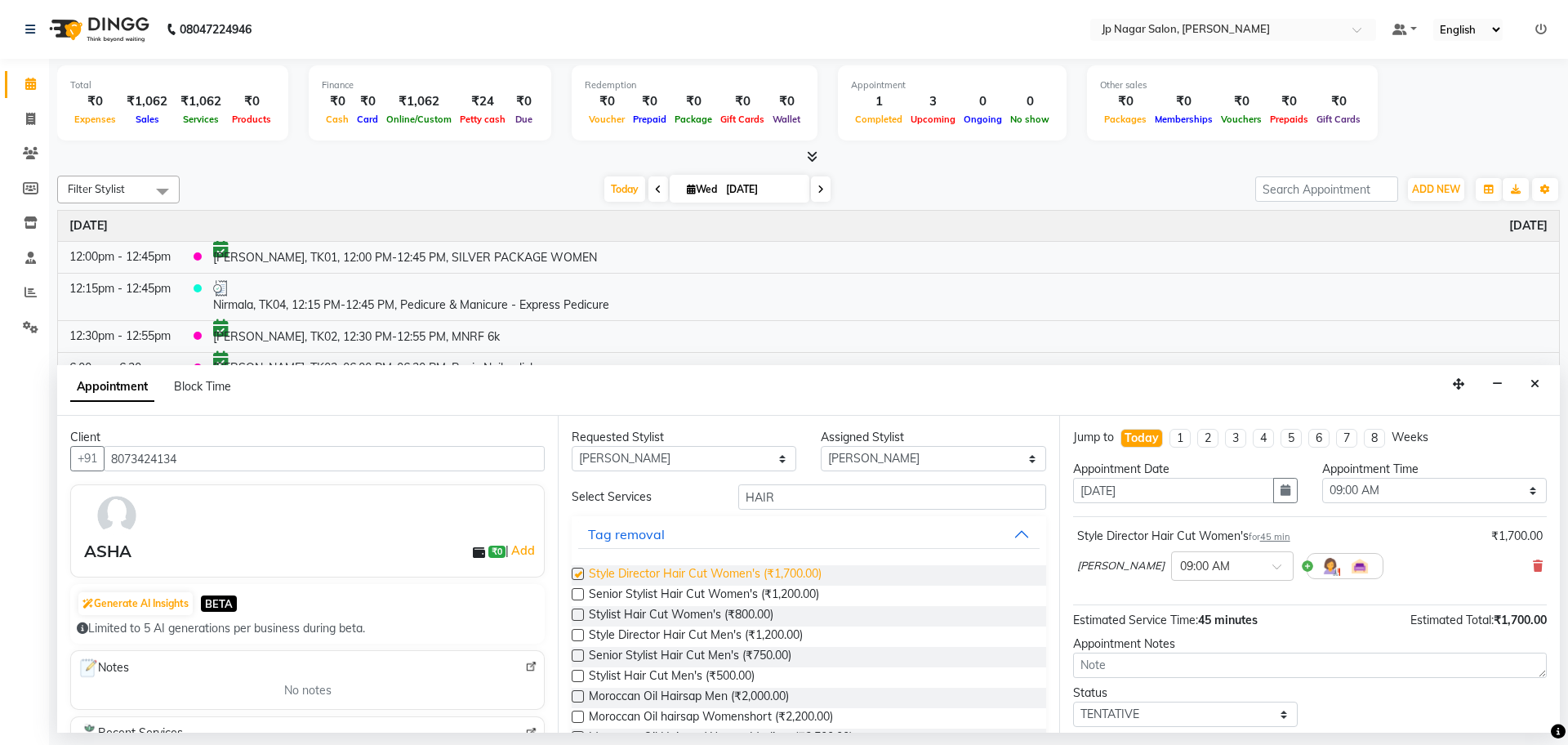
checkbox input "false"
click at [1368, 485] on select "Select 09:00 AM 09:15 AM 09:30 AM 09:45 AM 10:00 AM 10:15 AM 10:30 AM 10:45 AM …" at bounding box center [1435, 490] width 225 height 25
select select "990"
click at [1323, 478] on select "Select 09:00 AM 09:15 AM 09:30 AM 09:45 AM 10:00 AM 10:15 AM 10:30 AM 10:45 AM …" at bounding box center [1435, 490] width 225 height 25
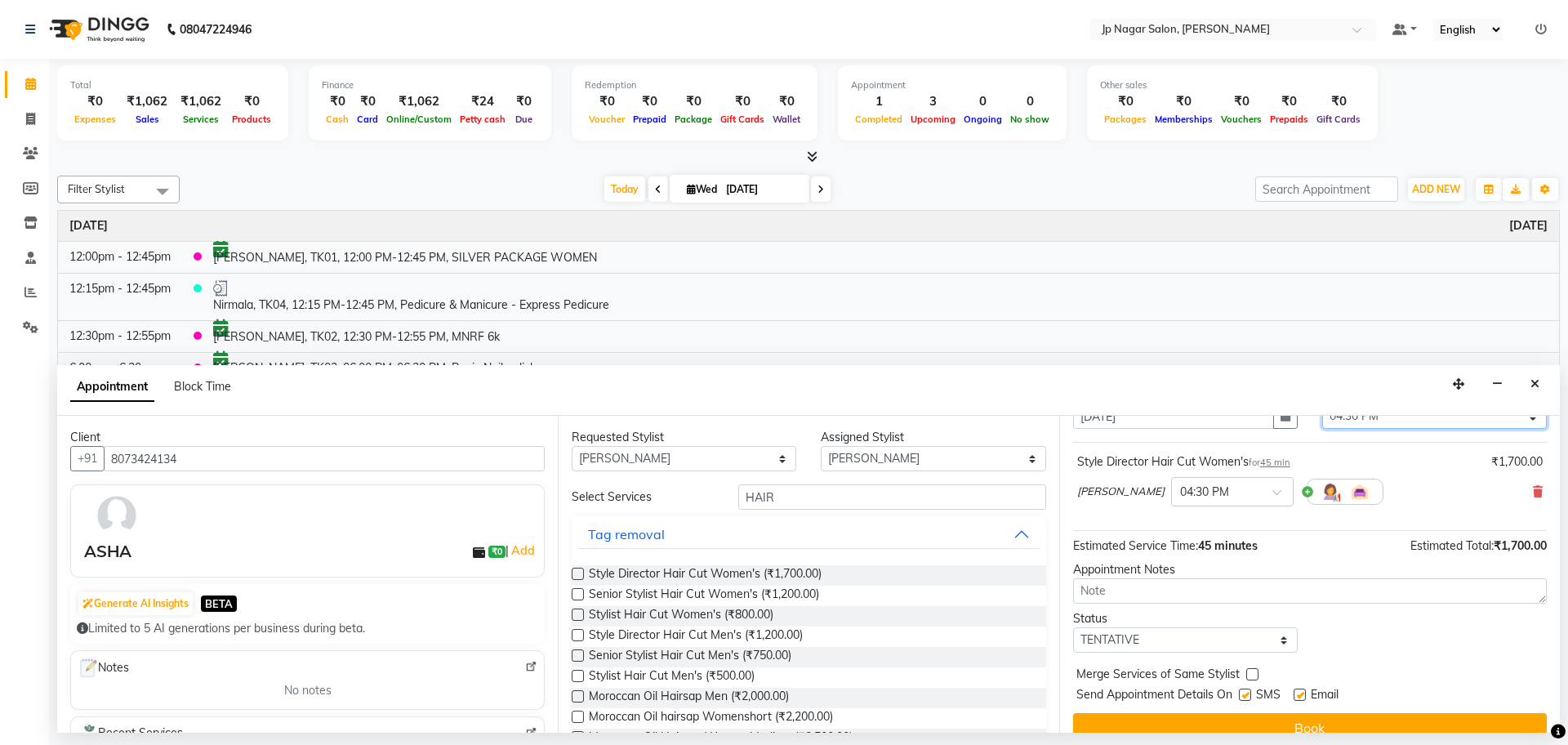
scroll to position [97, 0]
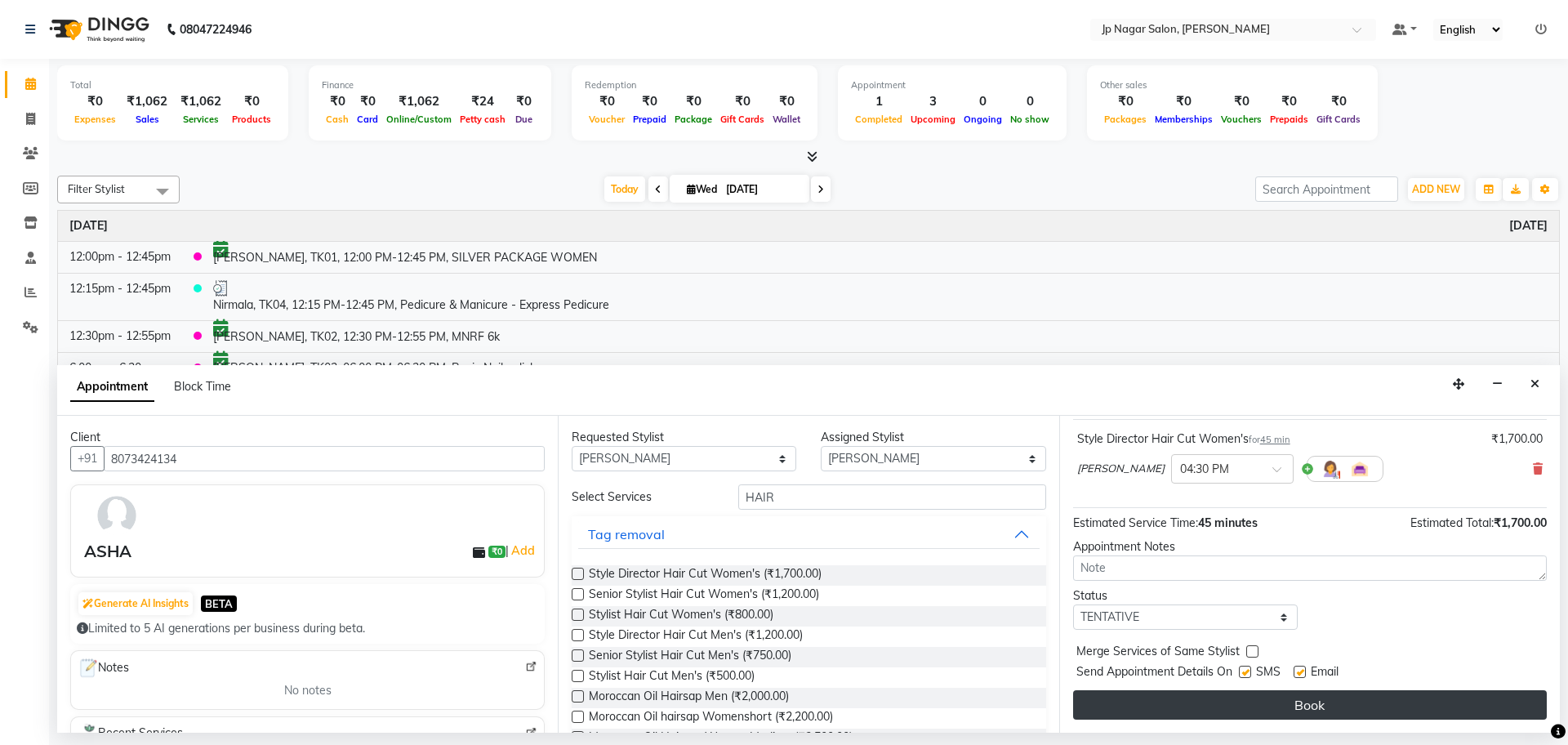
click at [1293, 707] on button "Book" at bounding box center [1310, 705] width 474 height 29
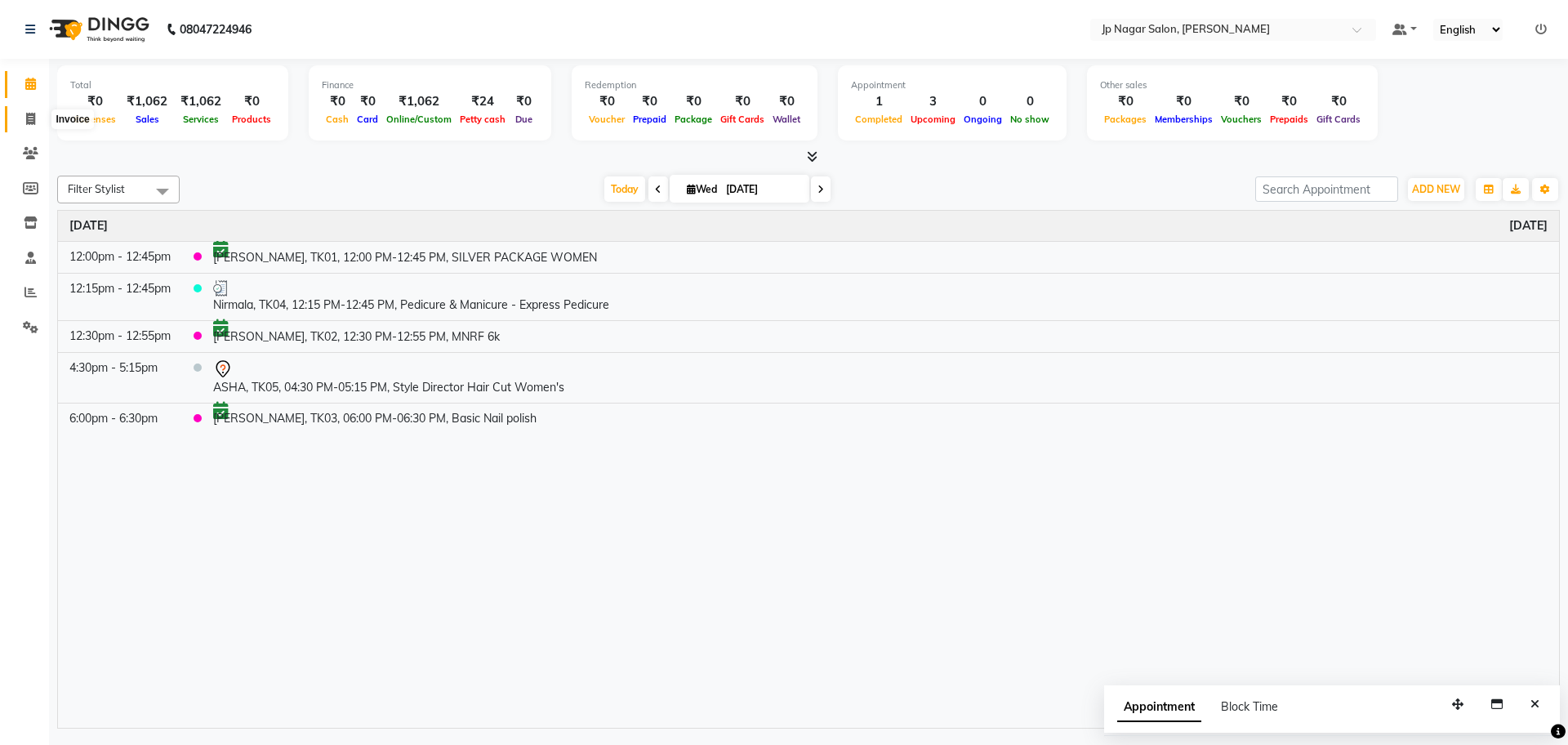
click at [27, 117] on icon at bounding box center [30, 118] width 9 height 12
select select "service"
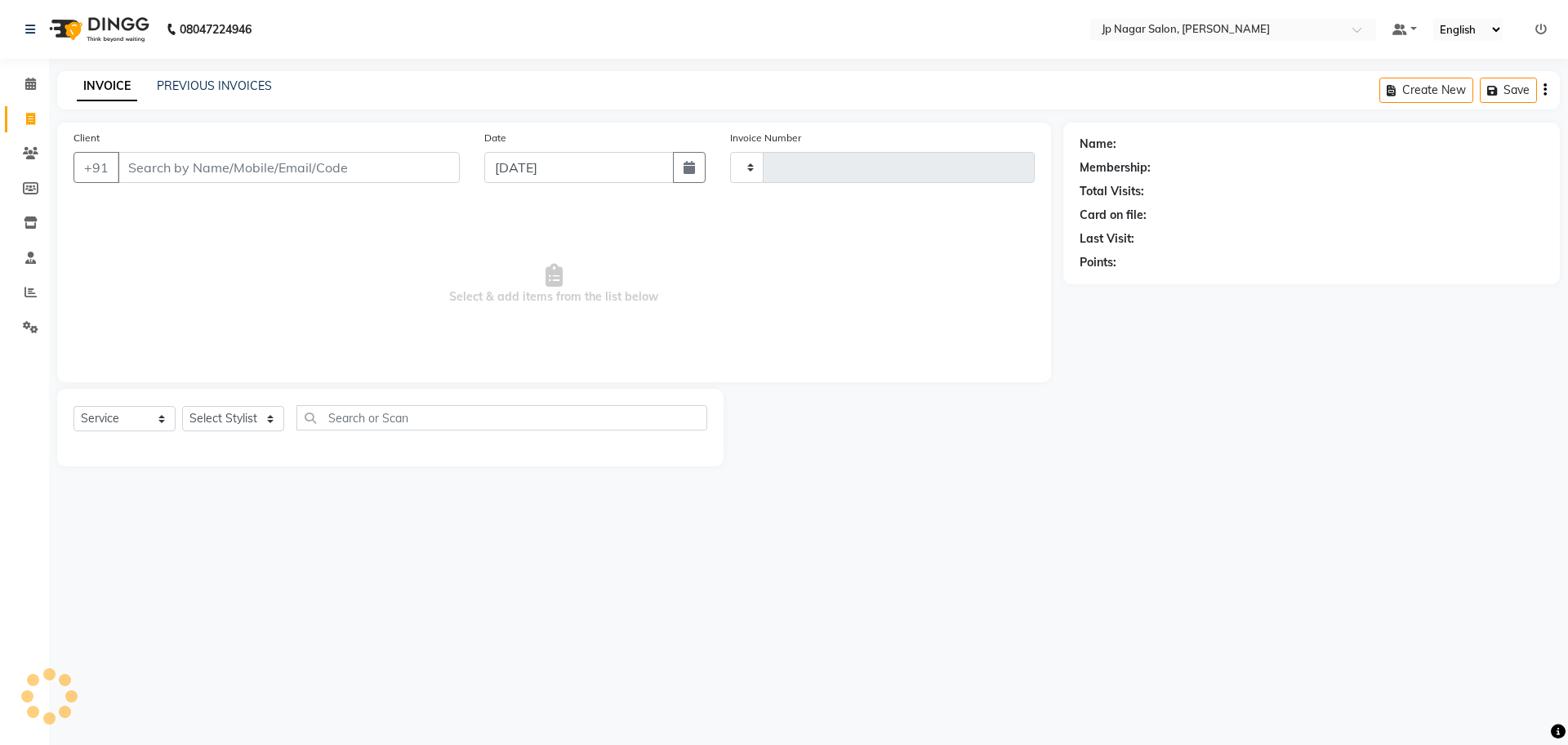
type input "0661"
select select "4852"
click at [261, 415] on select "Select Stylist Arthi Awantika Brijitha Gurish Jabin ahmed Jassi Jayshree KEERTH…" at bounding box center [233, 418] width 102 height 25
select select "50073"
click at [182, 406] on select "Select Stylist Arthi Awantika Brijitha Gurish Jabin ahmed Jassi Jayshree KEERTH…" at bounding box center [233, 418] width 102 height 25
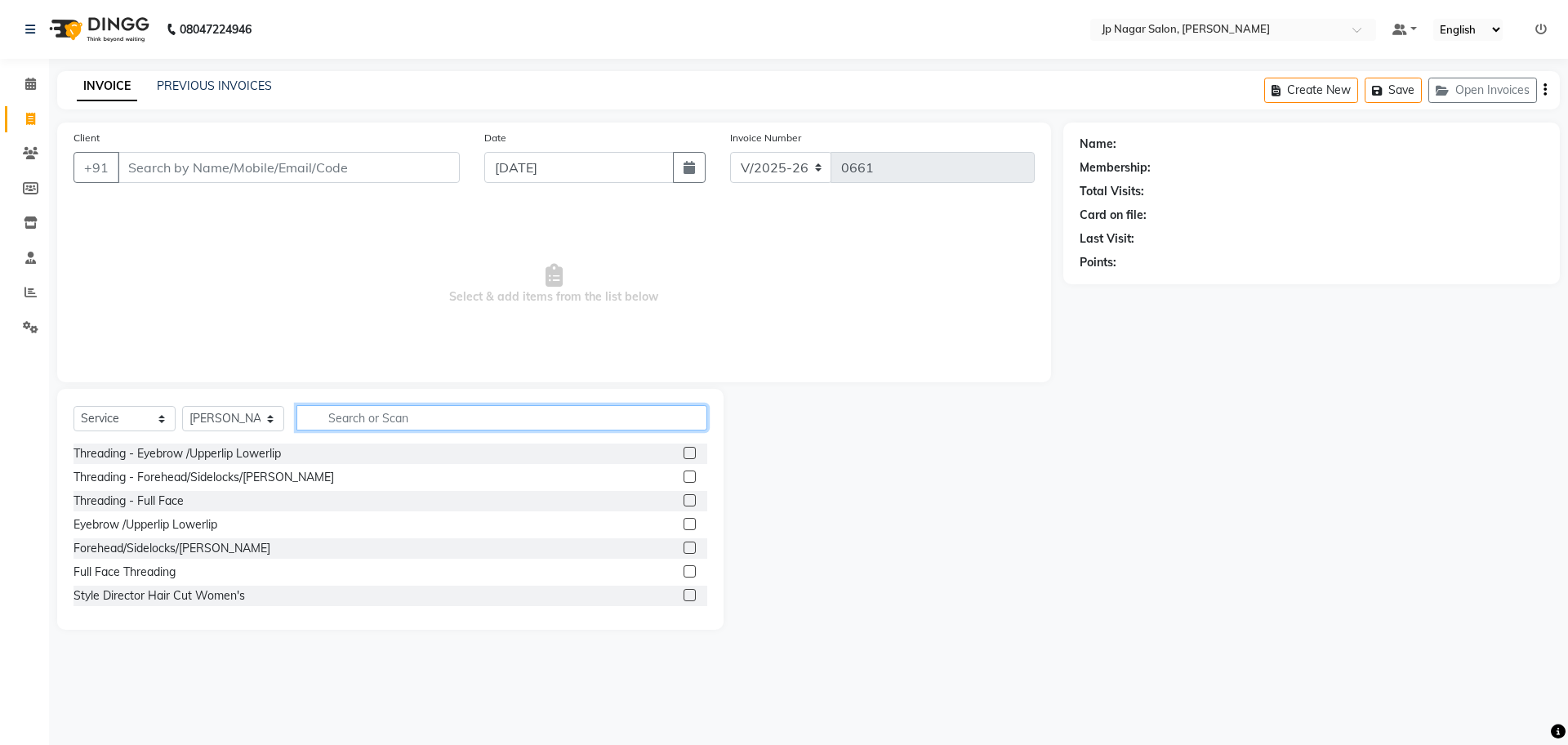
click at [591, 420] on input "text" at bounding box center [501, 417] width 411 height 25
type input "HAIR"
click at [342, 446] on div "Style Director Hair Cut Women's" at bounding box center [390, 454] width 633 height 21
click at [683, 449] on label at bounding box center [689, 452] width 12 height 12
click at [683, 449] on input "checkbox" at bounding box center [688, 453] width 10 height 10
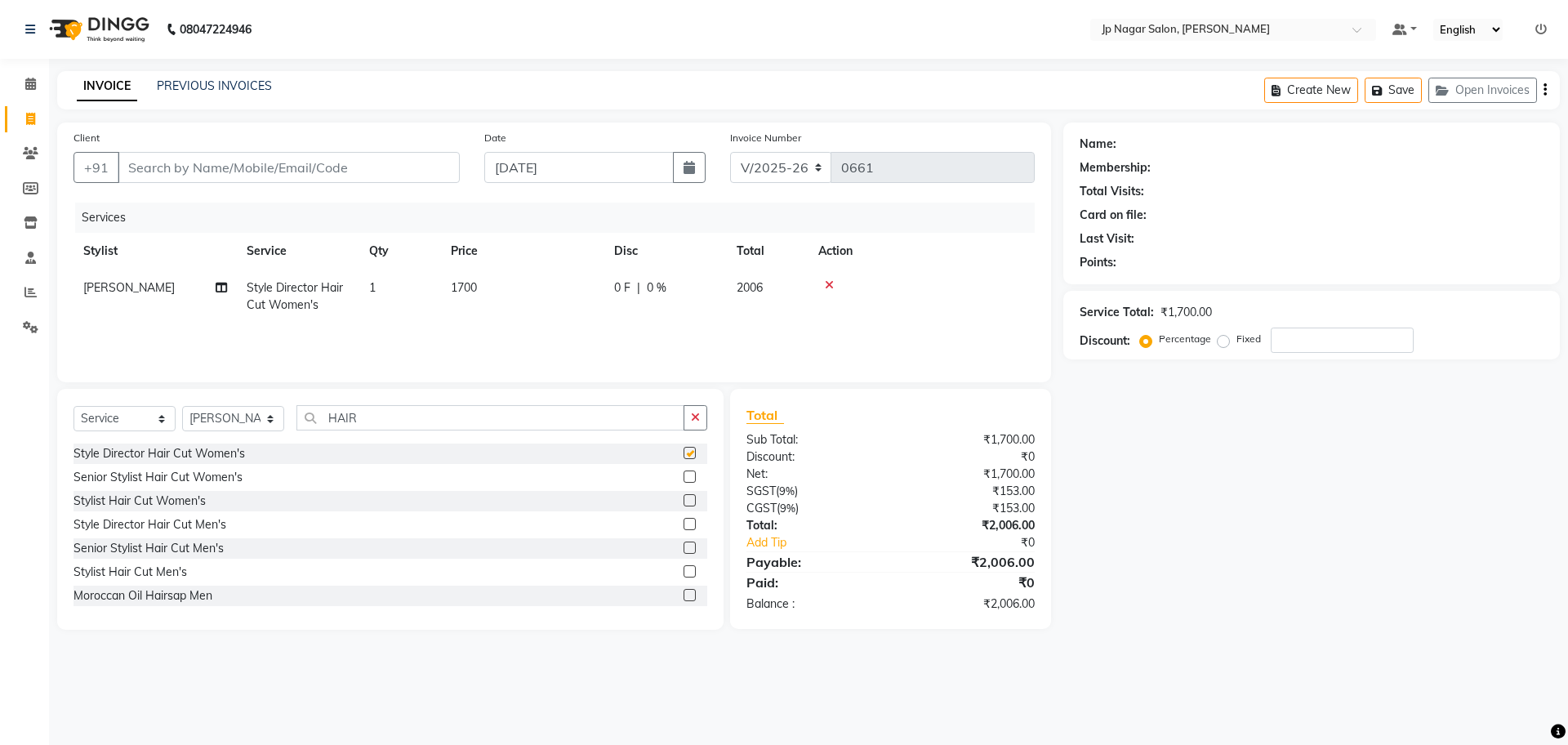
checkbox input "false"
click at [521, 289] on td "1700" at bounding box center [523, 296] width 163 height 54
select select "50073"
click at [626, 296] on input "1700" at bounding box center [599, 291] width 143 height 25
type input "1"
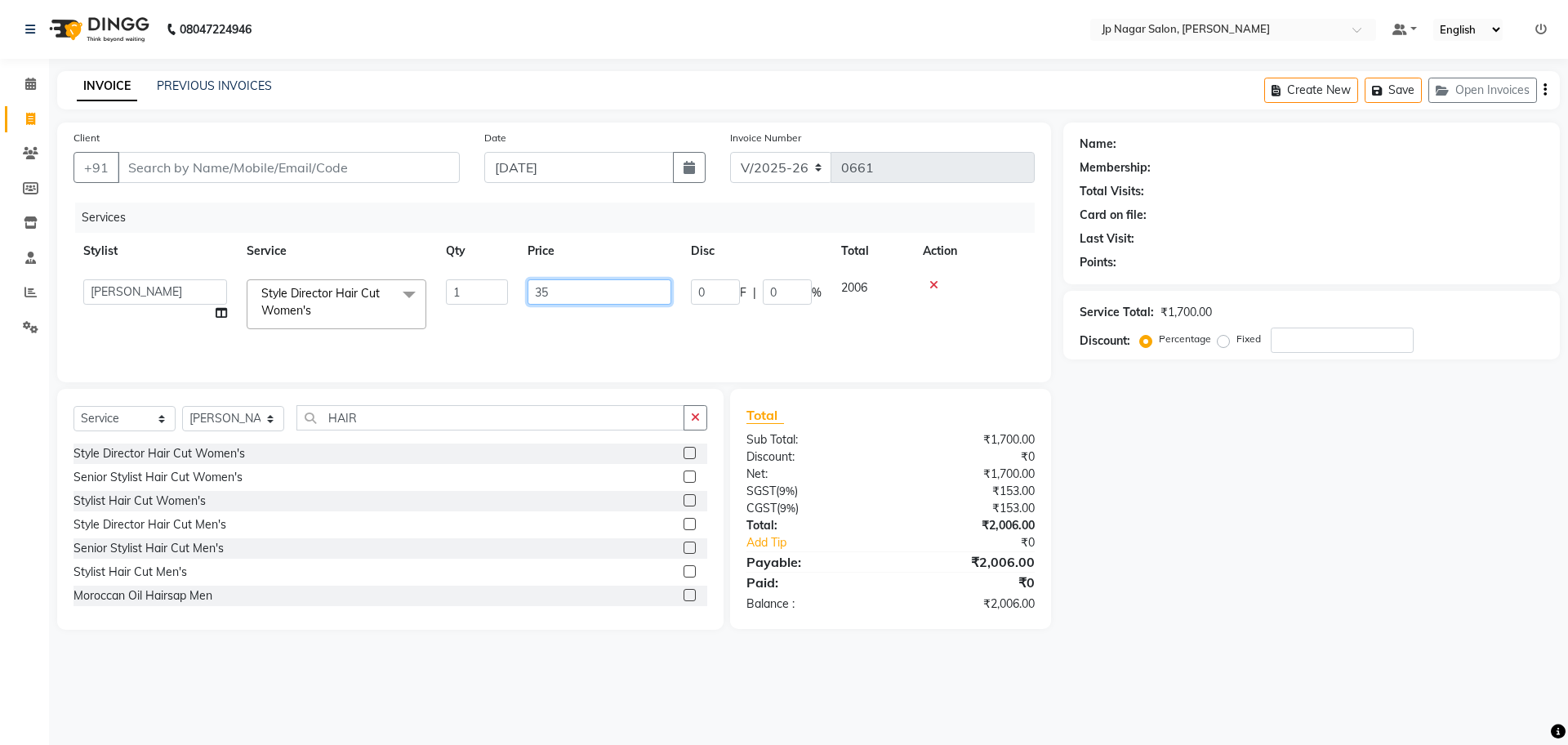
type input "350"
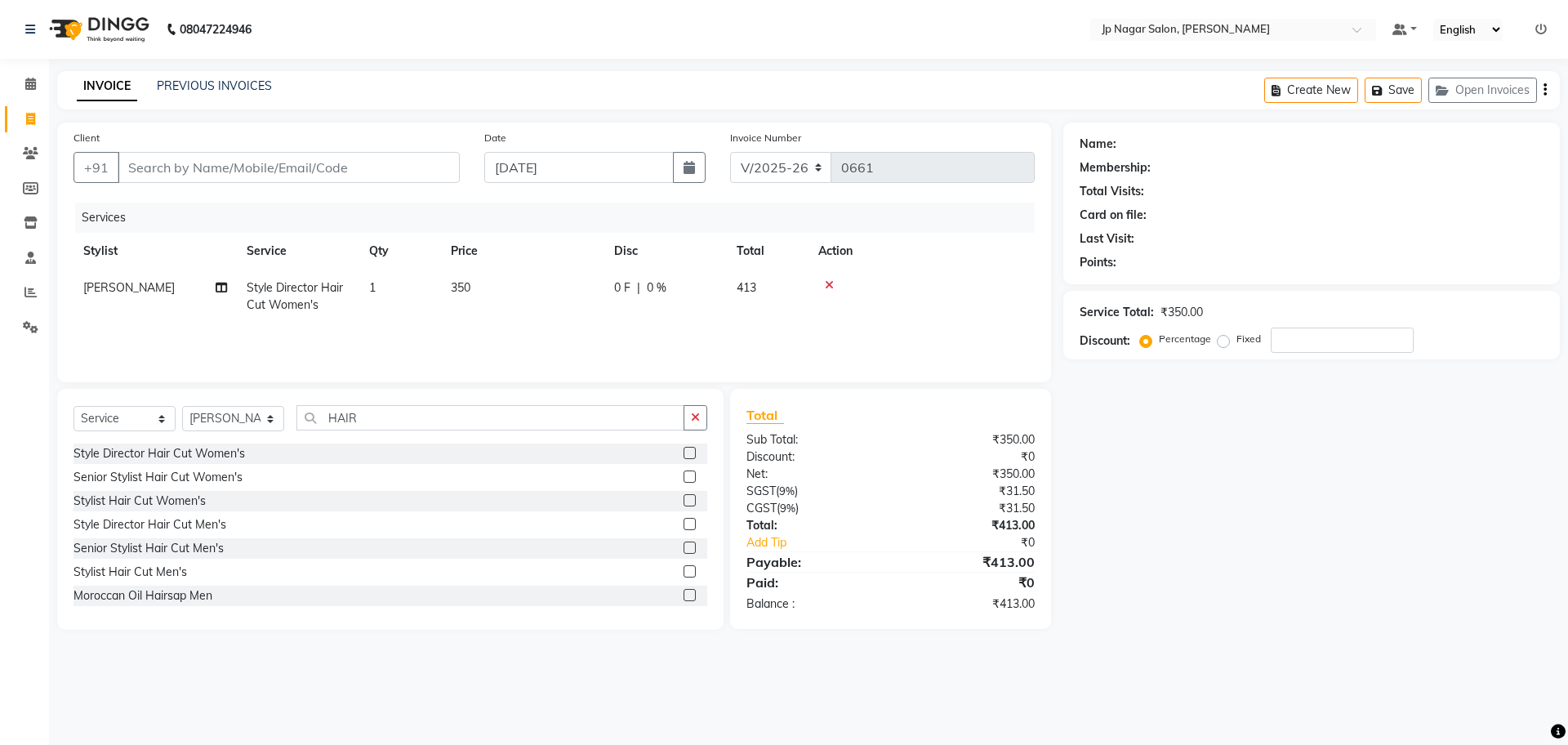
click at [754, 328] on div "Services Stylist Service Qty Price Disc Total Action PRATEEK Style Director Hai…" at bounding box center [554, 284] width 961 height 163
click at [394, 162] on input "Client" at bounding box center [288, 167] width 342 height 31
type input "7"
type input "0"
type input "7892637880"
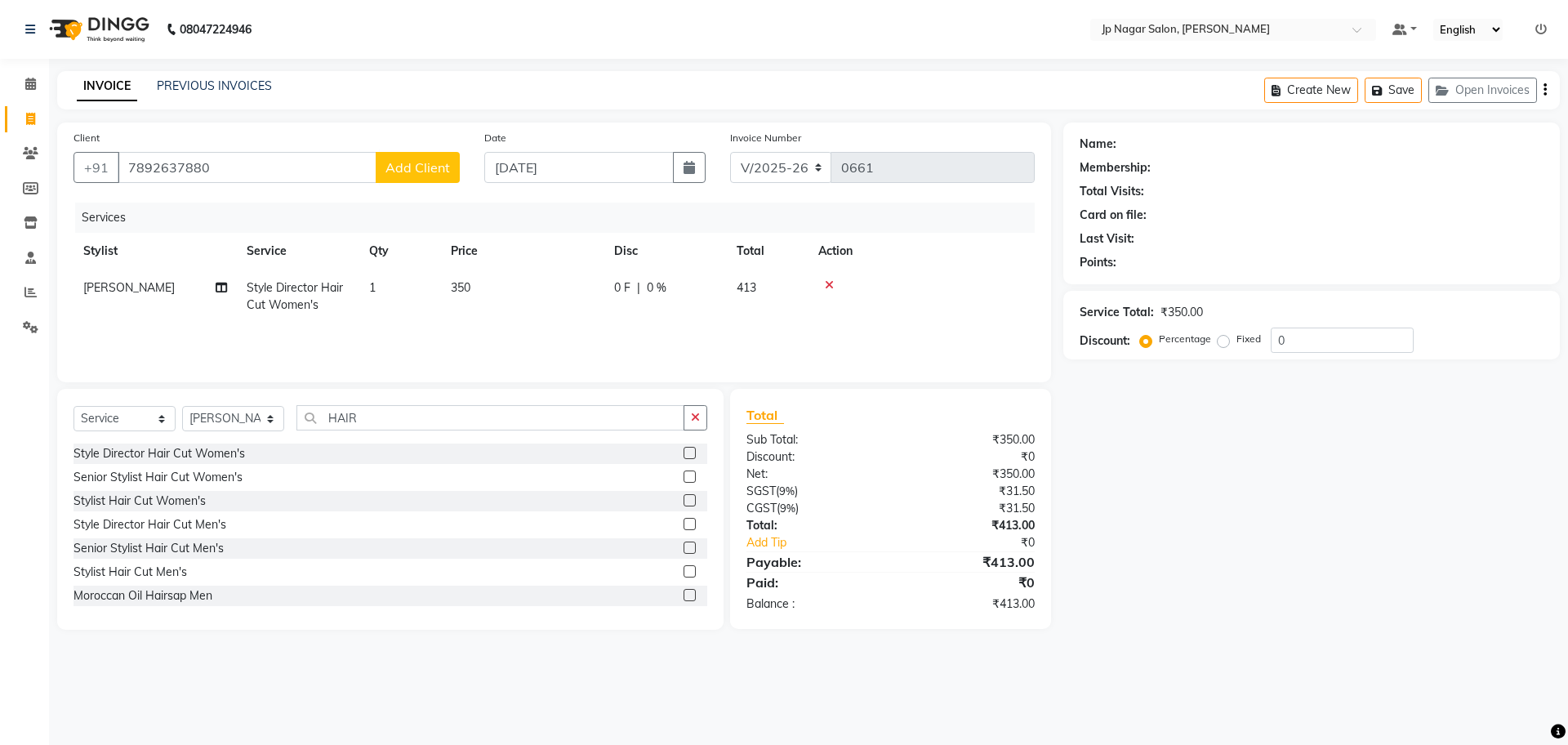
click at [405, 166] on span "Add Client" at bounding box center [417, 167] width 64 height 16
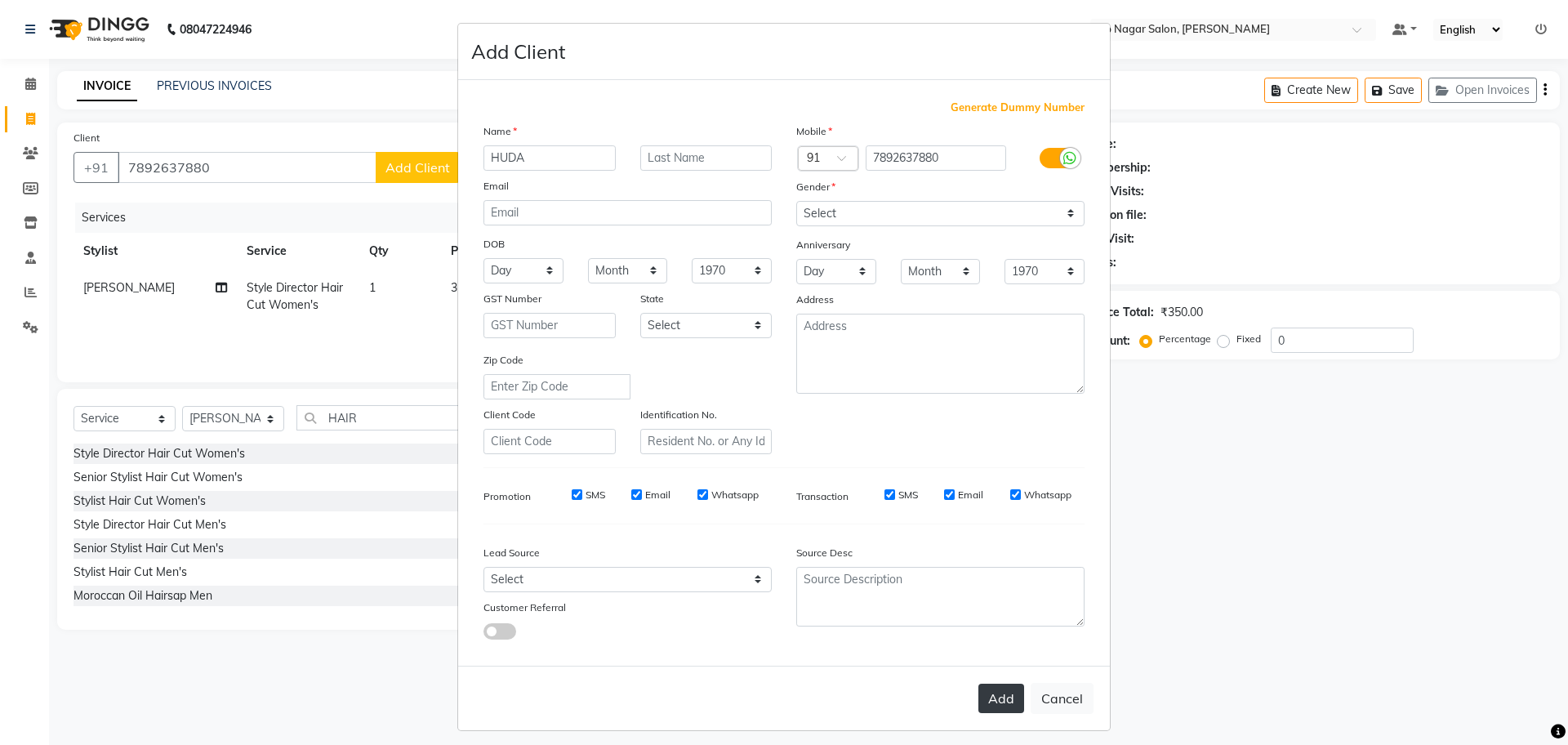
type input "HUDA"
click at [999, 701] on button "Add" at bounding box center [1001, 698] width 45 height 29
click at [935, 207] on select "Select Male Female Other Prefer Not To Say" at bounding box center [941, 213] width 288 height 25
select select "female"
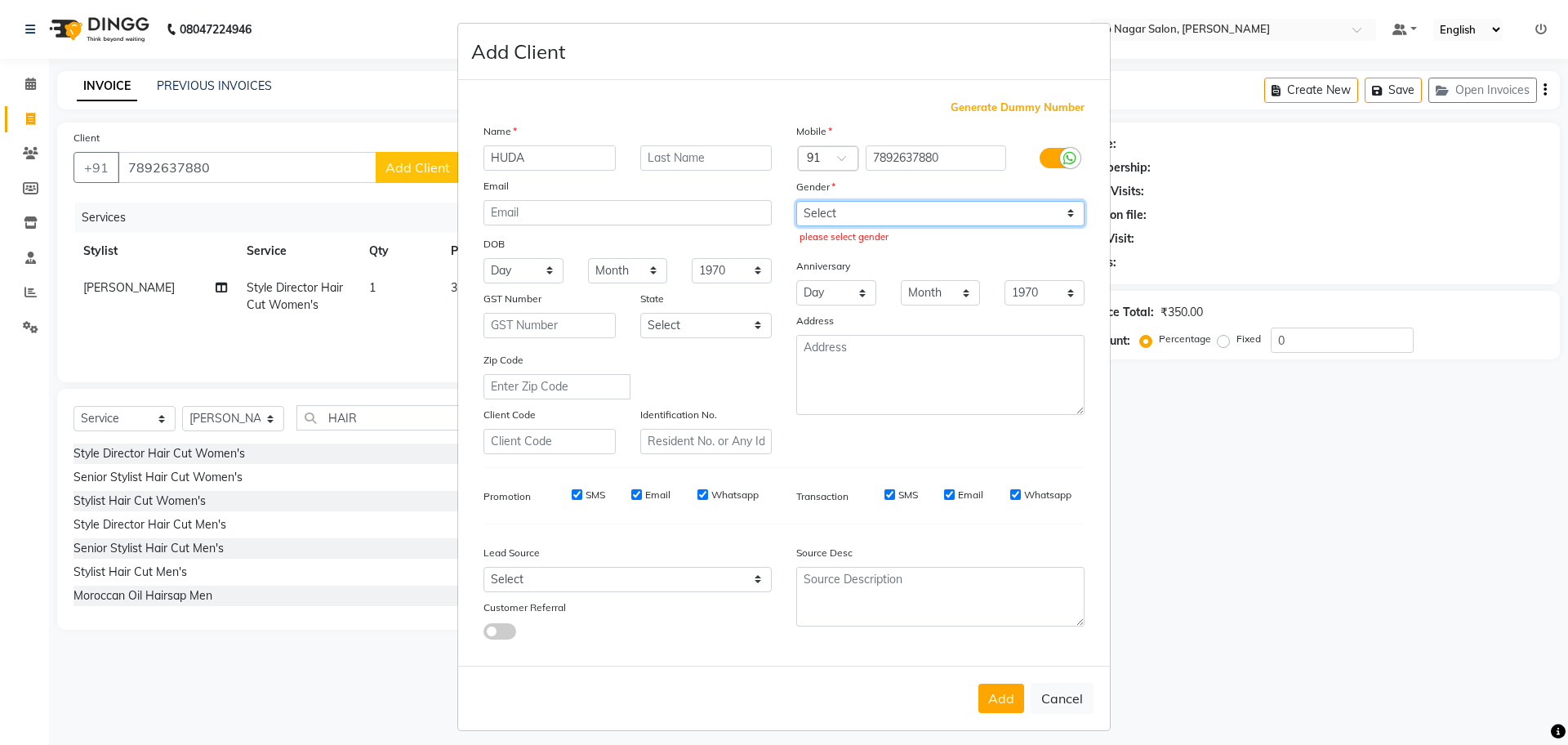
click at [796, 201] on select "Select Male Female Other Prefer Not To Say" at bounding box center [941, 213] width 288 height 25
click at [1001, 700] on button "Add" at bounding box center [1001, 698] width 45 height 29
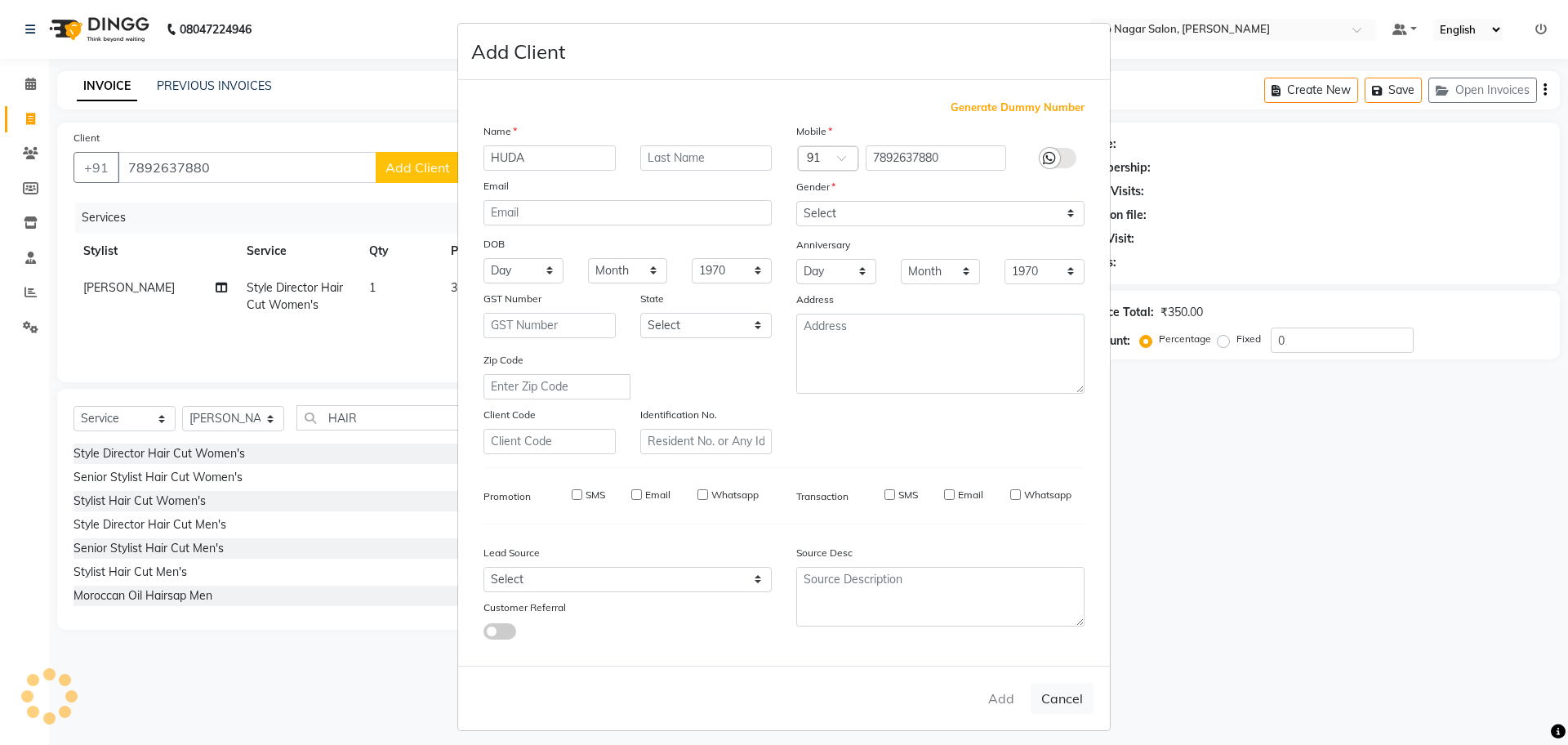
select select
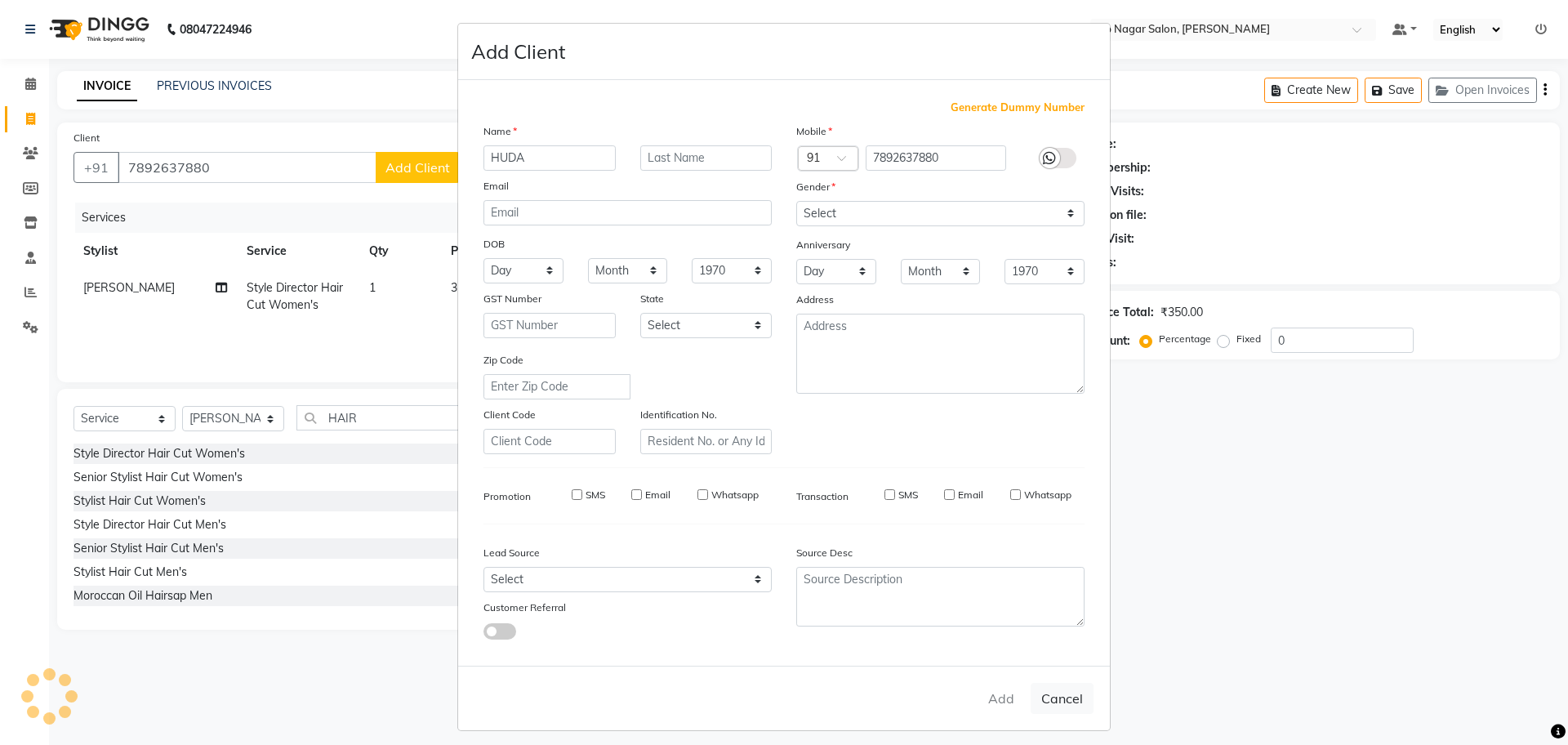
select select
checkbox input "false"
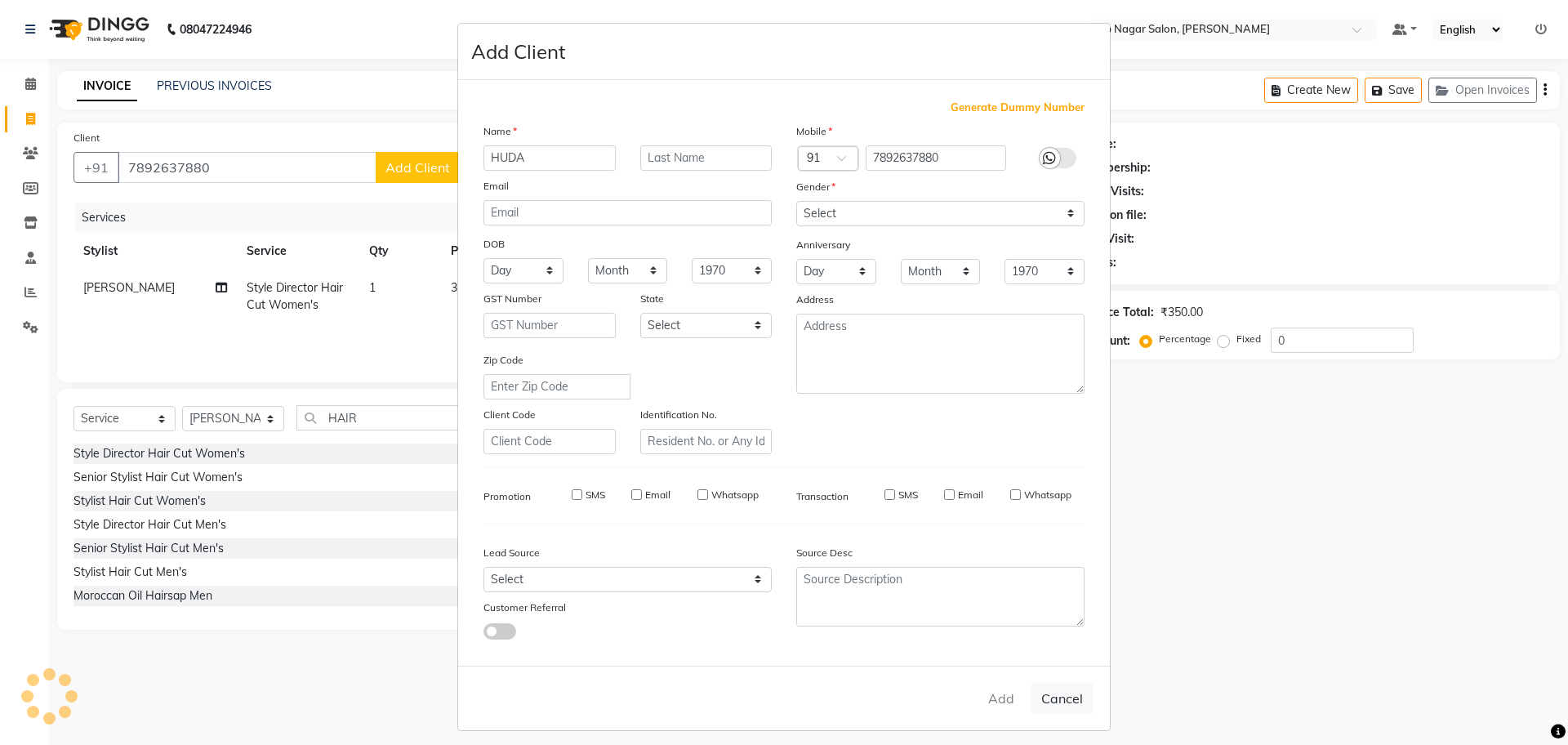
checkbox input "false"
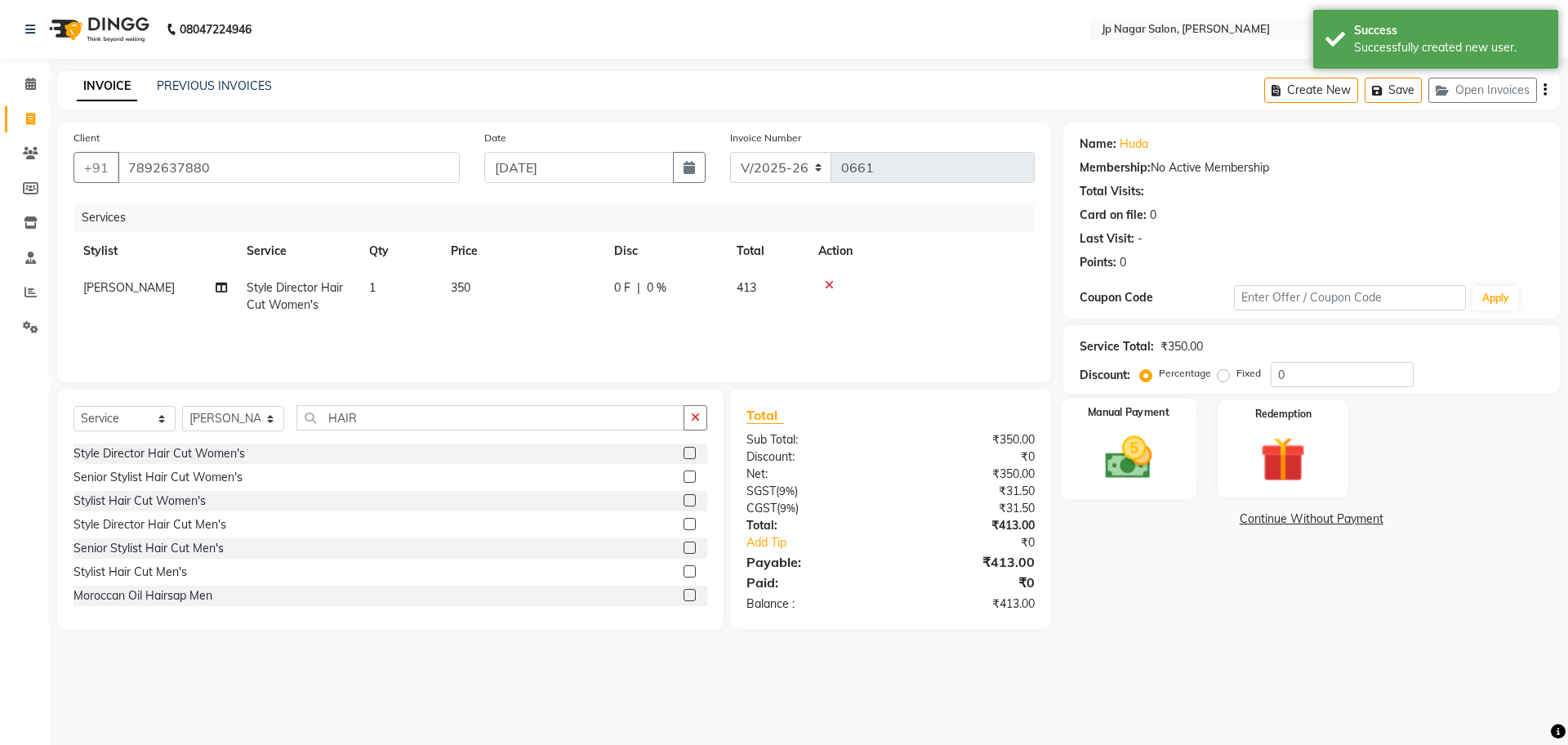
click at [1154, 444] on img at bounding box center [1128, 457] width 76 height 54
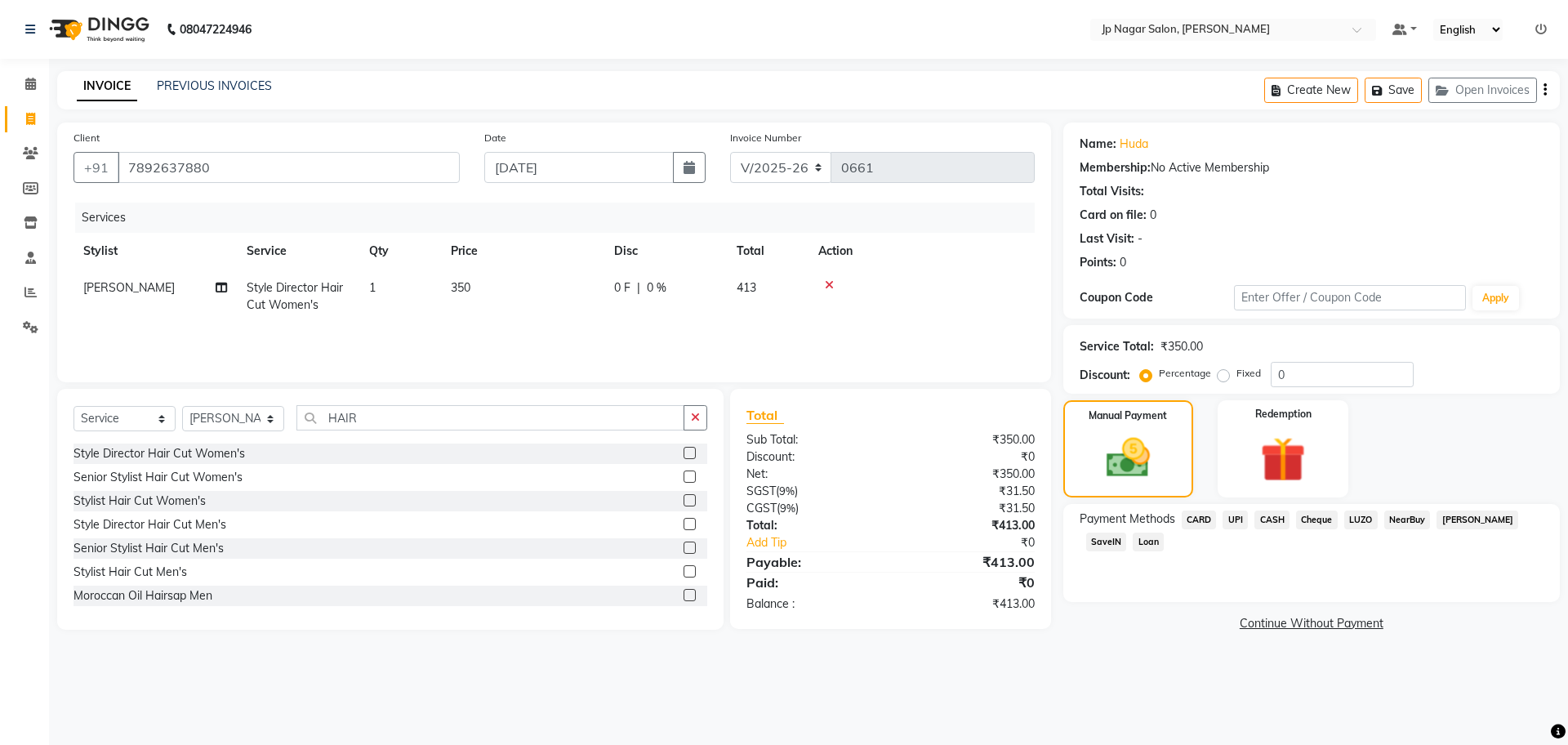
click at [1274, 517] on span "CASH" at bounding box center [1272, 520] width 35 height 19
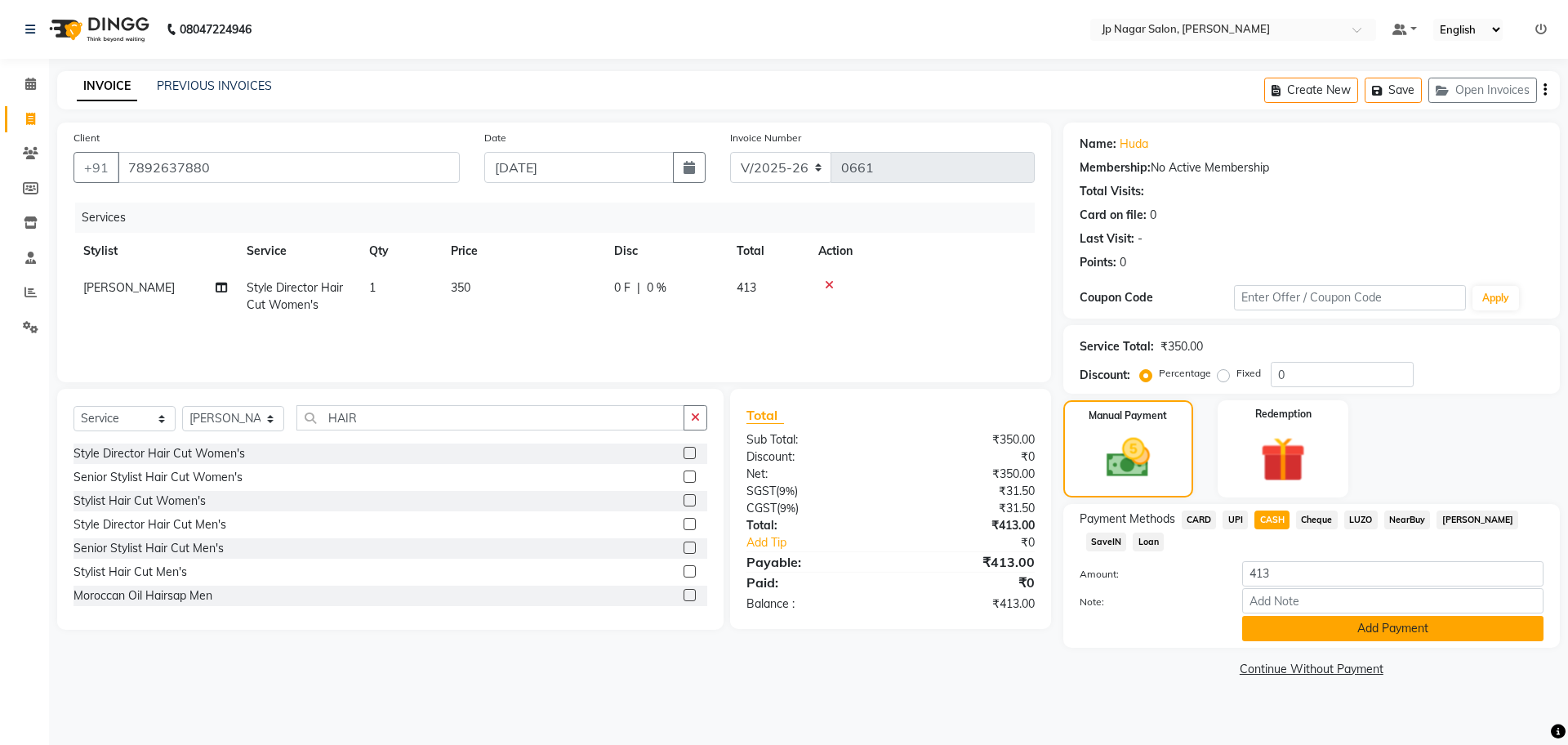
click at [1312, 629] on button "Add Payment" at bounding box center [1392, 627] width 301 height 25
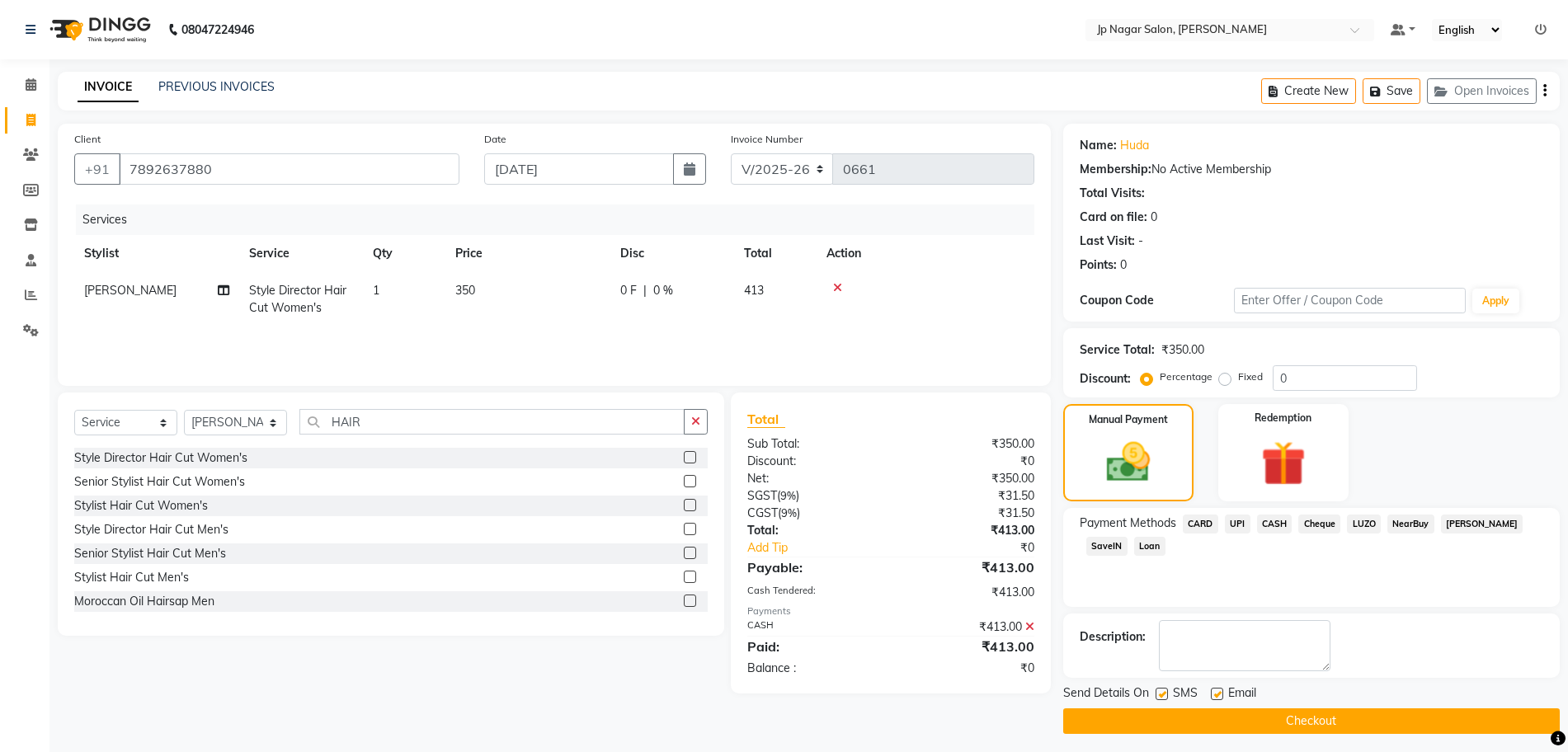
click at [1391, 716] on button "Checkout" at bounding box center [1311, 720] width 497 height 25
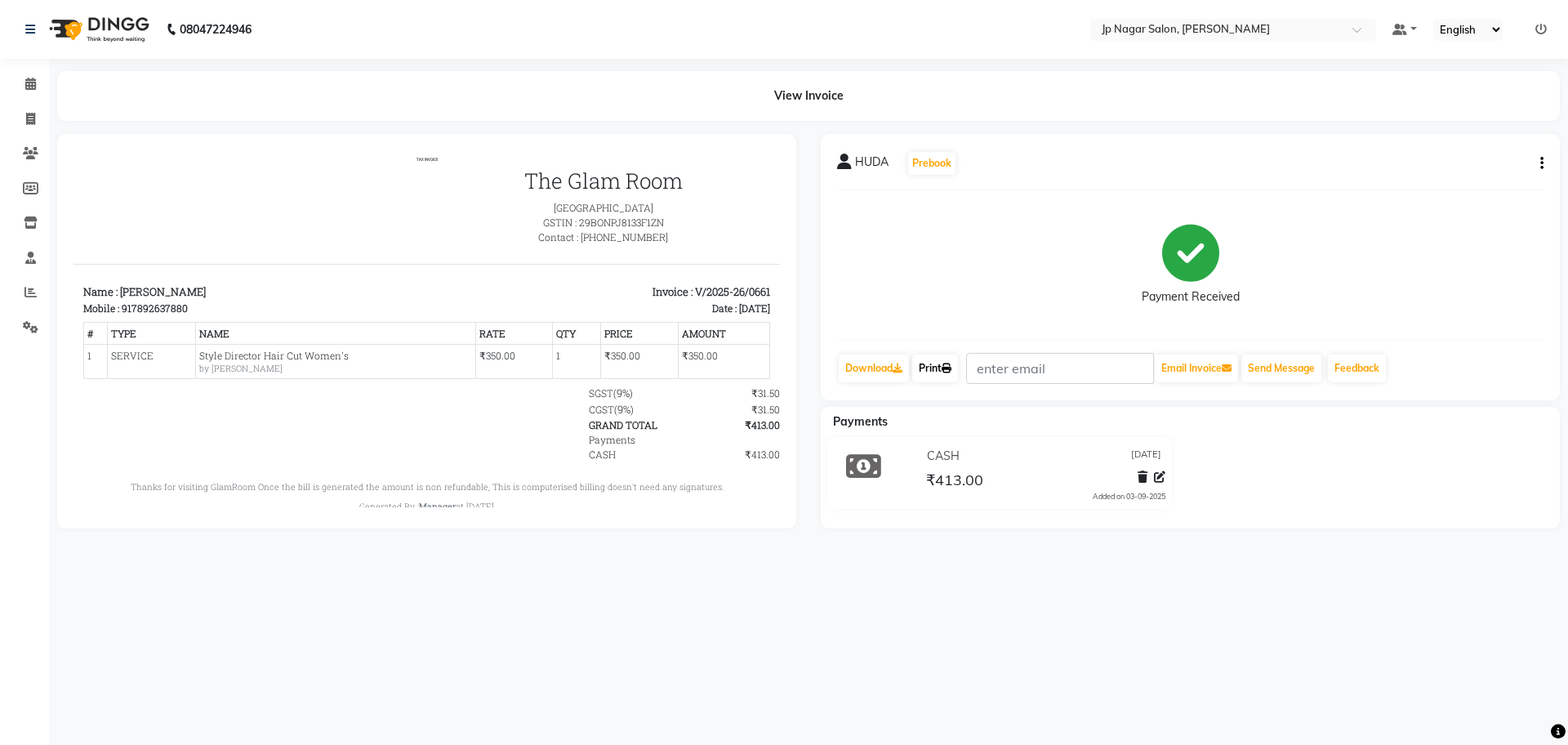
click at [949, 368] on icon at bounding box center [946, 367] width 9 height 9
click at [1053, 529] on div "HUDA Prebook Payment Received Download Print Email Invoice Send Message Feedbac…" at bounding box center [1190, 331] width 764 height 395
click at [1161, 477] on icon at bounding box center [1159, 476] width 11 height 11
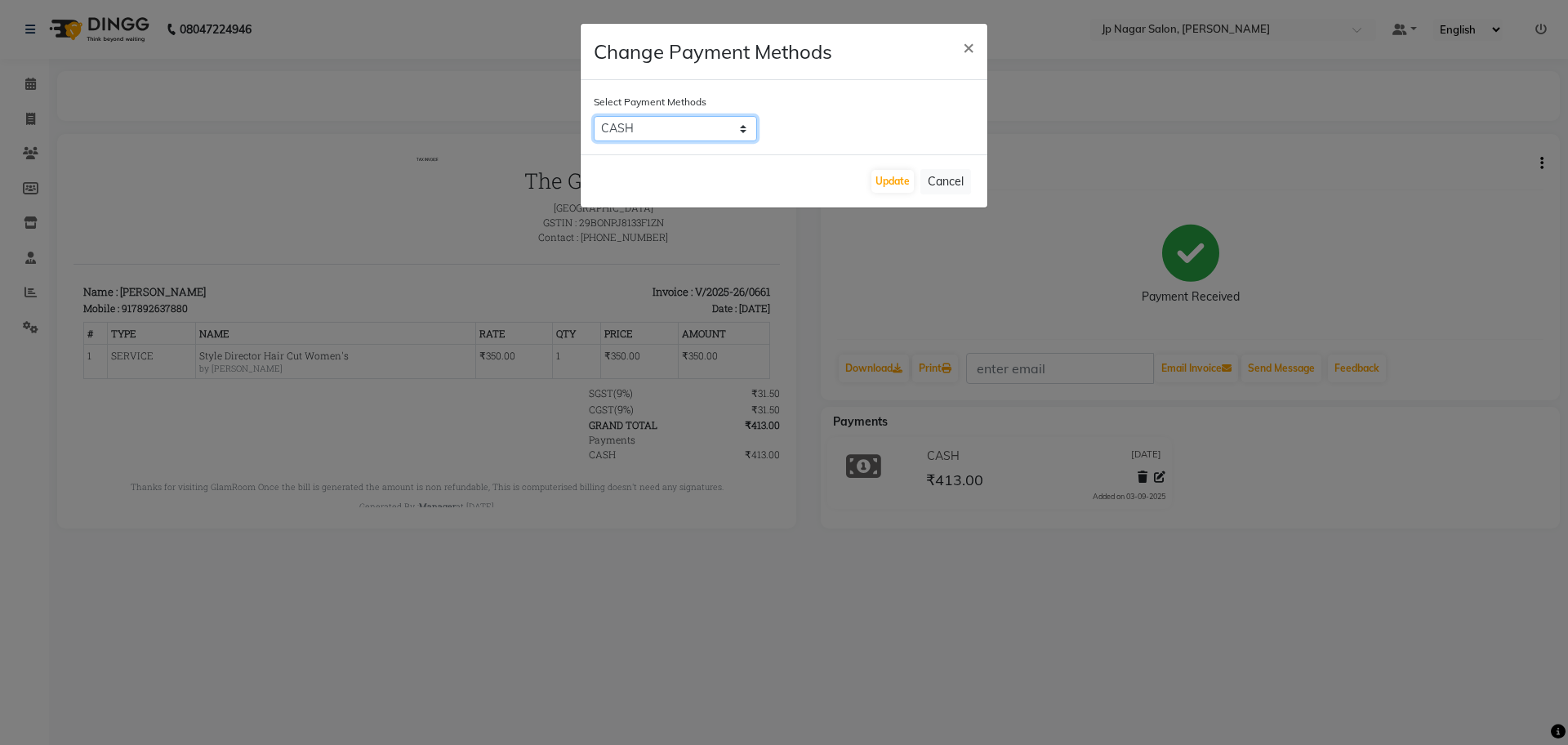
click at [704, 123] on select "CARD UPI CASH Cheque LUZO NearBuy Bajaj Finserv SaveIN Loan" at bounding box center [675, 128] width 163 height 25
select select "8"
click at [594, 116] on select "CARD UPI CASH Cheque LUZO NearBuy Bajaj Finserv SaveIN Loan" at bounding box center [675, 128] width 163 height 25
click at [896, 174] on button "Update" at bounding box center [892, 181] width 42 height 23
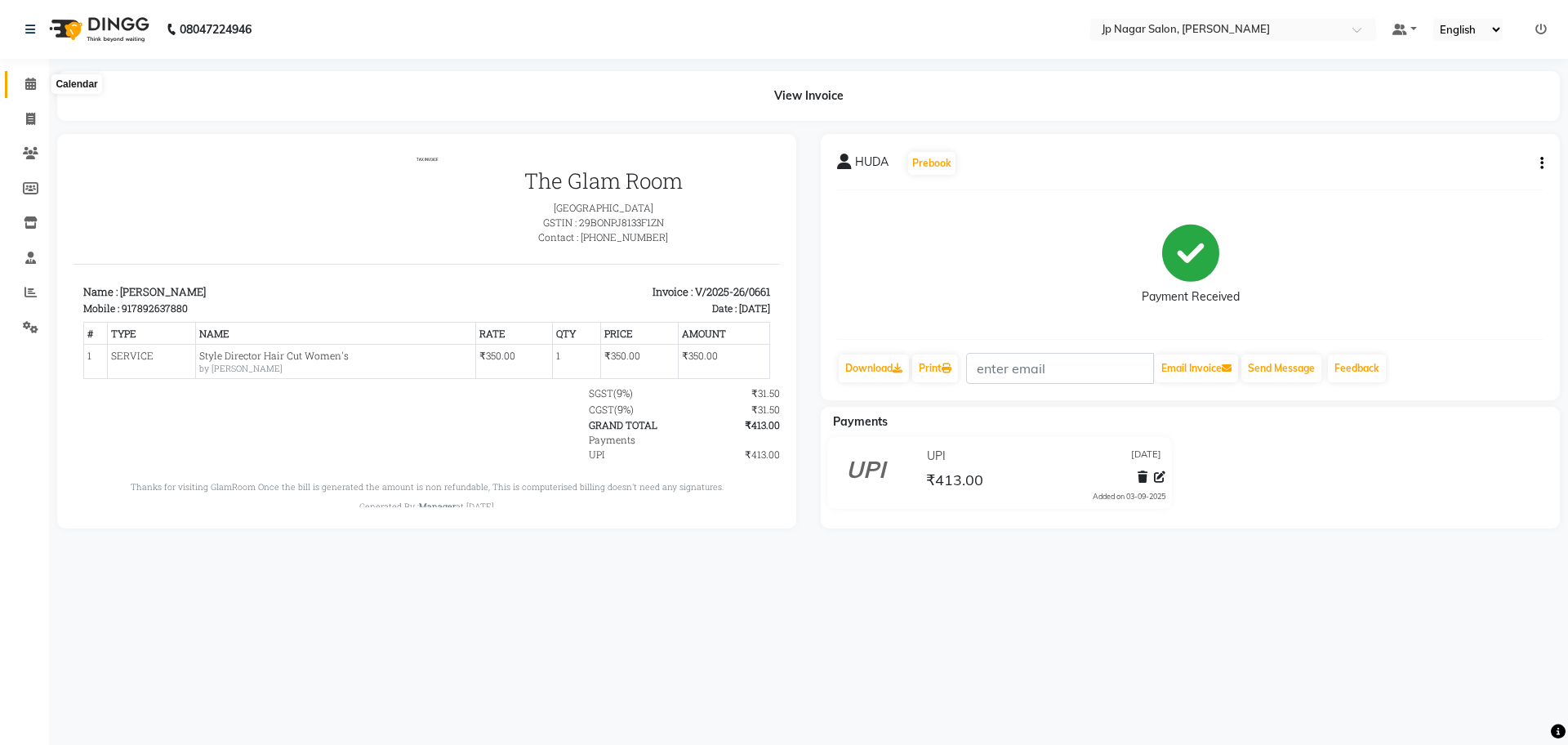
click at [25, 80] on icon at bounding box center [30, 83] width 10 height 12
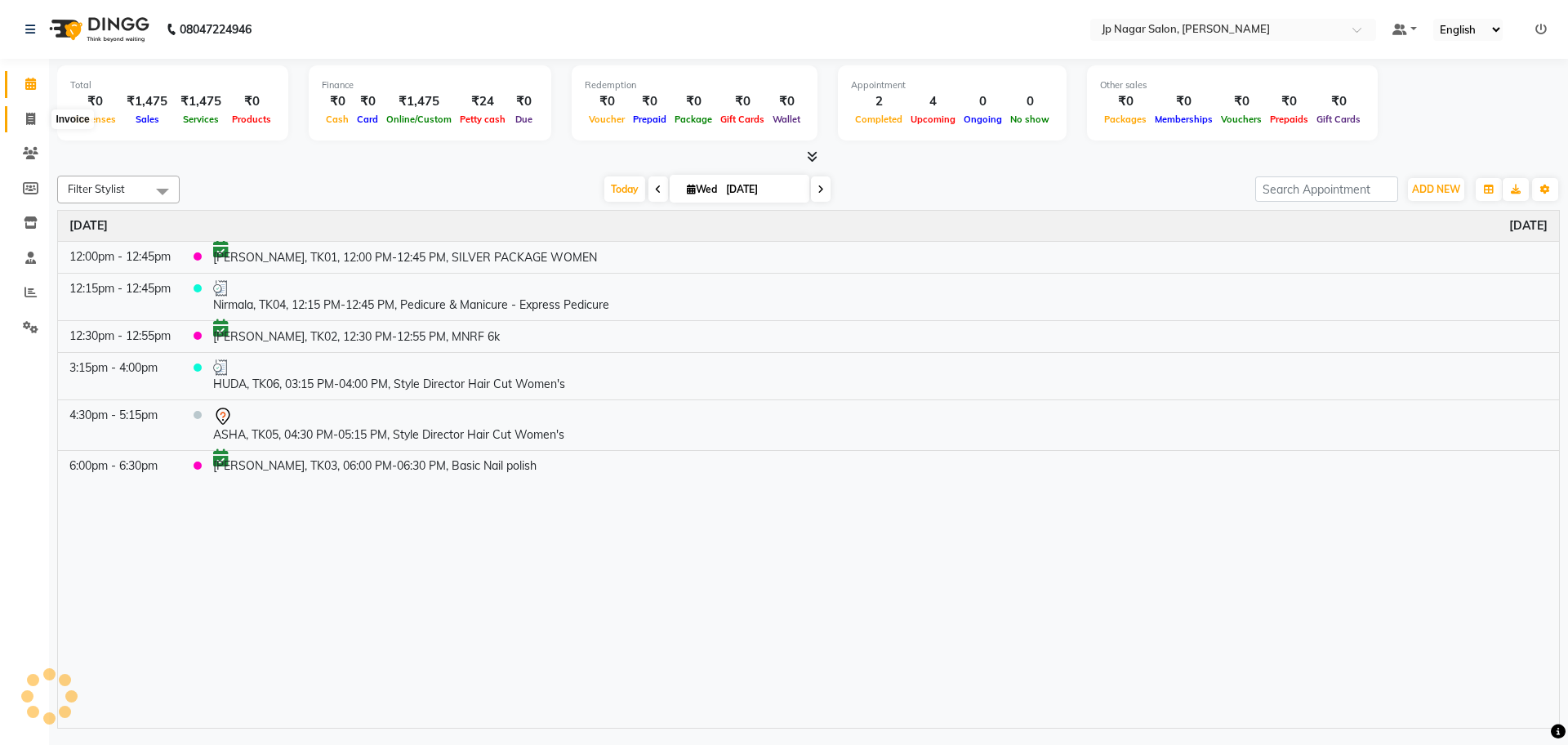
click at [27, 114] on icon at bounding box center [30, 118] width 9 height 12
select select "service"
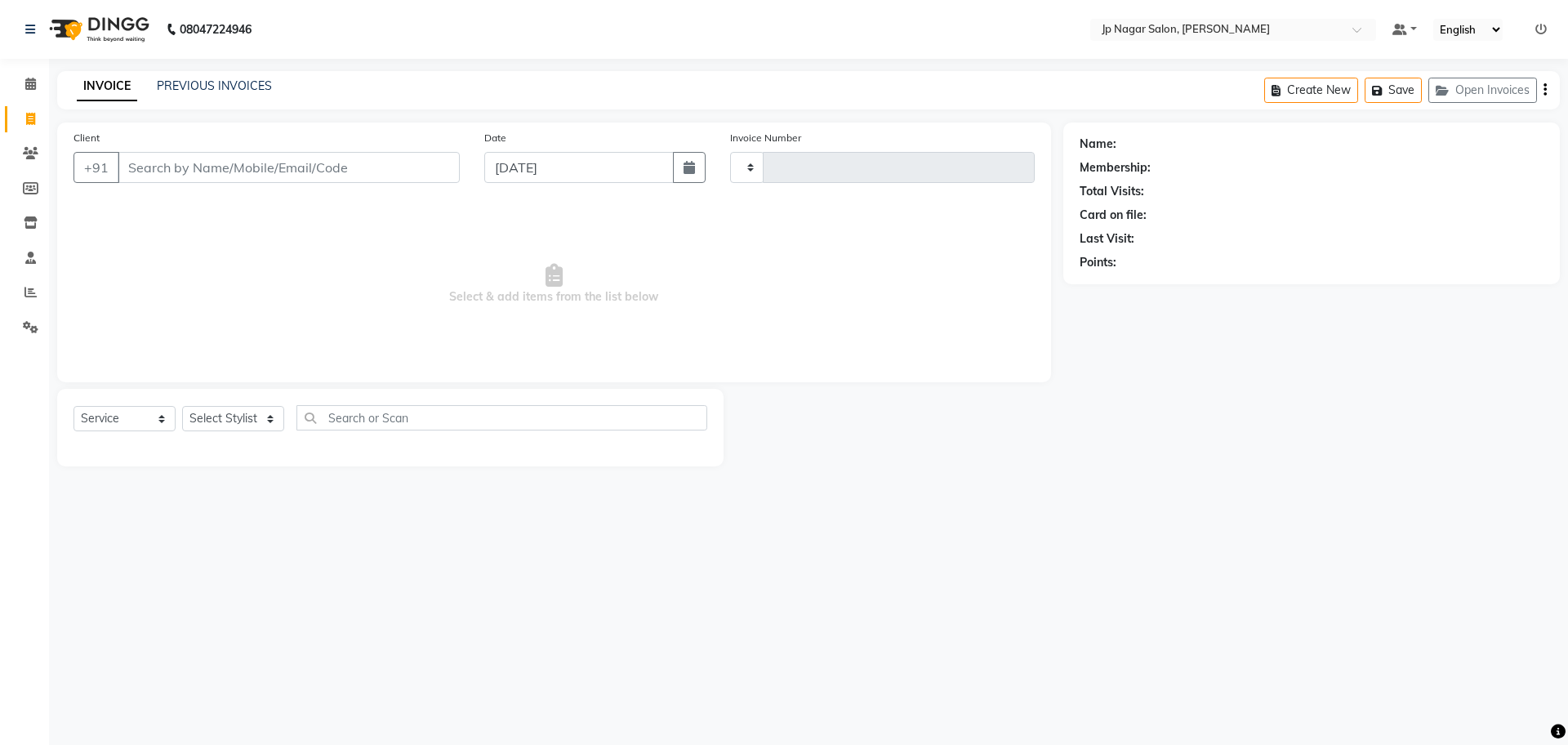
type input "0662"
select select "4852"
click at [27, 88] on icon at bounding box center [30, 83] width 10 height 12
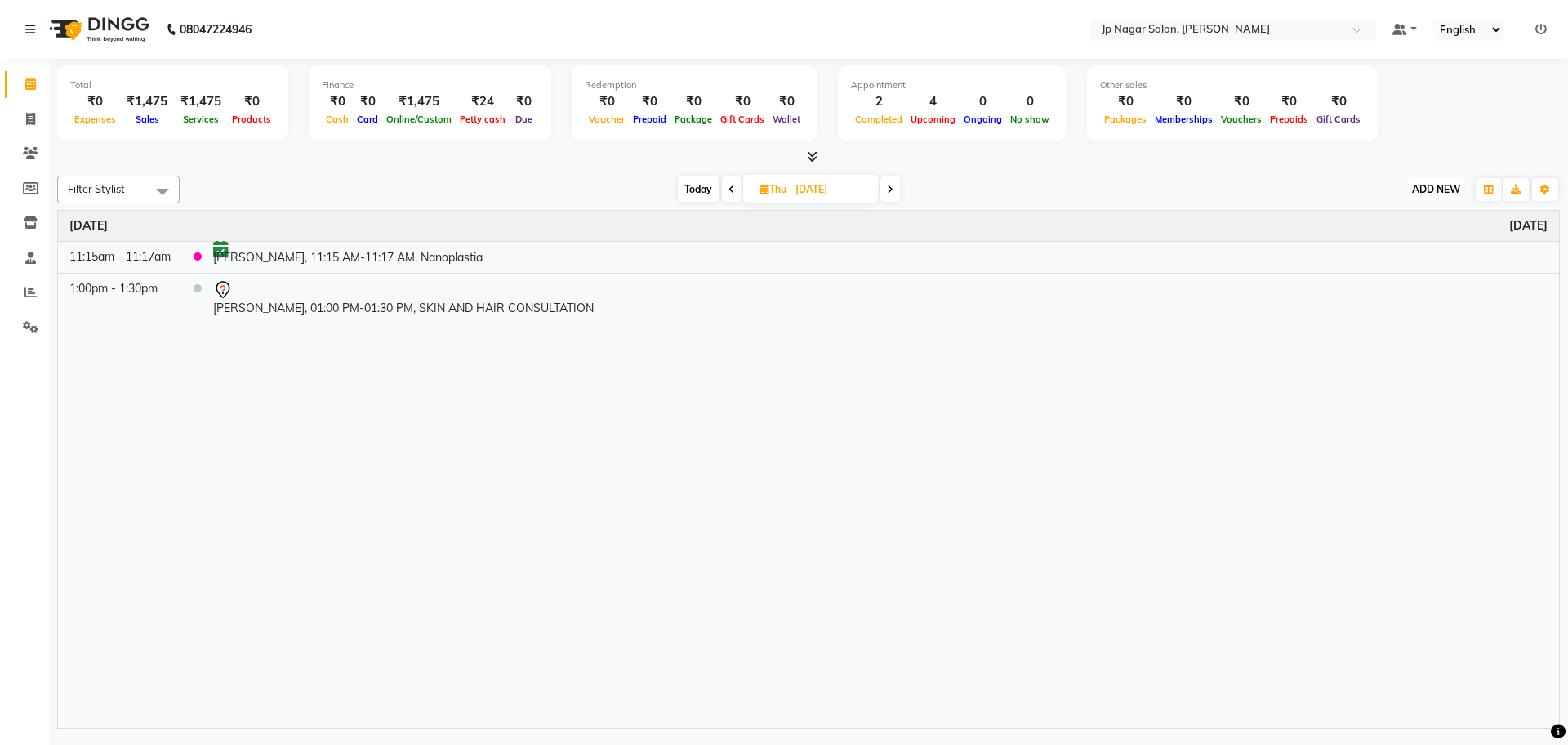
click at [1422, 186] on span "ADD NEW" at bounding box center [1436, 189] width 48 height 12
click at [1399, 221] on button "Add Appointment" at bounding box center [1399, 221] width 129 height 21
select select "540"
select select "tentative"
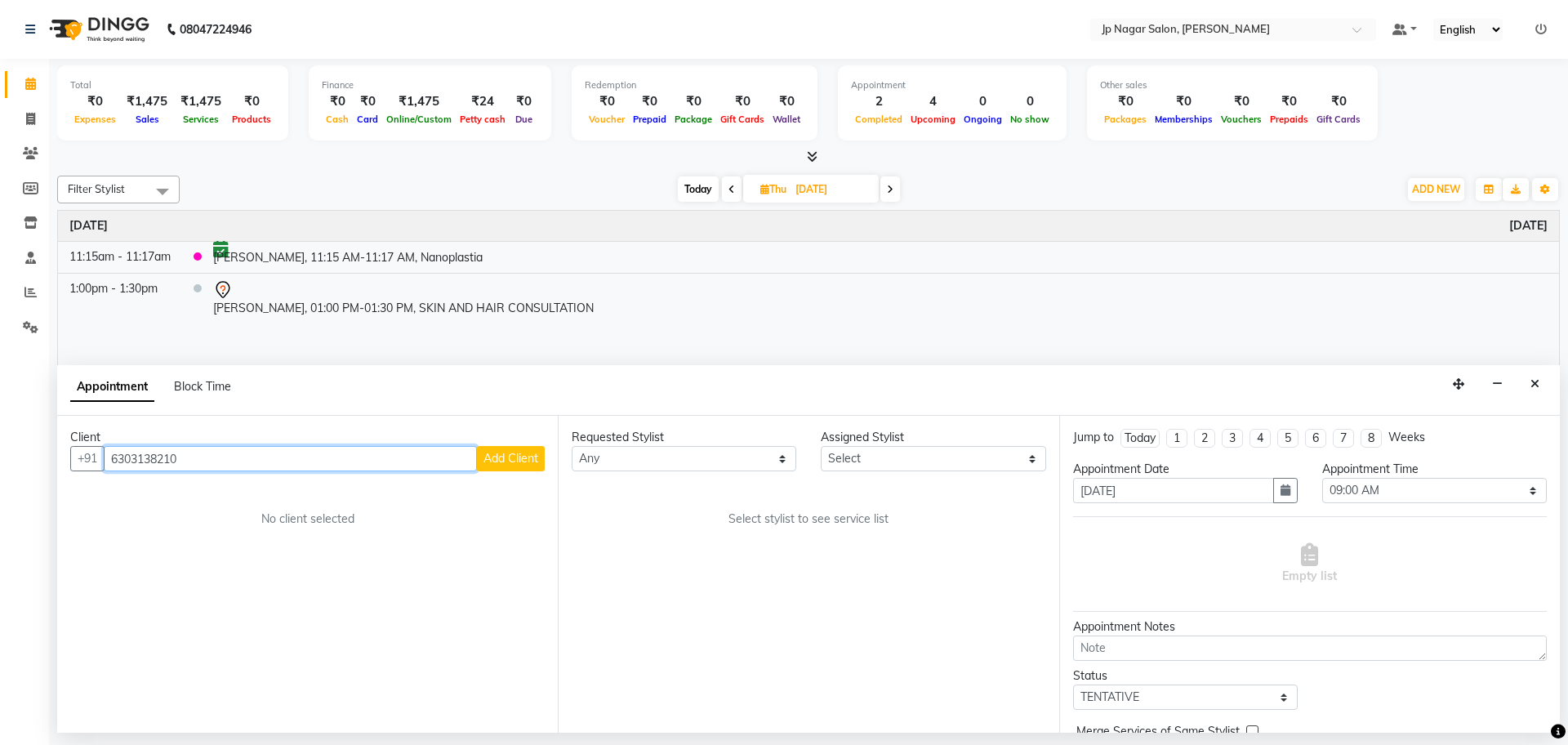
type input "6303138210"
click at [492, 457] on span "Add Client" at bounding box center [511, 457] width 55 height 15
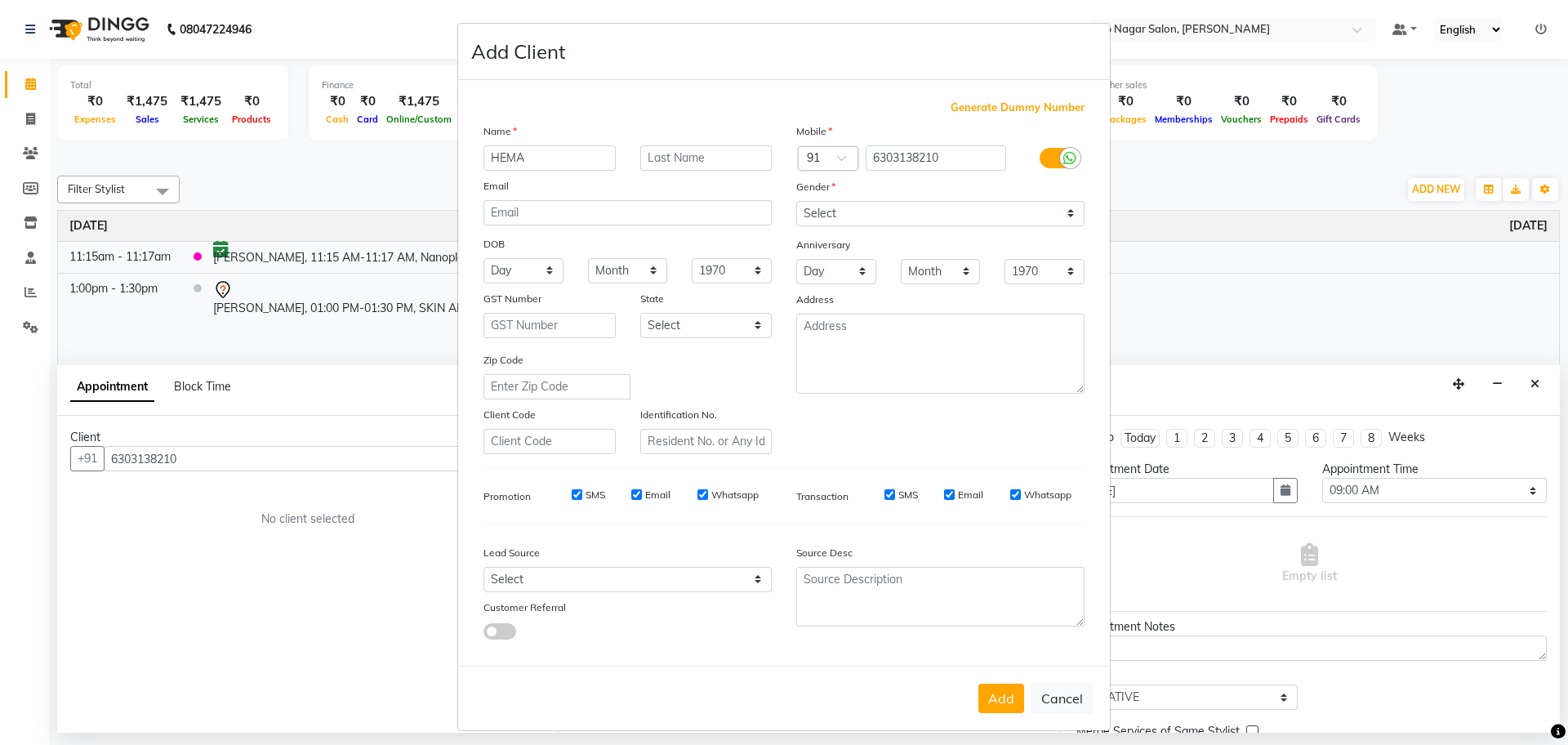
type input "HEMA"
type input "."
click at [829, 219] on select "Select Male Female Other Prefer Not To Say" at bounding box center [941, 213] width 288 height 25
select select "female"
click at [796, 201] on select "Select Male Female Other Prefer Not To Say" at bounding box center [941, 213] width 288 height 25
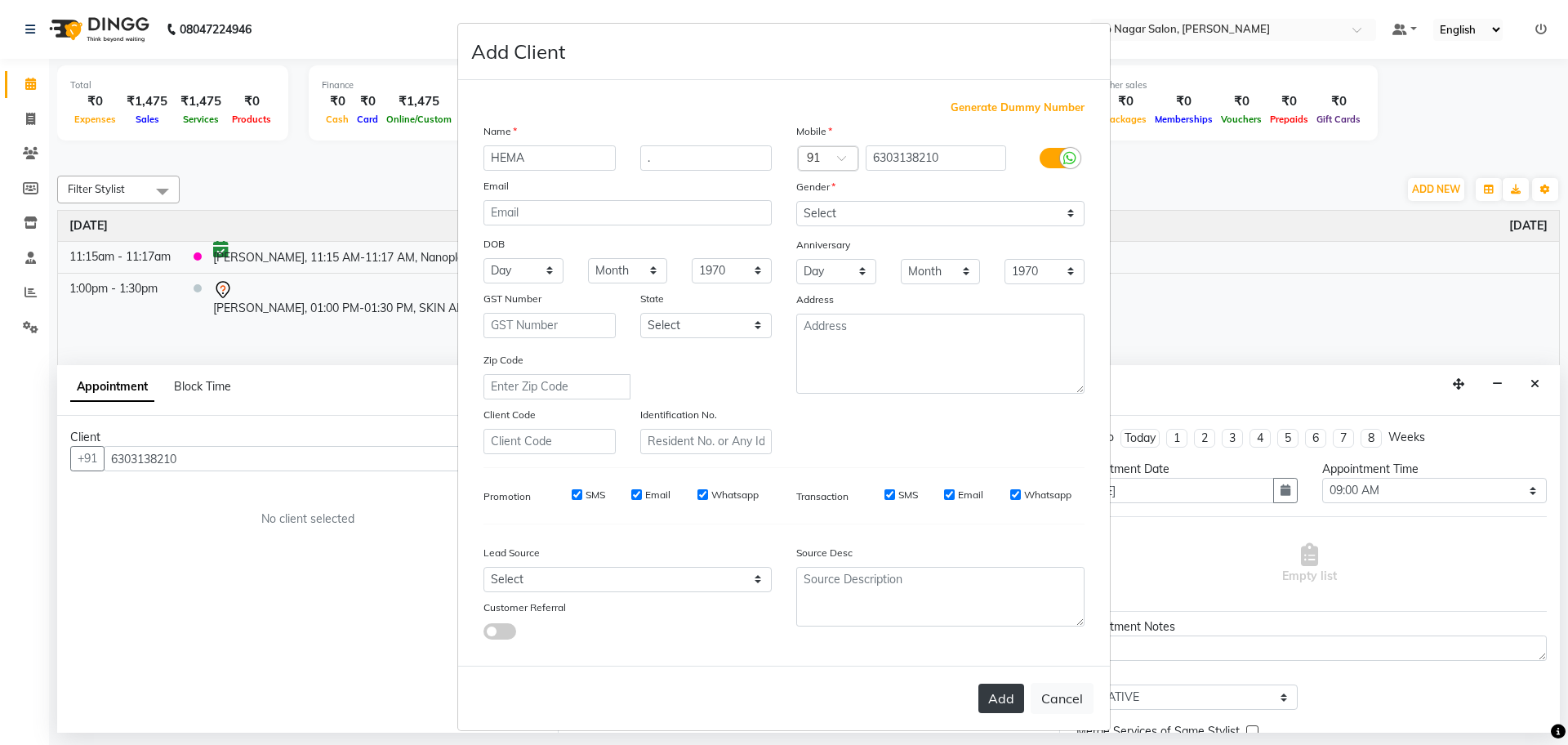
click at [993, 699] on button "Add" at bounding box center [1001, 698] width 45 height 29
select select
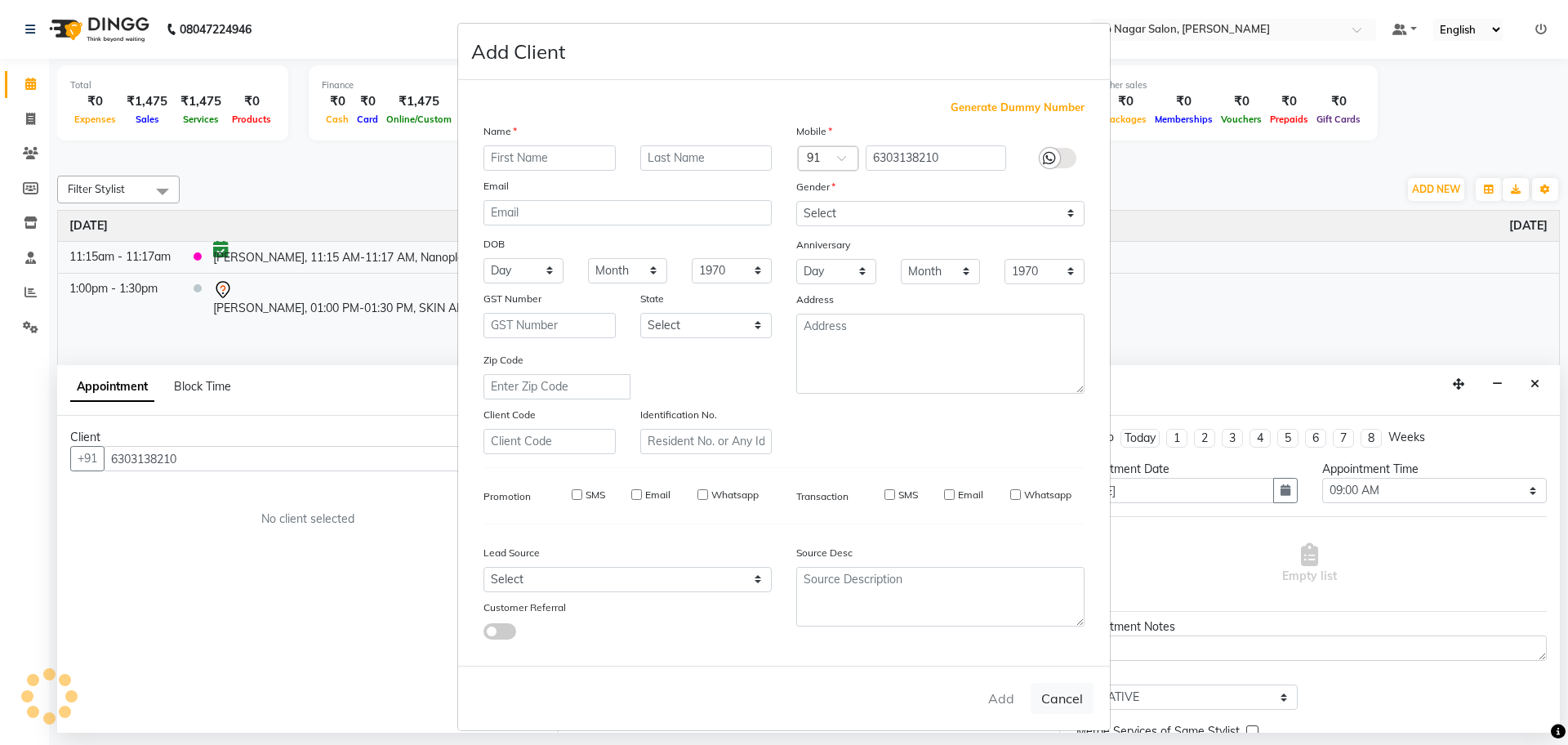
select select
checkbox input "false"
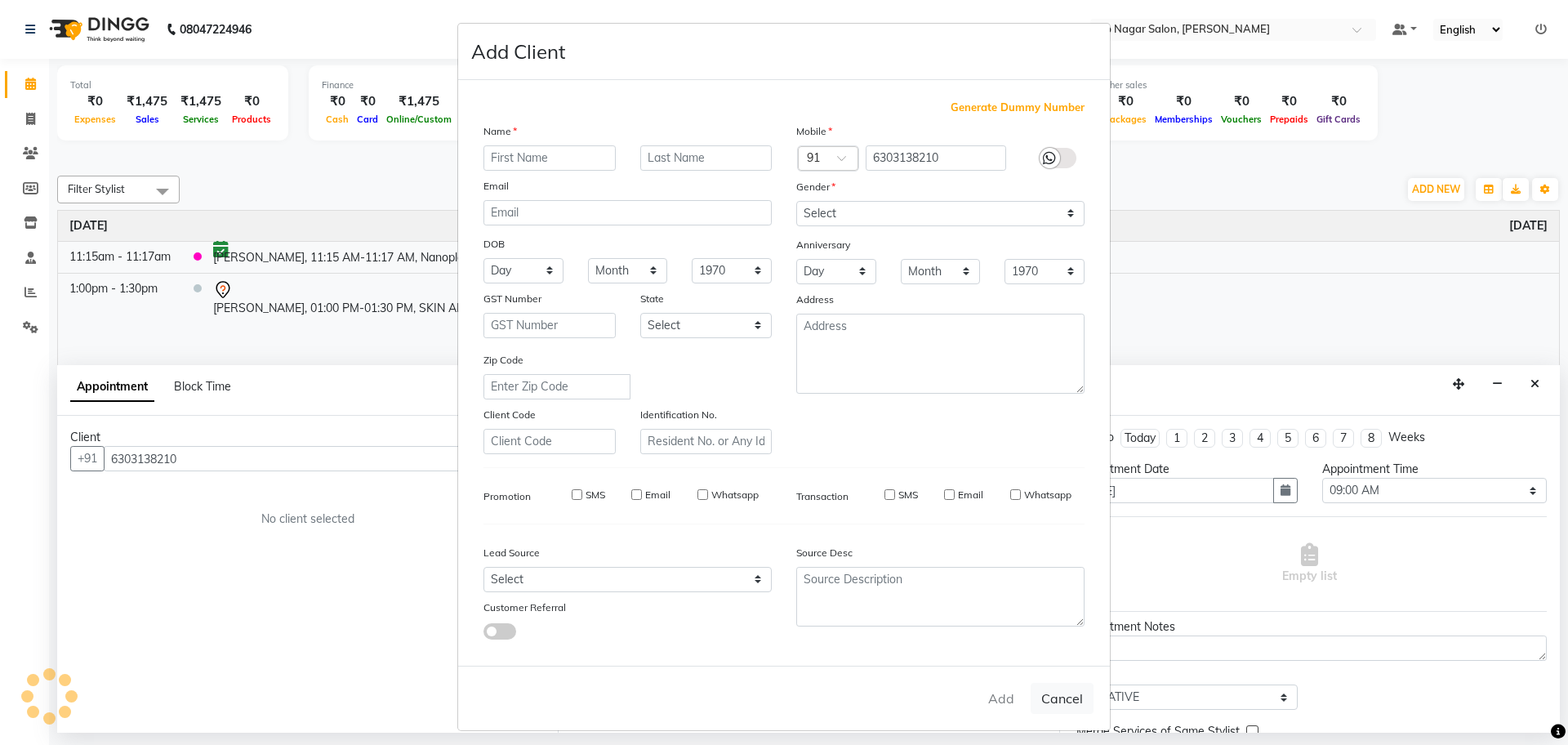
checkbox input "false"
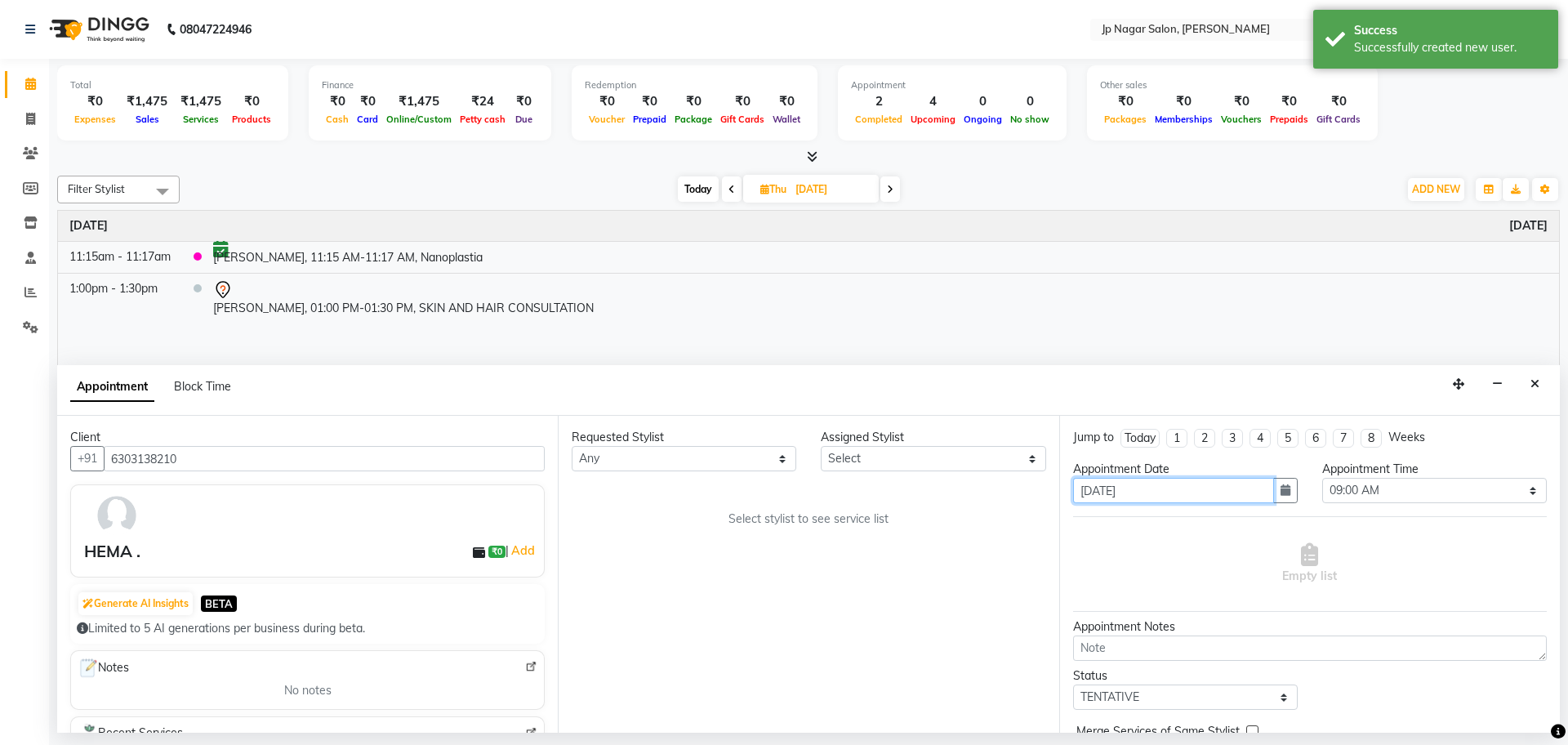
click at [1167, 501] on input "[DATE]" at bounding box center [1173, 490] width 201 height 25
click at [1273, 492] on button "button" at bounding box center [1285, 490] width 25 height 25
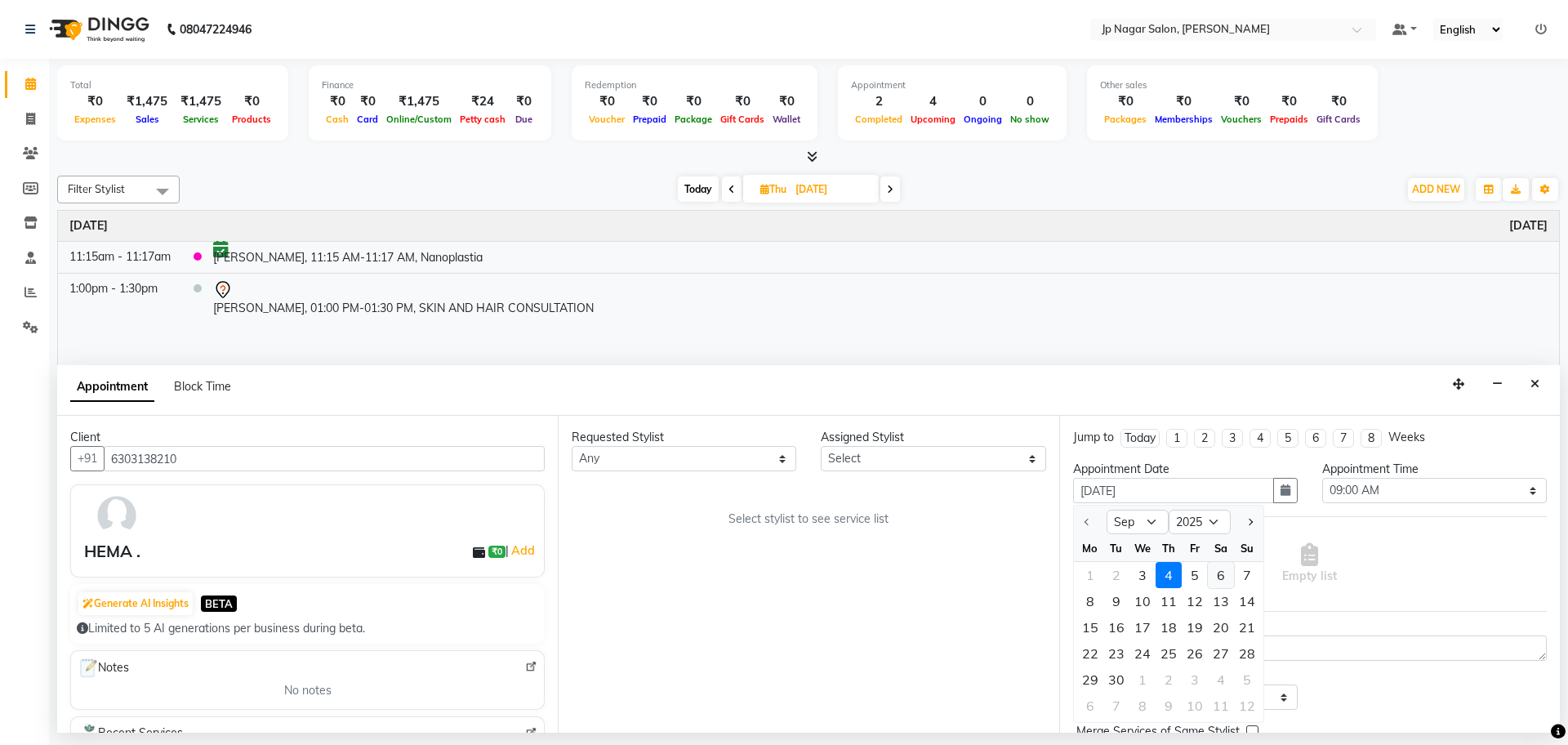
click at [1221, 578] on div "6" at bounding box center [1220, 575] width 26 height 26
type input "06-09-2025"
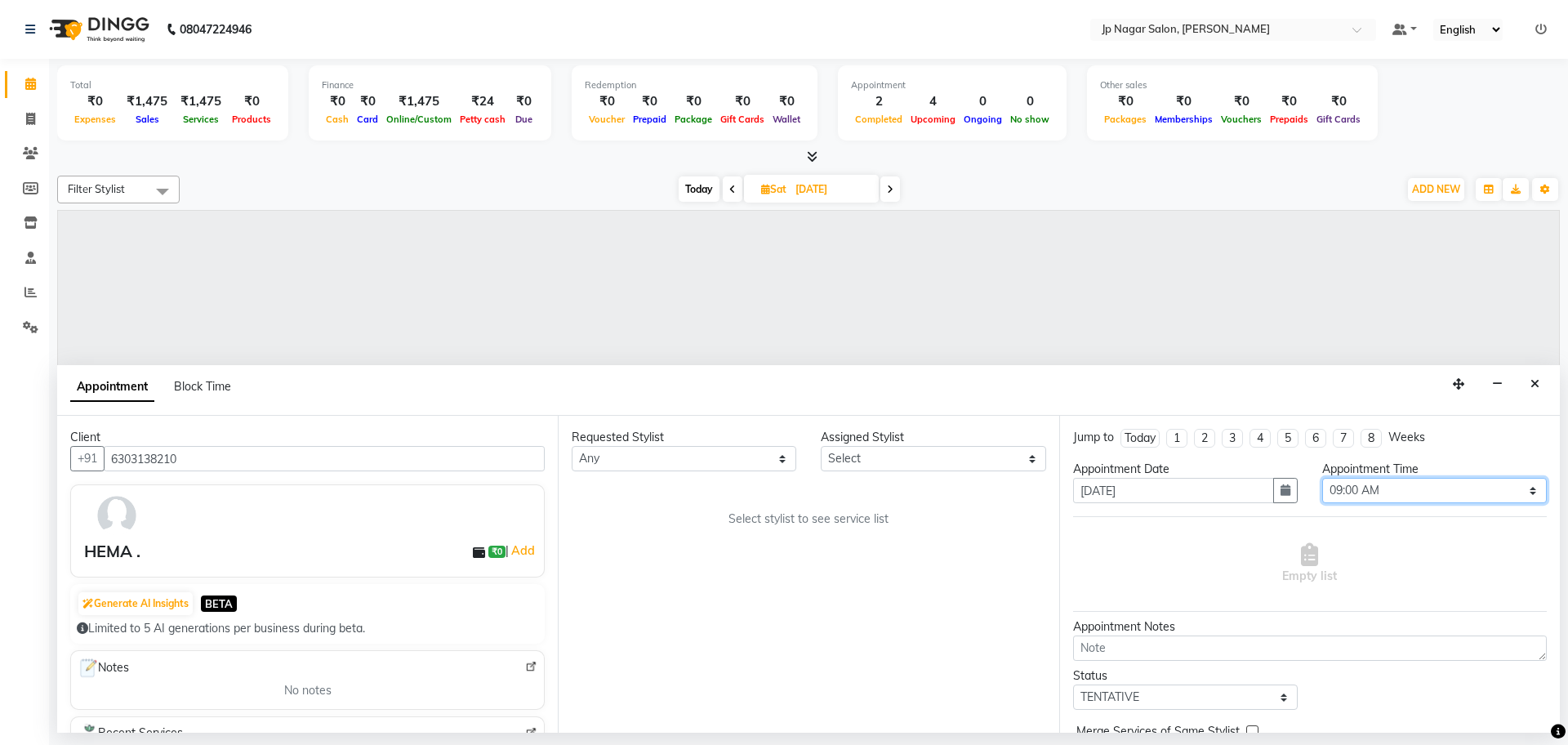
click at [1373, 483] on select "Select 09:00 AM 09:15 AM 09:30 AM 09:45 AM 10:00 AM 10:15 AM 10:30 AM 10:45 AM …" at bounding box center [1435, 490] width 225 height 25
select select "870"
click at [1323, 478] on select "Select 09:00 AM 09:15 AM 09:30 AM 09:45 AM 10:00 AM 10:15 AM 10:30 AM 10:45 AM …" at bounding box center [1435, 490] width 225 height 25
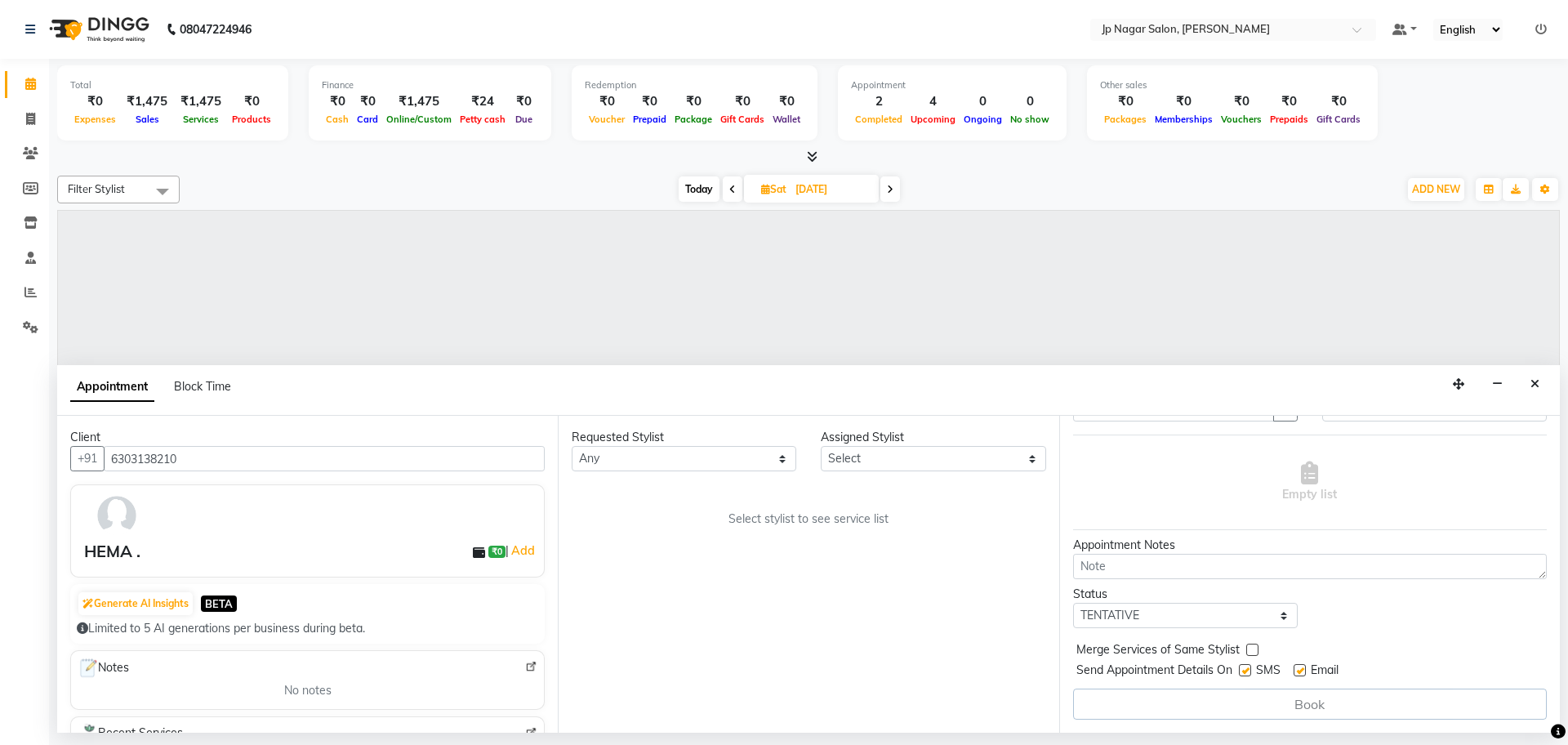
click at [1214, 579] on div "Jump to Today 1 2 3 4 5 6 7 8 Weeks Appointment Date 06-09-2025 Appointment Tim…" at bounding box center [1309, 573] width 500 height 317
click at [1221, 563] on textarea at bounding box center [1310, 566] width 474 height 25
type textarea "ACNE TRESTMENT"
click at [1226, 606] on select "Select TENTATIVE CONFIRM UPCOMING" at bounding box center [1185, 615] width 225 height 25
select select "upcoming"
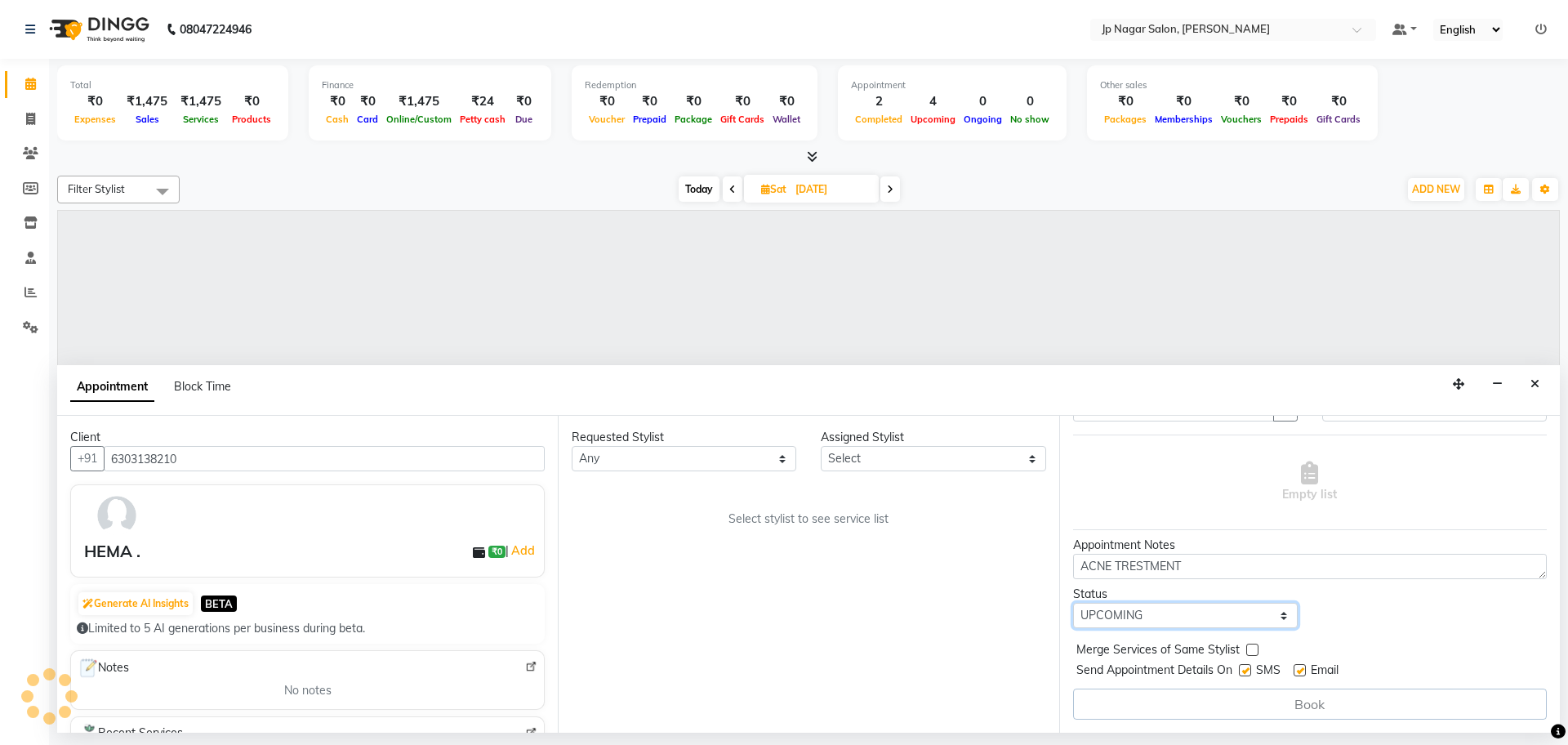
click at [1073, 603] on select "Select TENTATIVE CONFIRM UPCOMING" at bounding box center [1185, 615] width 225 height 25
click at [706, 461] on select "Any [PERSON_NAME] [PERSON_NAME] [PERSON_NAME] [PERSON_NAME] Manager Mehjabin [P…" at bounding box center [684, 458] width 225 height 25
select select "33311"
click at [572, 446] on select "Any [PERSON_NAME] [PERSON_NAME] [PERSON_NAME] [PERSON_NAME] Manager Mehjabin [P…" at bounding box center [684, 458] width 225 height 25
select select "33311"
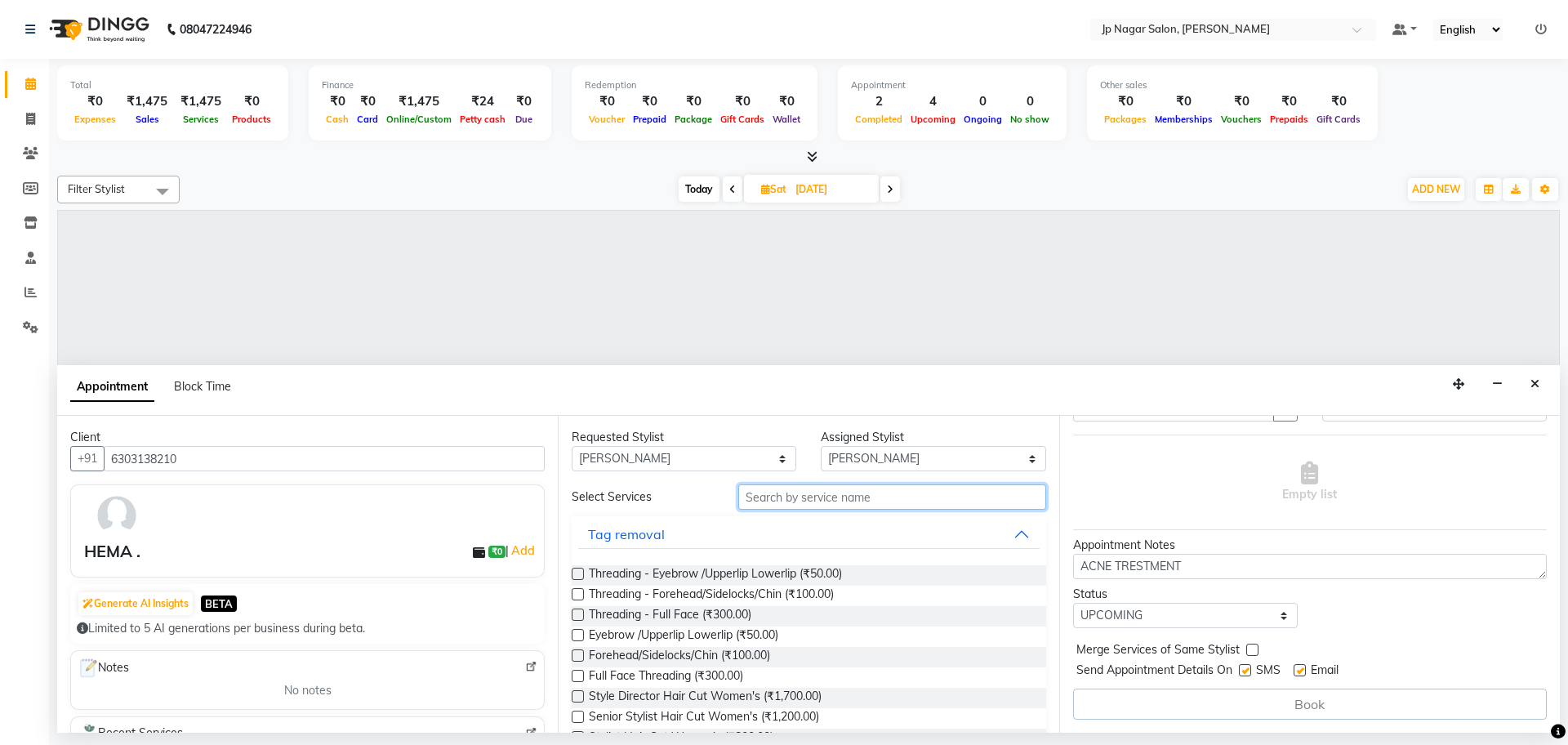
click at [881, 496] on input "text" at bounding box center [892, 496] width 308 height 25
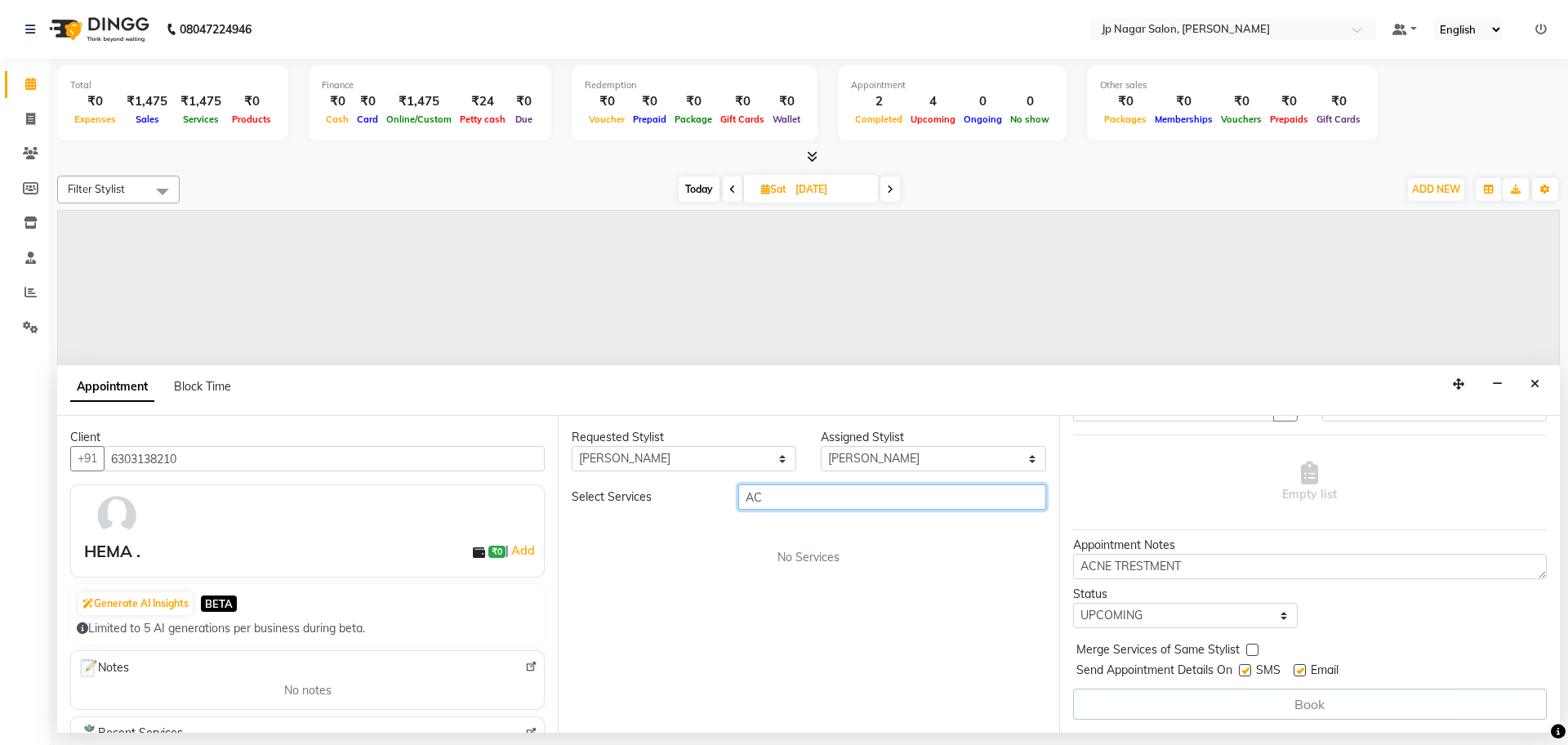
type input "A"
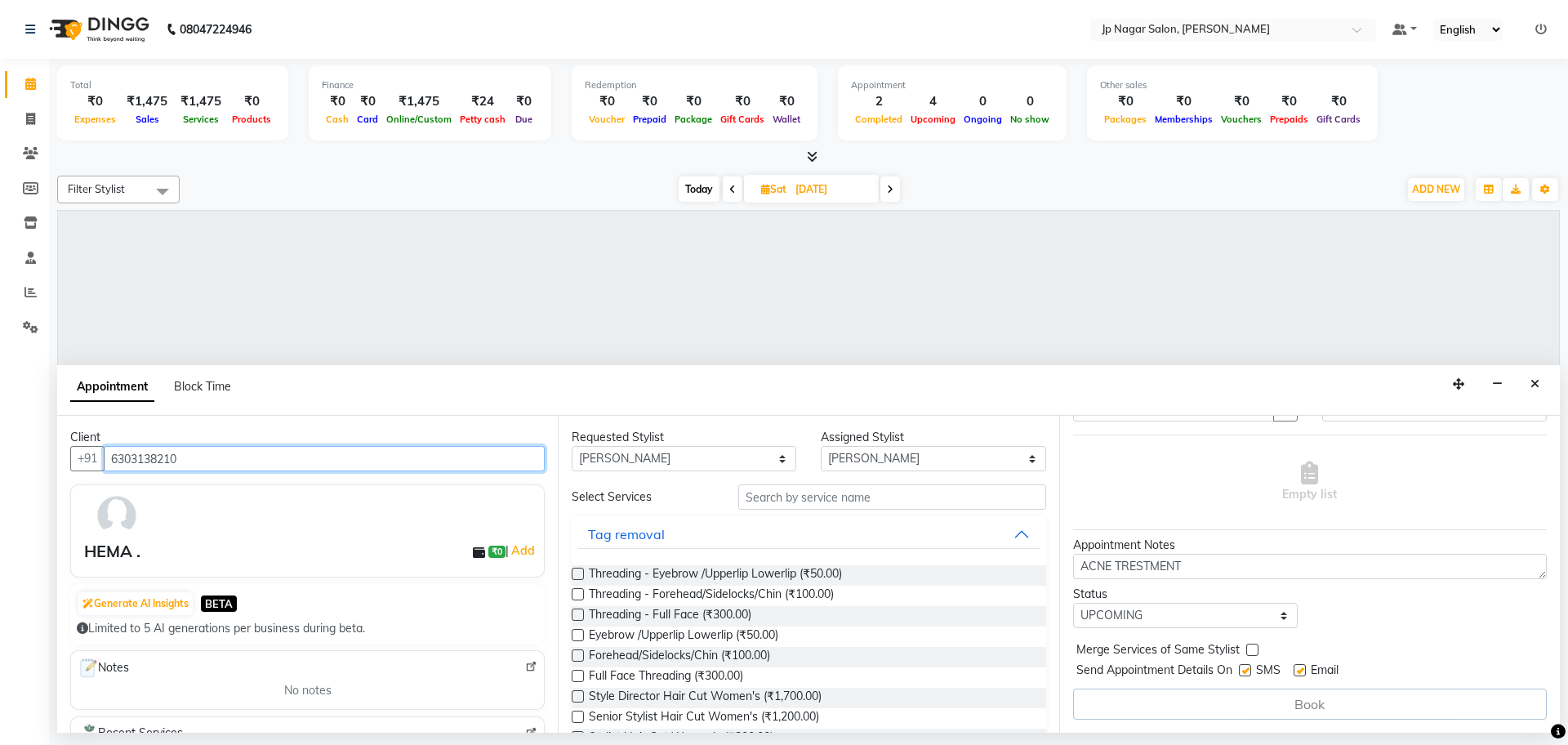
click at [433, 458] on input "6303138210" at bounding box center [324, 458] width 441 height 25
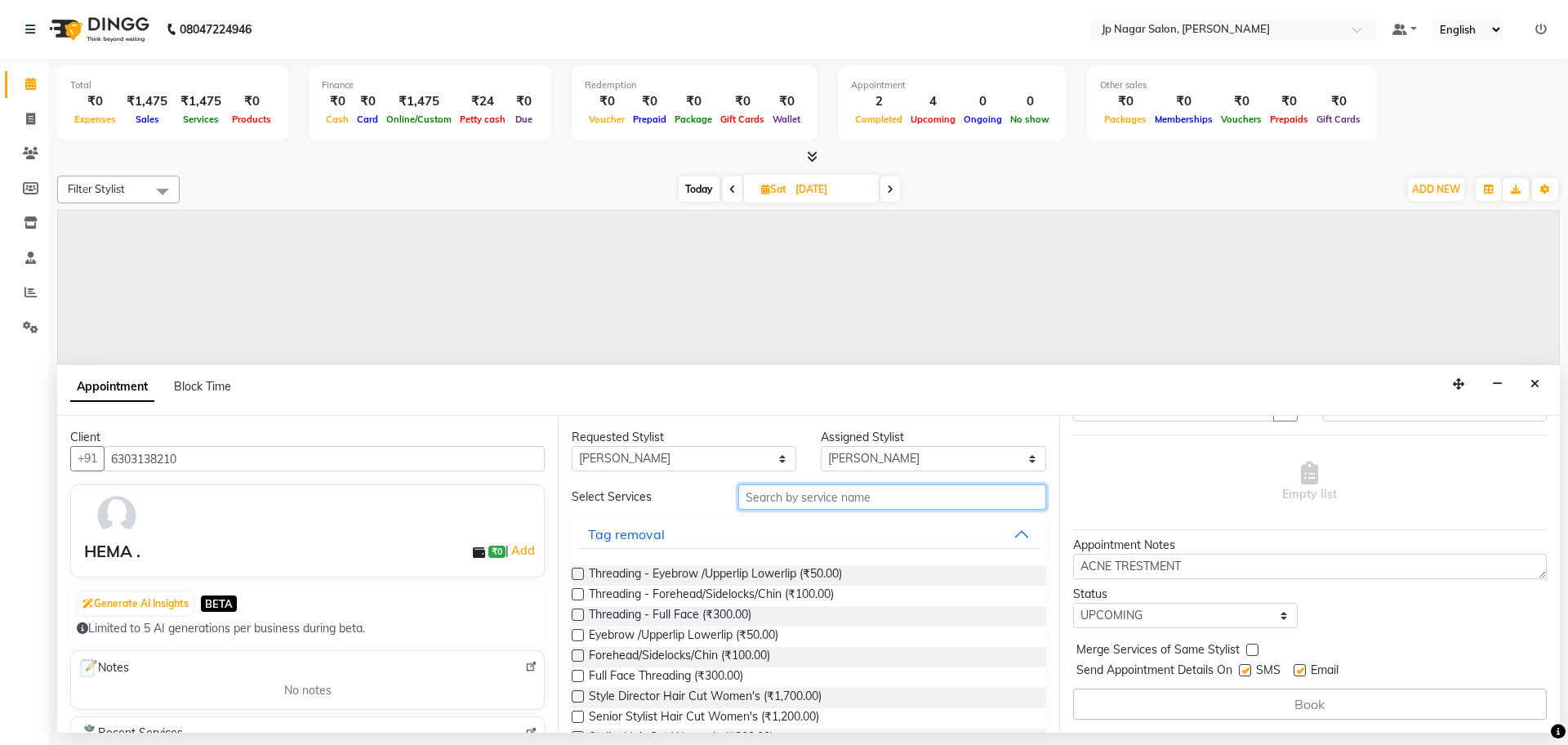
click at [879, 494] on input "text" at bounding box center [892, 496] width 308 height 25
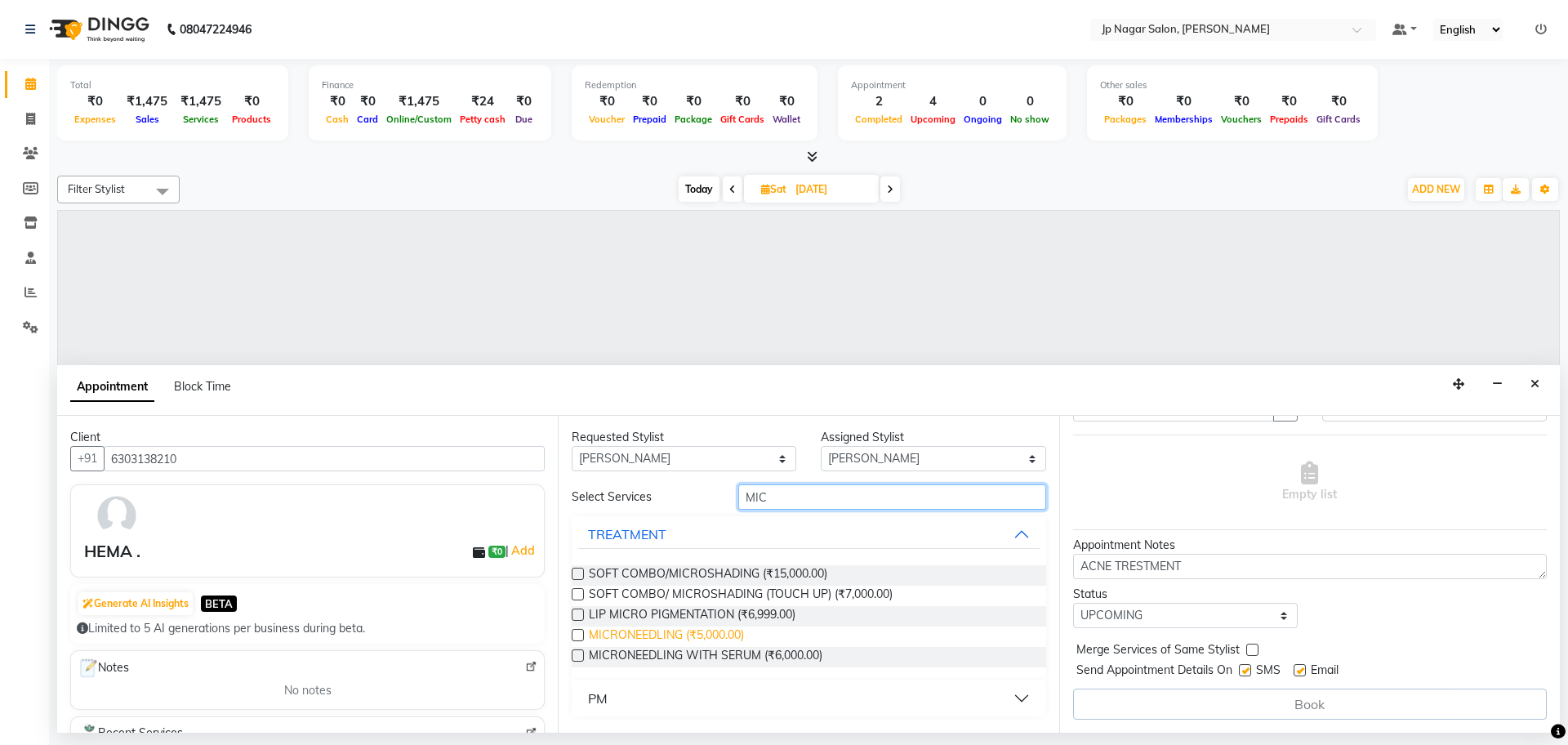
type input "MIC"
click at [716, 635] on span "MICRONEEDLING (₹5,000.00)" at bounding box center [666, 637] width 155 height 21
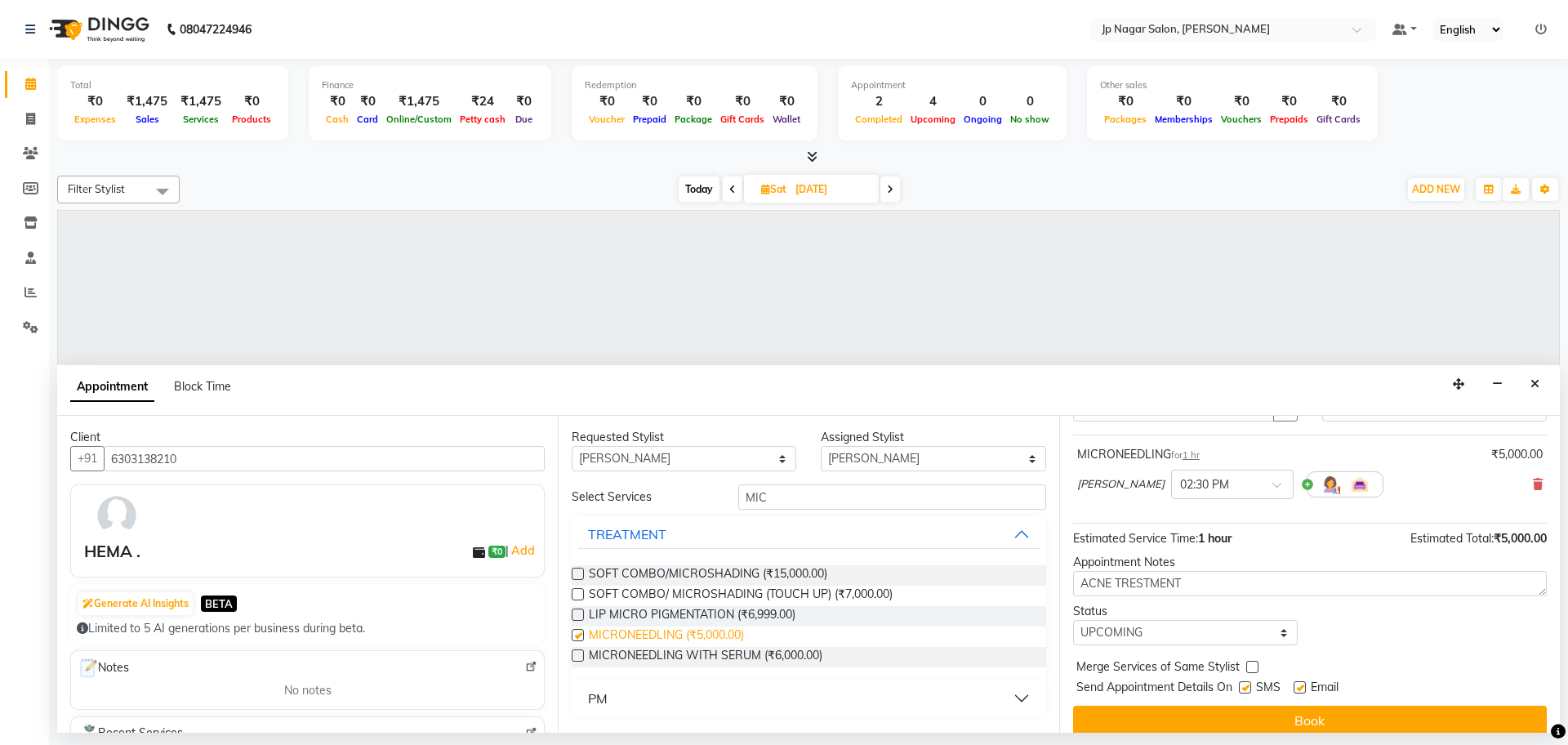
checkbox input "false"
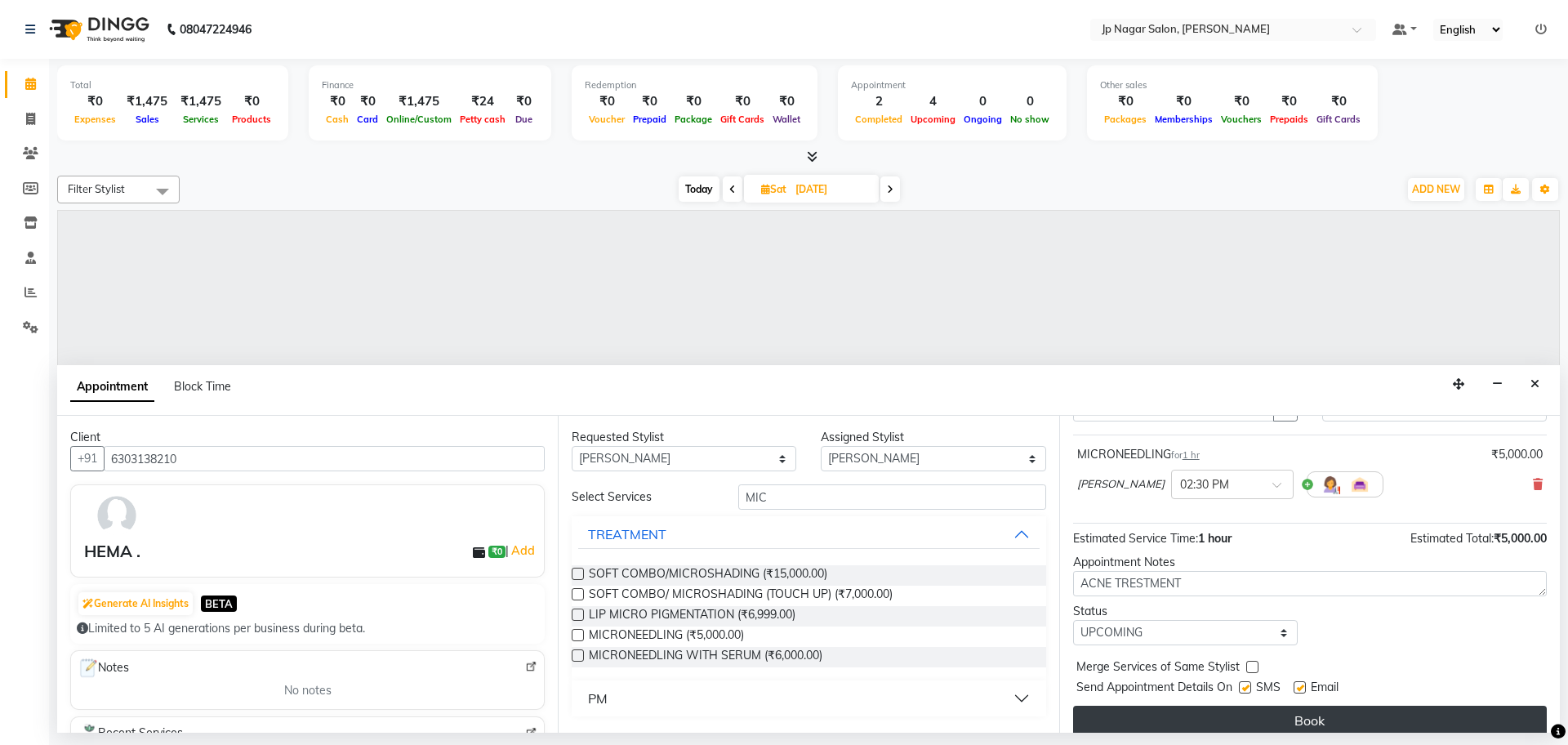
click at [1357, 717] on button "Book" at bounding box center [1310, 720] width 474 height 29
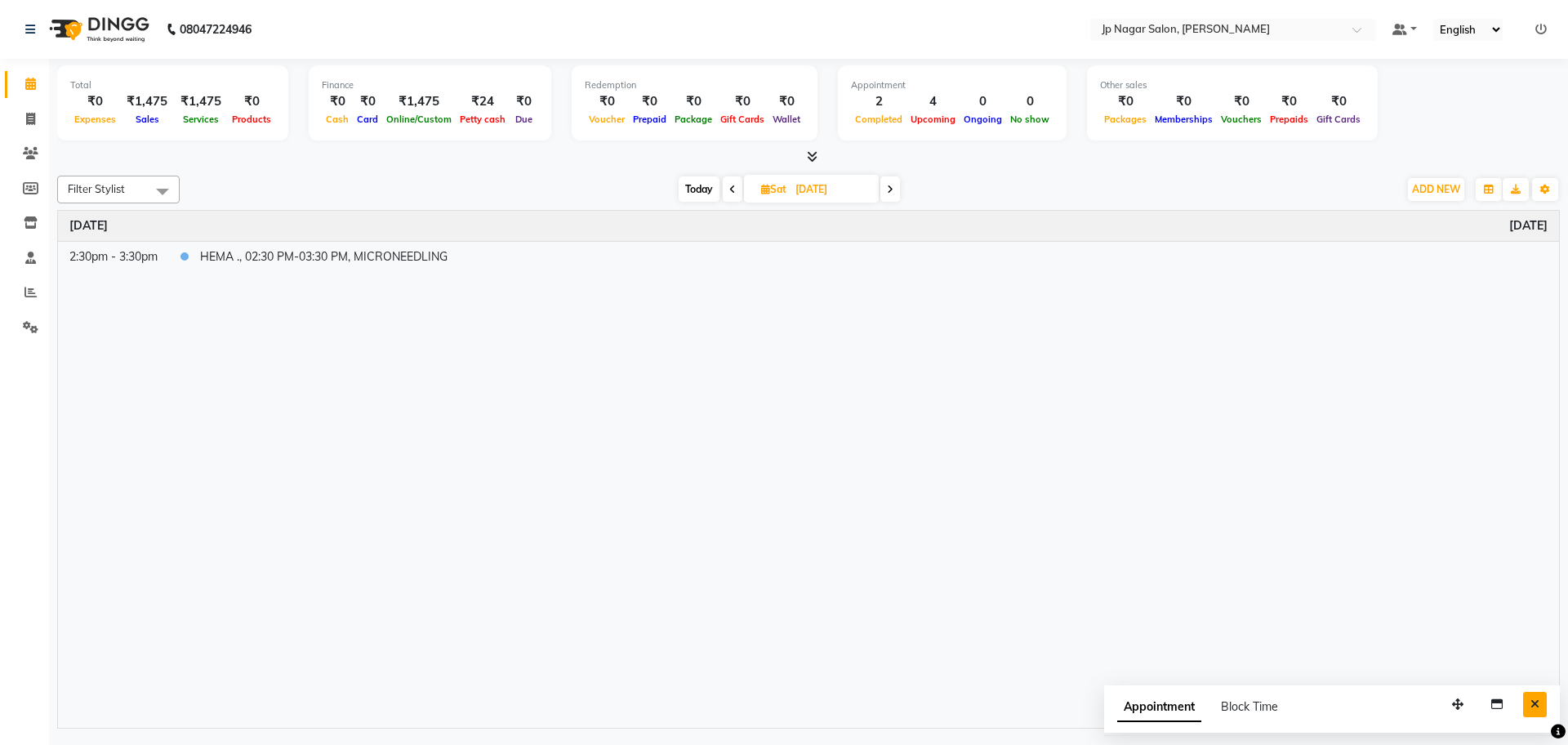
click at [1538, 709] on icon "Close" at bounding box center [1535, 704] width 9 height 11
click at [694, 188] on span "Today" at bounding box center [699, 189] width 41 height 25
type input "03-09-2025"
click at [613, 186] on span "Today" at bounding box center [625, 189] width 41 height 25
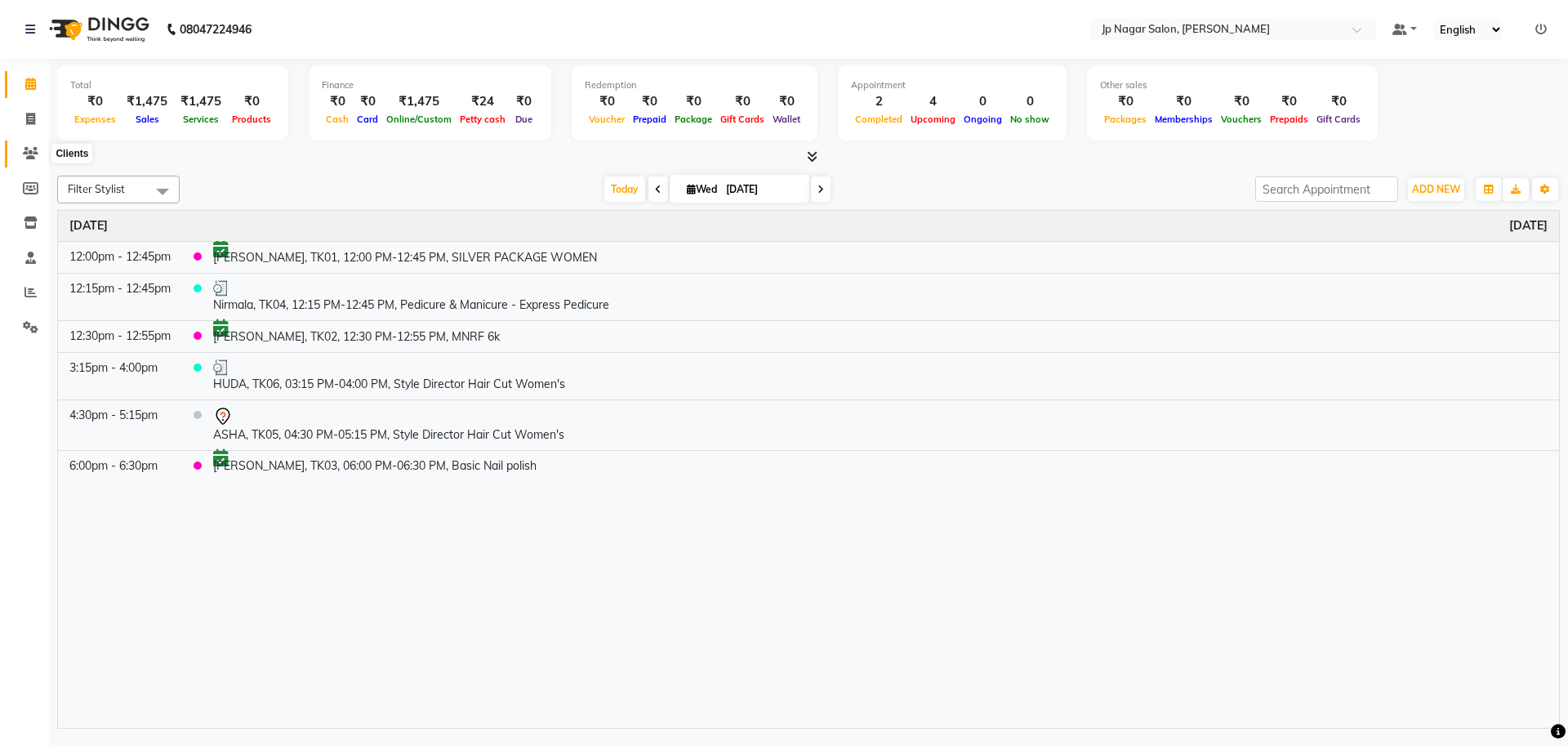
click at [25, 144] on span at bounding box center [30, 154] width 28 height 19
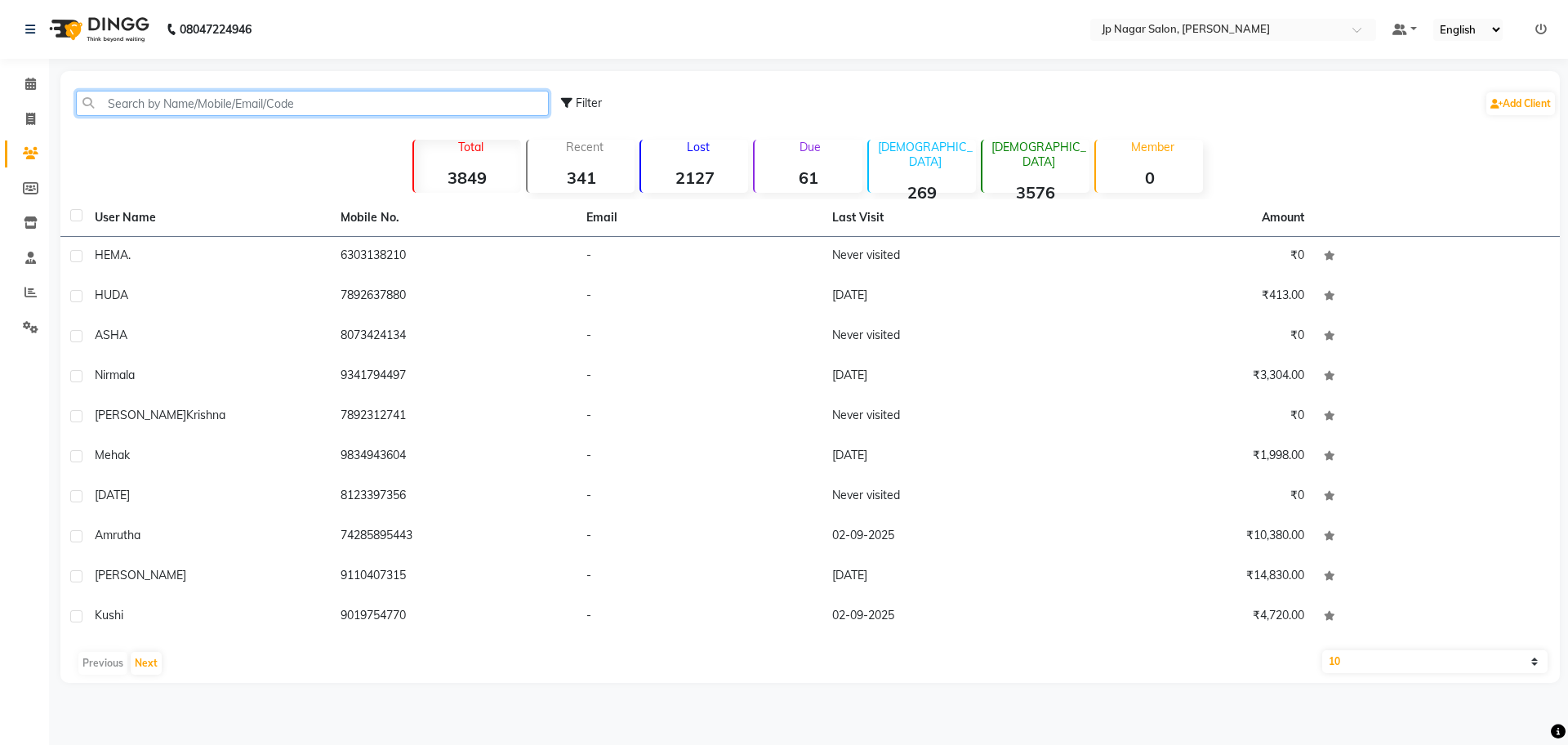
click at [252, 110] on input "text" at bounding box center [312, 103] width 473 height 25
paste input "831 055 9139"
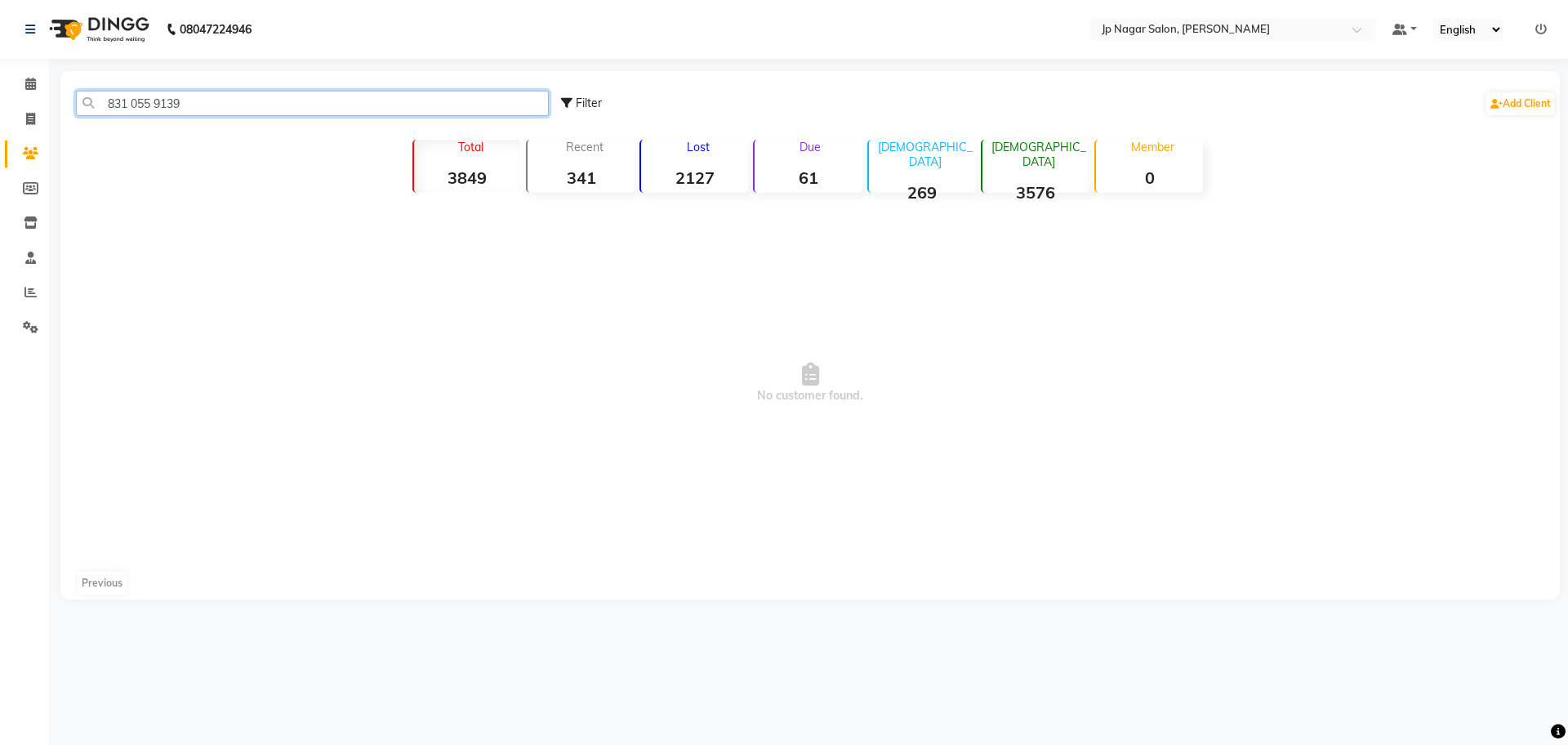
click at [130, 100] on input "831 055 9139" at bounding box center [312, 103] width 473 height 25
type input "8310559139"
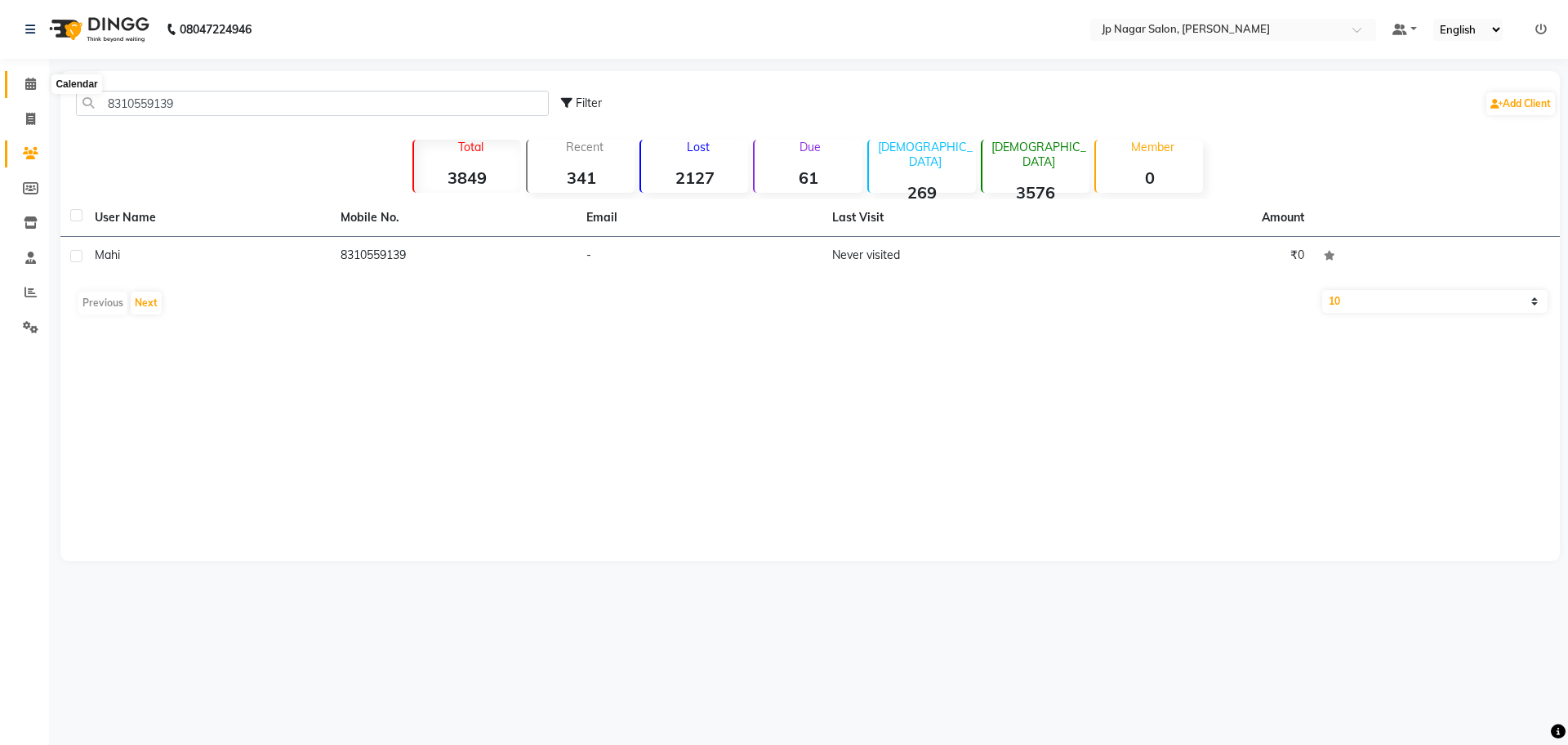
click at [27, 91] on span at bounding box center [30, 85] width 28 height 19
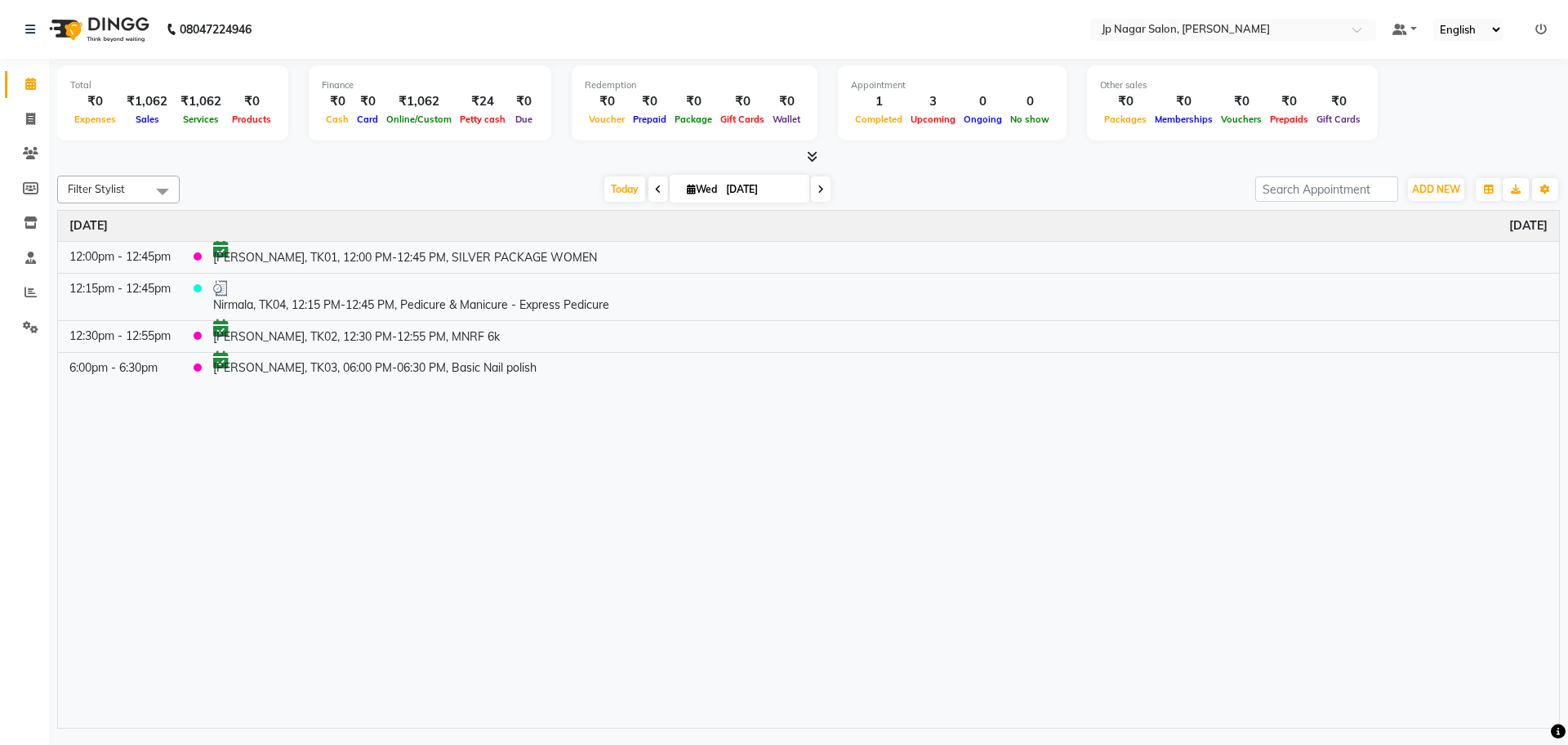
click at [820, 202] on div "Filter Stylist Select All [PERSON_NAME] [PERSON_NAME] [PERSON_NAME] [PERSON_NAM…" at bounding box center [808, 190] width 1503 height 27
click at [818, 193] on icon at bounding box center [820, 189] width 7 height 9
type input "[DATE]"
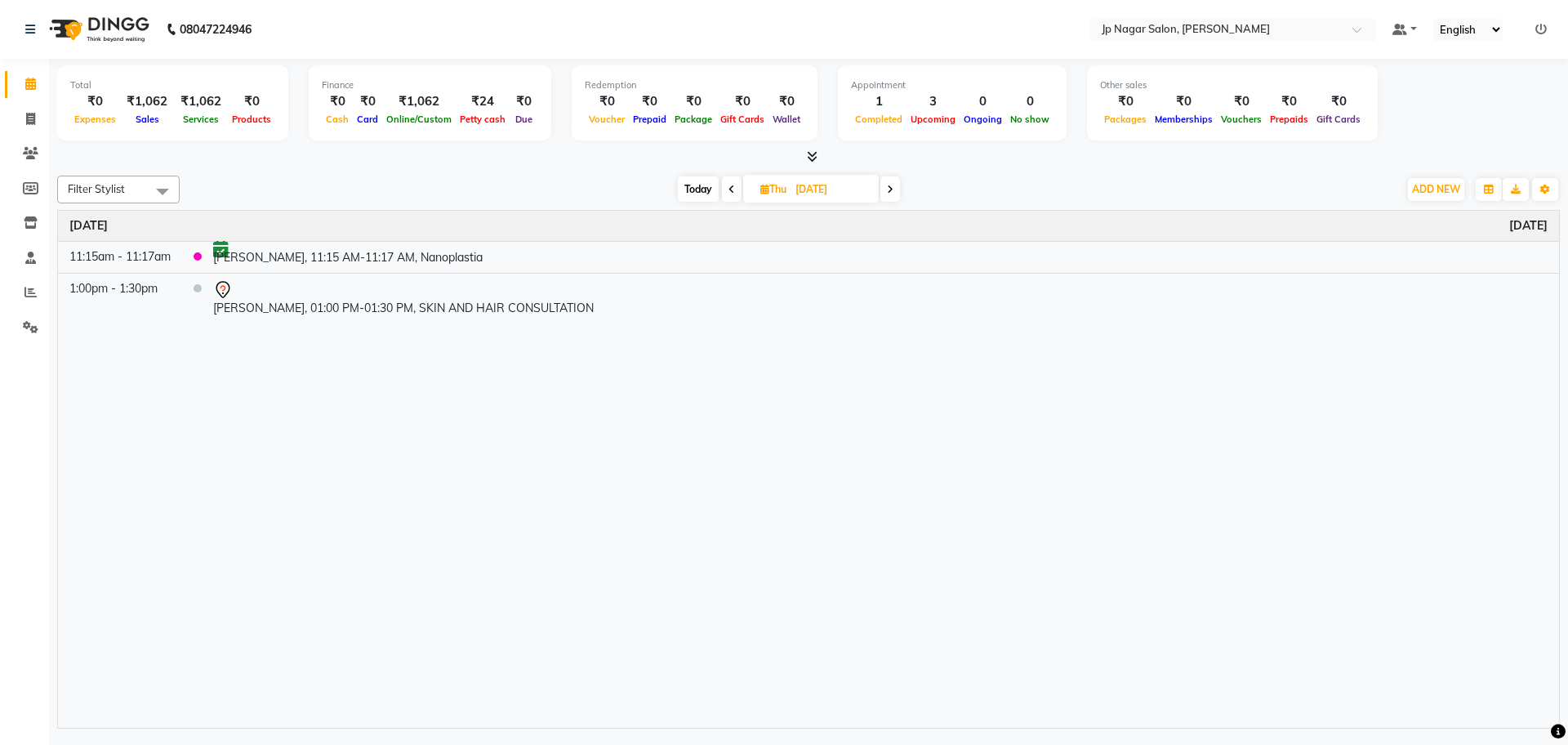
click at [891, 194] on icon at bounding box center [890, 189] width 7 height 9
type input "[DATE]"
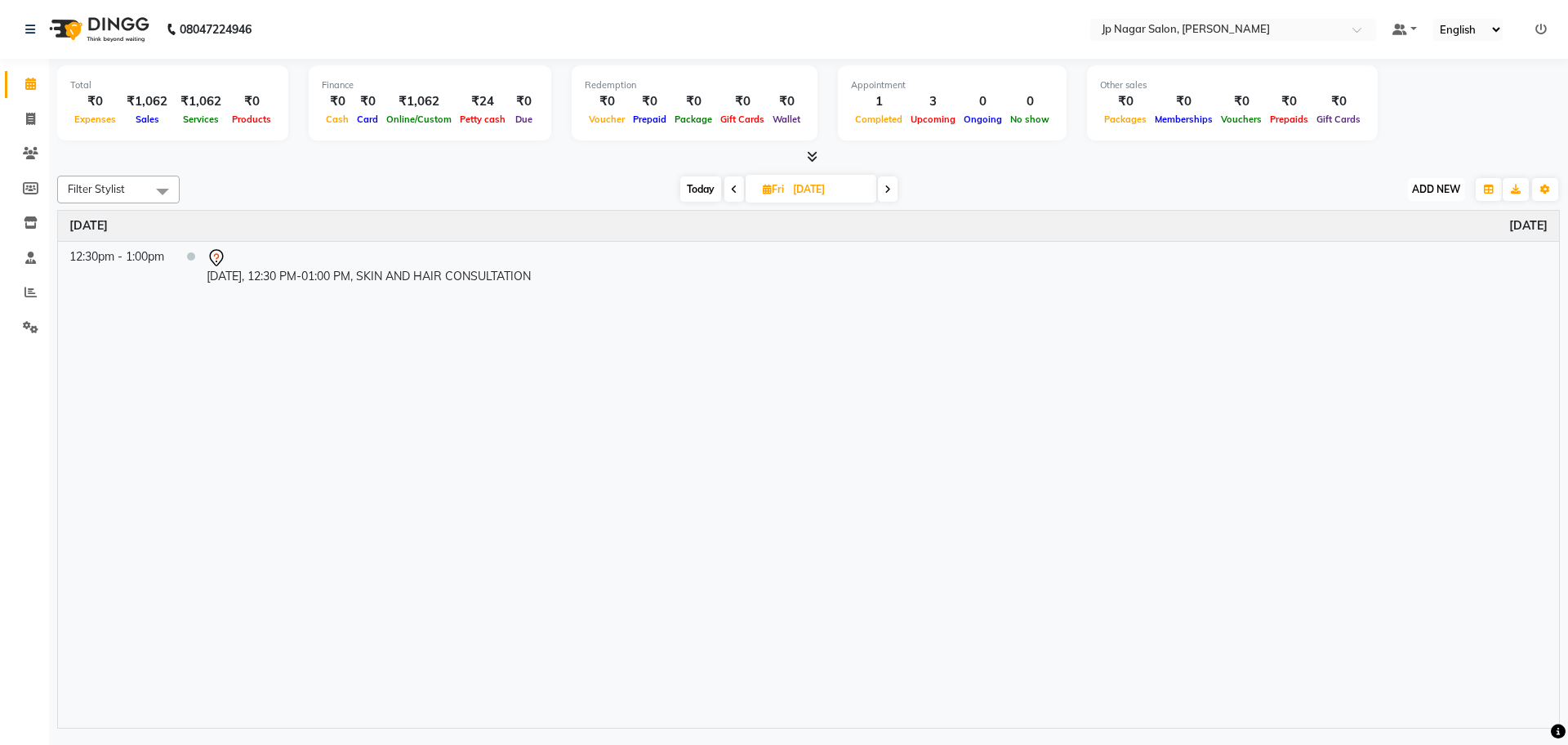
click at [1437, 191] on span "ADD NEW" at bounding box center [1436, 189] width 48 height 12
click at [1367, 225] on button "Add Appointment" at bounding box center [1399, 221] width 129 height 21
select select "540"
select select "tentative"
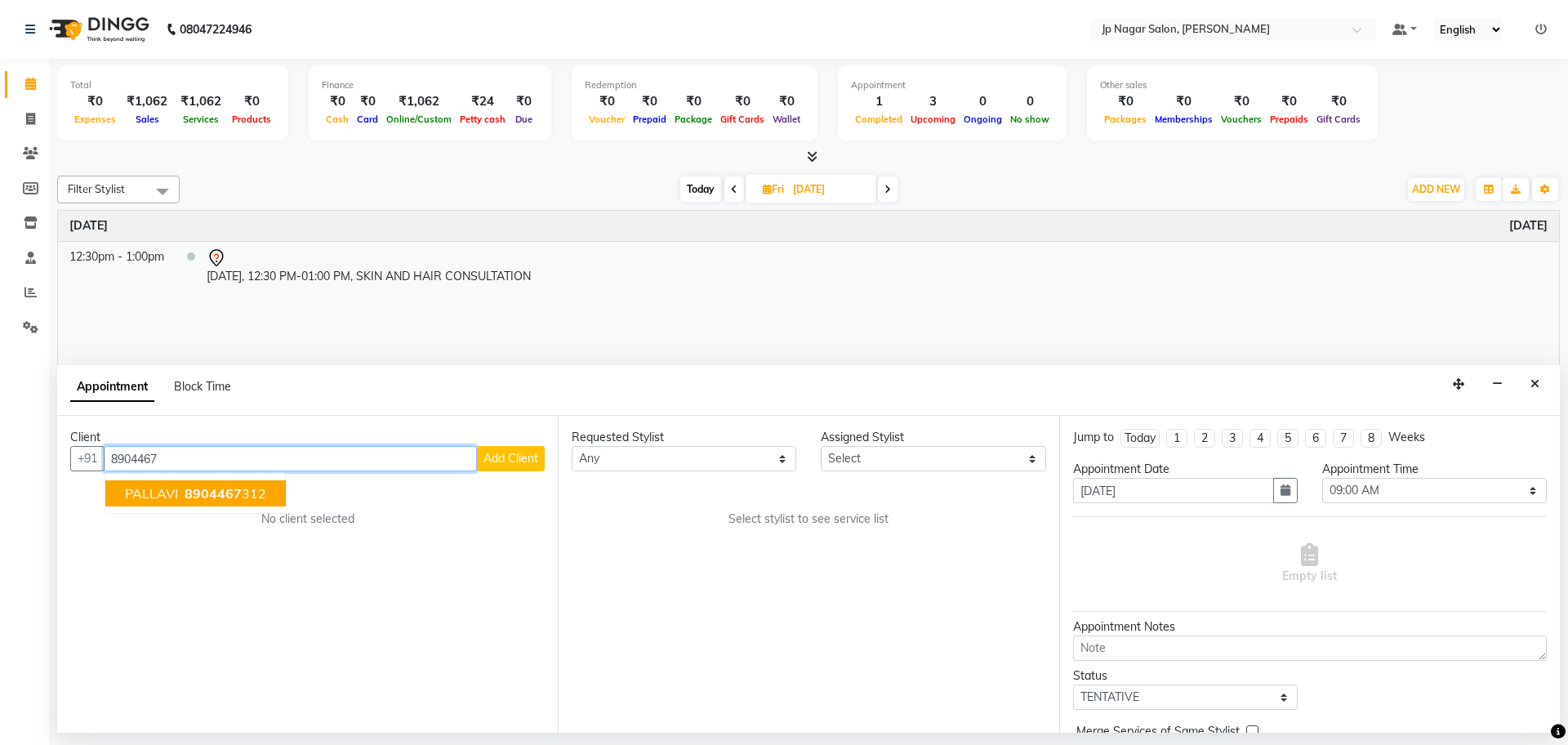
click at [196, 498] on span "8904467" at bounding box center [213, 493] width 58 height 16
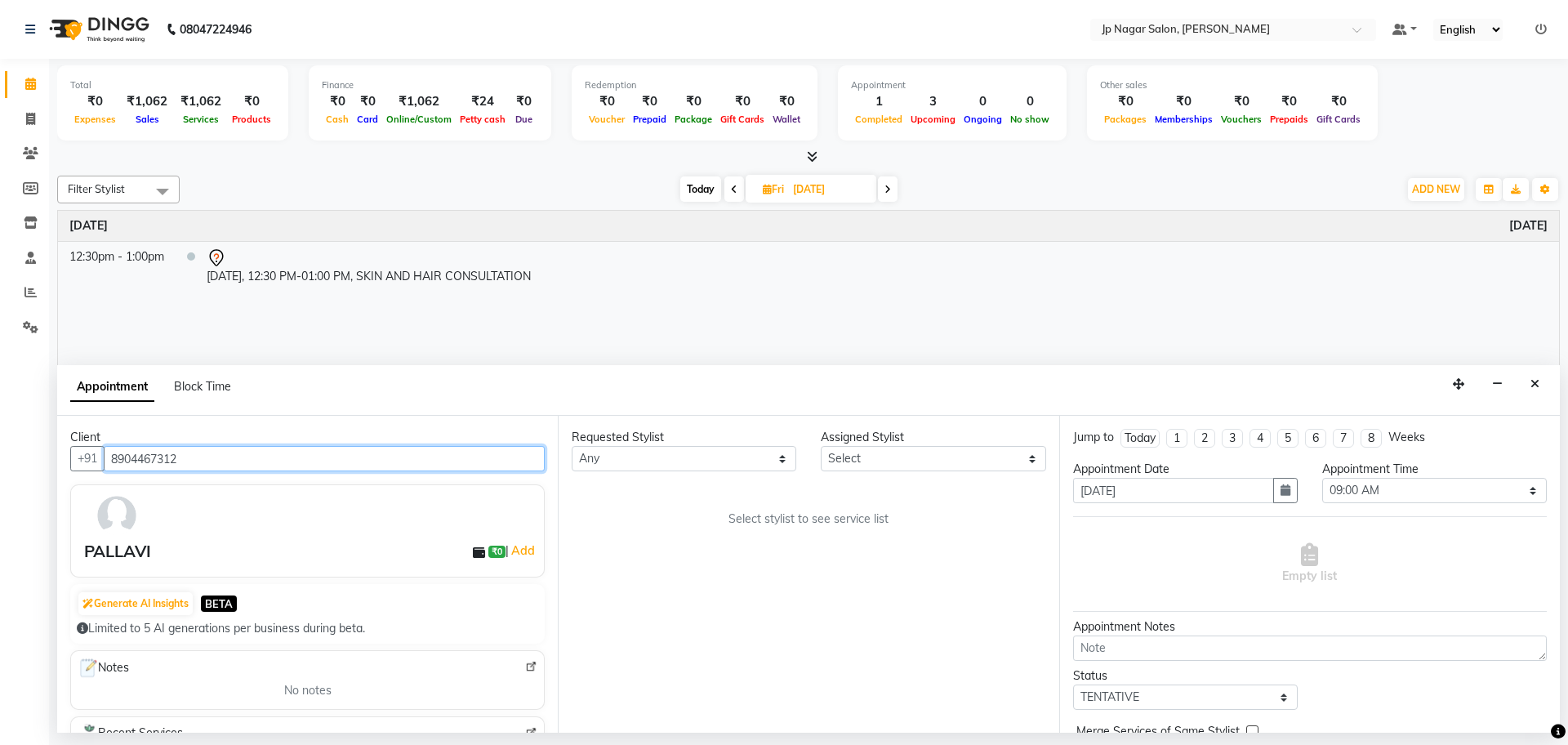
type input "8904467312"
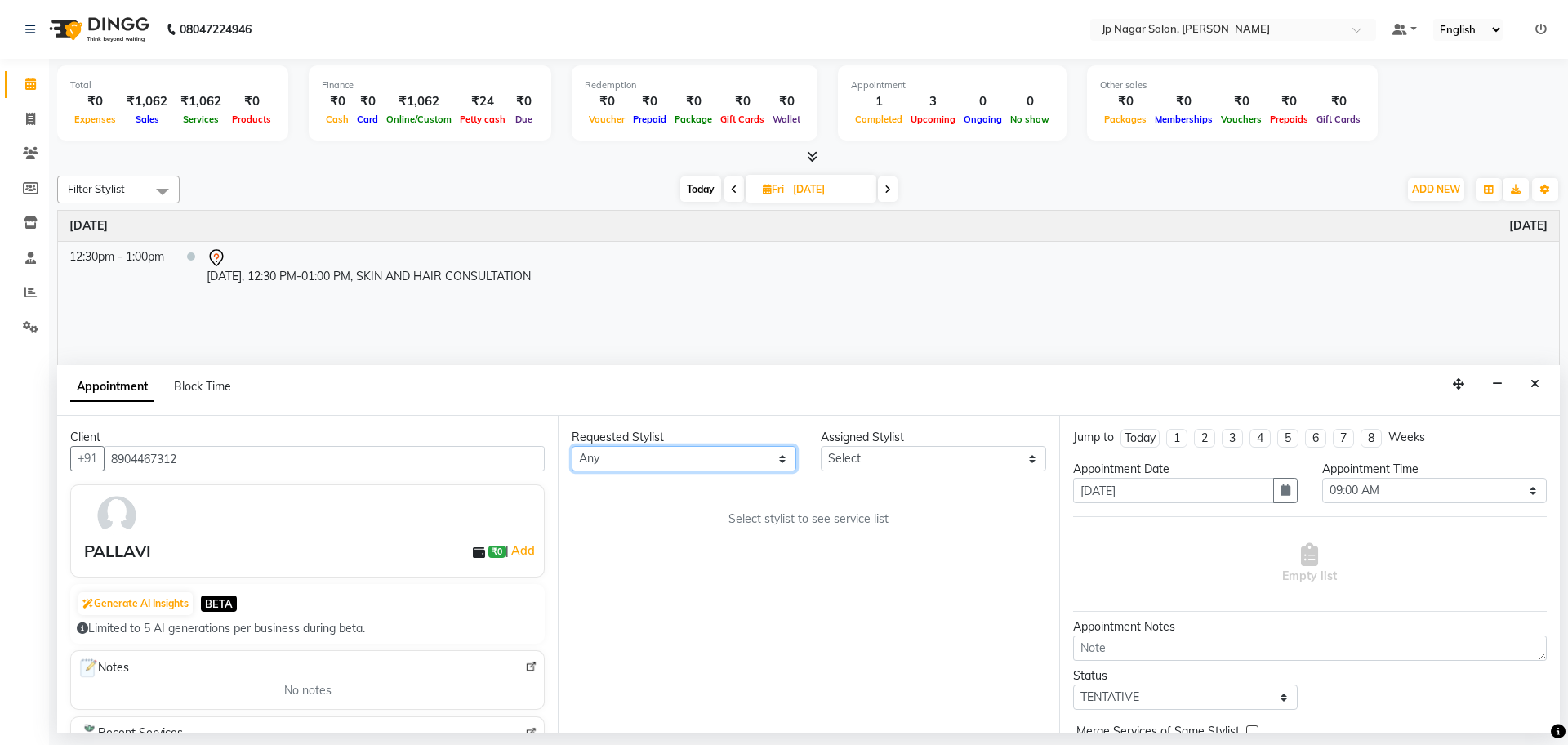
click at [687, 458] on select "Any [PERSON_NAME] [PERSON_NAME] [PERSON_NAME] [PERSON_NAME] Manager Mehjabin [P…" at bounding box center [684, 458] width 225 height 25
select select "33311"
click at [572, 446] on select "Any [PERSON_NAME] [PERSON_NAME] [PERSON_NAME] [PERSON_NAME] Manager Mehjabin [P…" at bounding box center [684, 458] width 225 height 25
select select "33311"
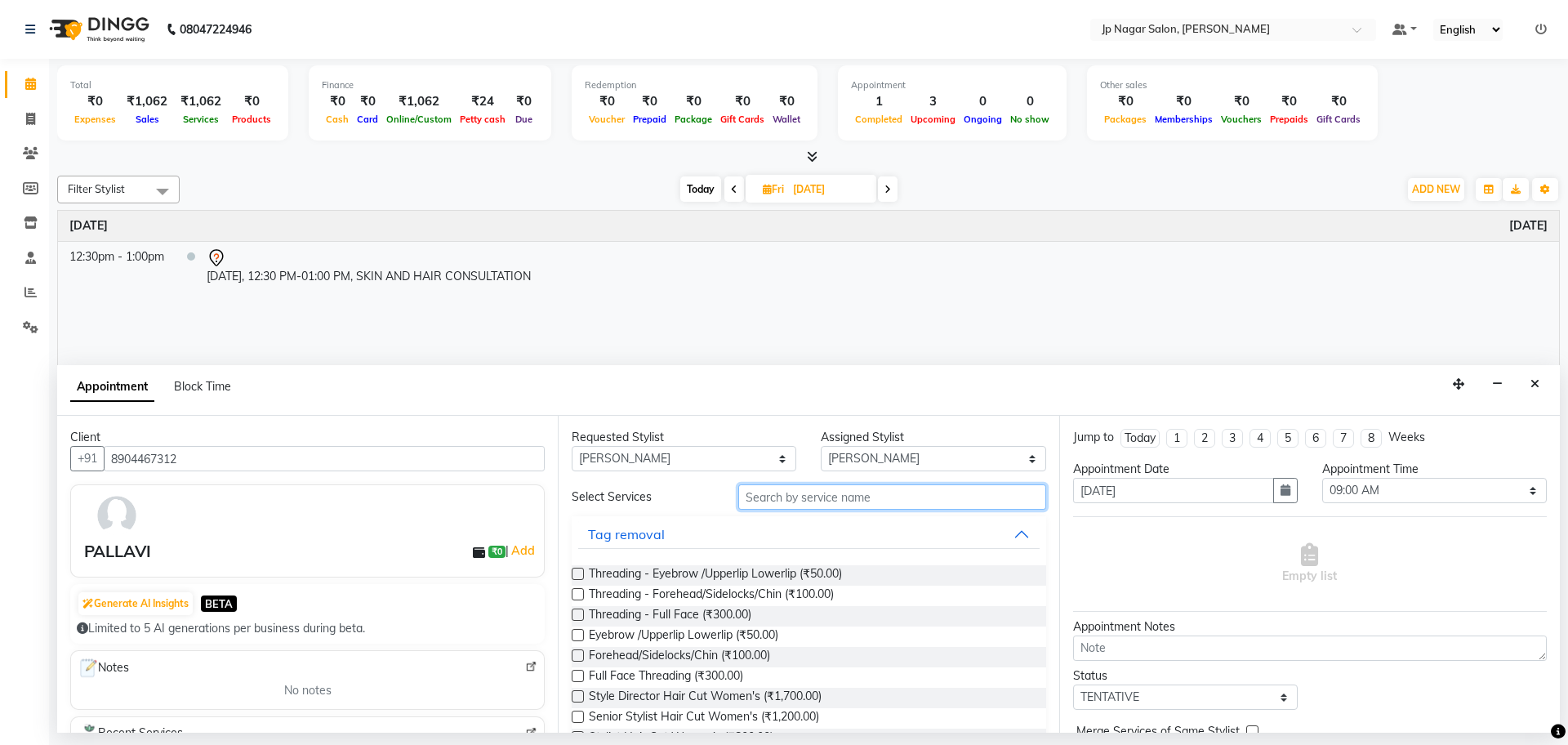
click at [902, 490] on input "text" at bounding box center [892, 496] width 308 height 25
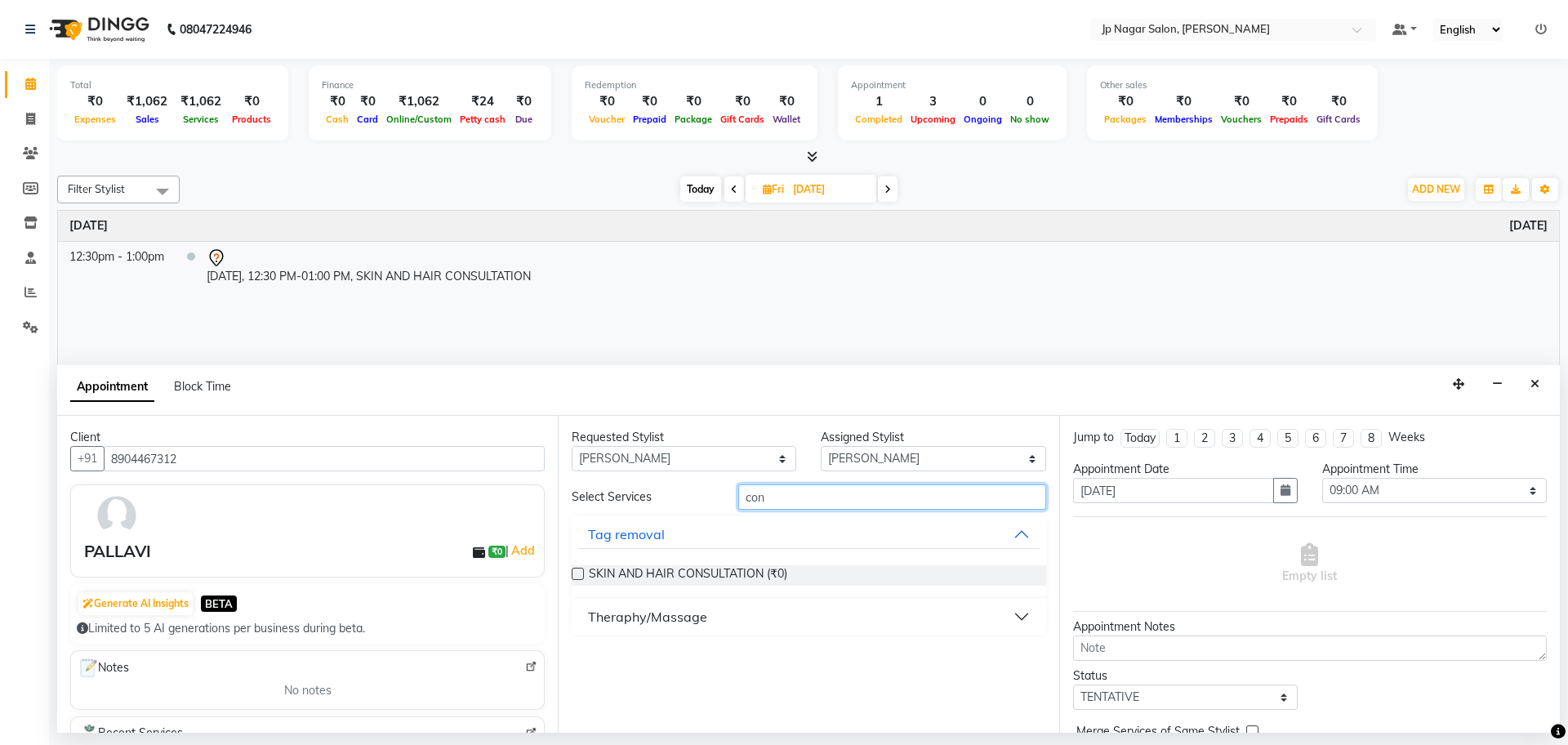
type input "con"
click at [580, 576] on label at bounding box center [578, 573] width 12 height 12
click at [580, 576] on input "checkbox" at bounding box center [577, 575] width 10 height 10
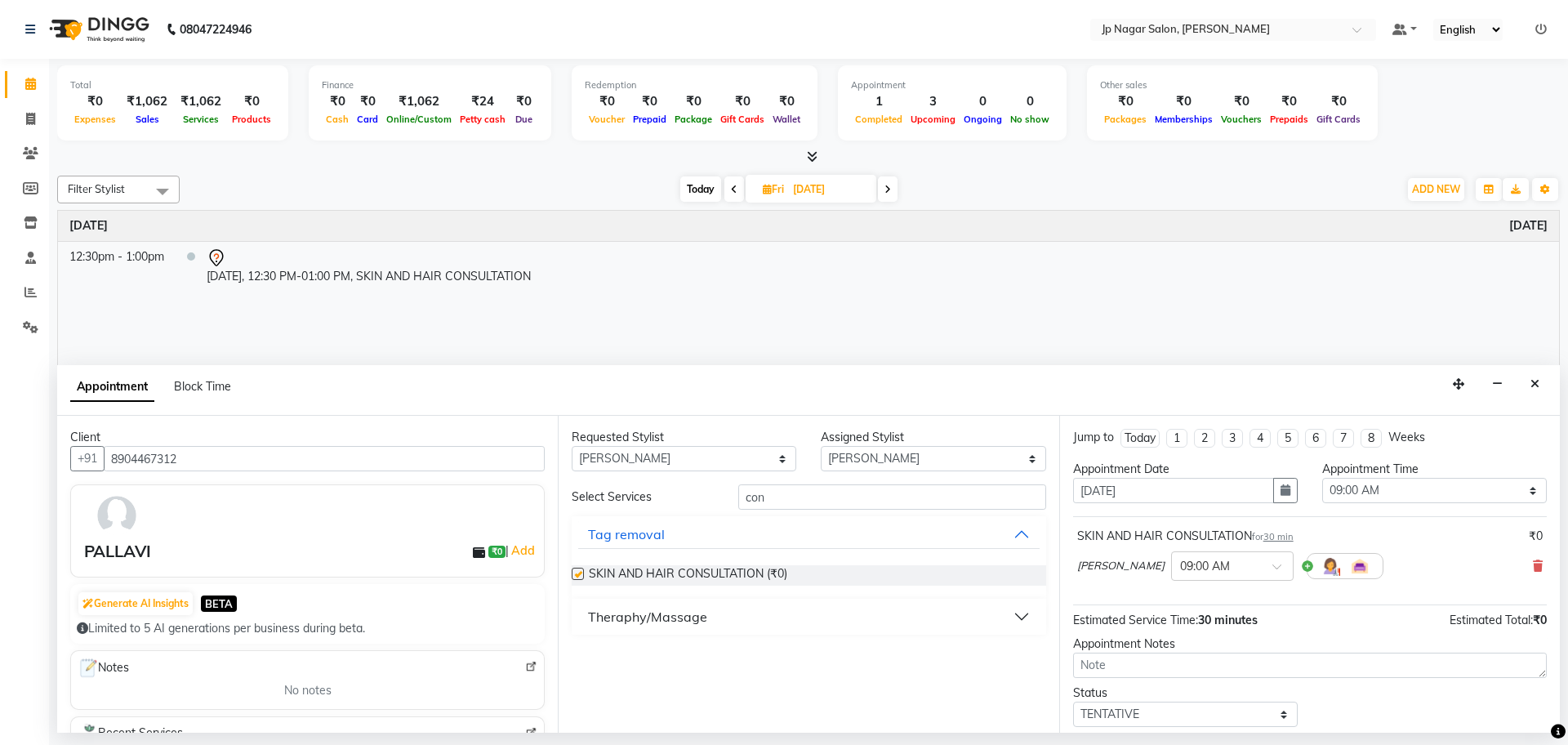
checkbox input "false"
click at [1474, 493] on select "Select 09:00 AM 09:15 AM 09:30 AM 09:45 AM 10:00 AM 10:15 AM 10:30 AM 10:45 AM …" at bounding box center [1435, 490] width 225 height 25
select select "750"
click at [1323, 478] on select "Select 09:00 AM 09:15 AM 09:30 AM 09:45 AM 10:00 AM 10:15 AM 10:30 AM 10:45 AM …" at bounding box center [1435, 490] width 225 height 25
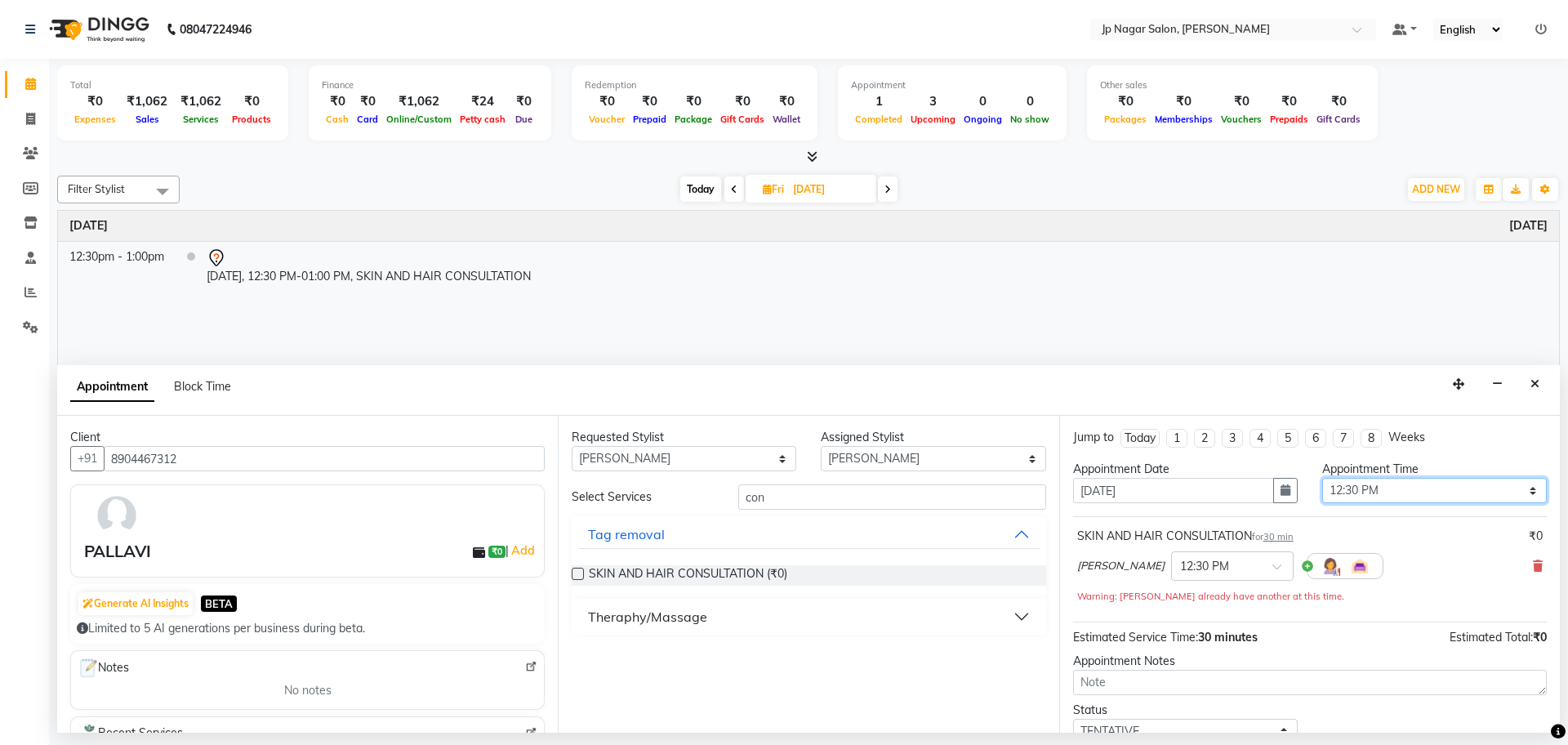
scroll to position [114, 0]
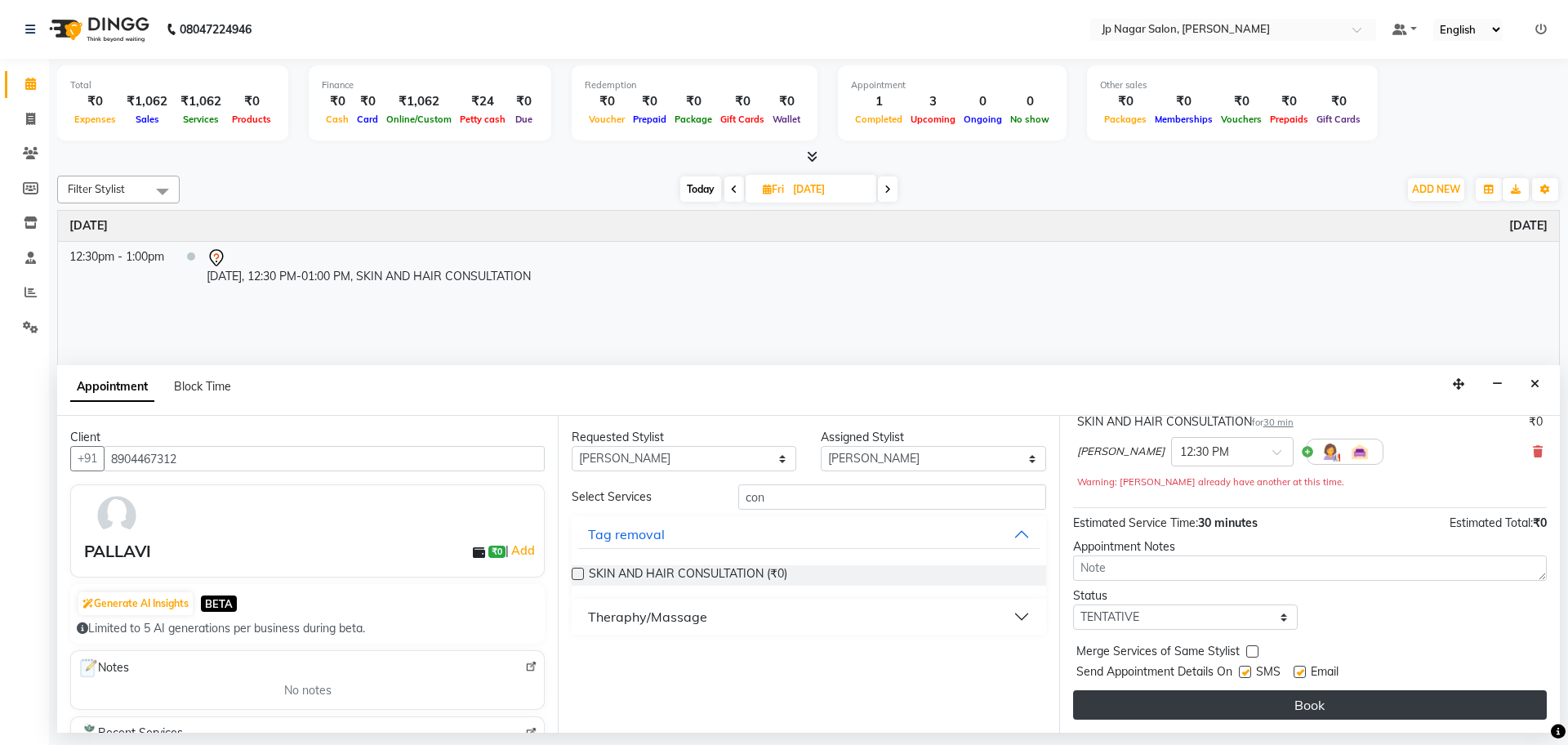
click at [1307, 710] on button "Book" at bounding box center [1310, 705] width 474 height 29
